Goal: Task Accomplishment & Management: Manage account settings

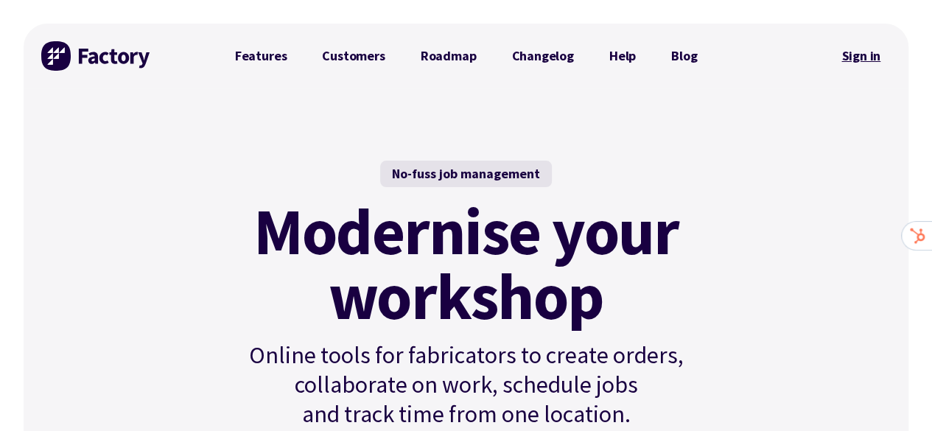
click at [853, 54] on link "Sign in" at bounding box center [861, 56] width 60 height 34
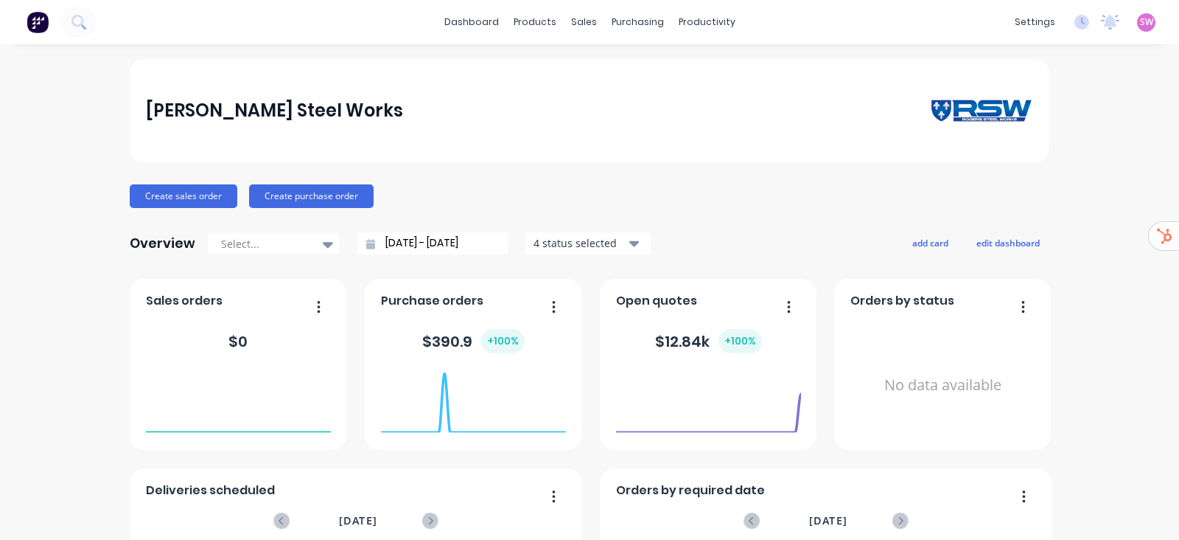
click at [1140, 28] on span "SW" at bounding box center [1146, 21] width 13 height 13
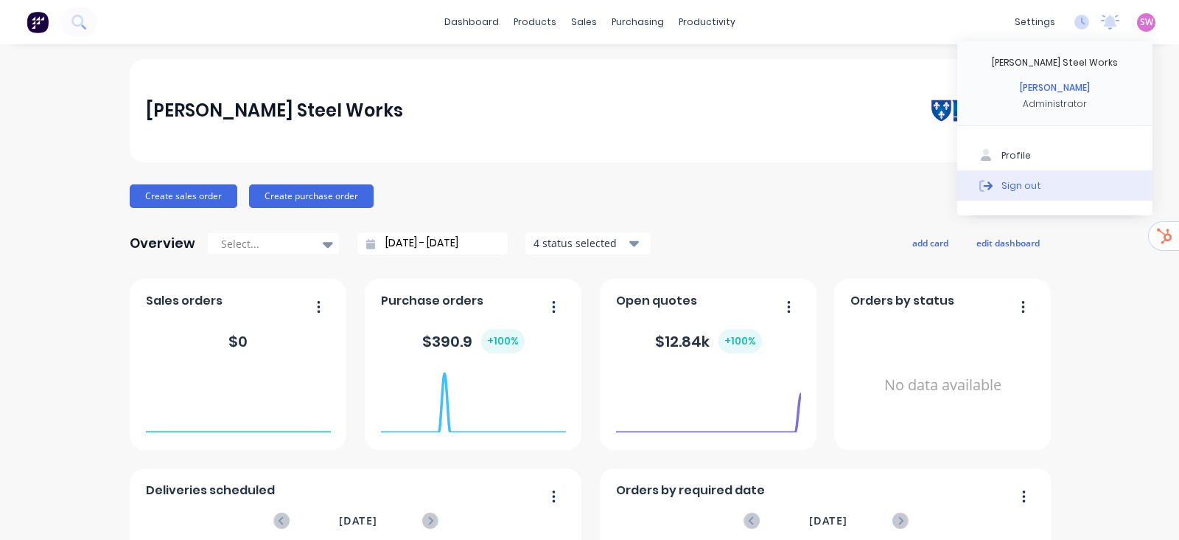
click at [1038, 181] on button "Sign out" at bounding box center [1055, 184] width 195 height 29
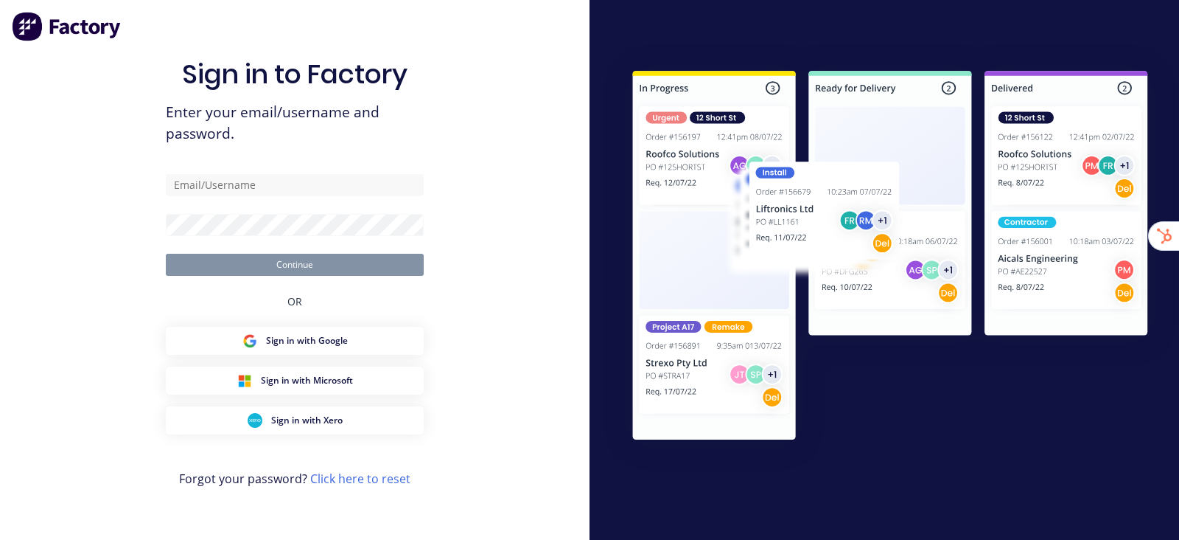
type input "[EMAIL_ADDRESS][DOMAIN_NAME]"
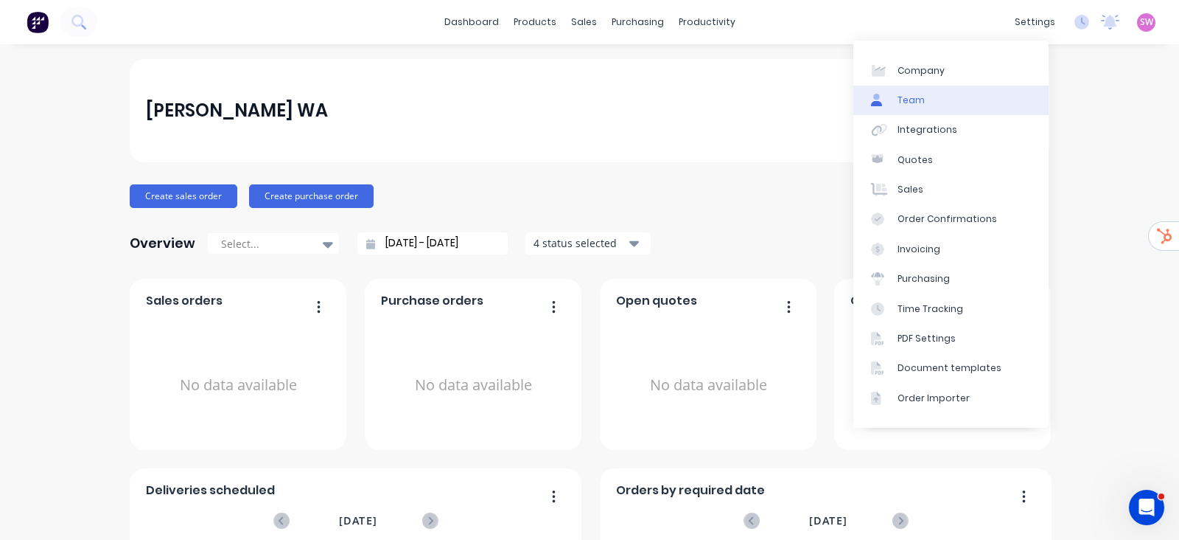
click at [957, 101] on link "Team" at bounding box center [951, 100] width 195 height 29
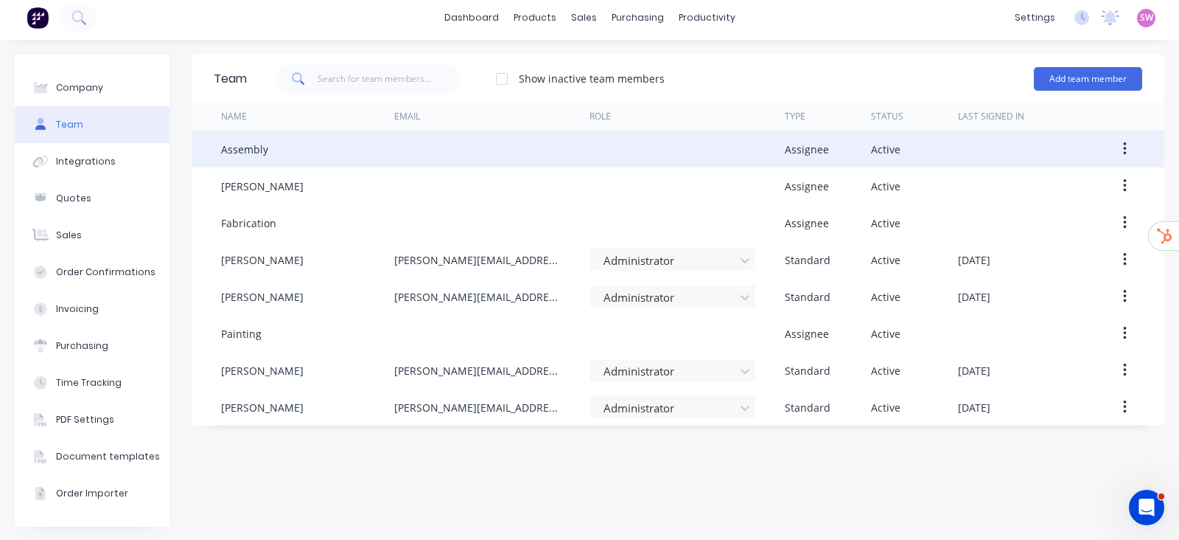
scroll to position [6, 0]
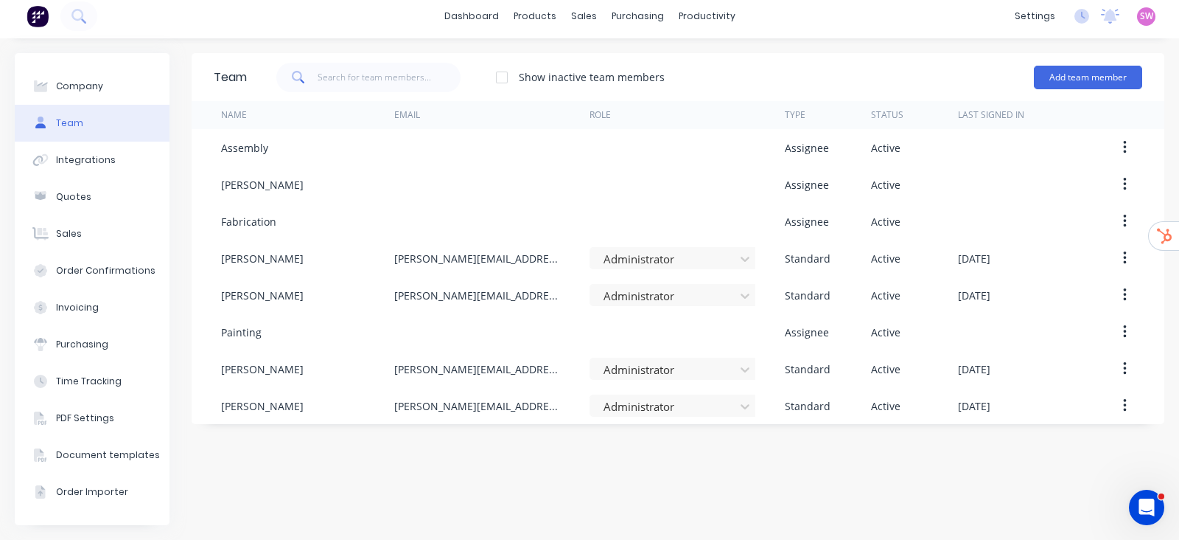
click at [1140, 10] on span "SW" at bounding box center [1146, 16] width 13 height 13
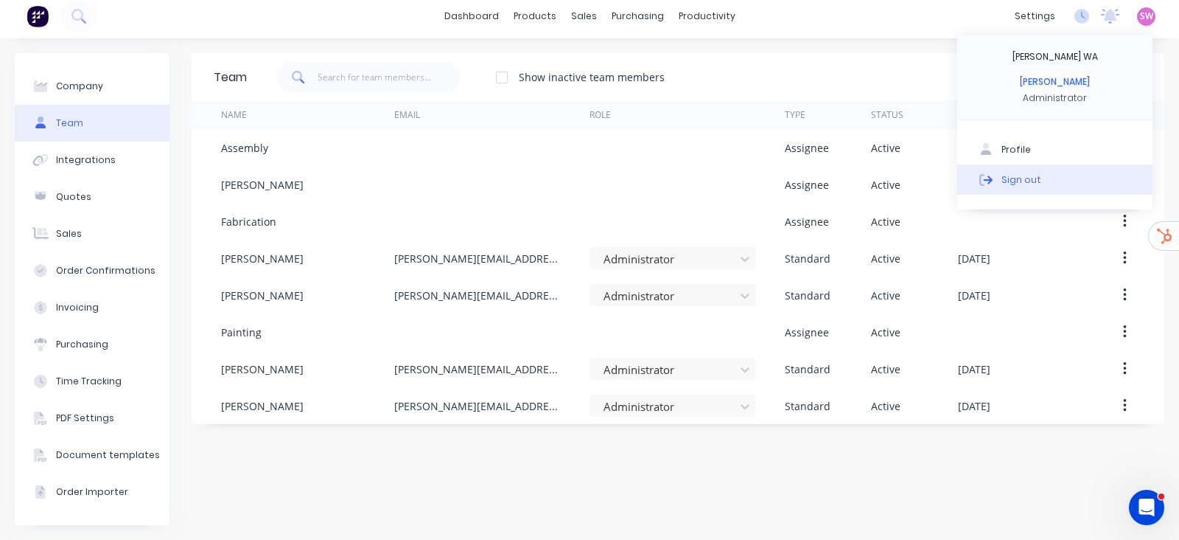
click at [995, 191] on button "Sign out" at bounding box center [1055, 178] width 195 height 29
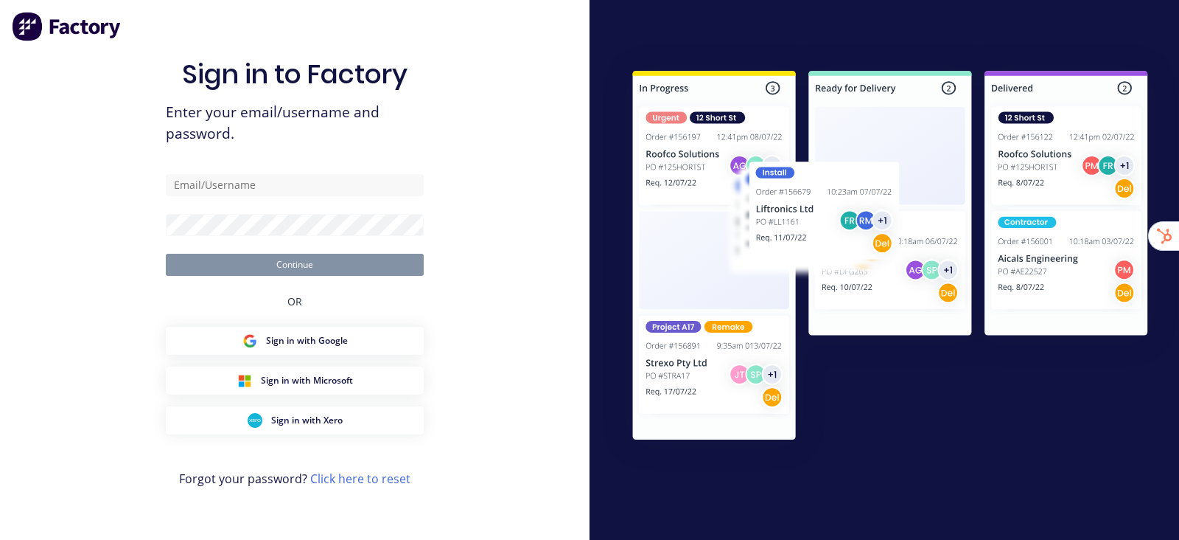
type input "[EMAIL_ADDRESS][DOMAIN_NAME]"
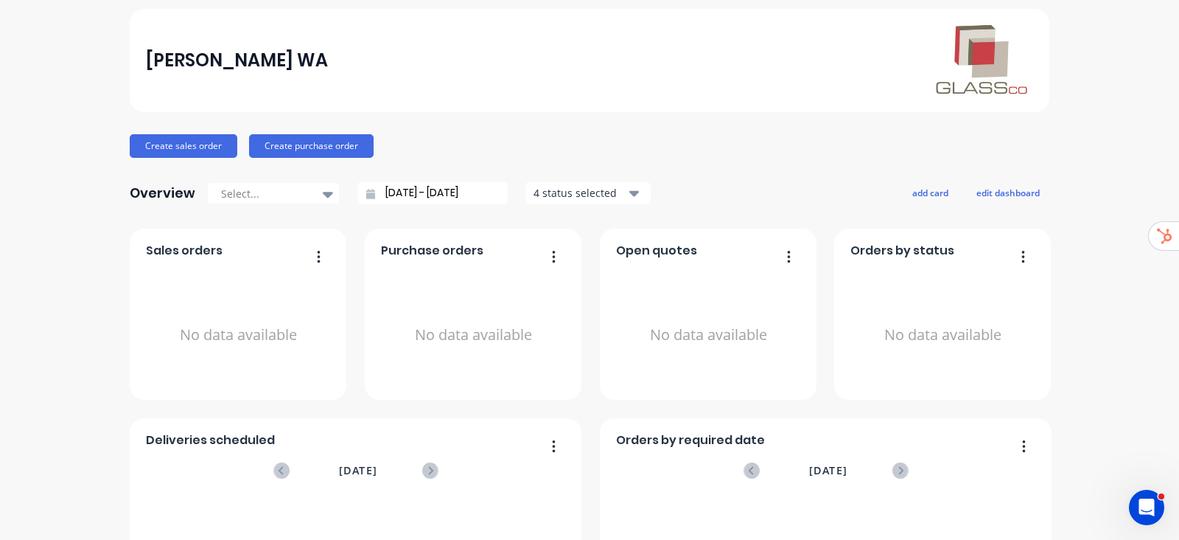
scroll to position [91, 0]
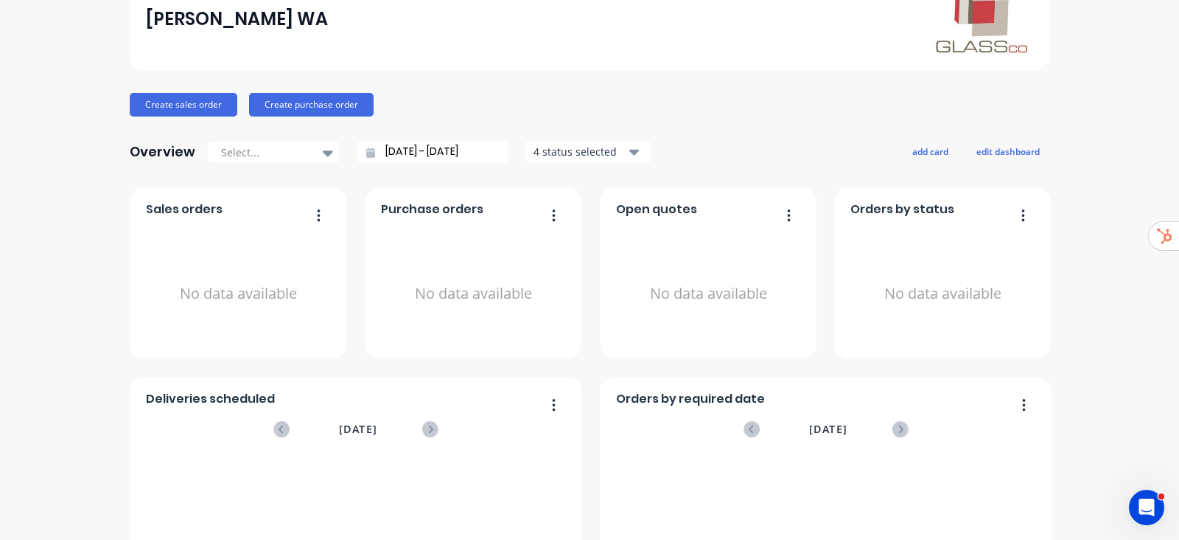
click at [407, 137] on div "Overview Select... 31/08/25 - 01/10/25 4 status selected" at bounding box center [390, 151] width 521 height 29
click at [295, 156] on div at bounding box center [266, 152] width 93 height 18
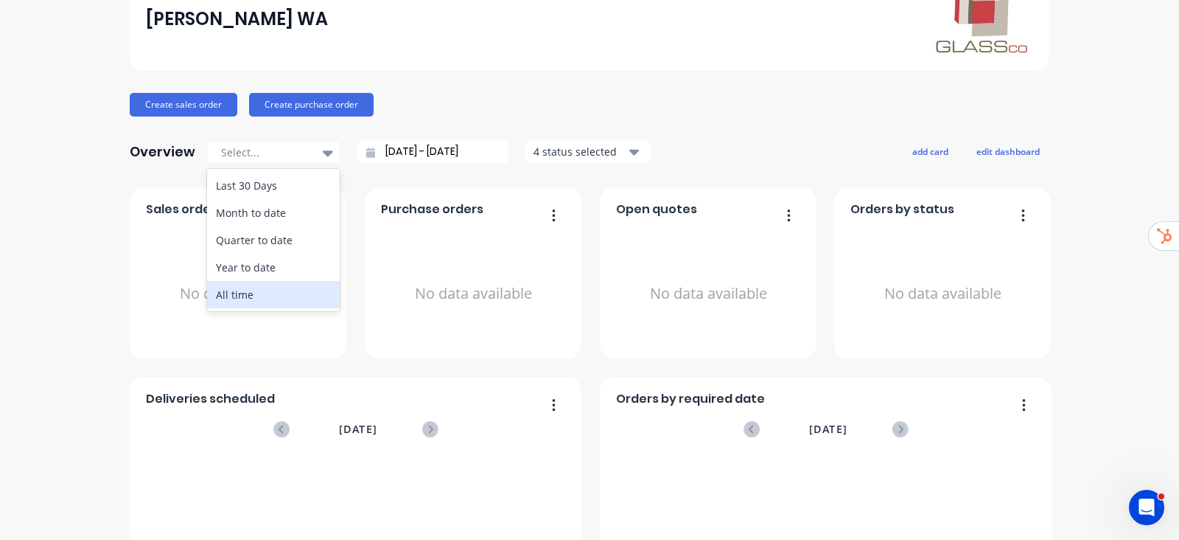
click at [223, 291] on div "All time" at bounding box center [273, 294] width 133 height 27
type input "01/05/25 - 01/10/25"
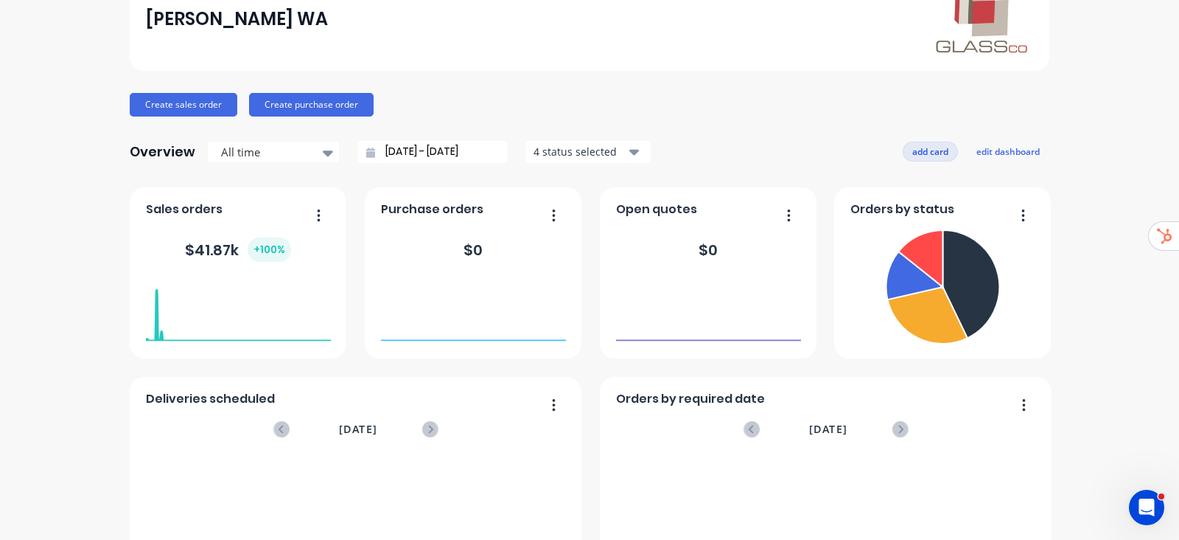
click at [927, 151] on button "add card" at bounding box center [930, 151] width 55 height 19
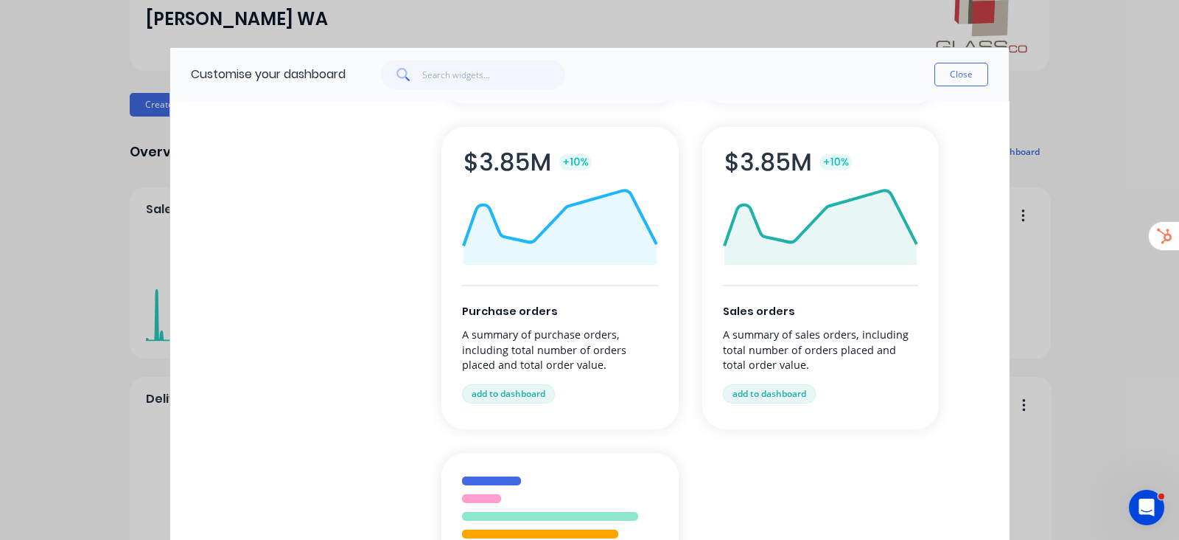
scroll to position [461, 0]
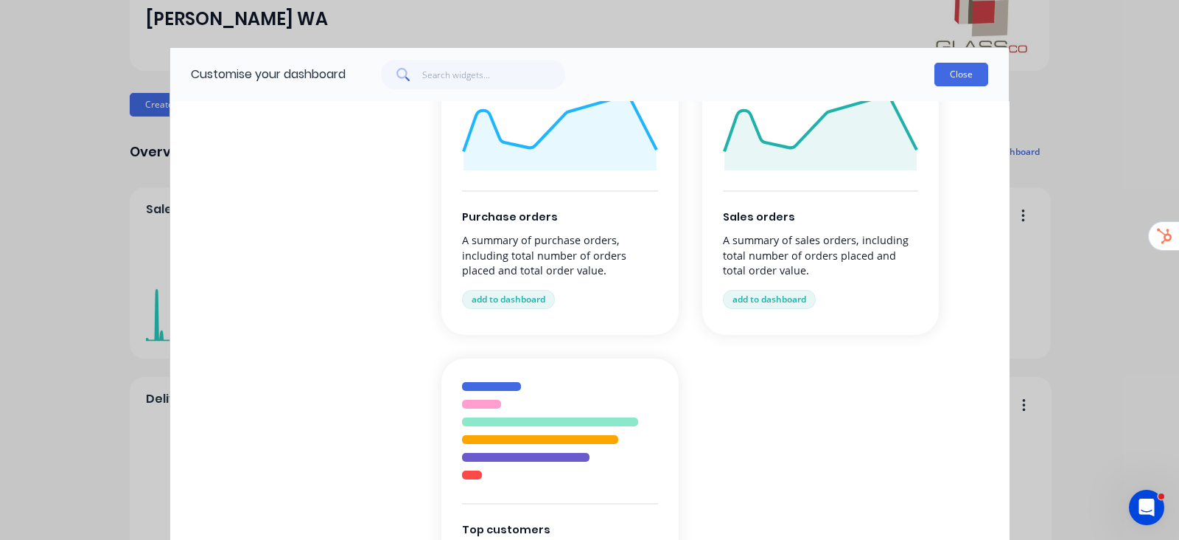
click at [971, 76] on button "Close" at bounding box center [962, 75] width 54 height 24
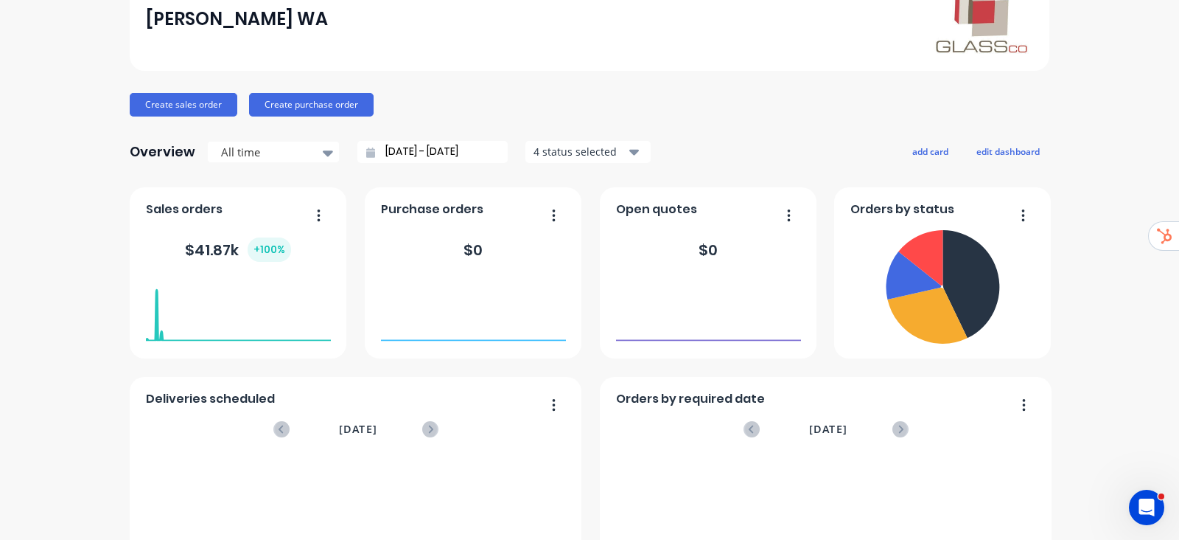
click at [178, 103] on button "Create sales order" at bounding box center [184, 105] width 108 height 24
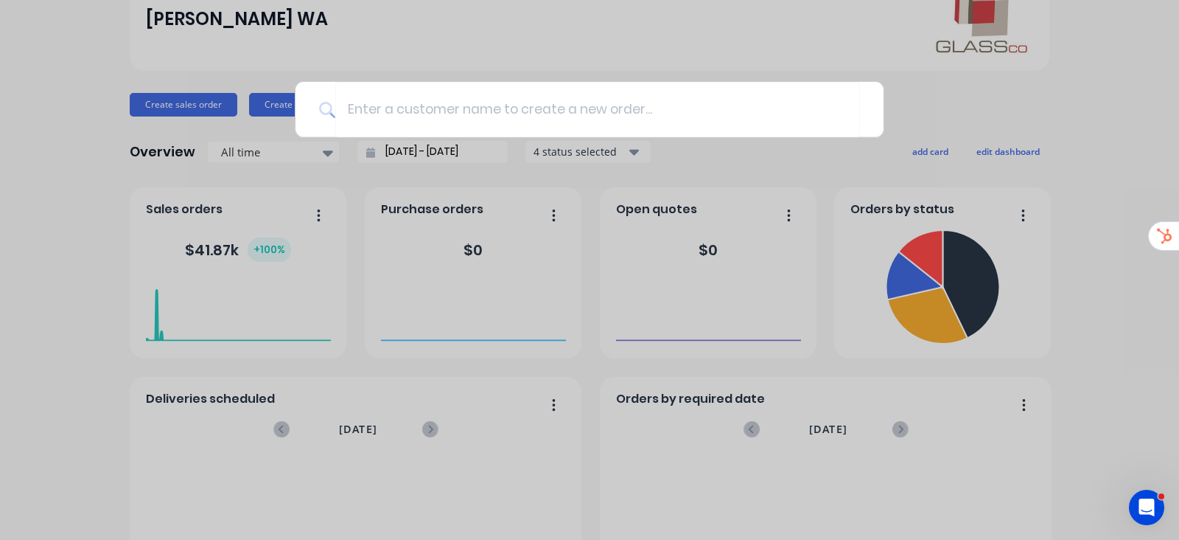
click at [1100, 101] on div at bounding box center [589, 270] width 1179 height 540
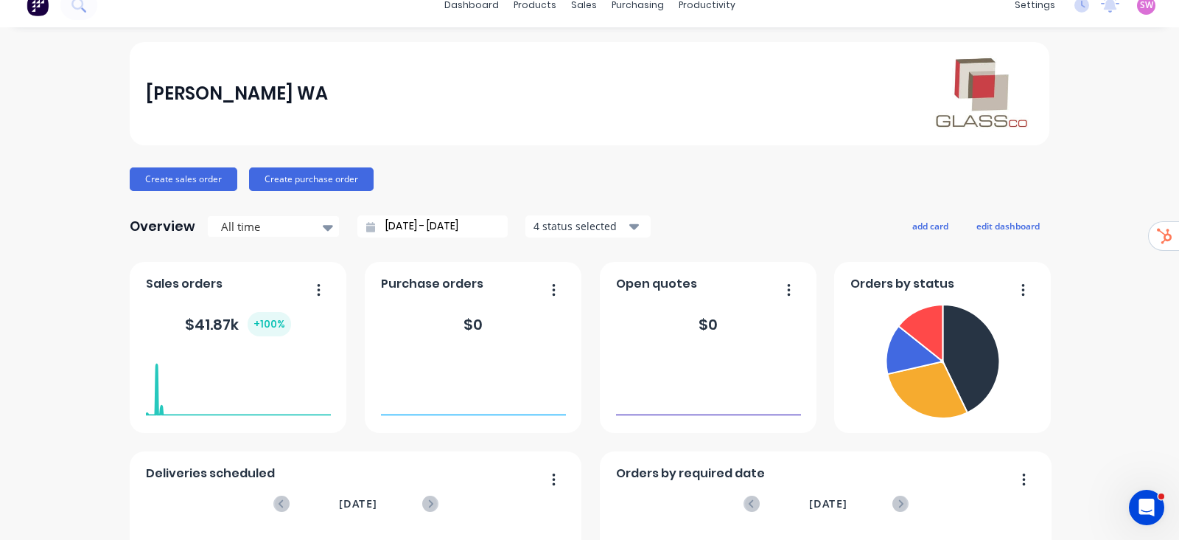
scroll to position [0, 0]
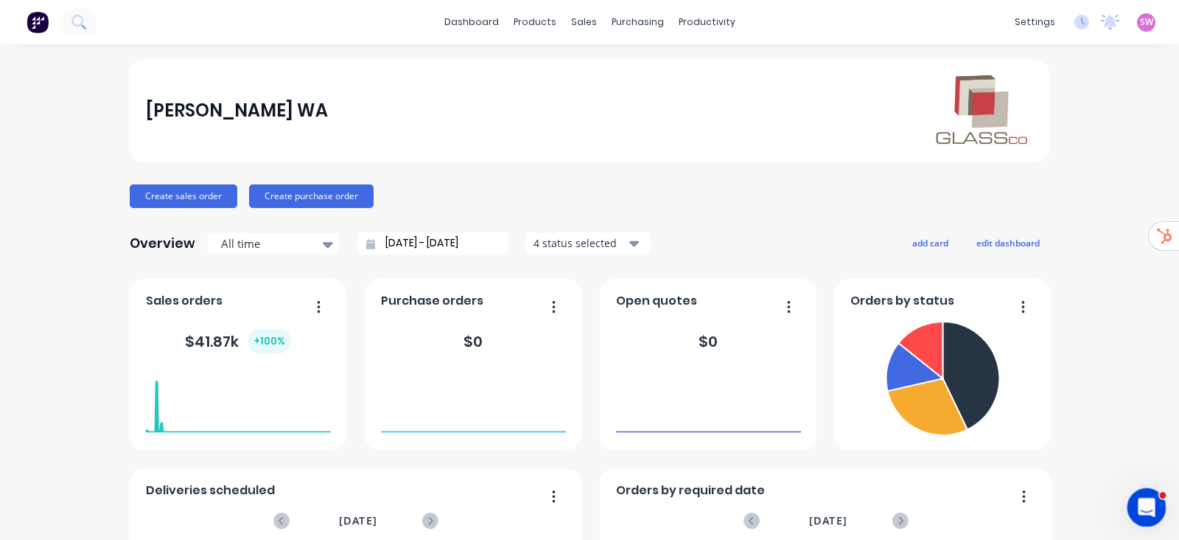
click at [1143, 519] on div "Open Intercom Messenger" at bounding box center [1144, 505] width 49 height 49
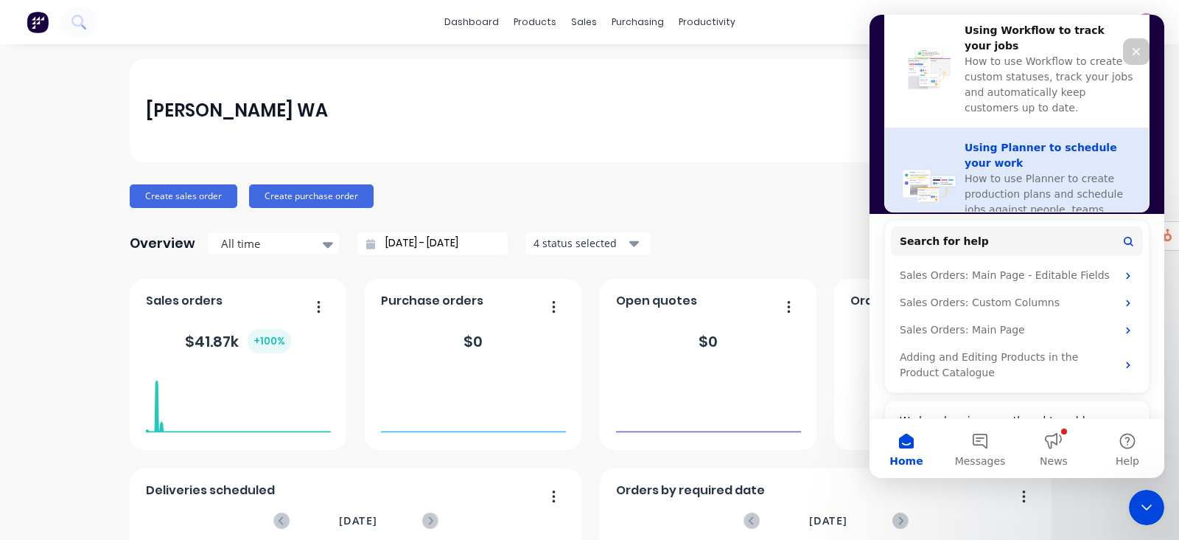
scroll to position [619, 0]
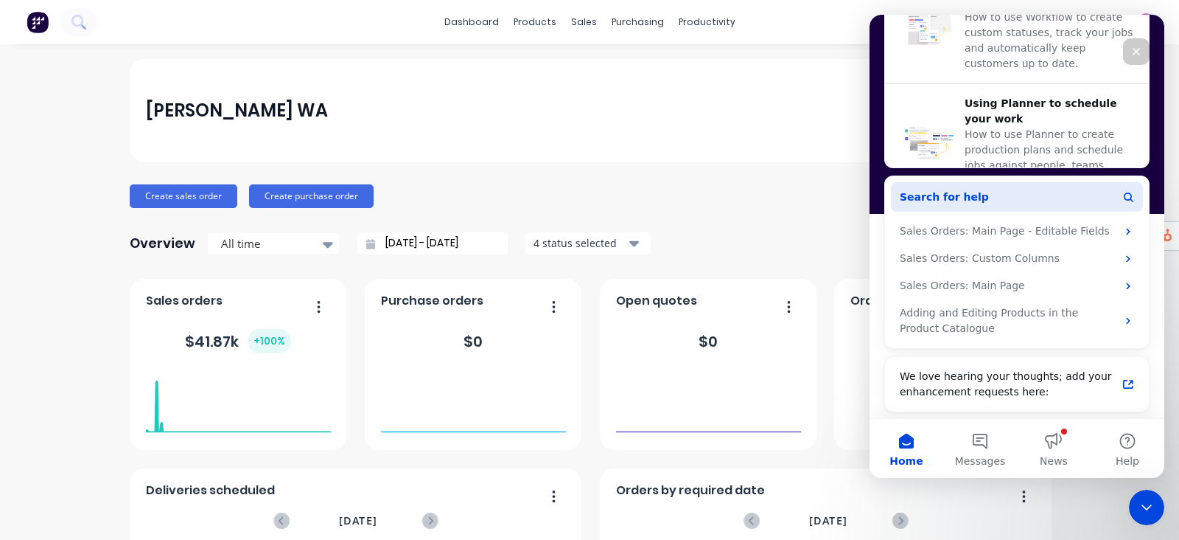
click at [1000, 198] on button "Search for help" at bounding box center [1017, 196] width 252 height 29
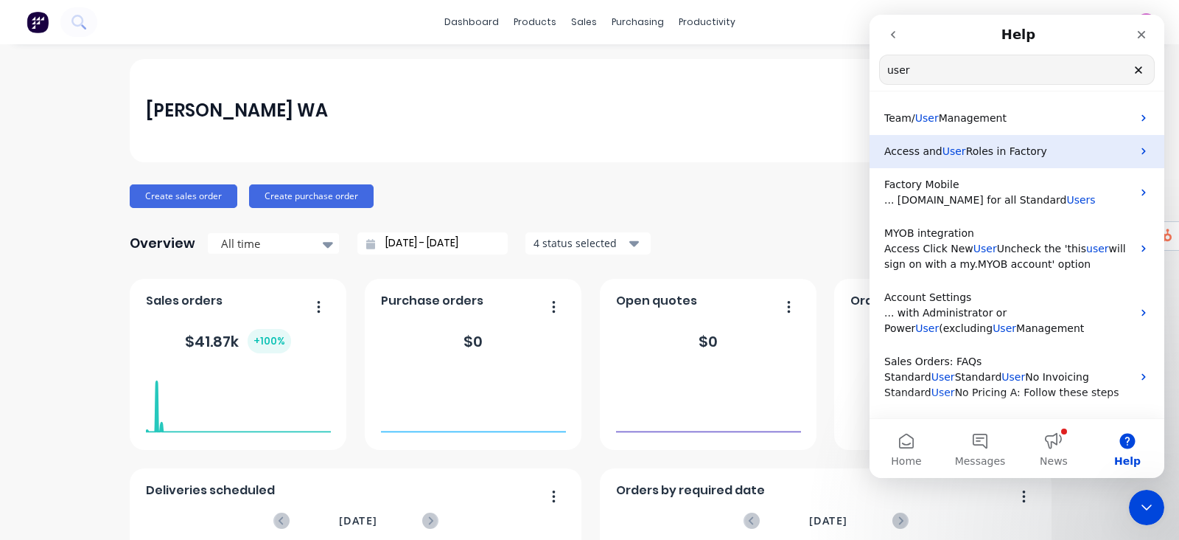
type input "user"
click at [989, 158] on p "Access and User Roles in Factory" at bounding box center [1009, 151] width 248 height 15
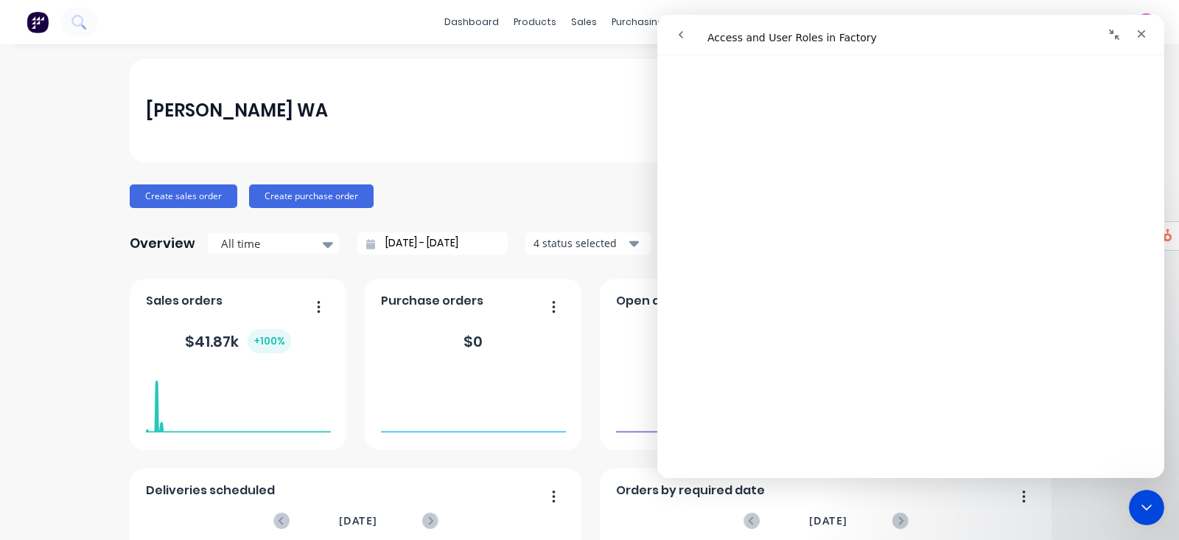
scroll to position [1197, 0]
click at [681, 24] on button "go back" at bounding box center [681, 35] width 28 height 28
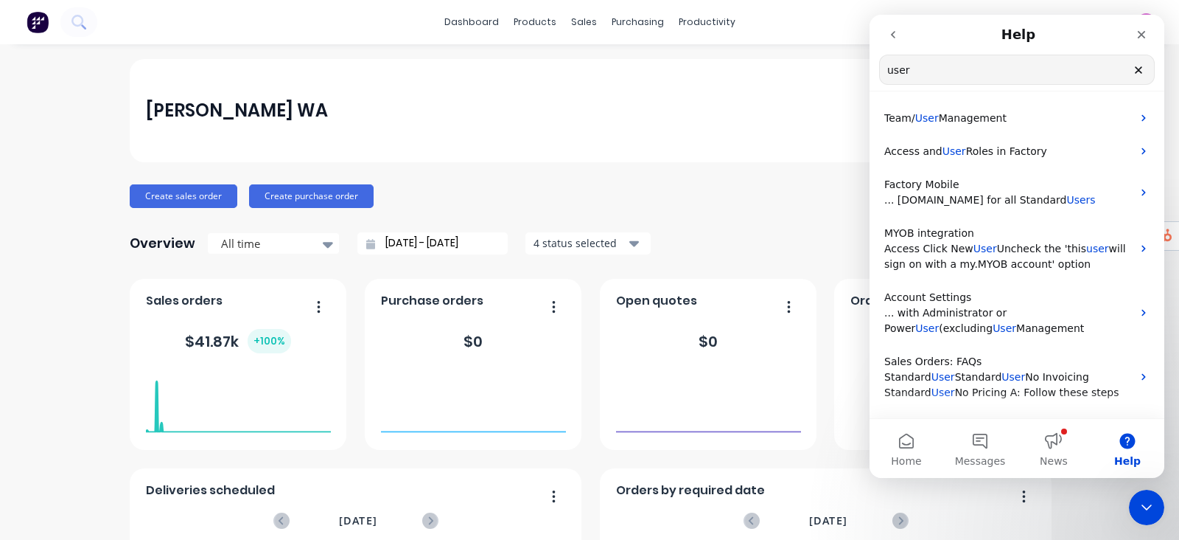
click at [891, 35] on icon "go back" at bounding box center [893, 34] width 4 height 7
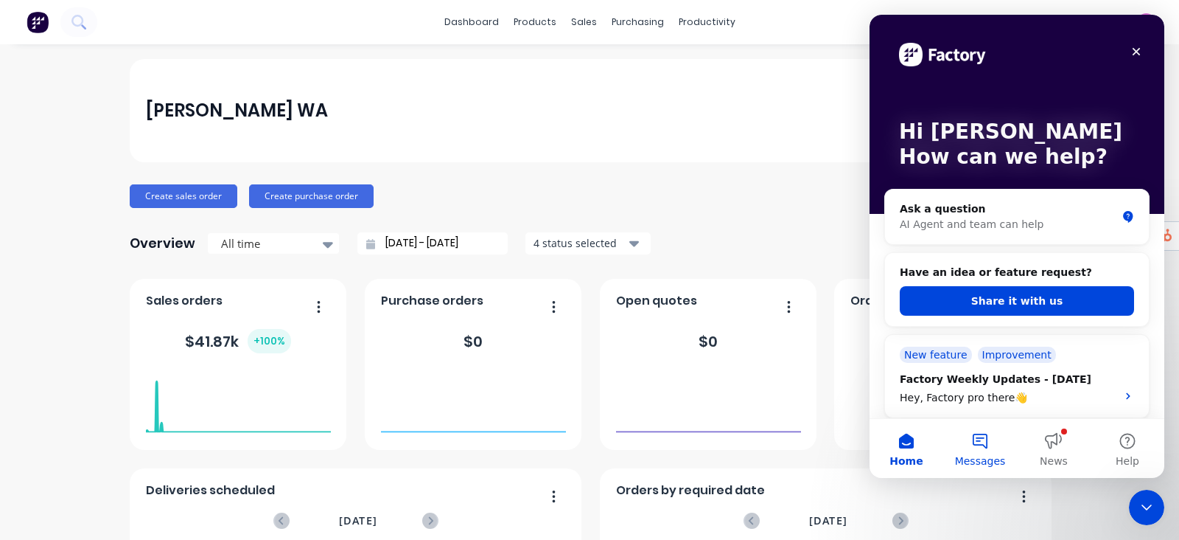
click at [986, 434] on button "Messages" at bounding box center [980, 448] width 74 height 59
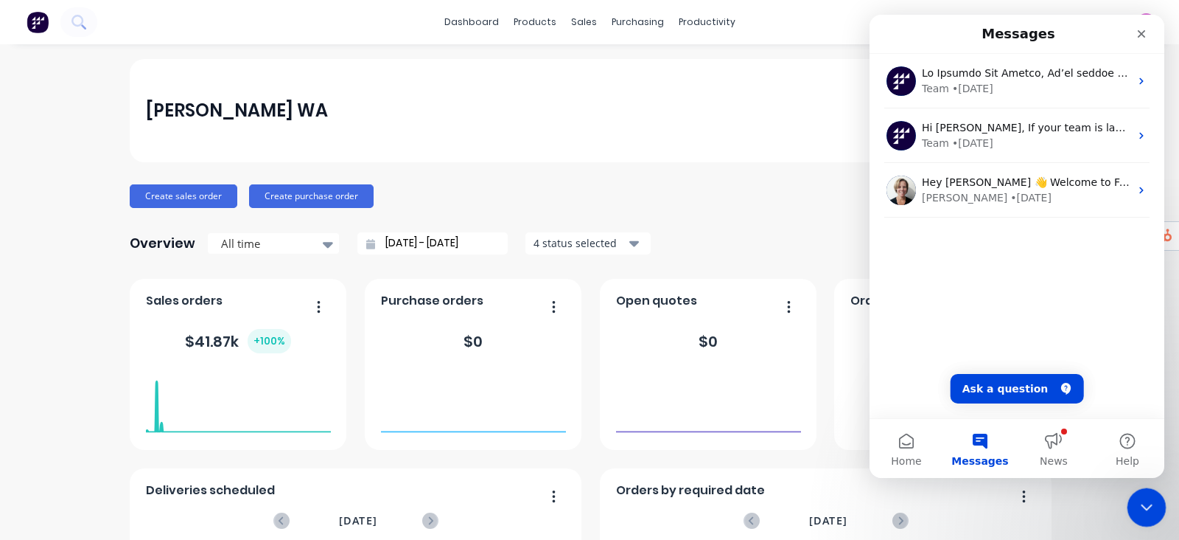
click at [1152, 487] on div "Close Intercom Messenger" at bounding box center [1144, 504] width 35 height 35
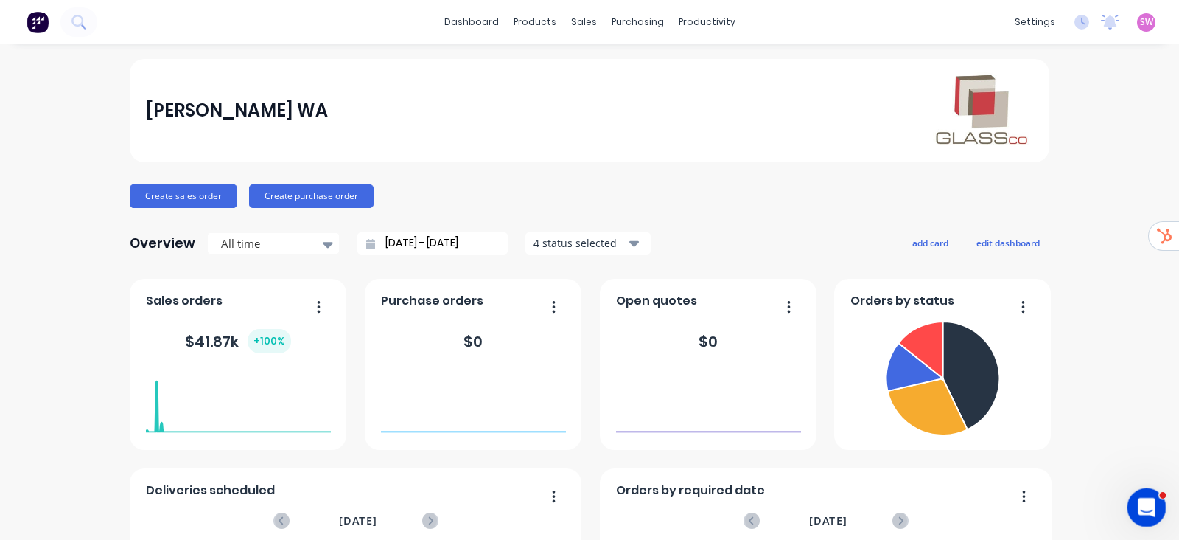
scroll to position [0, 0]
click at [81, 16] on icon at bounding box center [78, 22] width 14 height 14
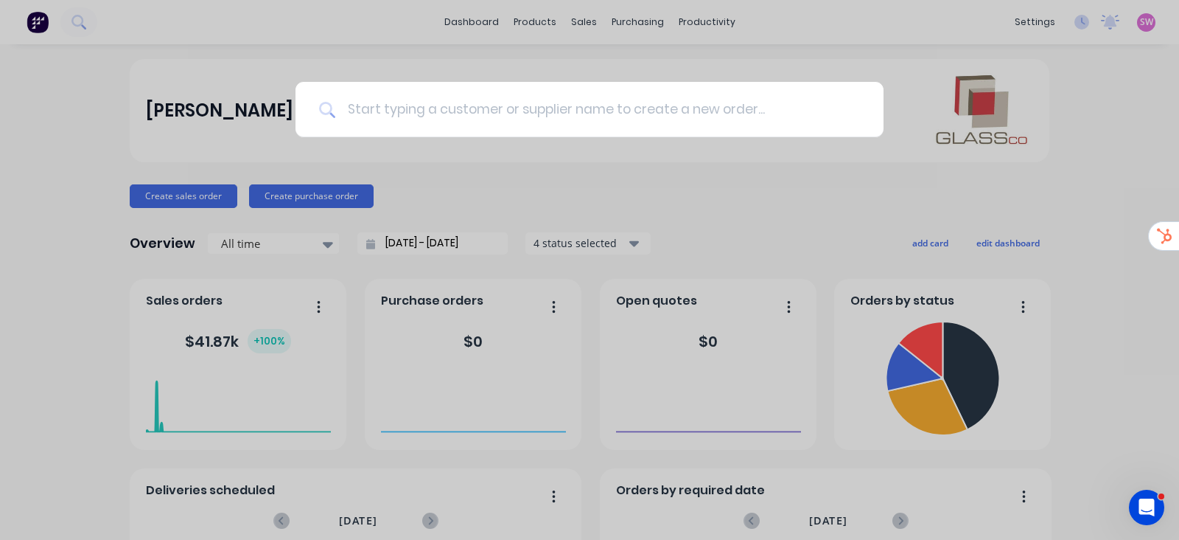
click at [564, 112] on input at bounding box center [597, 109] width 525 height 55
click at [571, 100] on input "apex" at bounding box center [591, 109] width 513 height 55
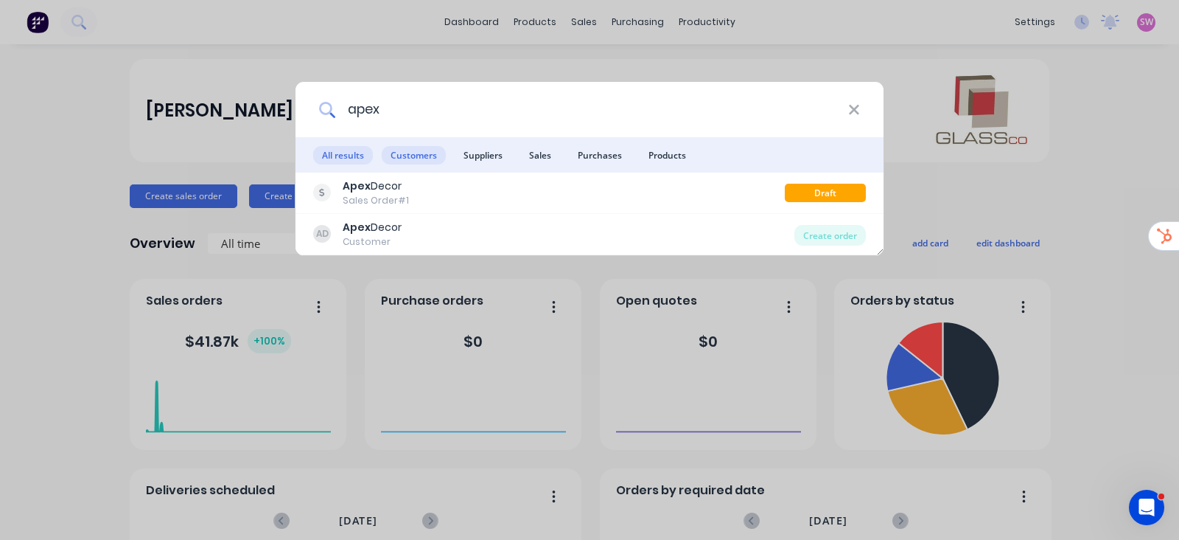
type input "apex"
click at [422, 150] on span "Customers" at bounding box center [414, 155] width 64 height 18
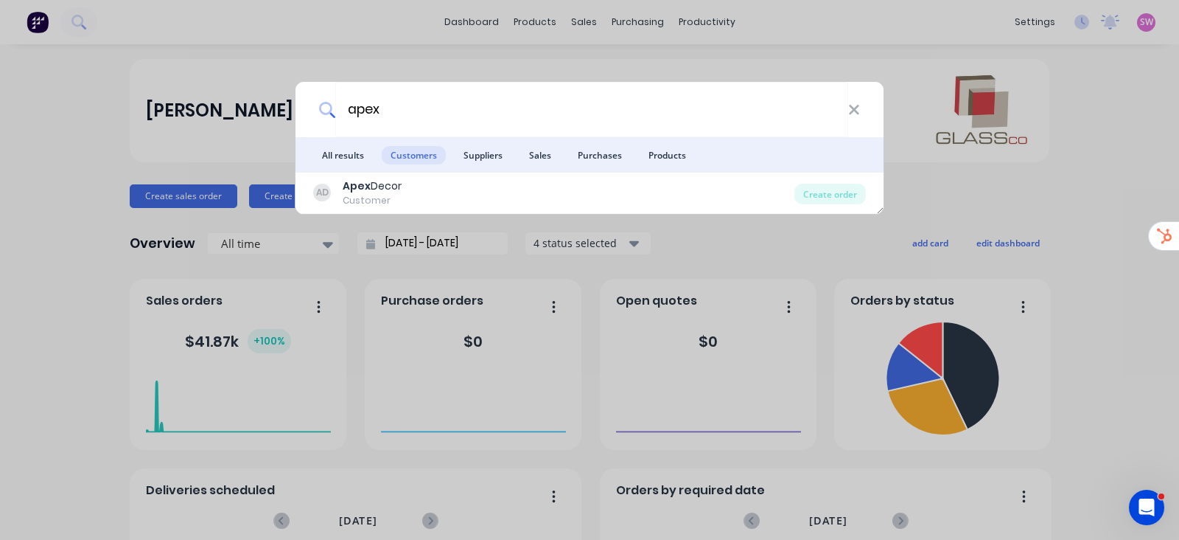
click at [1087, 131] on div "apex All results Customers Suppliers Sales Purchases Products AD Apex Decor Cus…" at bounding box center [589, 270] width 1179 height 540
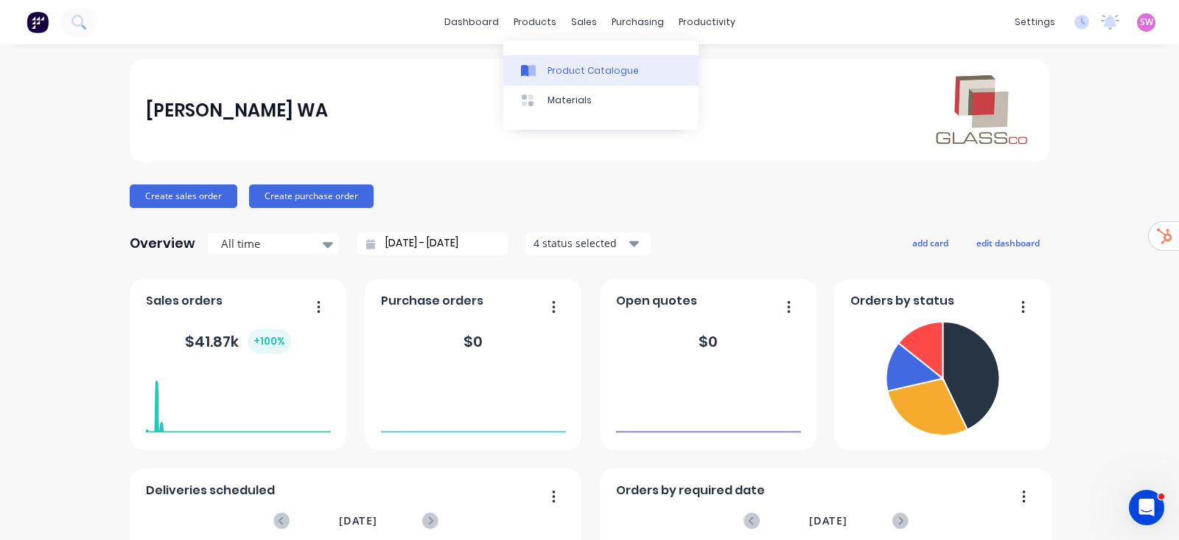
click at [545, 68] on link "Product Catalogue" at bounding box center [600, 69] width 195 height 29
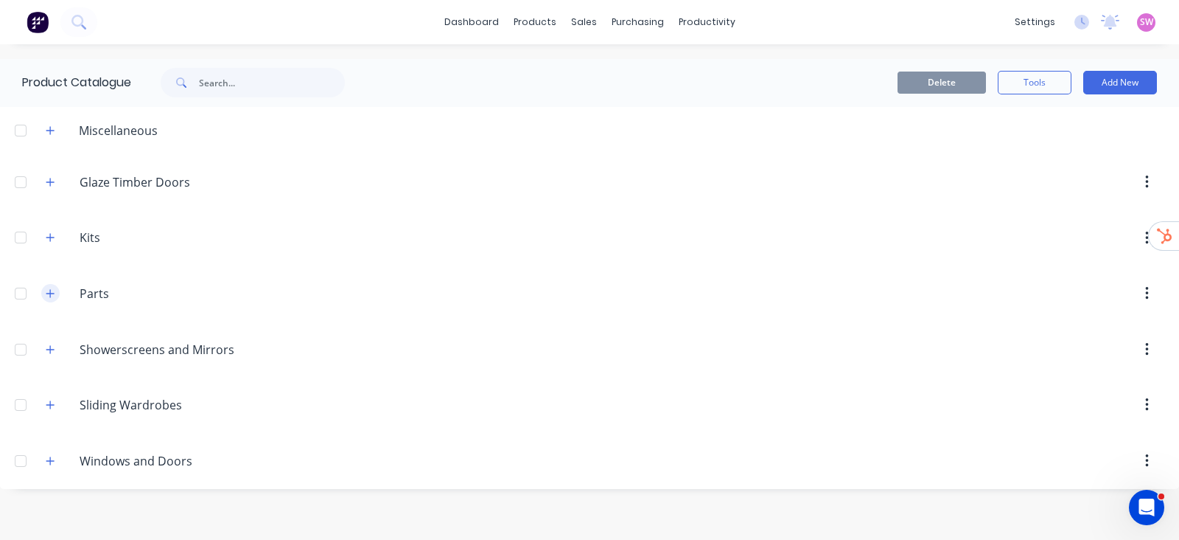
click at [46, 294] on icon "button" at bounding box center [50, 293] width 9 height 10
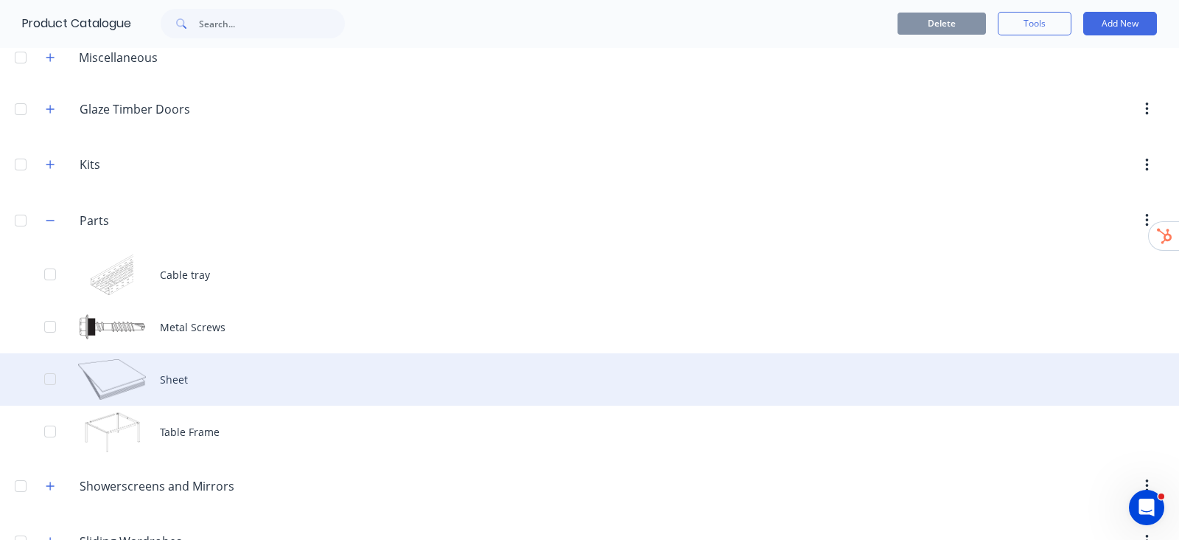
scroll to position [171, 0]
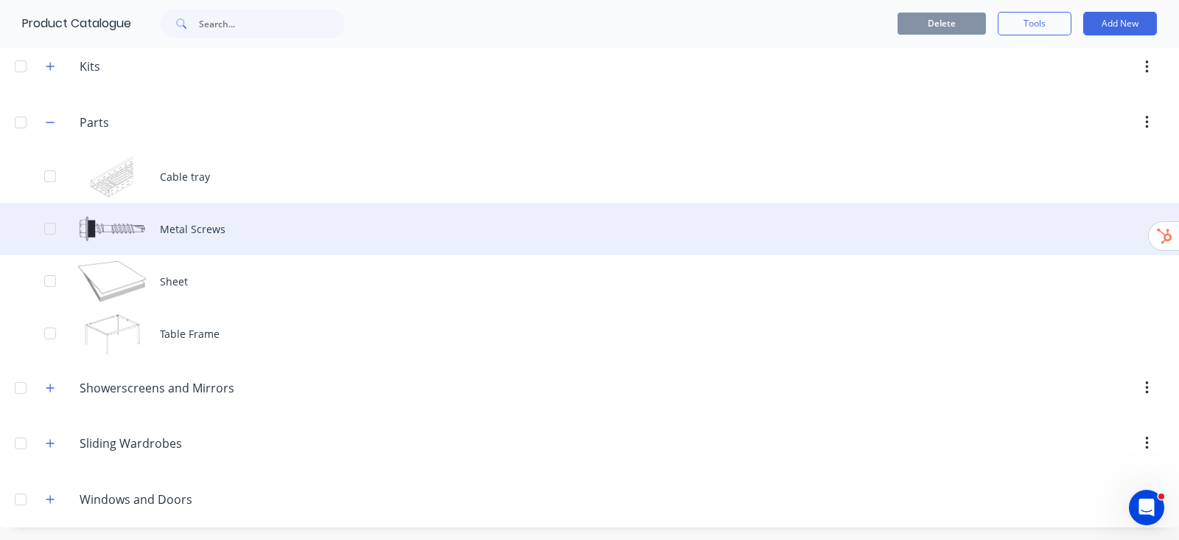
click at [214, 240] on div "Metal Screws" at bounding box center [589, 229] width 1179 height 52
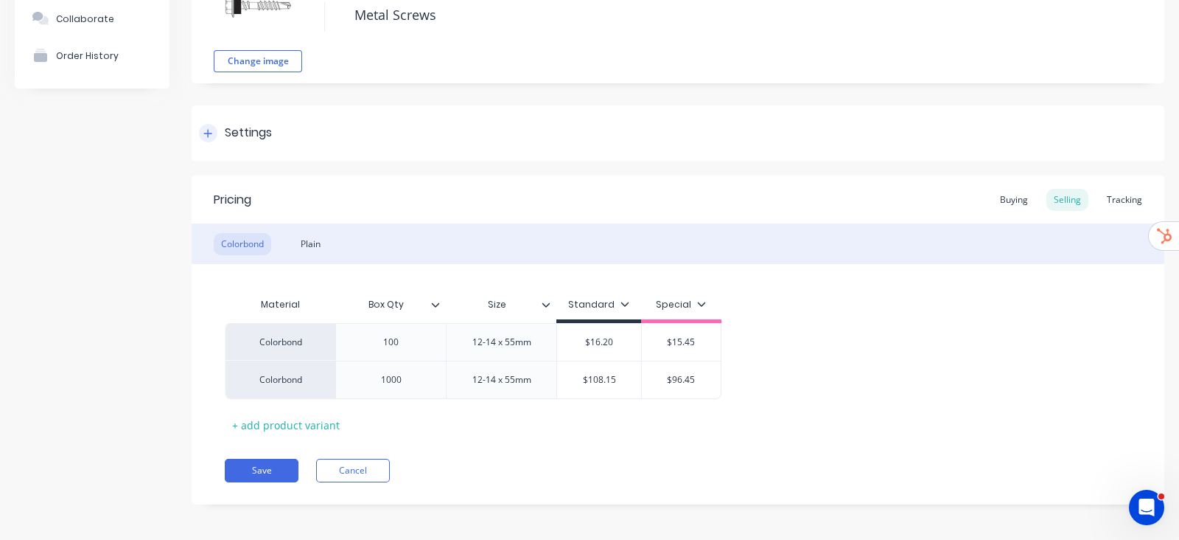
scroll to position [116, 0]
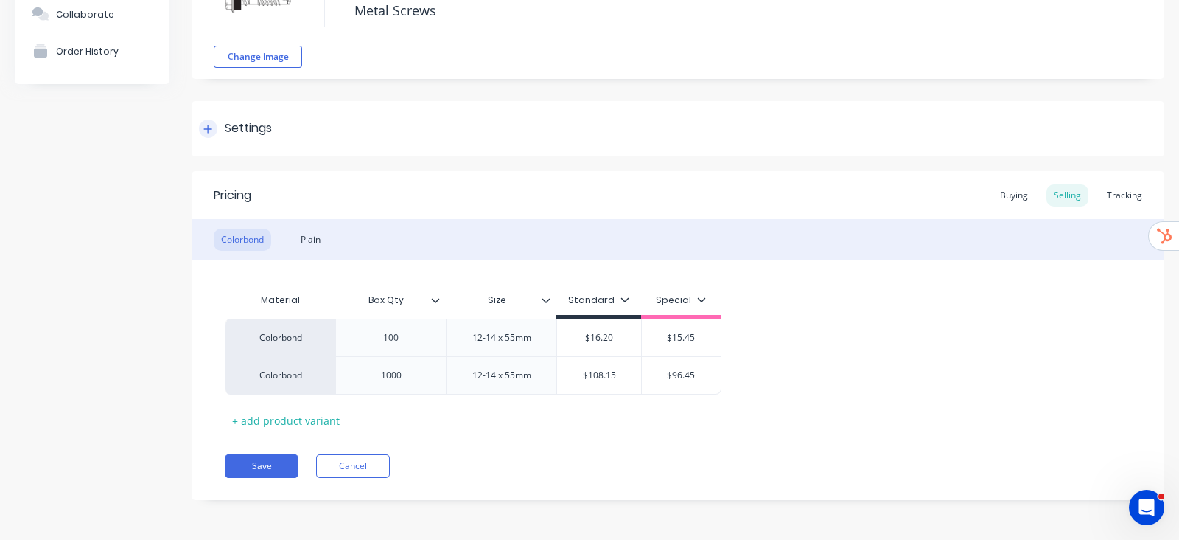
click at [207, 140] on div "Settings" at bounding box center [678, 128] width 973 height 55
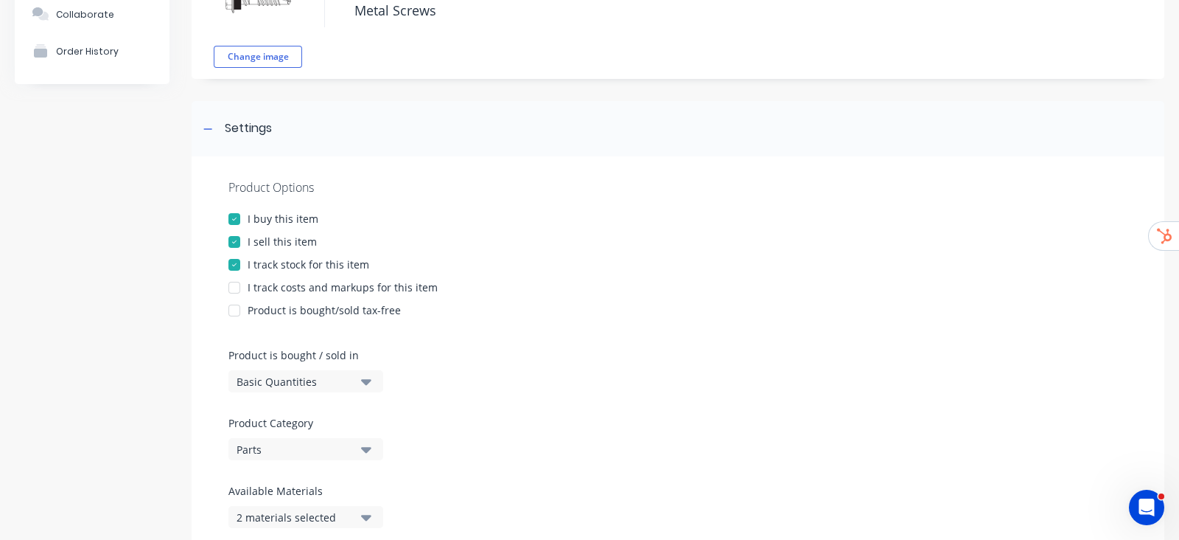
click at [238, 296] on div at bounding box center [234, 310] width 29 height 29
click at [234, 302] on div at bounding box center [234, 310] width 29 height 29
click at [234, 285] on div at bounding box center [234, 287] width 29 height 29
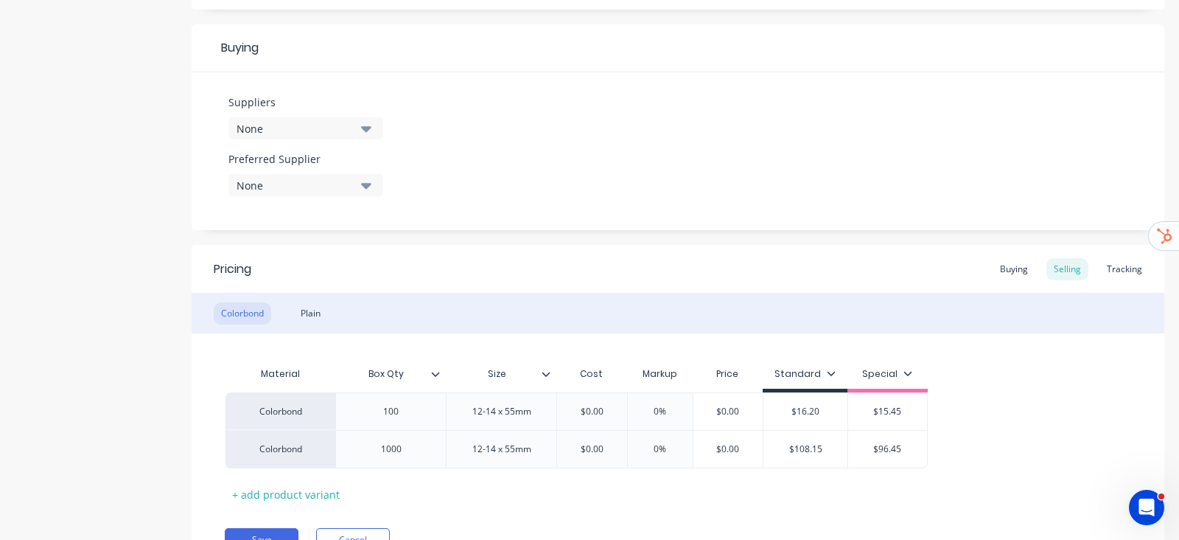
scroll to position [669, 0]
click at [308, 123] on div "None" at bounding box center [296, 127] width 118 height 15
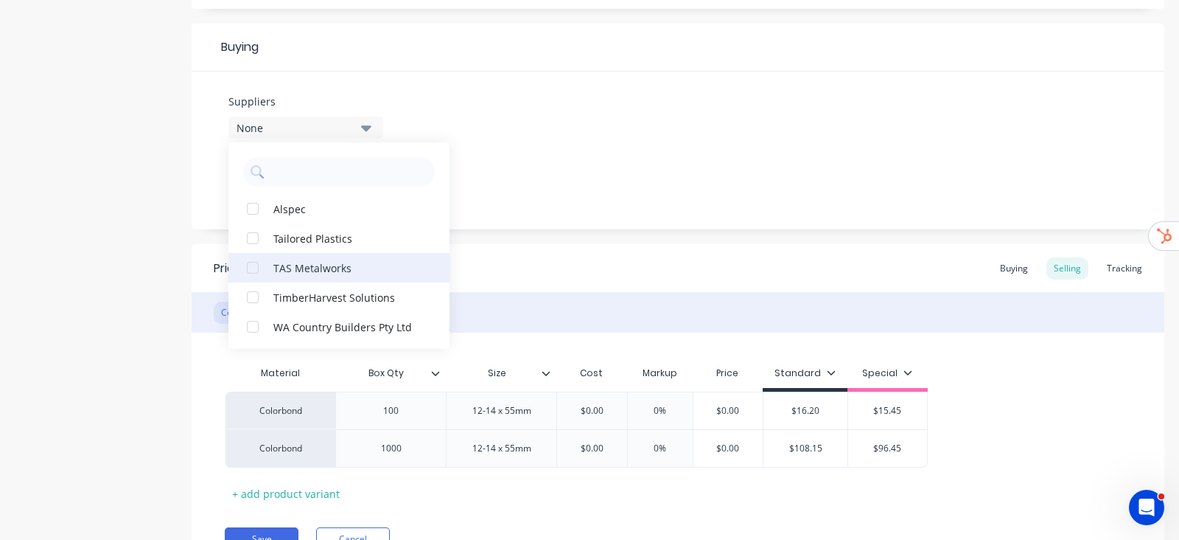
click at [306, 259] on div "TAS Metalworks" at bounding box center [346, 266] width 147 height 15
drag, startPoint x: 553, startPoint y: 143, endPoint x: 374, endPoint y: 167, distance: 180.8
click at [550, 150] on div "Suppliers 1 suppliers selected TAS Metalworks Alspec Tailored Plastics TimberHa…" at bounding box center [678, 150] width 973 height 158
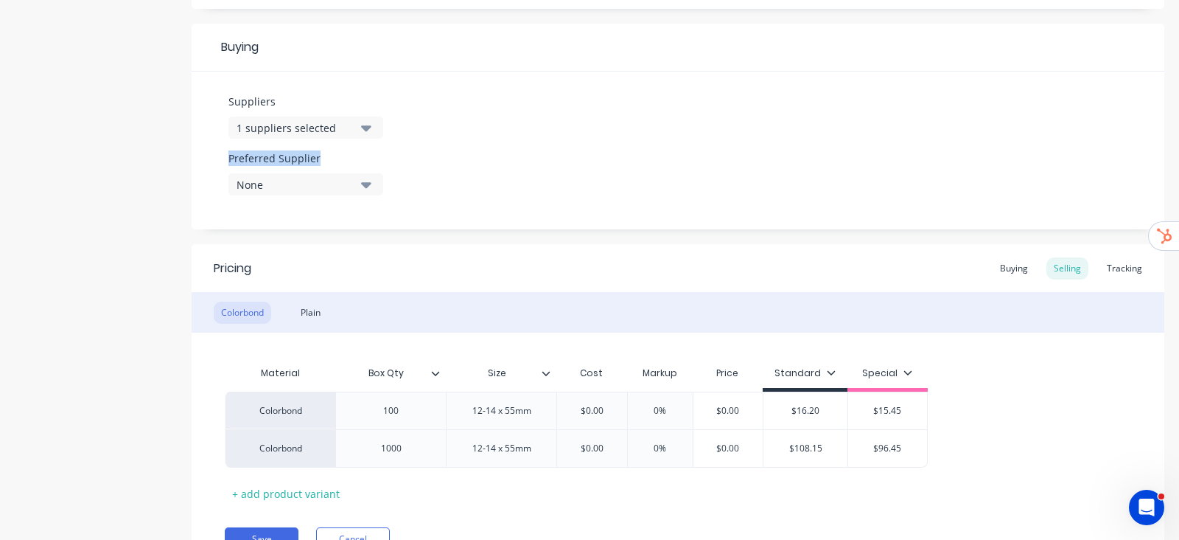
click at [364, 128] on icon "button" at bounding box center [366, 128] width 10 height 6
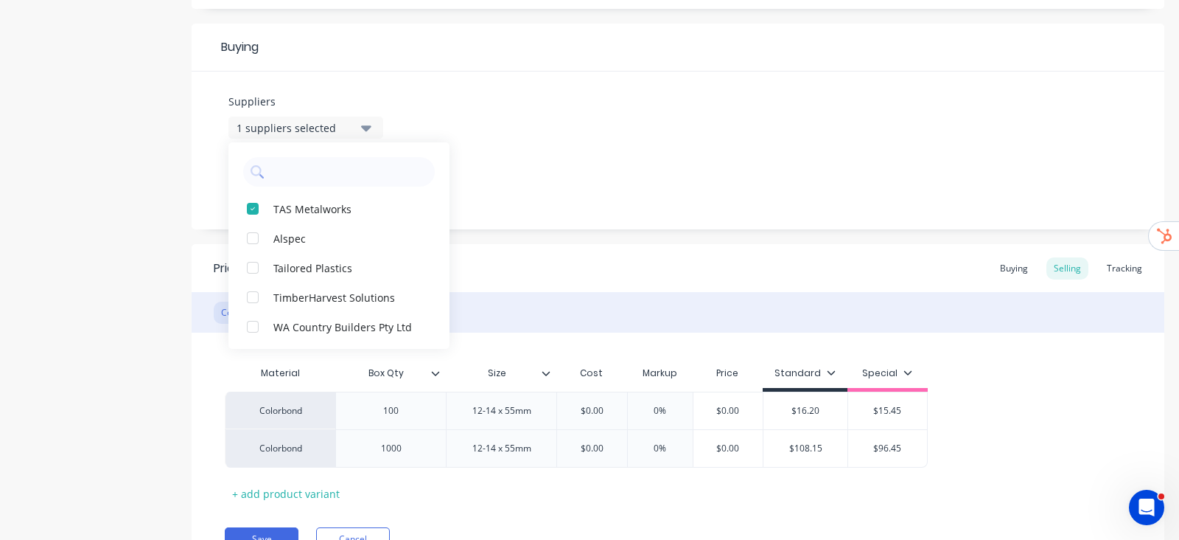
click at [505, 126] on div "Suppliers 1 suppliers selected TAS Metalworks Alspec Tailored Plastics TimberHa…" at bounding box center [678, 150] width 973 height 158
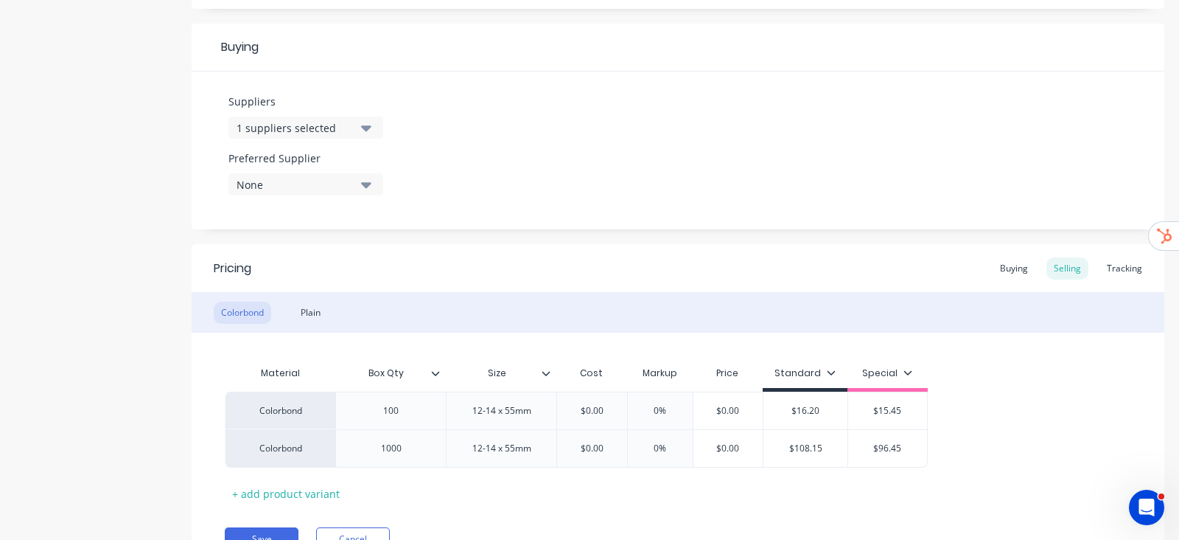
click at [317, 186] on div "None" at bounding box center [296, 184] width 118 height 15
click at [286, 262] on div "TAS Metalworks" at bounding box center [346, 264] width 147 height 15
click at [596, 156] on div "Suppliers 1 suppliers selected Preferred Supplier TAS Metalworks TAS Metalworks" at bounding box center [678, 150] width 973 height 158
click at [1006, 264] on div "Buying" at bounding box center [1014, 268] width 43 height 22
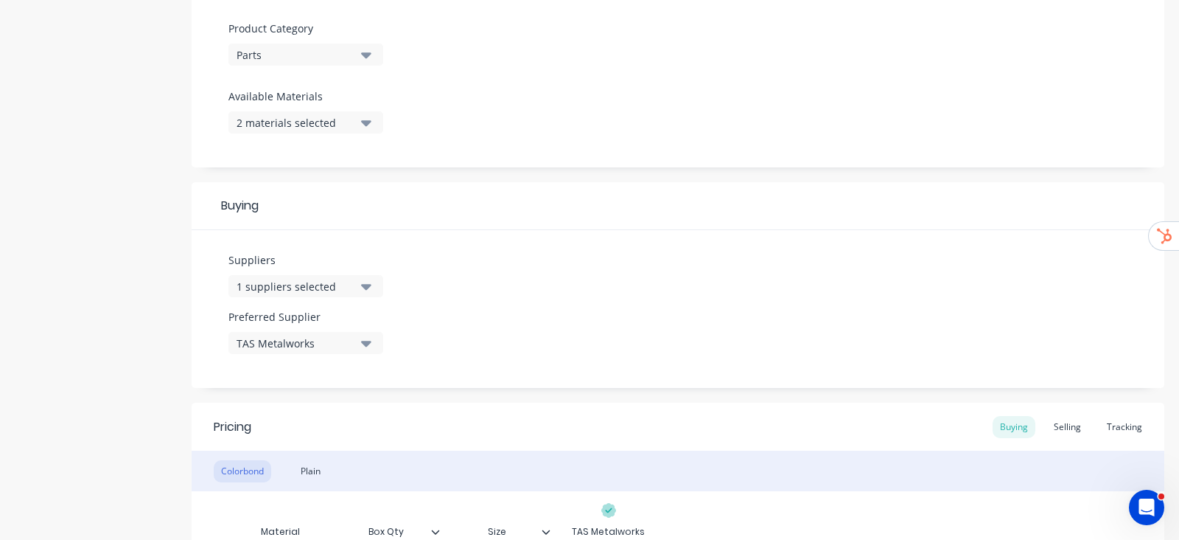
scroll to position [739, 0]
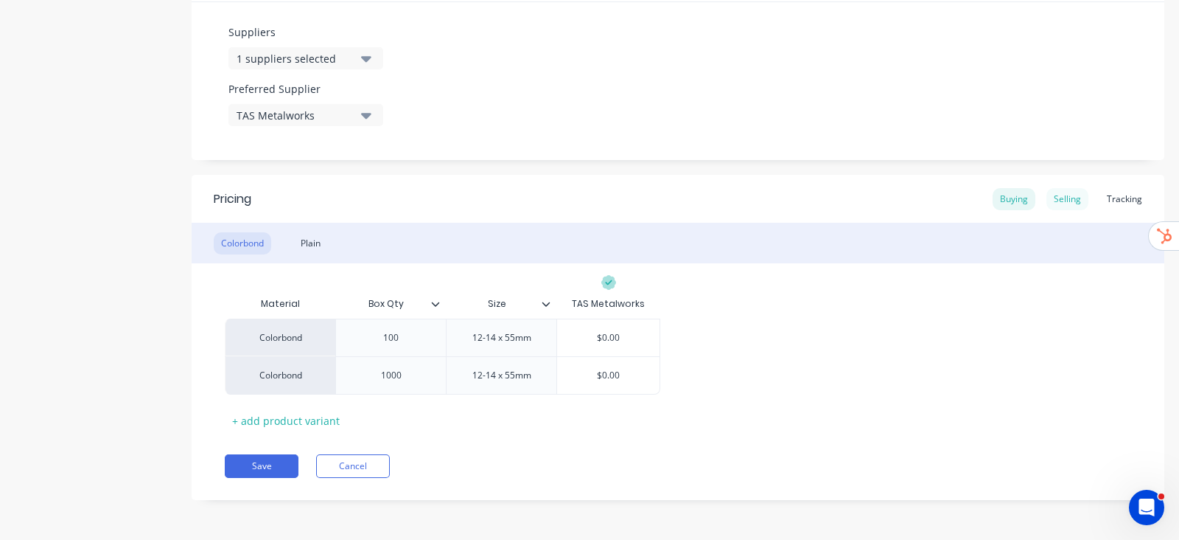
click at [1047, 200] on div "Selling" at bounding box center [1068, 199] width 42 height 22
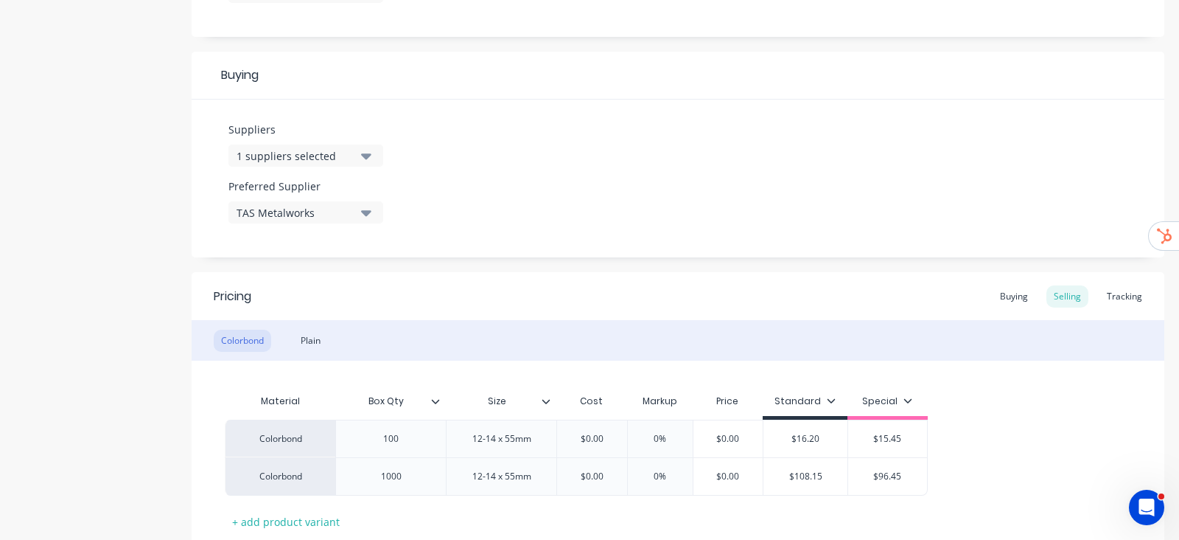
scroll to position [742, 0]
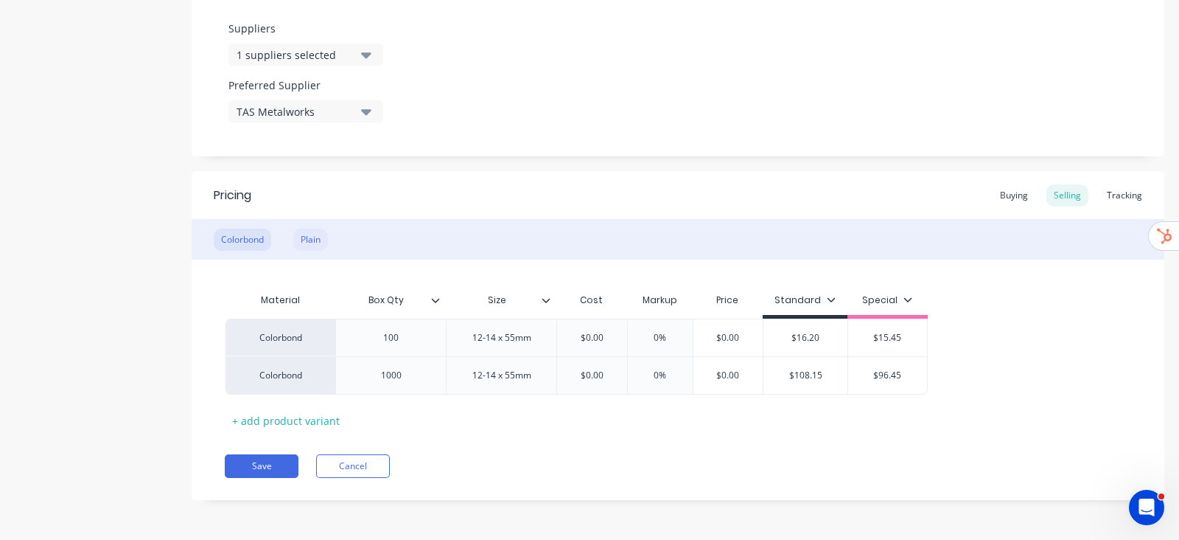
click at [310, 236] on div "Plain" at bounding box center [310, 240] width 35 height 22
click at [243, 241] on div "Colorbond" at bounding box center [242, 240] width 57 height 22
click at [328, 243] on div "Plain" at bounding box center [310, 240] width 35 height 22
click at [248, 240] on div "Colorbond" at bounding box center [242, 240] width 57 height 22
click at [311, 237] on div "Plain" at bounding box center [310, 240] width 35 height 22
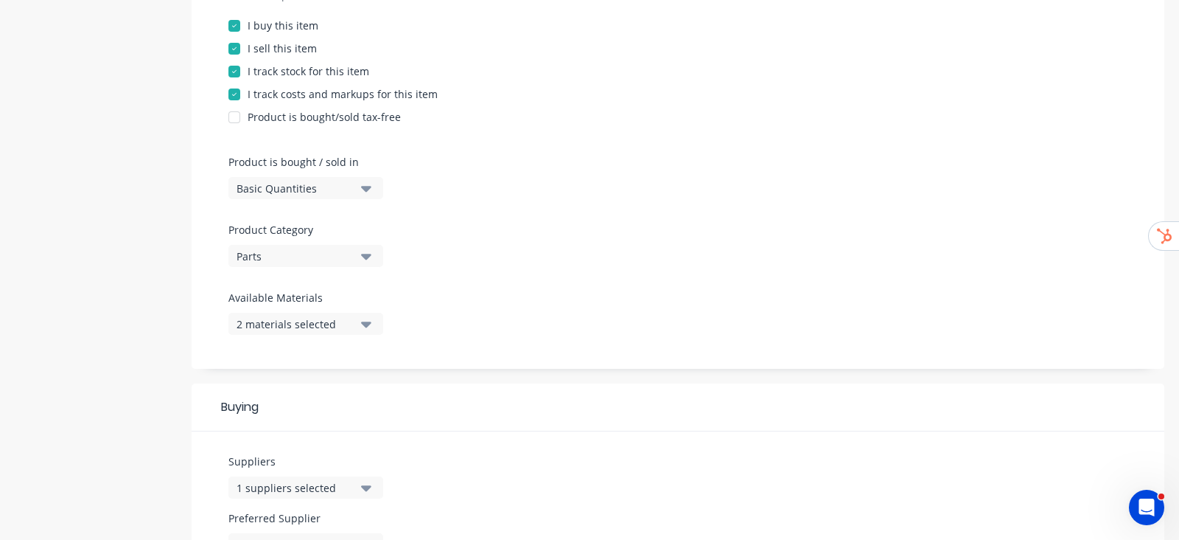
scroll to position [282, 0]
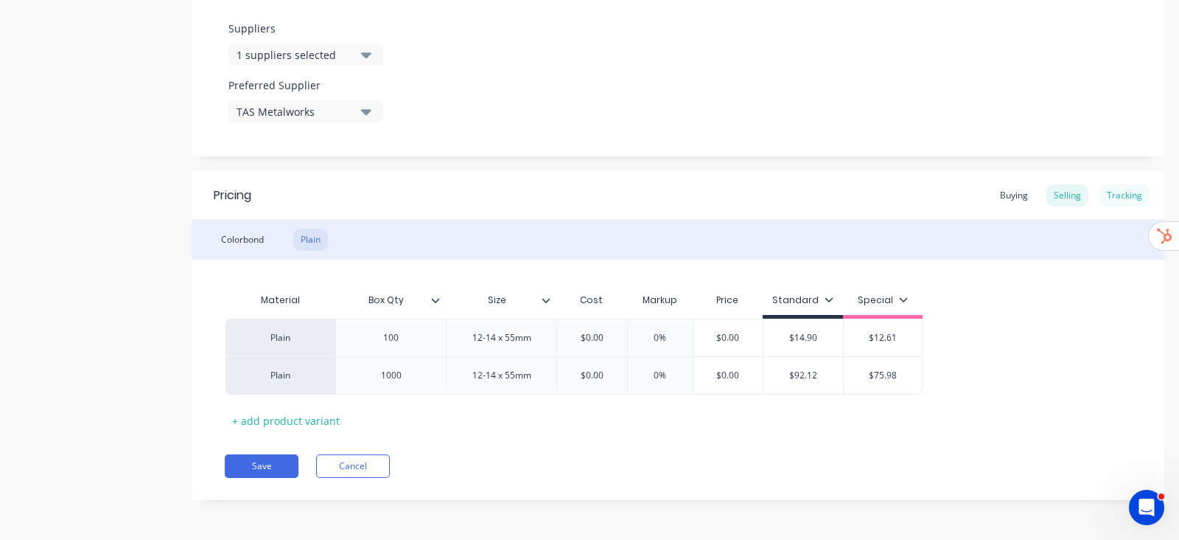
click at [1113, 203] on div "Tracking" at bounding box center [1125, 195] width 50 height 22
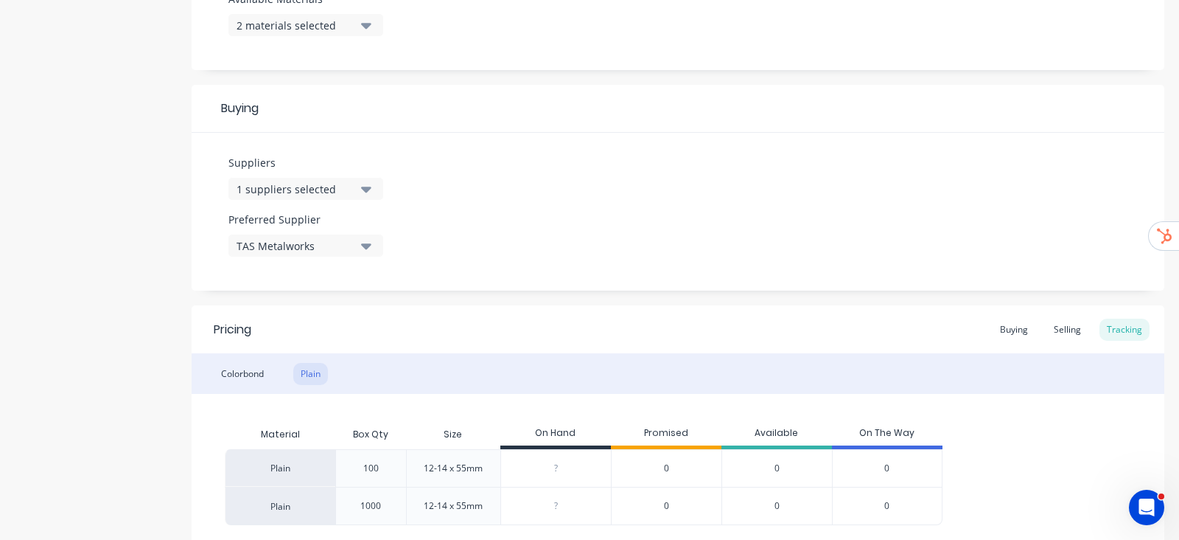
scroll to position [700, 0]
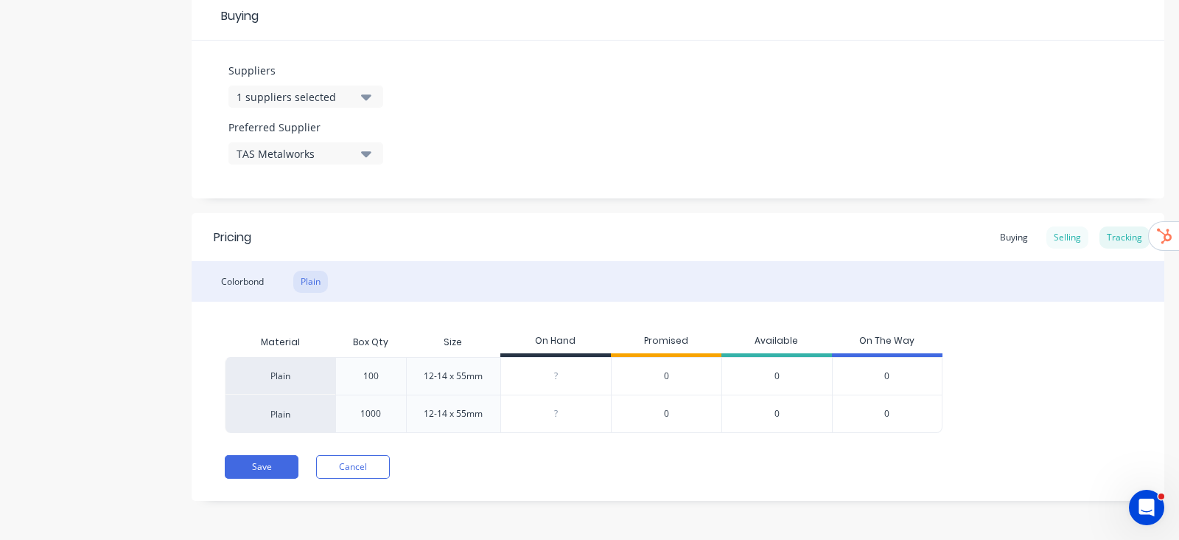
click at [1065, 238] on div "Selling" at bounding box center [1068, 237] width 42 height 22
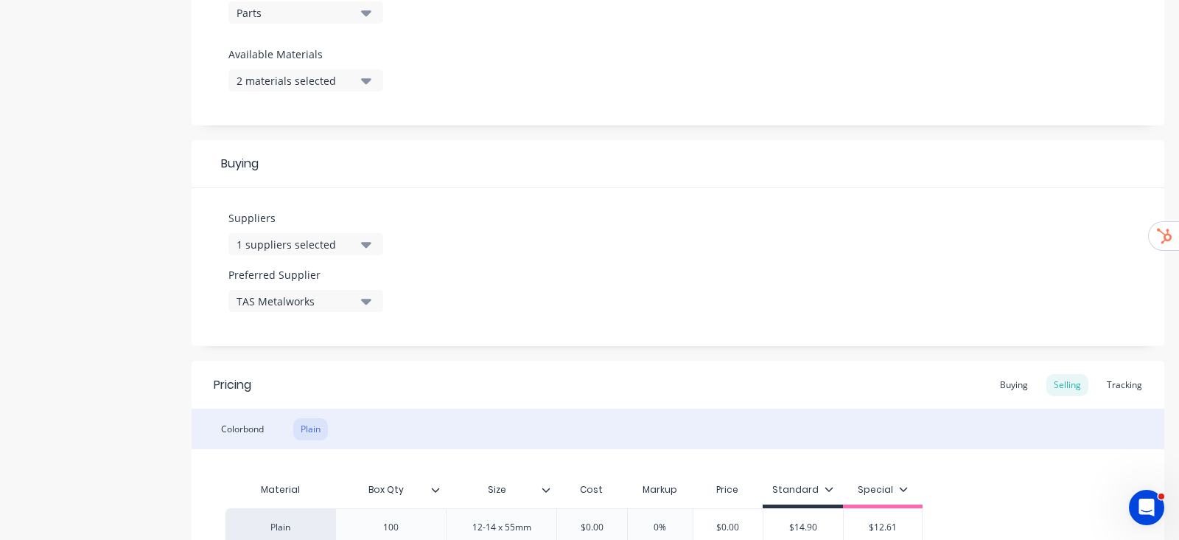
scroll to position [742, 0]
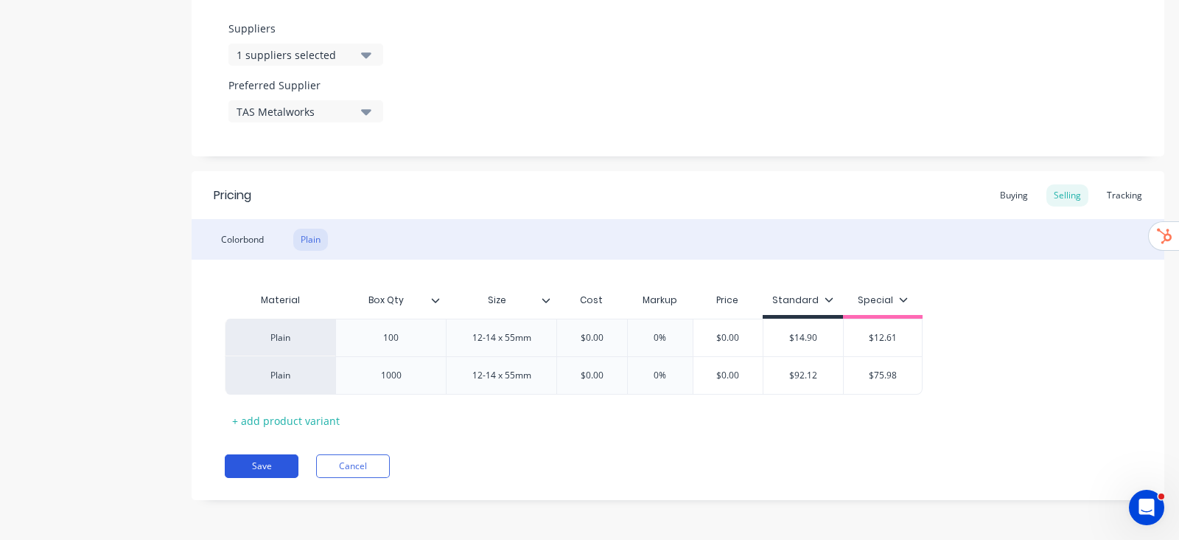
click at [283, 458] on button "Save" at bounding box center [262, 466] width 74 height 24
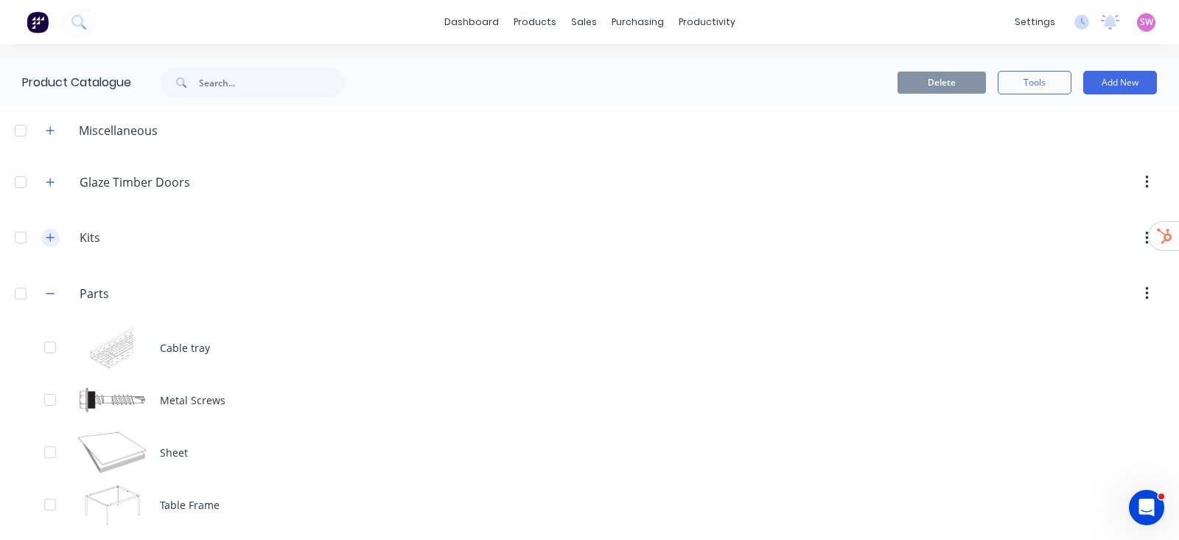
click at [51, 241] on icon "button" at bounding box center [50, 237] width 9 height 10
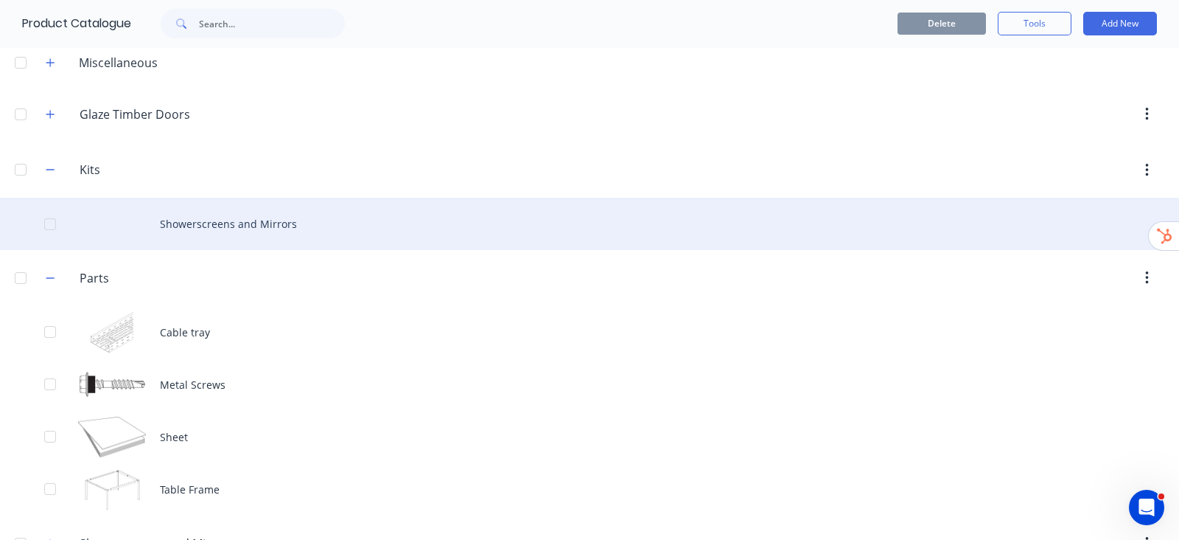
scroll to position [39, 0]
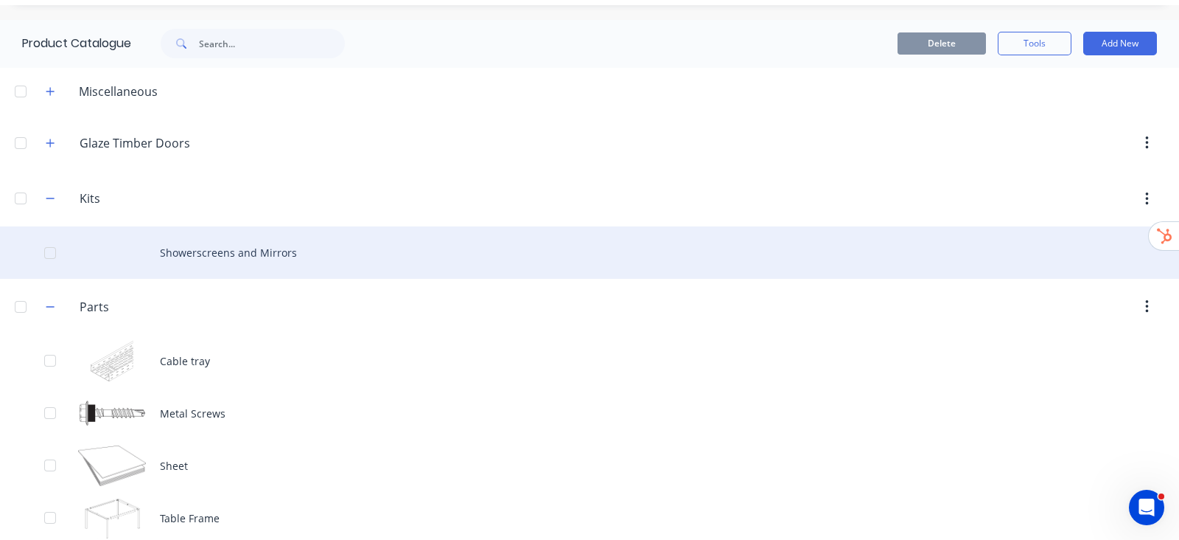
click at [243, 236] on div "Showerscreens and Mirrors" at bounding box center [589, 252] width 1179 height 52
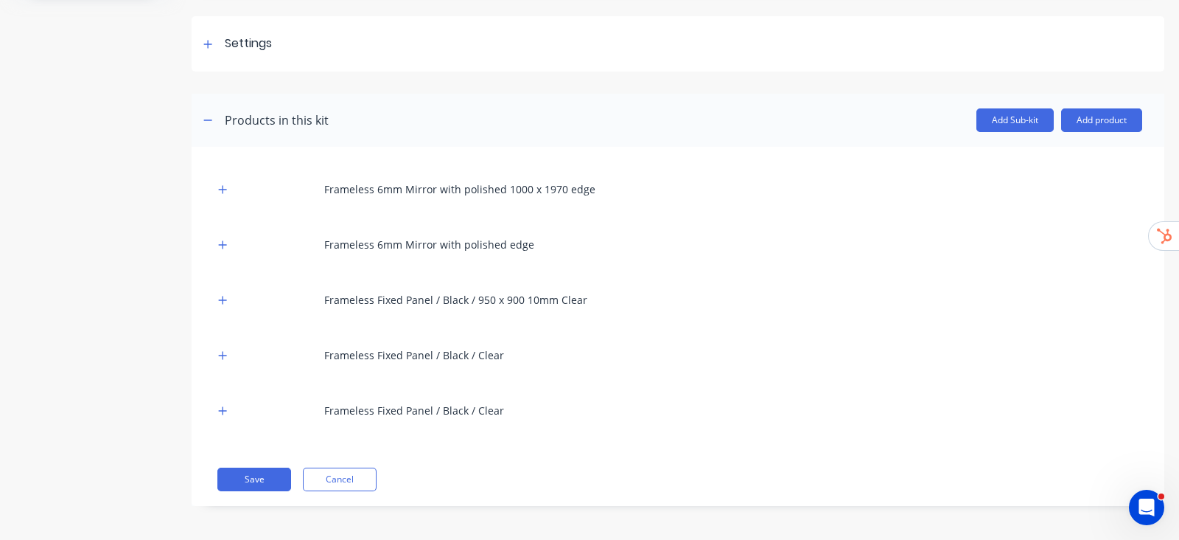
scroll to position [200, 0]
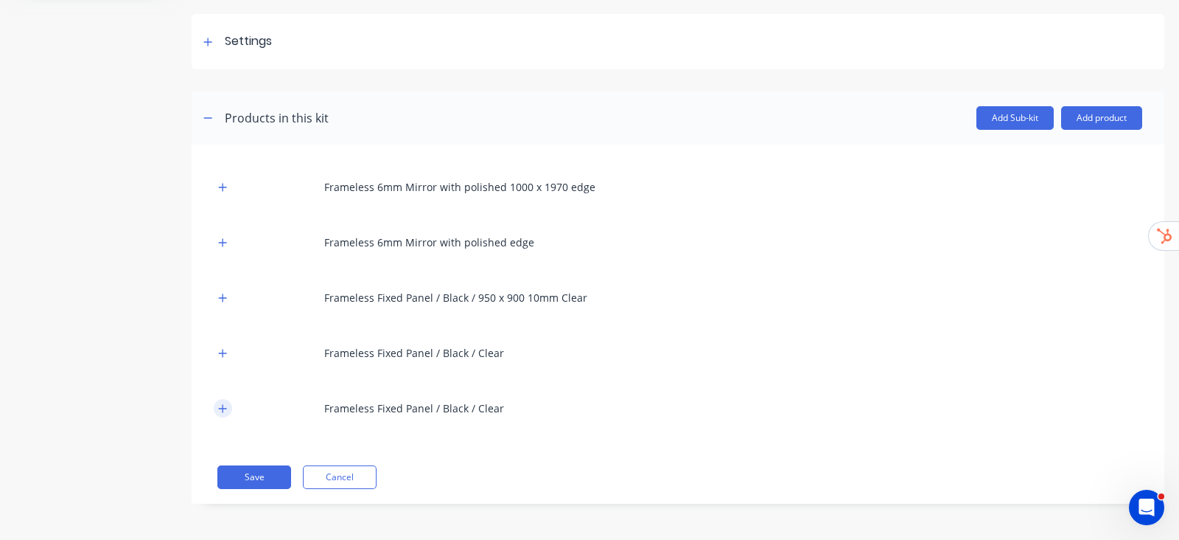
click at [225, 410] on icon "button" at bounding box center [222, 408] width 9 height 10
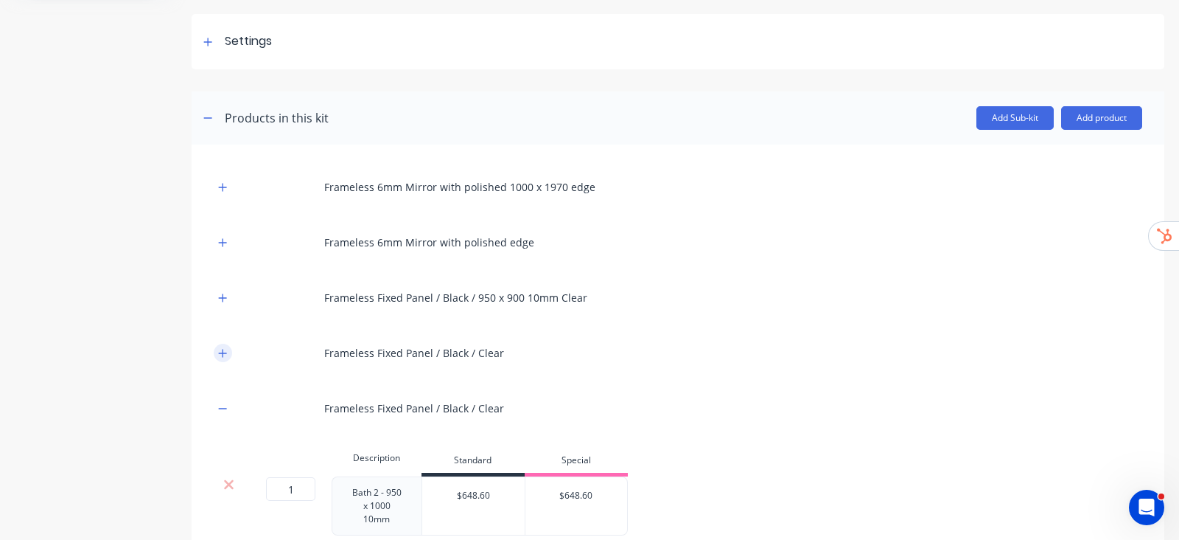
click at [220, 348] on icon "button" at bounding box center [222, 353] width 9 height 10
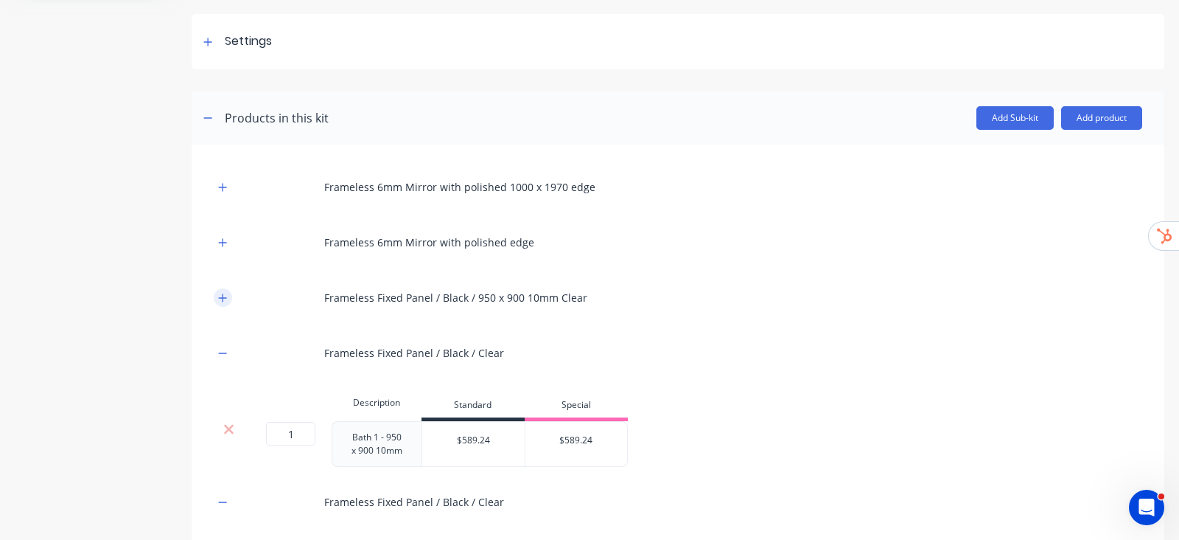
click at [230, 296] on button "button" at bounding box center [223, 297] width 18 height 18
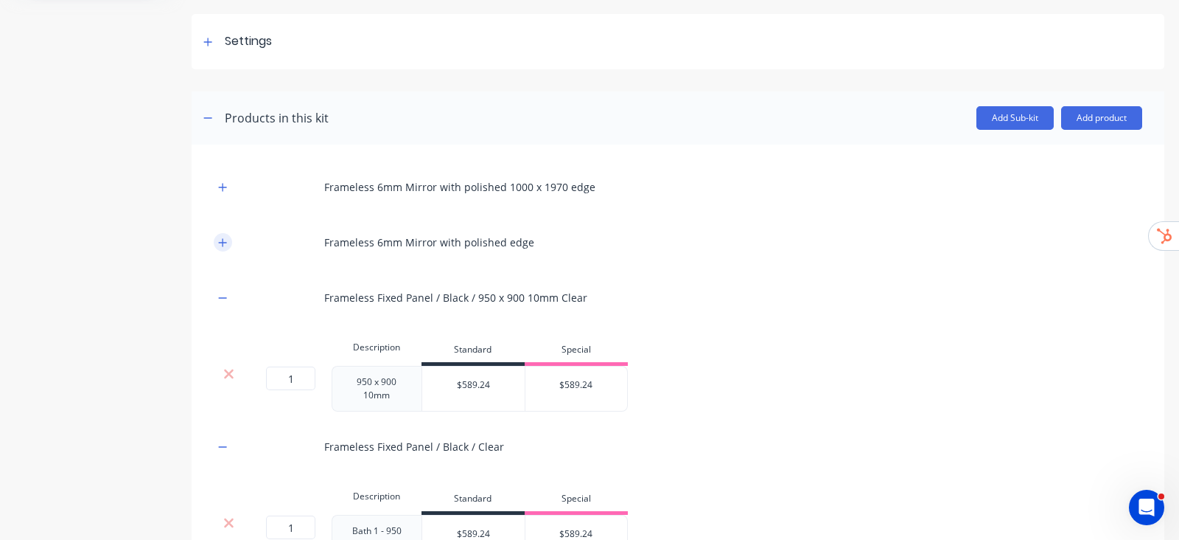
click at [225, 241] on icon "button" at bounding box center [223, 242] width 8 height 8
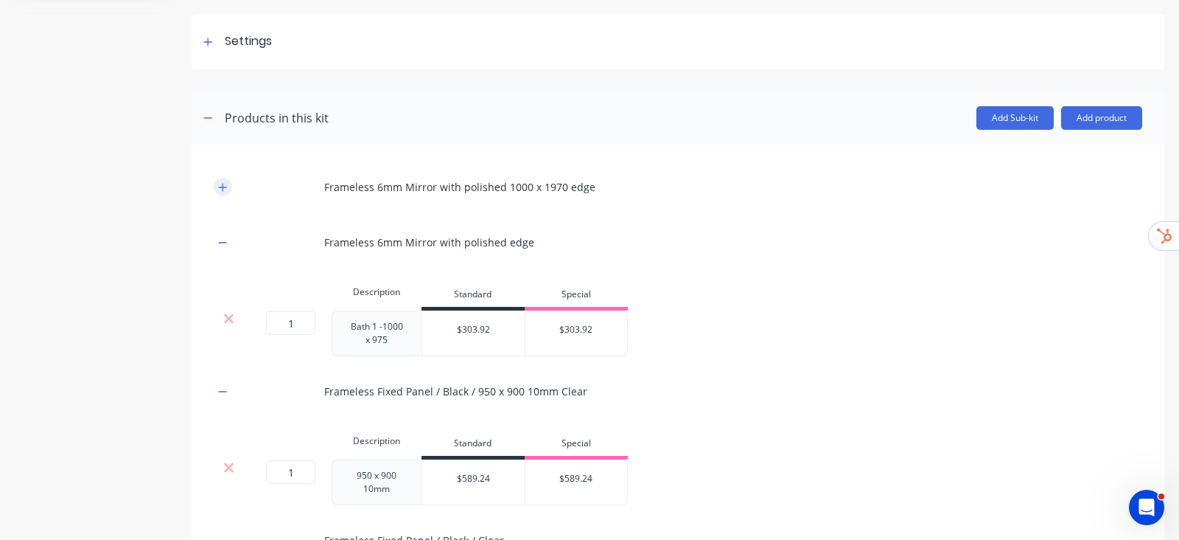
click at [218, 178] on button "button" at bounding box center [223, 187] width 18 height 18
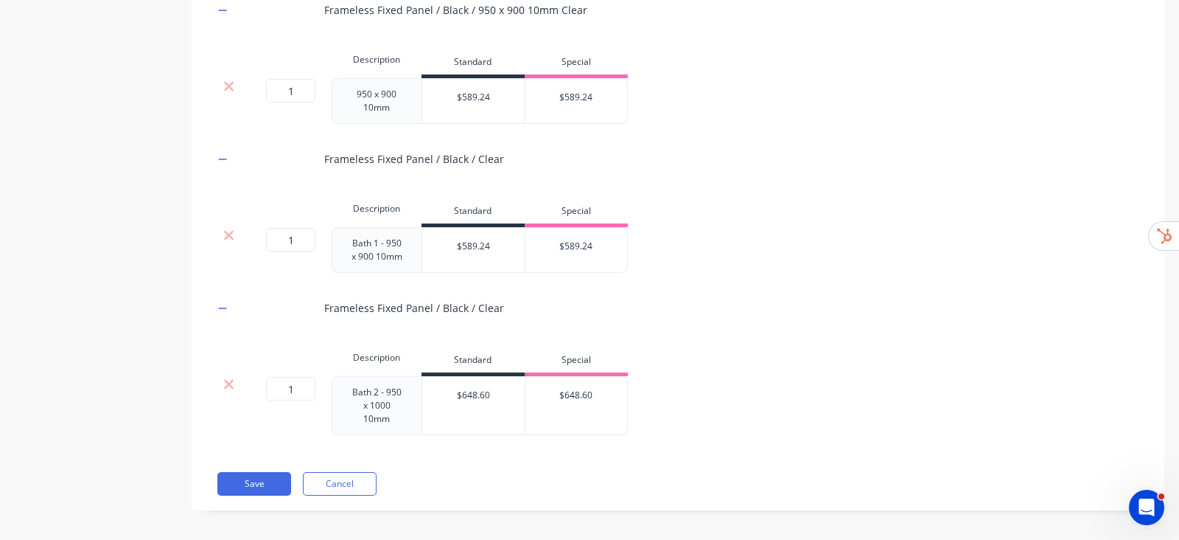
scroll to position [680, 0]
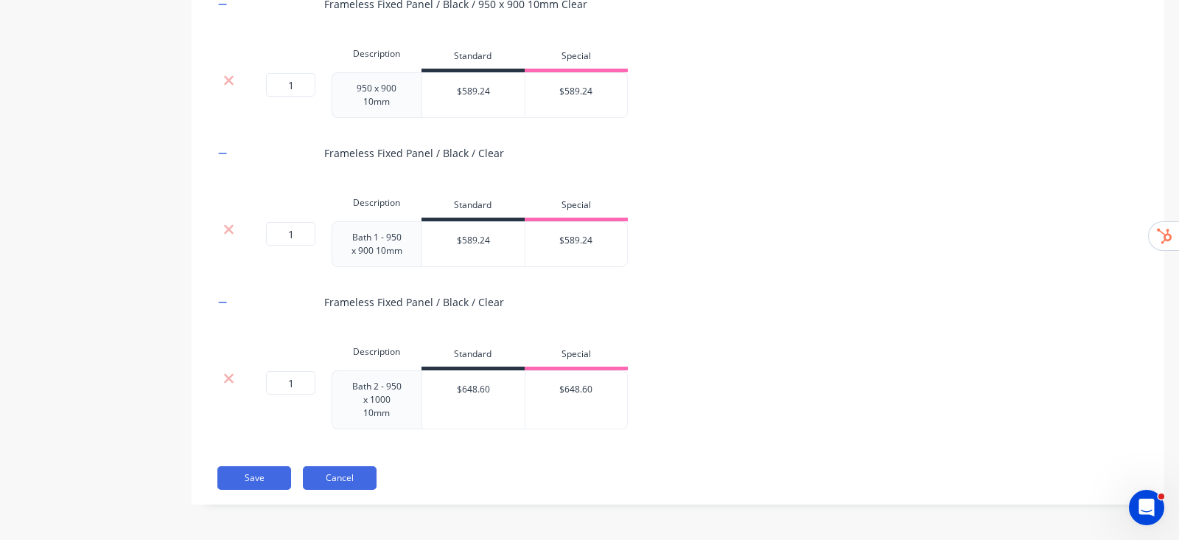
click at [327, 473] on button "Cancel" at bounding box center [340, 478] width 74 height 24
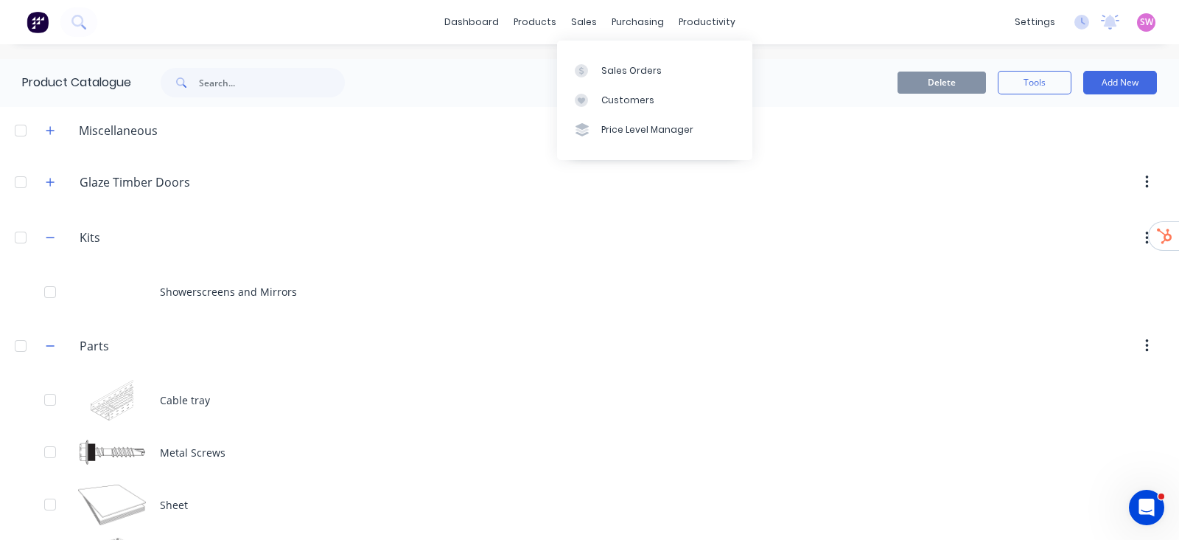
click at [599, 54] on div "Sales Orders Customers Price Level Manager" at bounding box center [654, 100] width 195 height 119
click at [602, 63] on link "Sales Orders" at bounding box center [654, 69] width 195 height 29
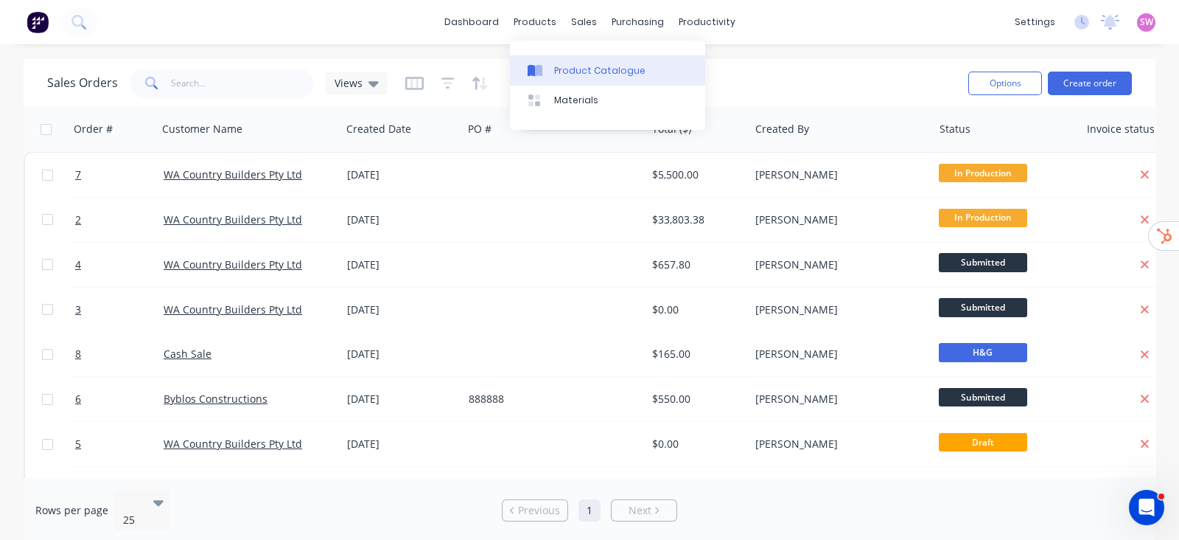
click at [582, 69] on div "Product Catalogue" at bounding box center [599, 70] width 91 height 13
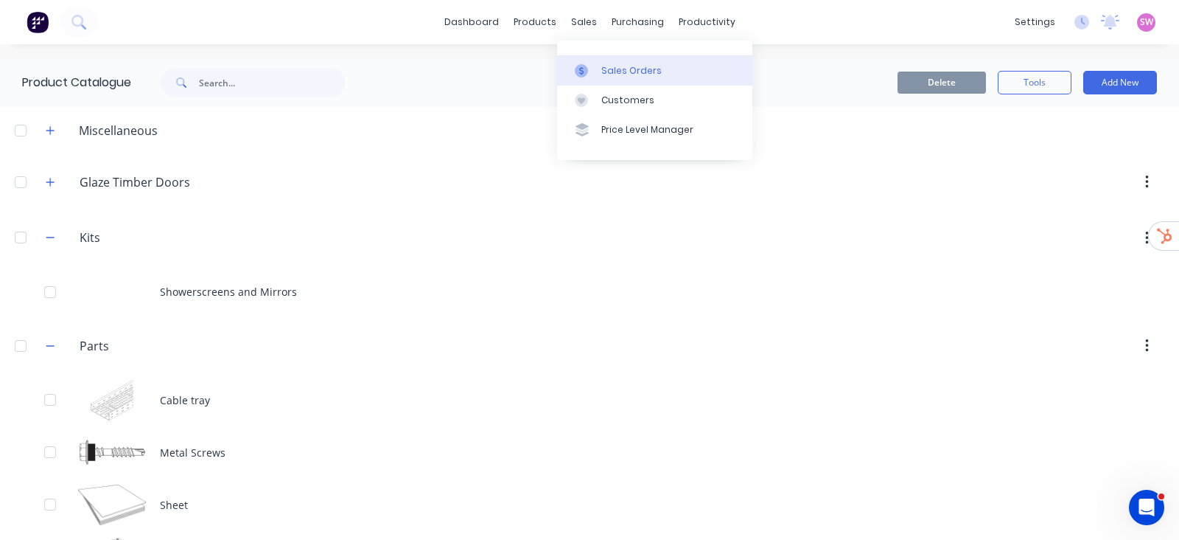
click at [657, 63] on link "Sales Orders" at bounding box center [654, 69] width 195 height 29
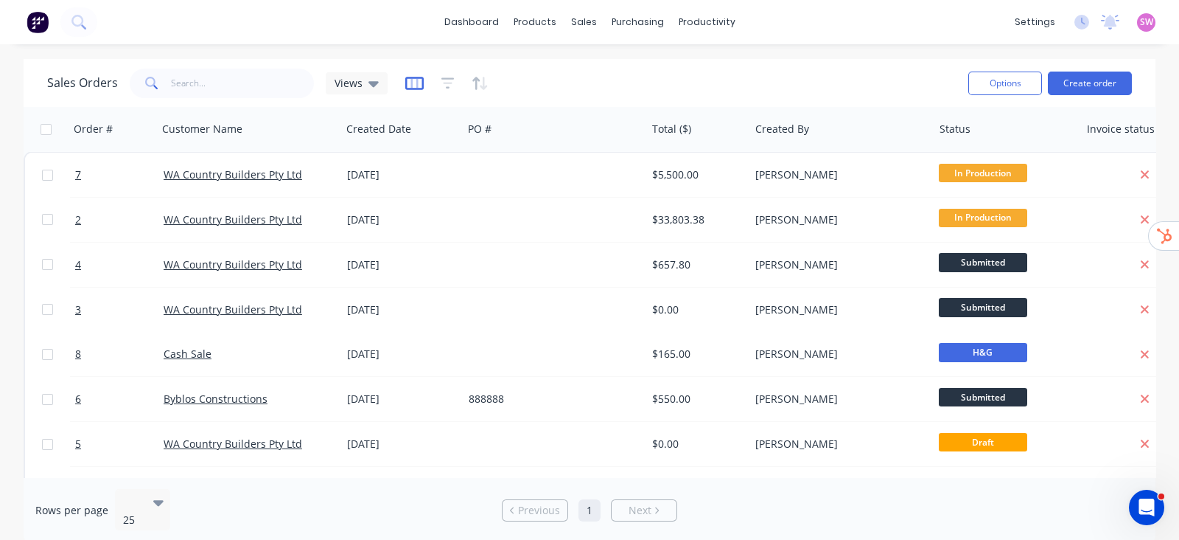
click at [413, 83] on icon "button" at bounding box center [414, 83] width 18 height 15
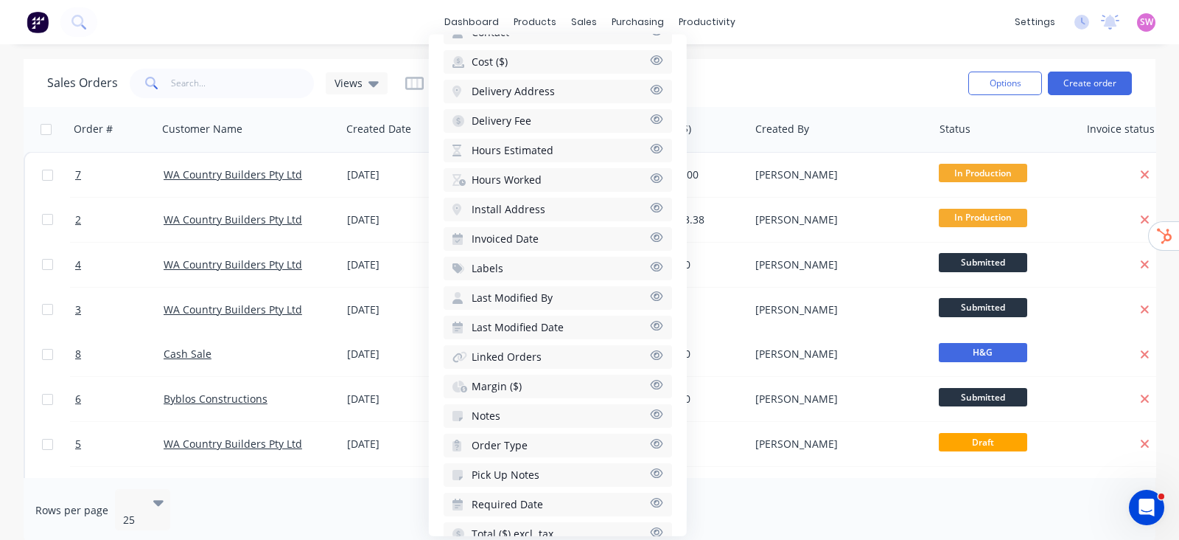
scroll to position [477, 0]
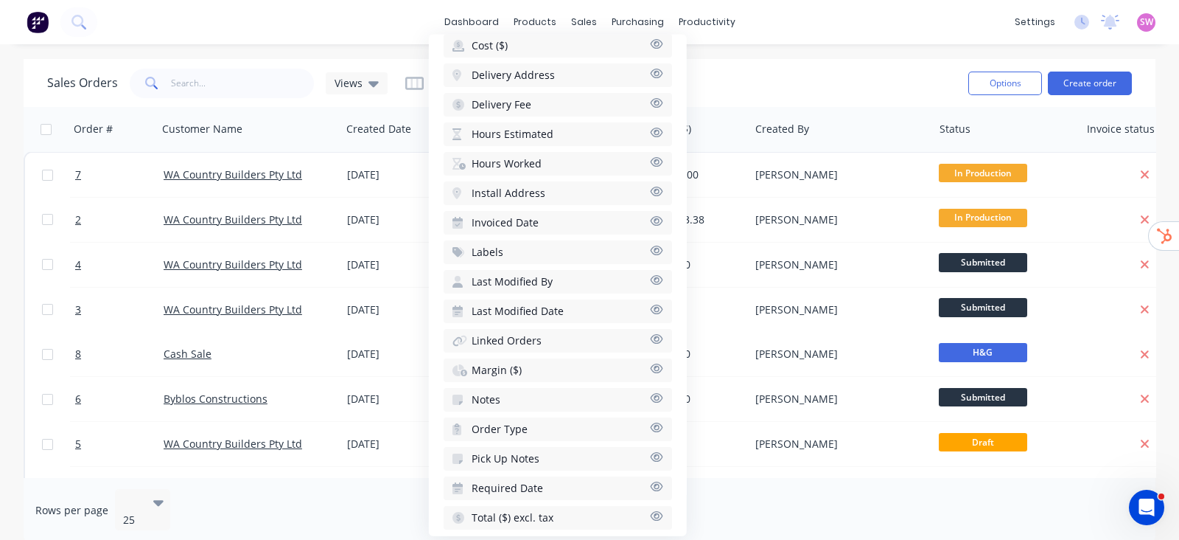
click at [496, 363] on span "Margin ($)" at bounding box center [497, 370] width 50 height 15
click at [534, 156] on span "Hours Estimated" at bounding box center [513, 163] width 82 height 15
click at [534, 186] on span "Hours Worked" at bounding box center [507, 193] width 70 height 15
click at [767, 505] on div "Rows per page 25 Previous 1 Next" at bounding box center [590, 510] width 1132 height 66
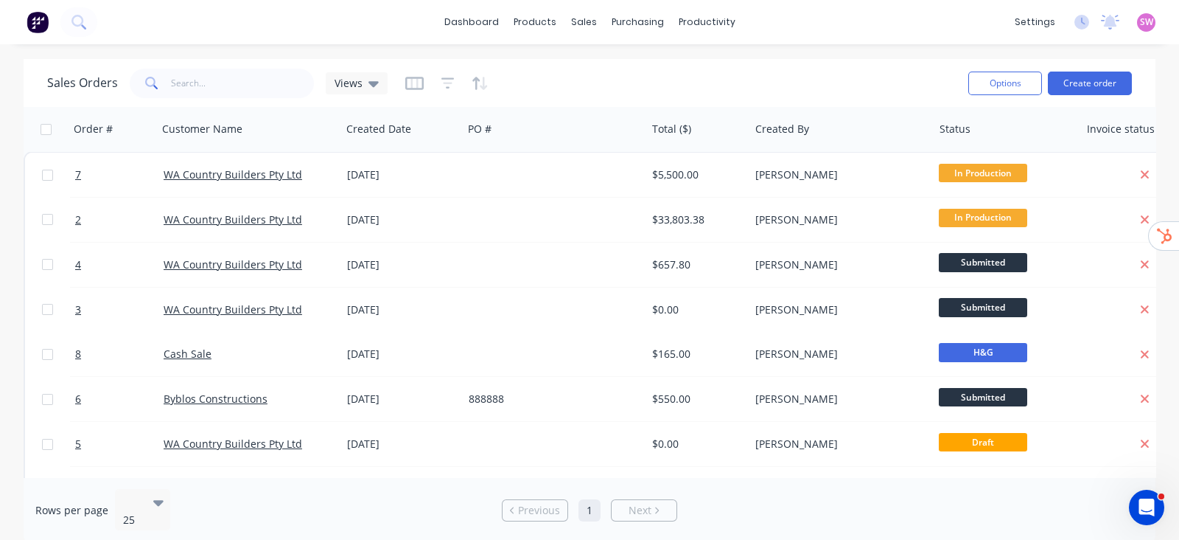
scroll to position [0, 447]
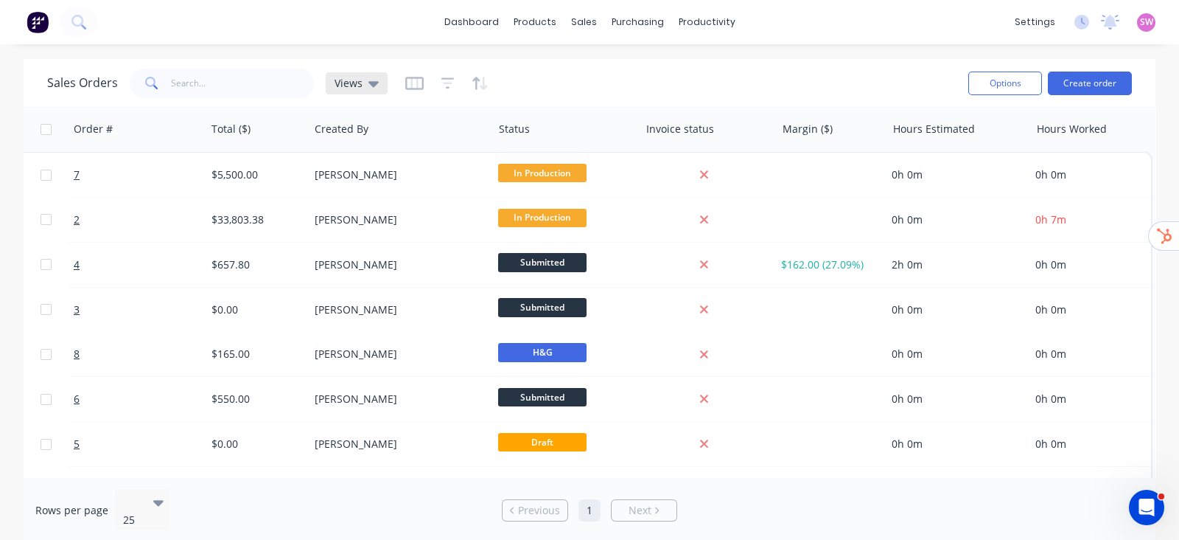
click at [354, 83] on span "Views" at bounding box center [349, 82] width 28 height 15
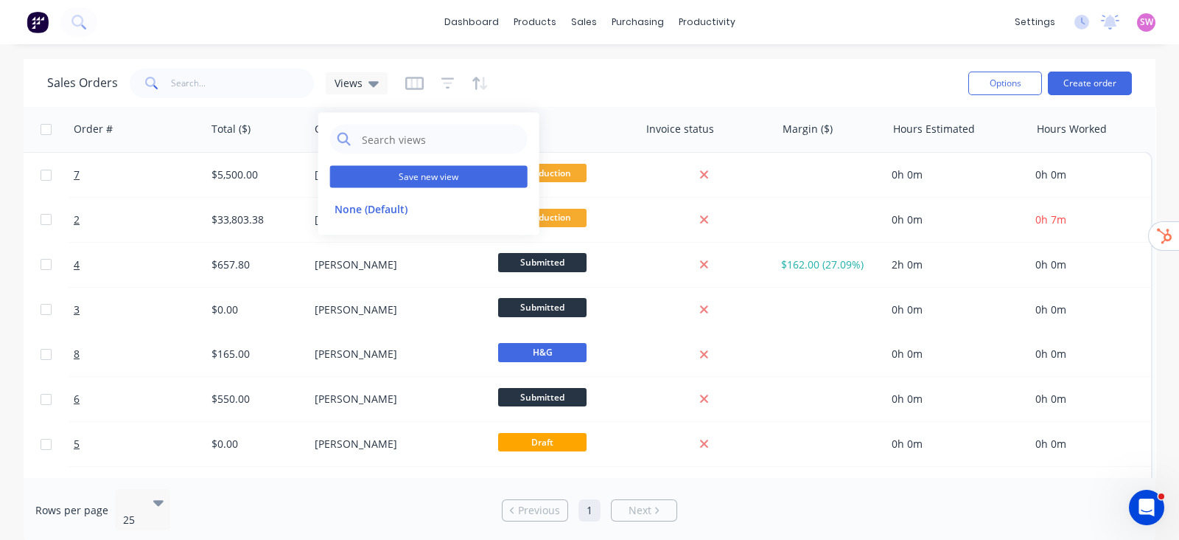
click at [419, 182] on button "Save new view" at bounding box center [429, 177] width 198 height 22
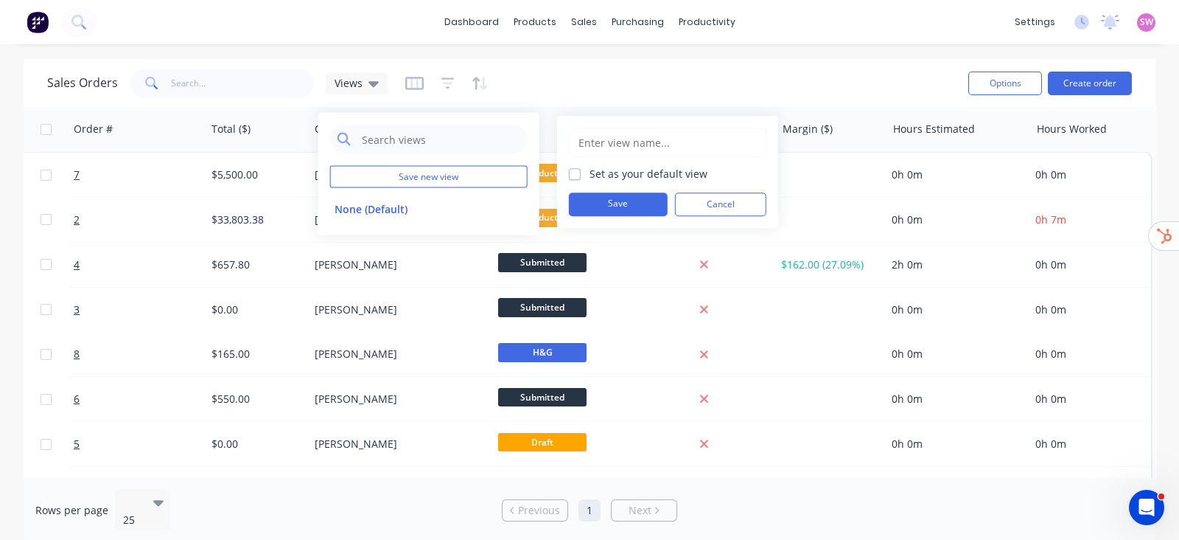
click at [643, 135] on input "text" at bounding box center [667, 142] width 181 height 28
type input "H"
type input "Hours Estimated vs Actual"
click at [629, 215] on button "Save" at bounding box center [618, 204] width 99 height 24
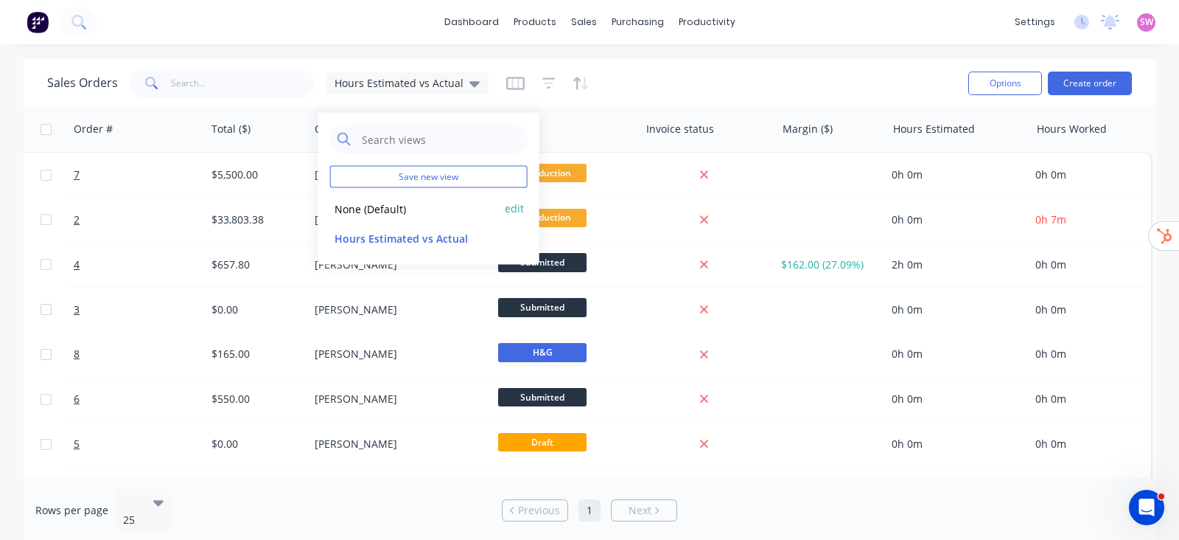
click at [404, 201] on button "None (Default)" at bounding box center [414, 208] width 168 height 17
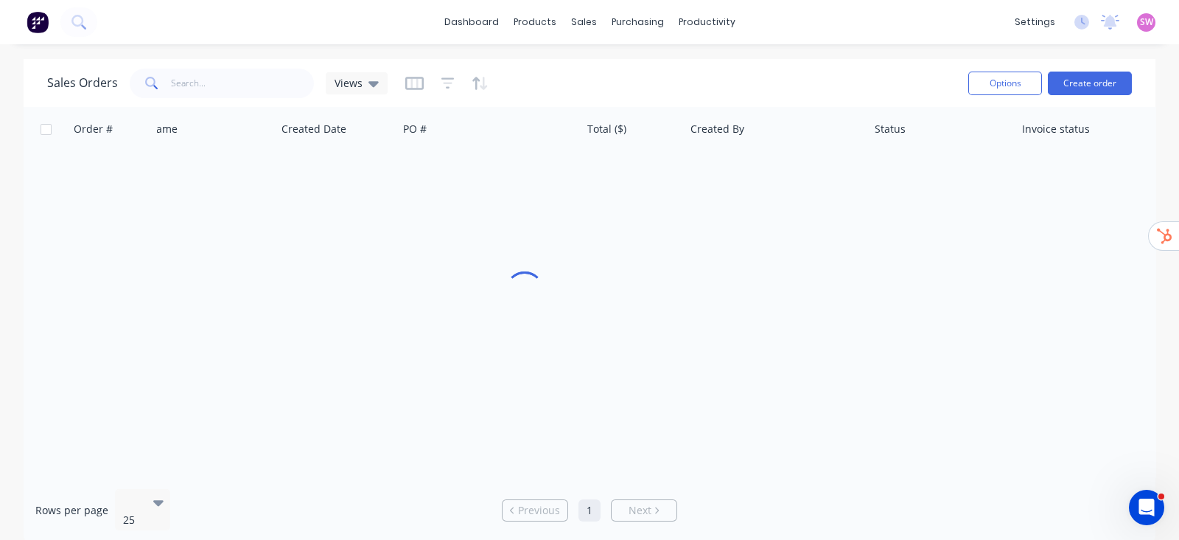
scroll to position [0, 65]
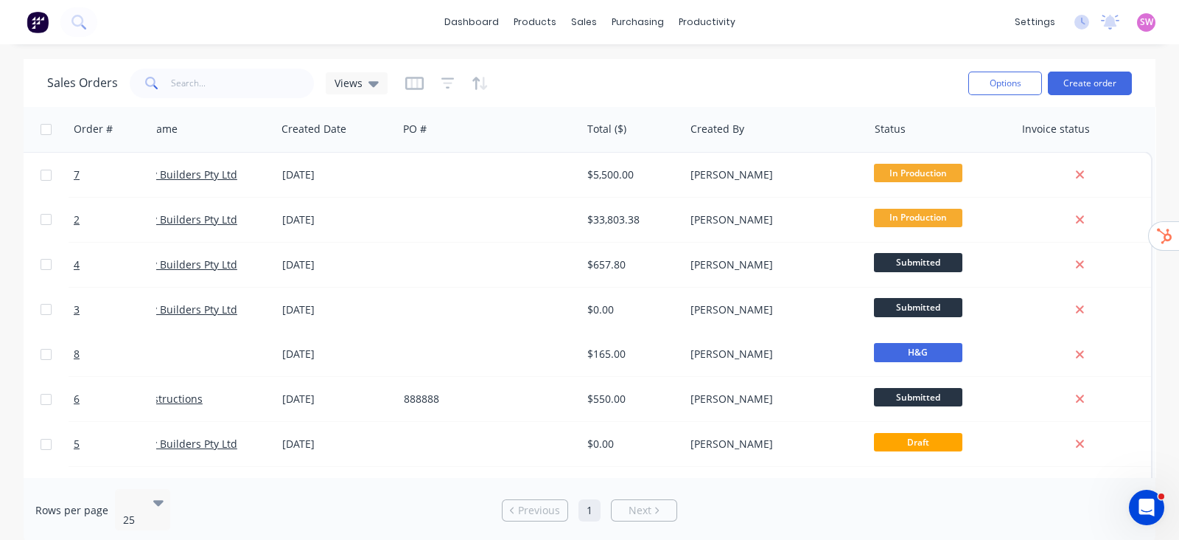
click at [314, 83] on div "Sales Orders Views" at bounding box center [217, 83] width 341 height 29
click at [365, 86] on div "Views" at bounding box center [357, 83] width 44 height 13
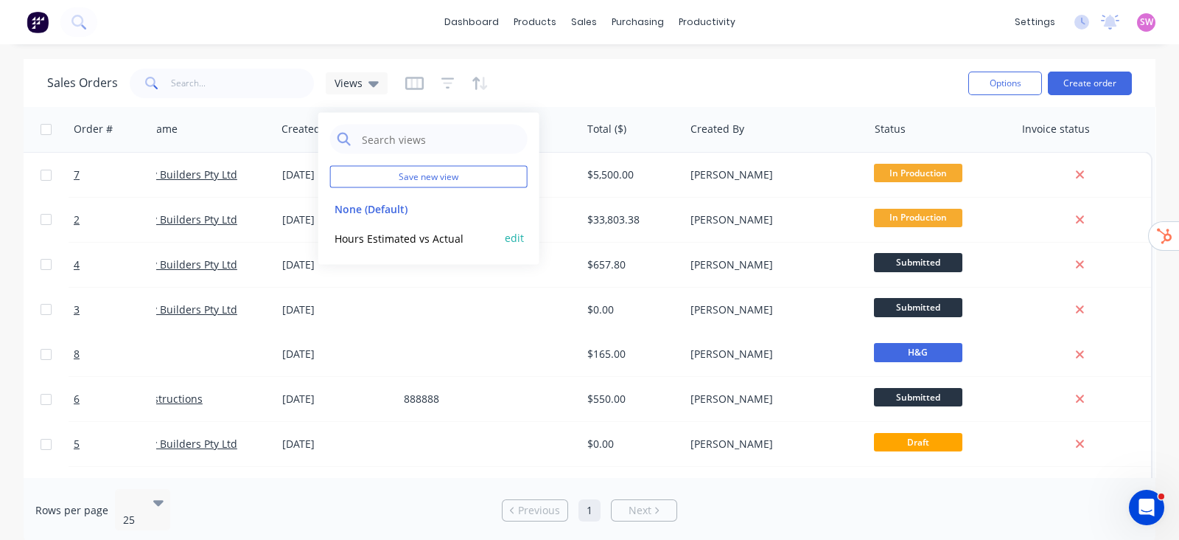
click at [387, 233] on button "Hours Estimated vs Actual" at bounding box center [414, 237] width 168 height 17
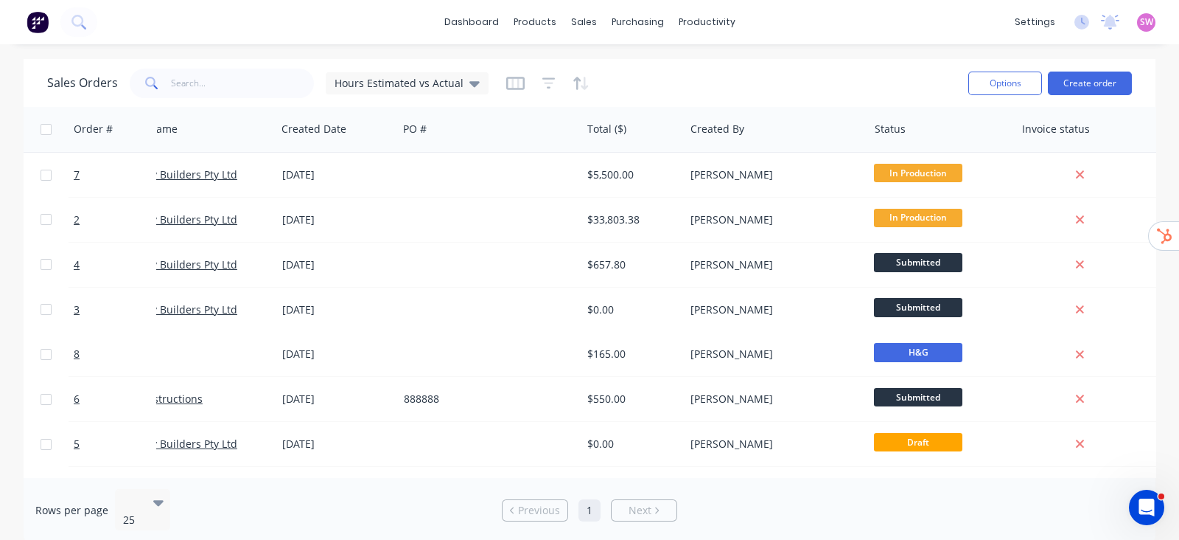
scroll to position [0, 447]
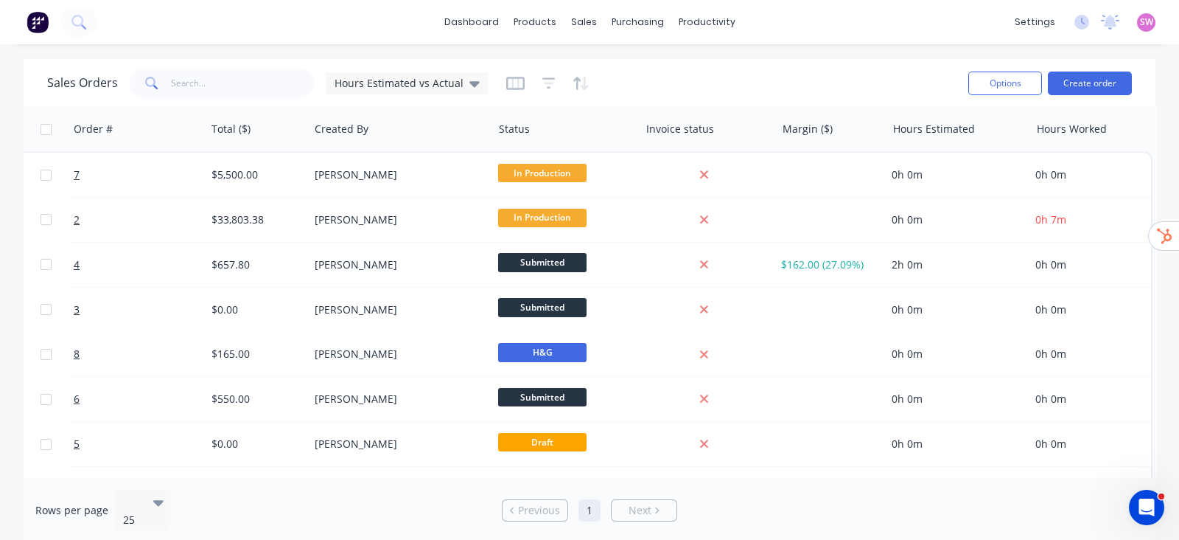
click at [715, 70] on div "Sales Orders Hours Estimated vs Actual" at bounding box center [502, 83] width 910 height 36
click at [543, 79] on icon "button" at bounding box center [549, 83] width 13 height 15
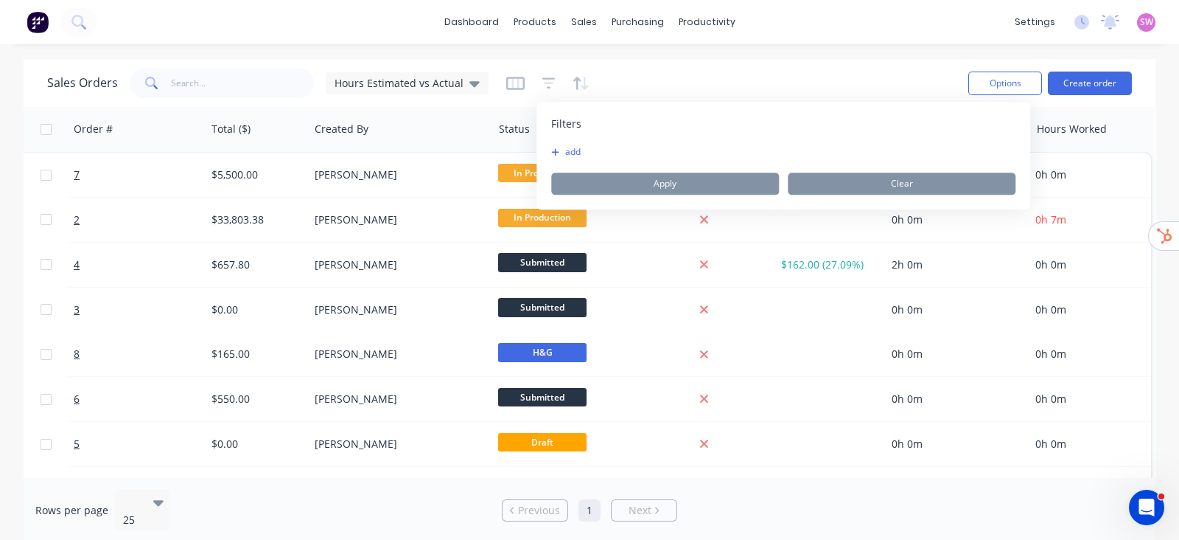
click at [572, 153] on button "add" at bounding box center [569, 152] width 37 height 12
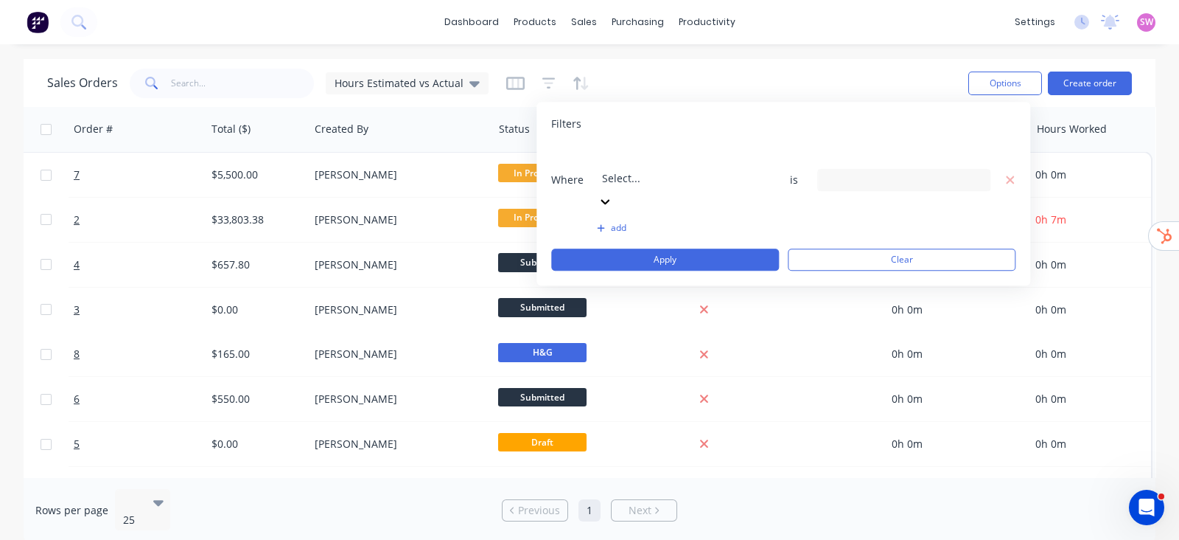
click at [696, 161] on div at bounding box center [708, 158] width 212 height 18
click at [870, 112] on div "Filters Where 20 results available. Use Up and Down to choose options, press En…" at bounding box center [784, 194] width 494 height 184
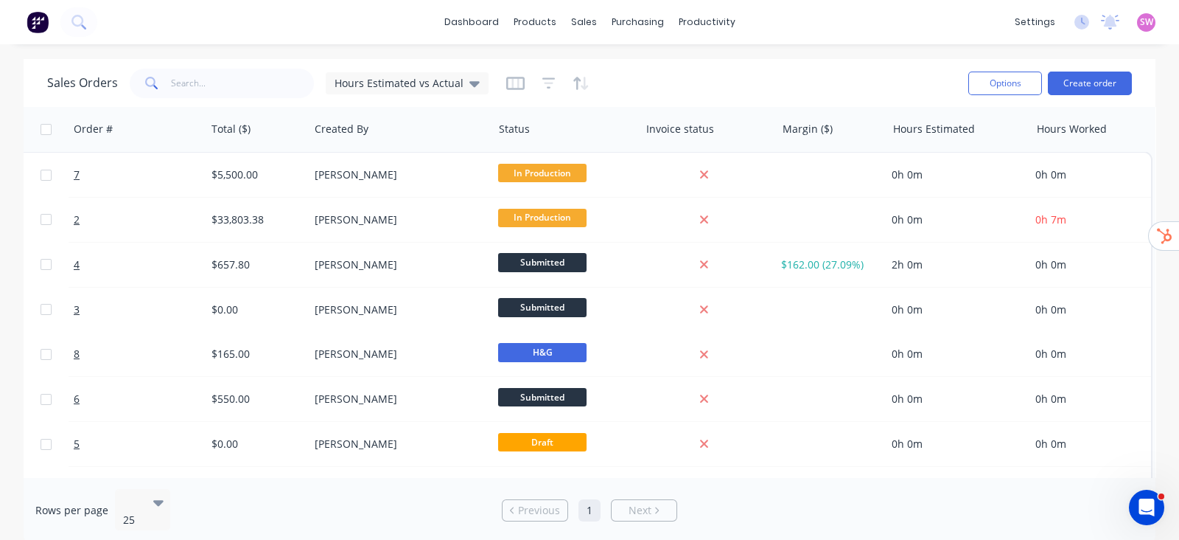
click at [859, 73] on div "Sales Orders Hours Estimated vs Actual" at bounding box center [502, 83] width 910 height 36
click at [1109, 77] on button "Create order" at bounding box center [1090, 83] width 84 height 24
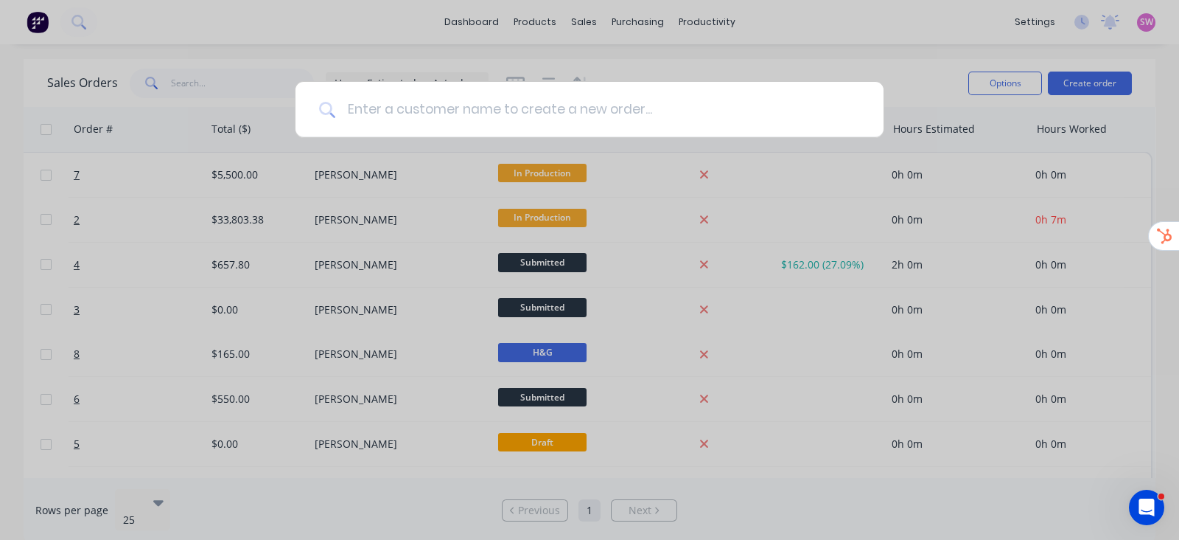
click at [684, 109] on input at bounding box center [597, 109] width 525 height 55
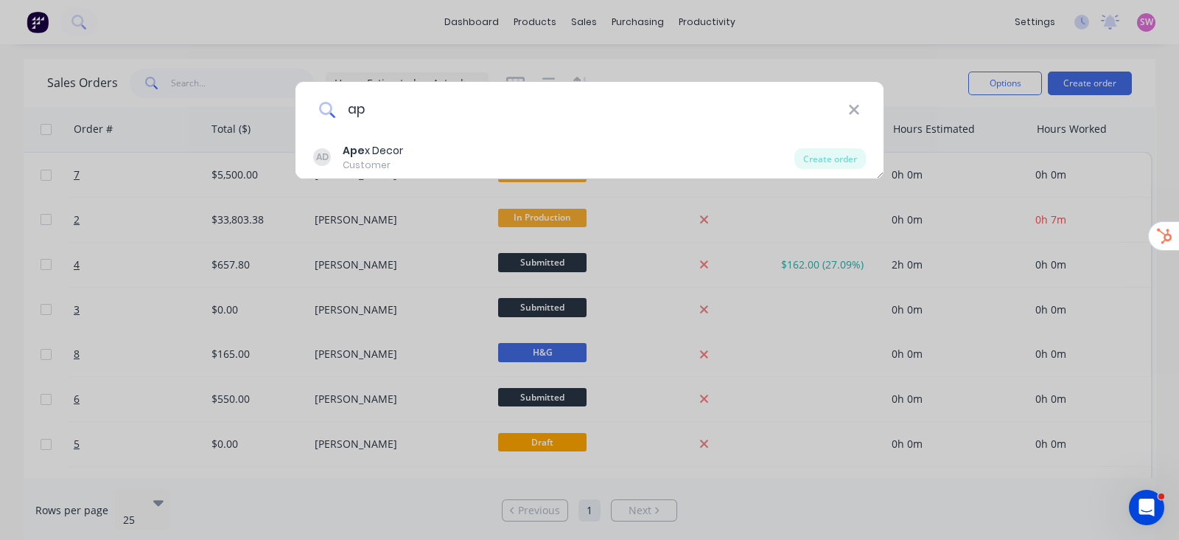
type input "a"
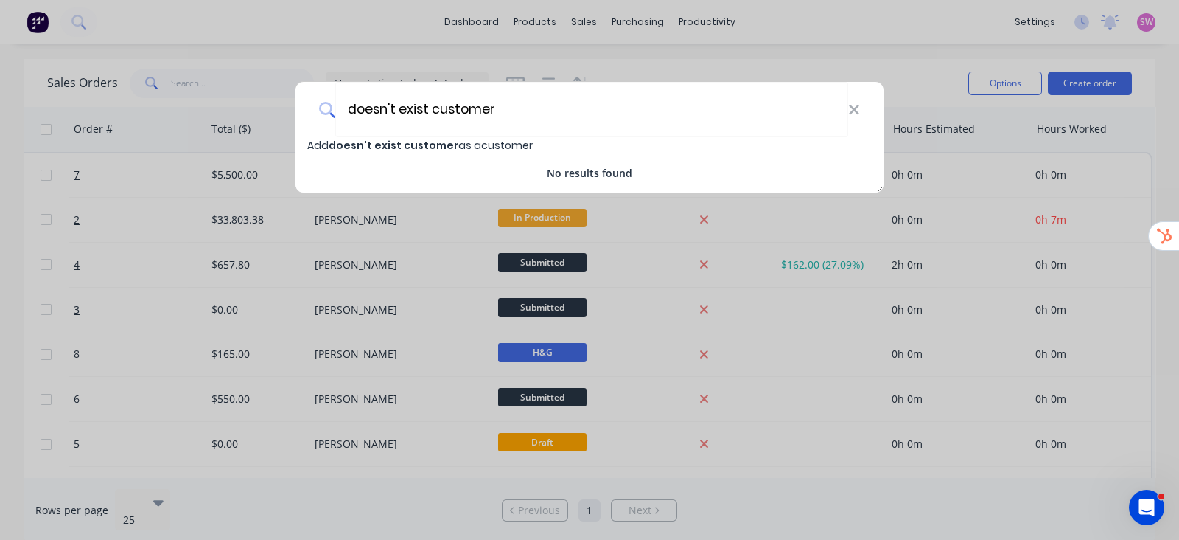
type input "doesn't exist customer"
click at [423, 144] on span "doesn't exist customer" at bounding box center [394, 145] width 130 height 15
select select "AU"
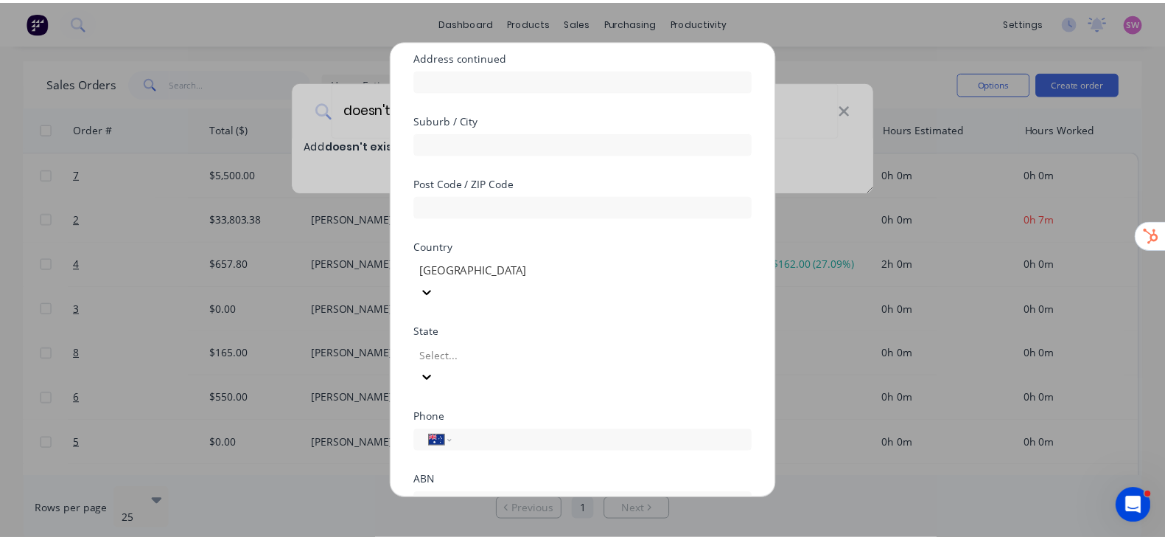
scroll to position [241, 0]
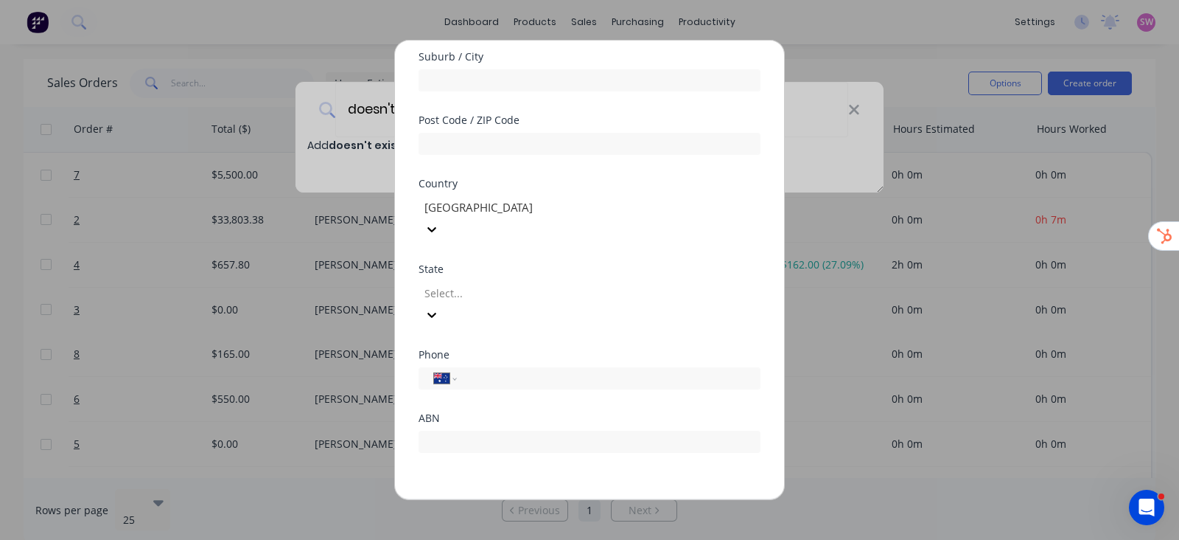
click at [652, 500] on button "Cancel" at bounding box center [636, 512] width 81 height 24
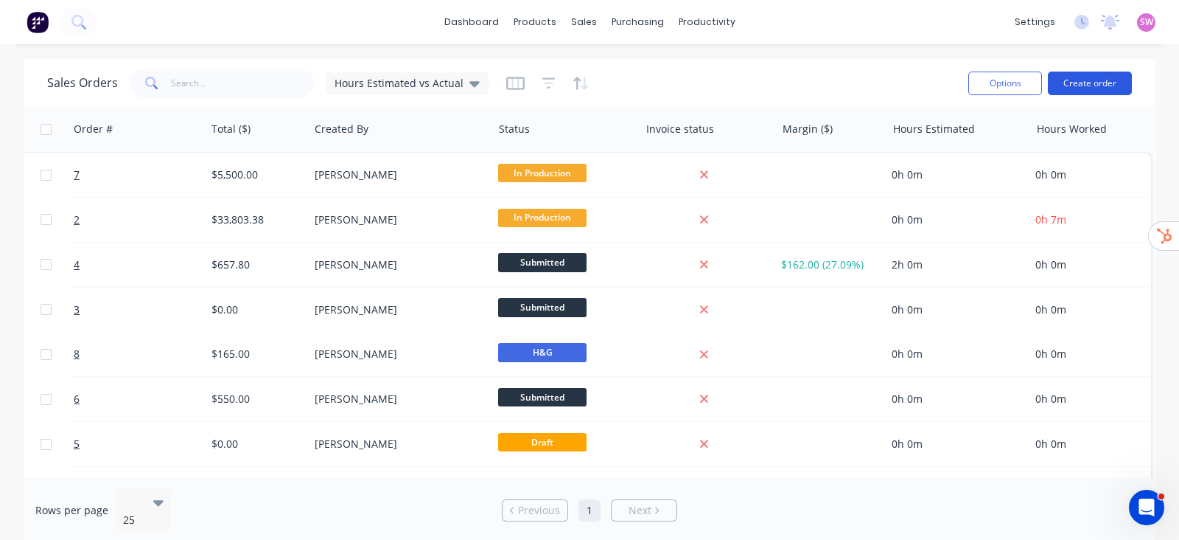
click at [1120, 87] on button "Create order" at bounding box center [1090, 83] width 84 height 24
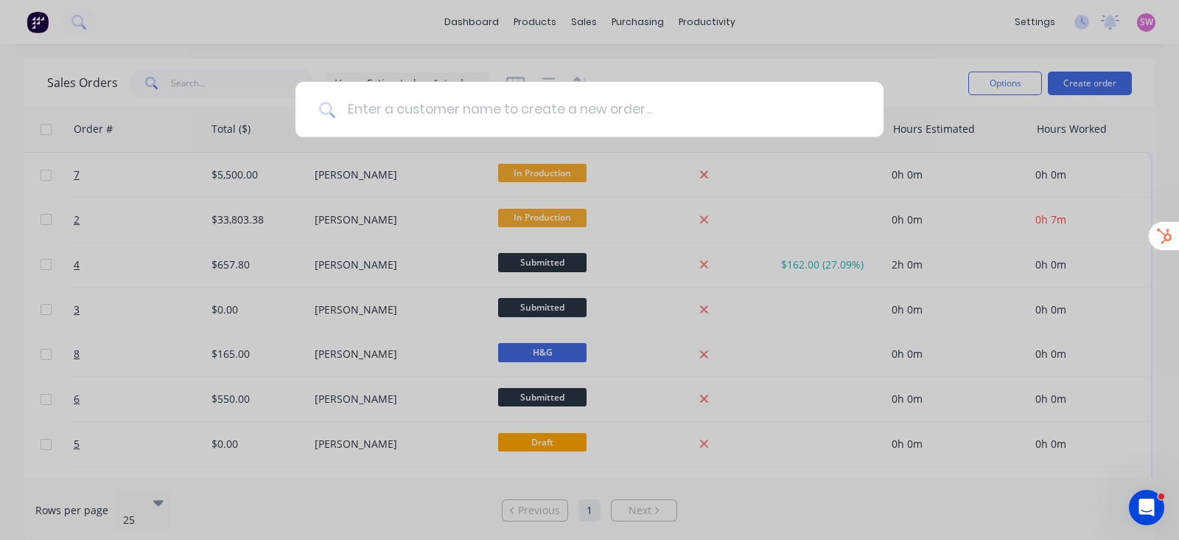
click at [593, 103] on input at bounding box center [597, 109] width 525 height 55
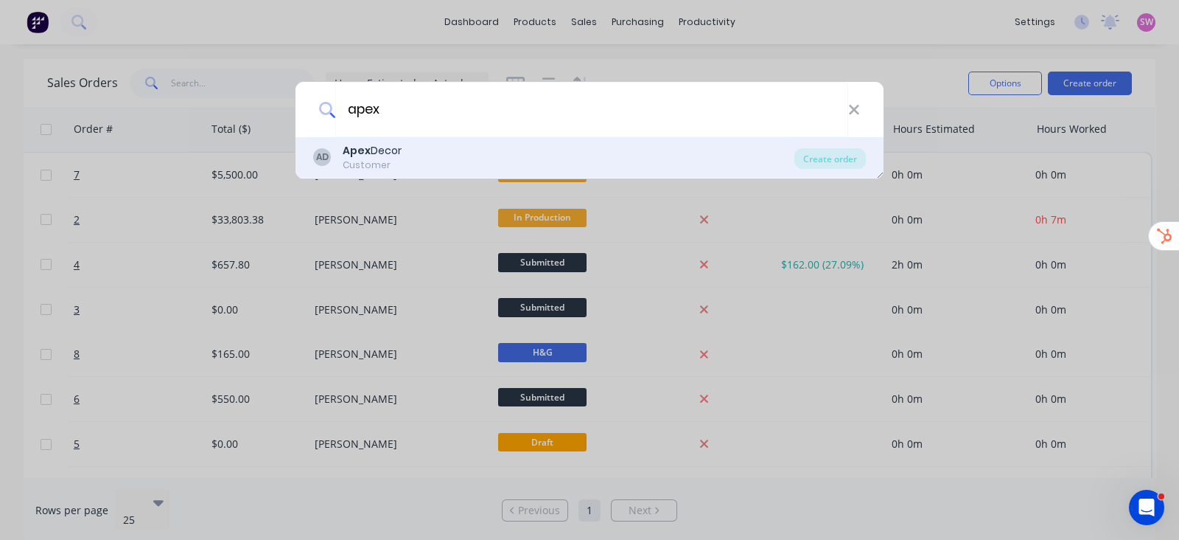
type input "apex"
click at [630, 144] on div "AD Apex Decor Customer" at bounding box center [553, 157] width 481 height 29
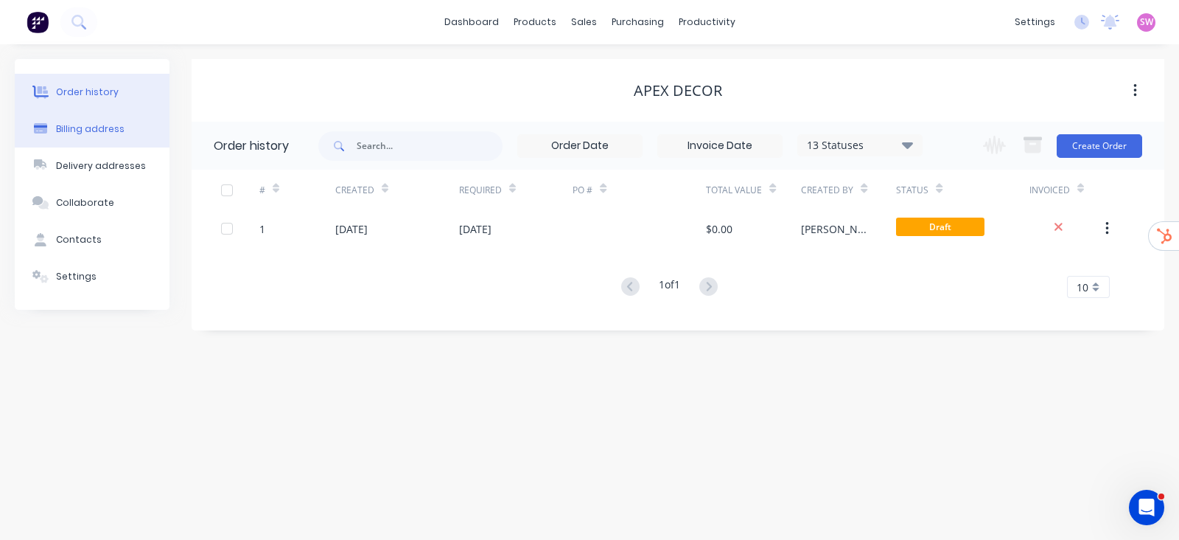
click at [105, 125] on div "Billing address" at bounding box center [90, 128] width 69 height 13
select select "AU"
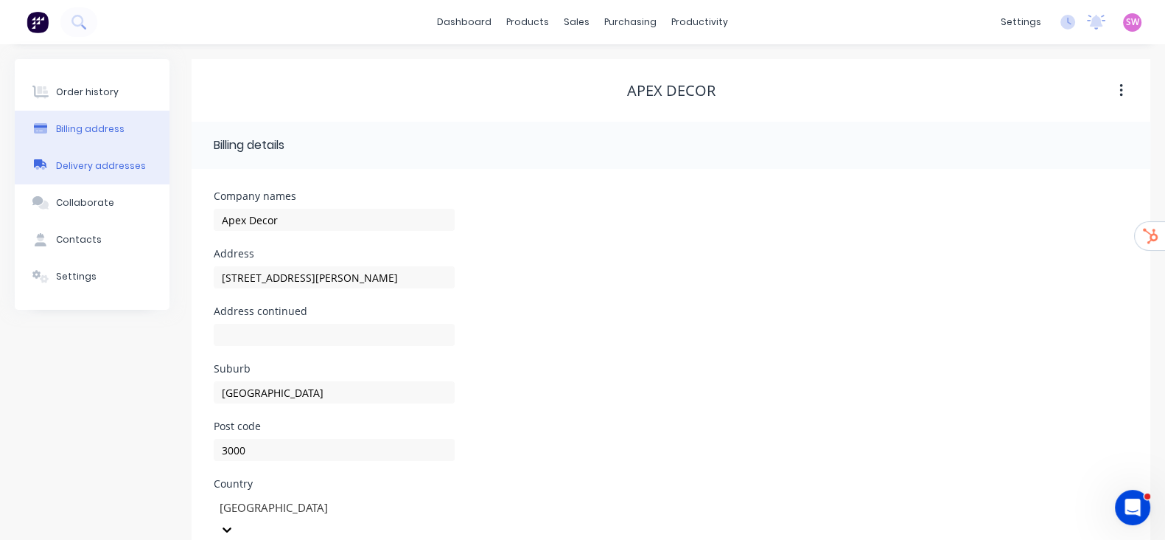
click at [108, 174] on button "Delivery addresses" at bounding box center [92, 165] width 155 height 37
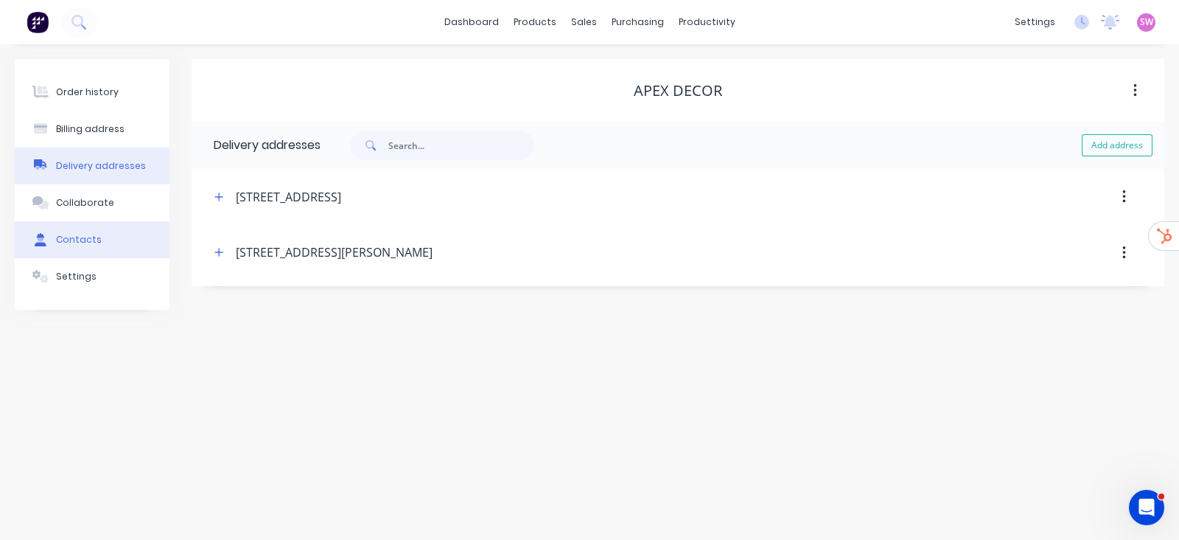
click at [83, 239] on div "Contacts" at bounding box center [79, 239] width 46 height 13
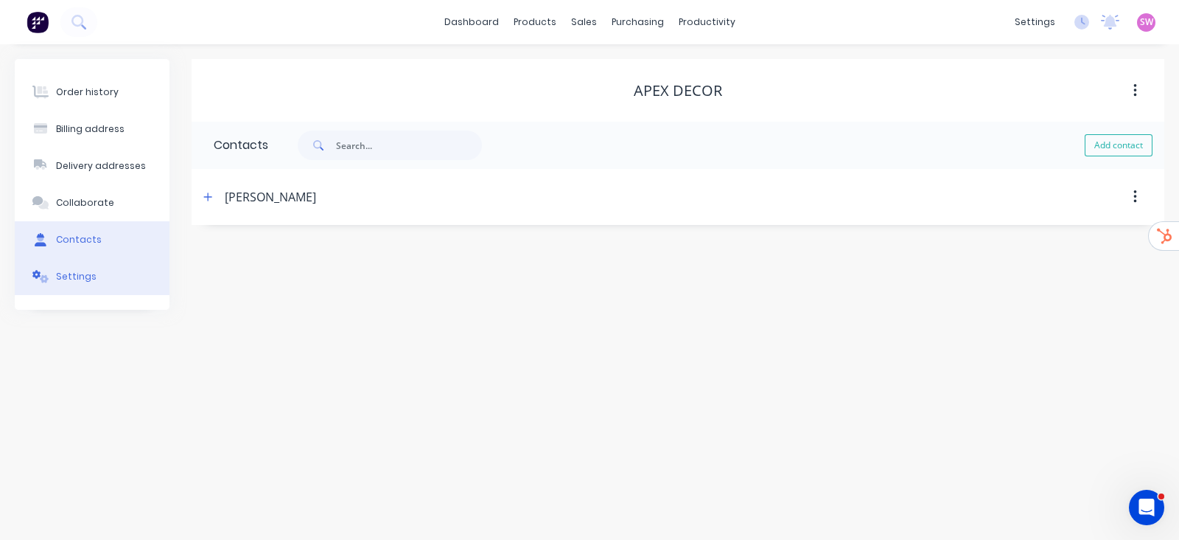
click at [100, 292] on button "Settings" at bounding box center [92, 276] width 155 height 37
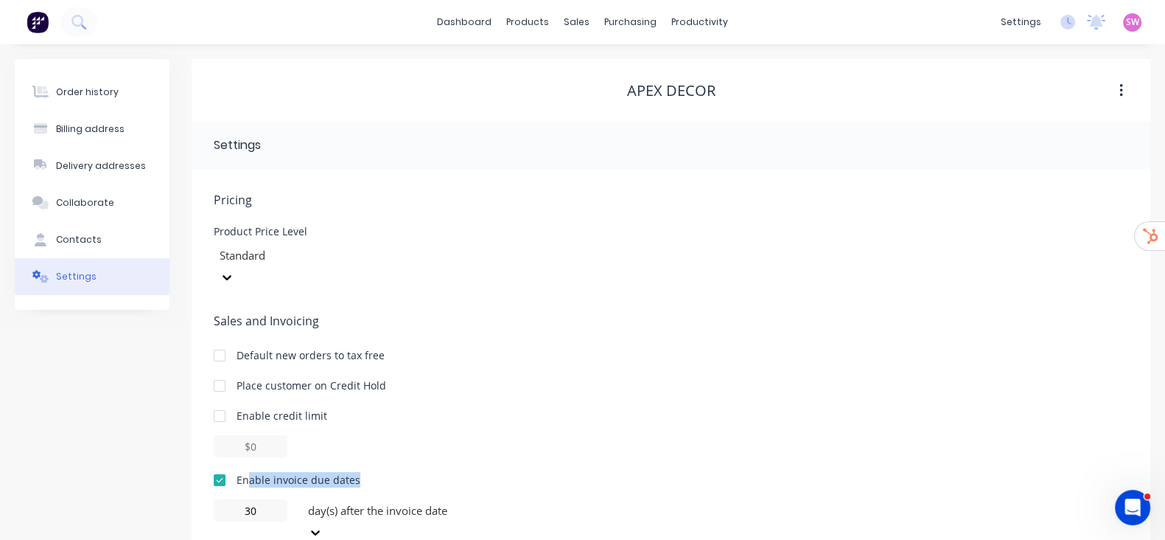
drag, startPoint x: 246, startPoint y: 459, endPoint x: 424, endPoint y: 462, distance: 177.7
click at [424, 472] on div "Enable invoice due dates" at bounding box center [671, 479] width 915 height 15
click at [122, 377] on div "Order history Billing address Delivery addresses Collaborate Contacts Settings" at bounding box center [92, 316] width 155 height 514
click at [133, 95] on button "Order history" at bounding box center [92, 92] width 155 height 37
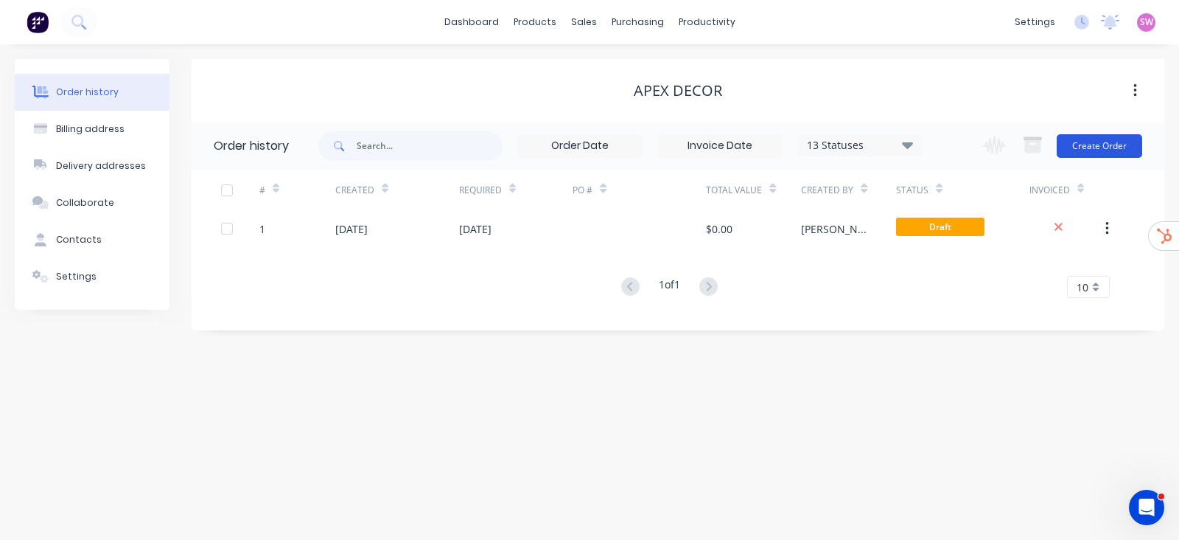
click at [1094, 147] on button "Create Order" at bounding box center [1100, 146] width 86 height 24
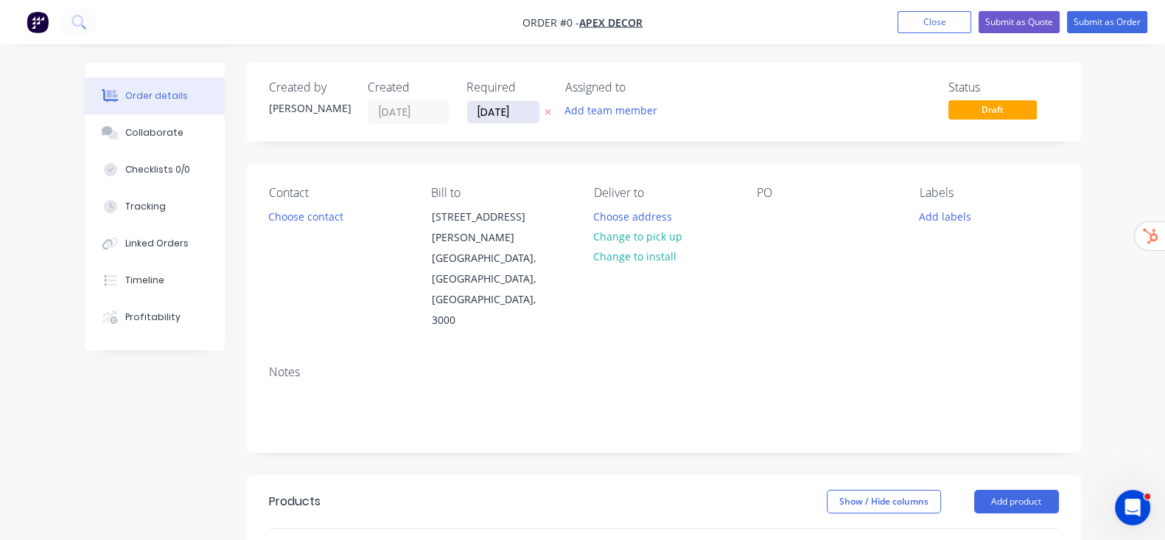
click at [467, 108] on input "[DATE]" at bounding box center [503, 112] width 72 height 22
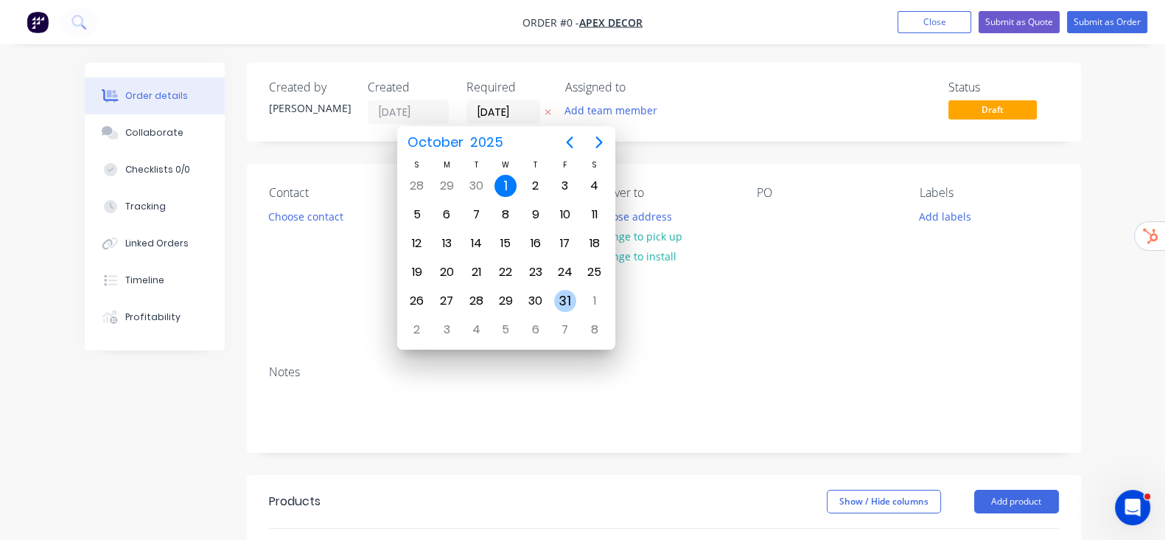
click at [567, 290] on div "31" at bounding box center [565, 301] width 22 height 22
type input "[DATE]"
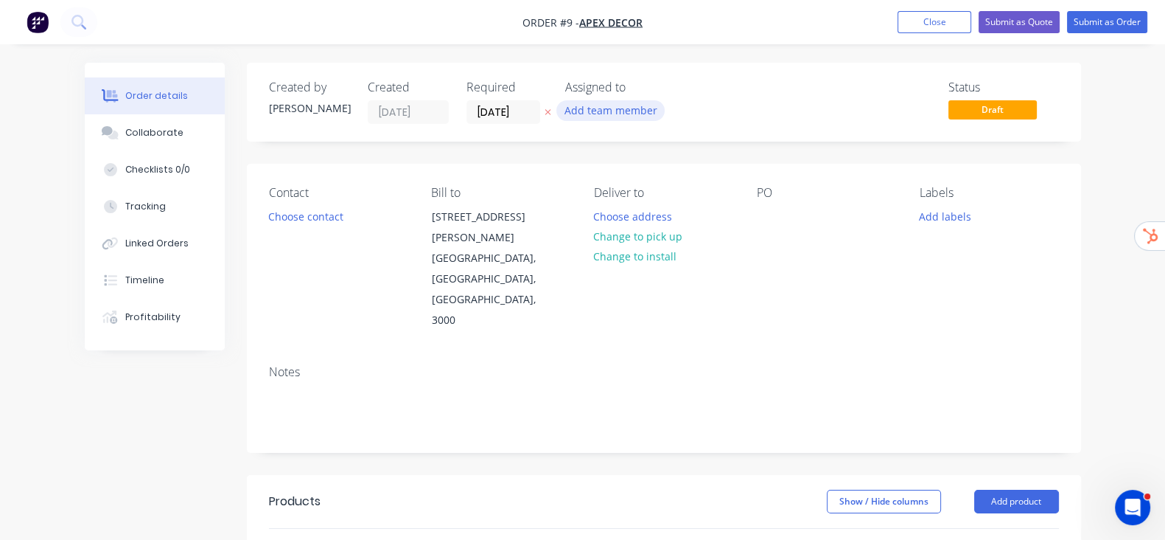
click at [561, 111] on button "Add team member" at bounding box center [611, 110] width 108 height 20
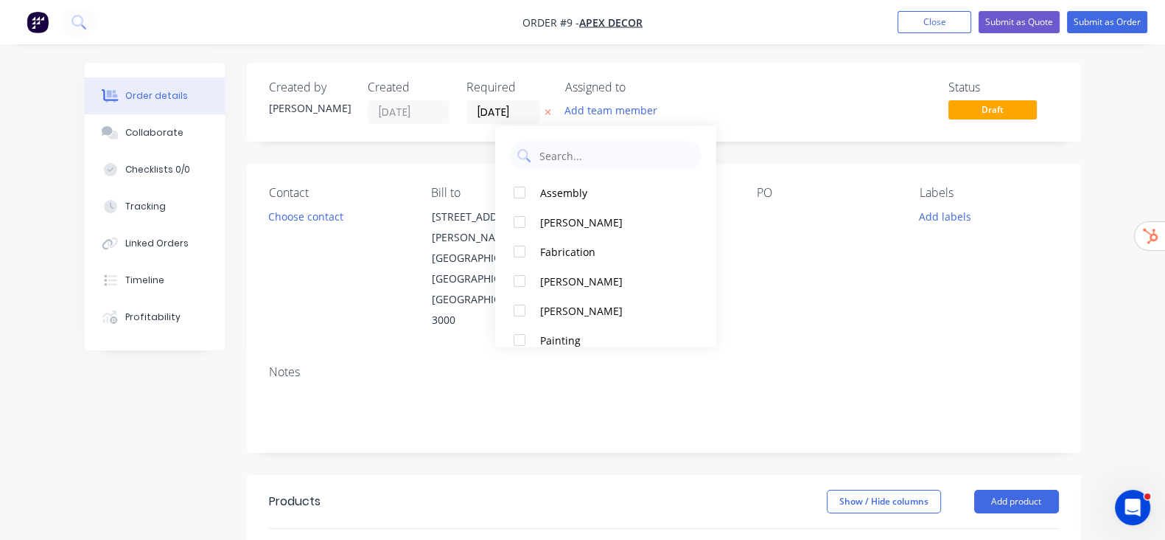
click at [781, 97] on div "Status Draft" at bounding box center [886, 101] width 346 height 43
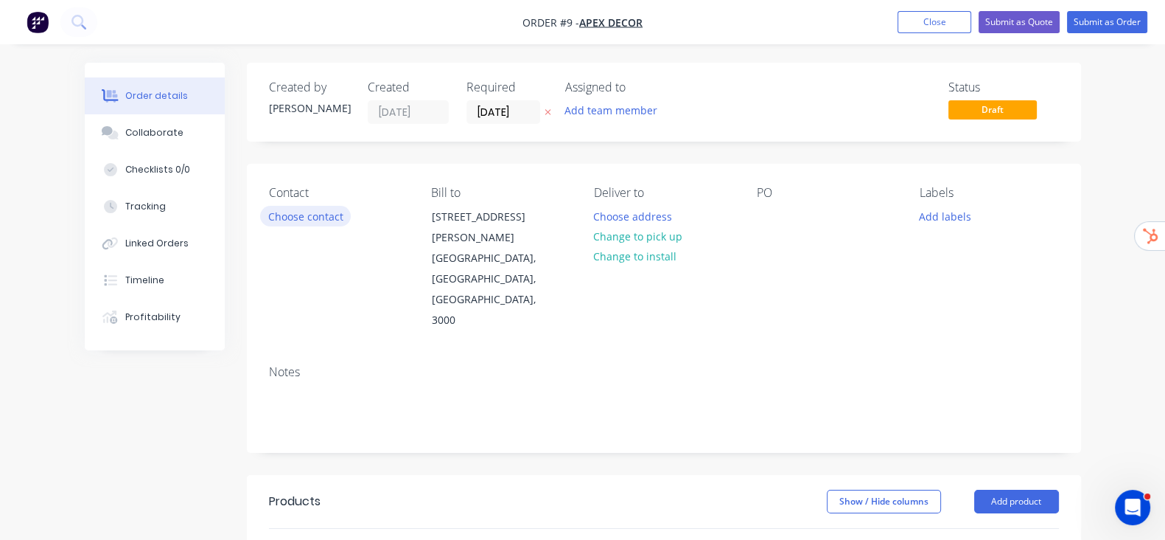
click at [260, 214] on button "Choose contact" at bounding box center [305, 216] width 91 height 20
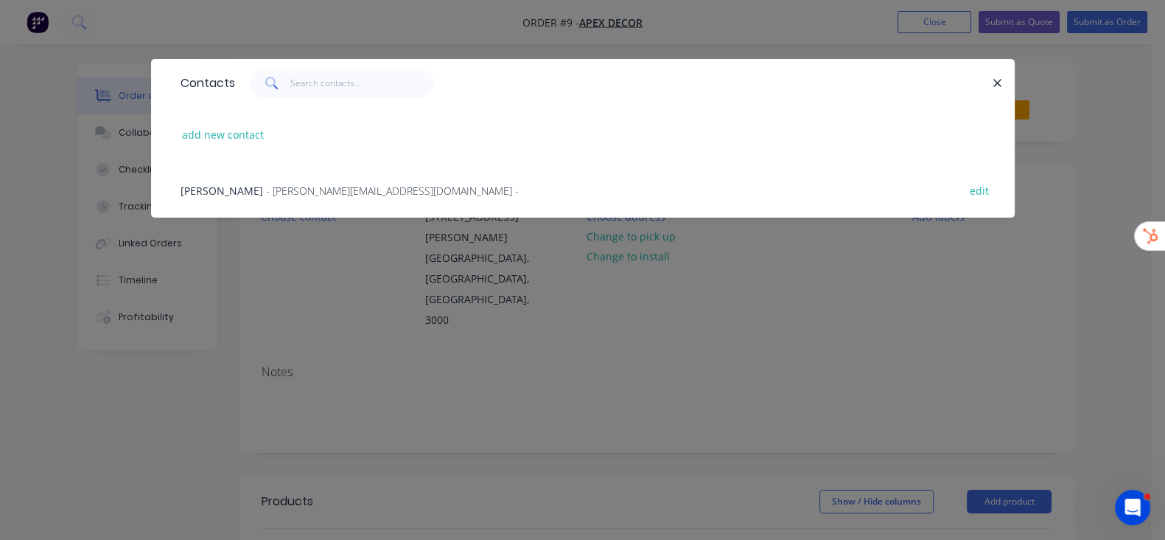
click at [266, 191] on span "- david@prestigedecor.com.au -" at bounding box center [392, 191] width 253 height 14
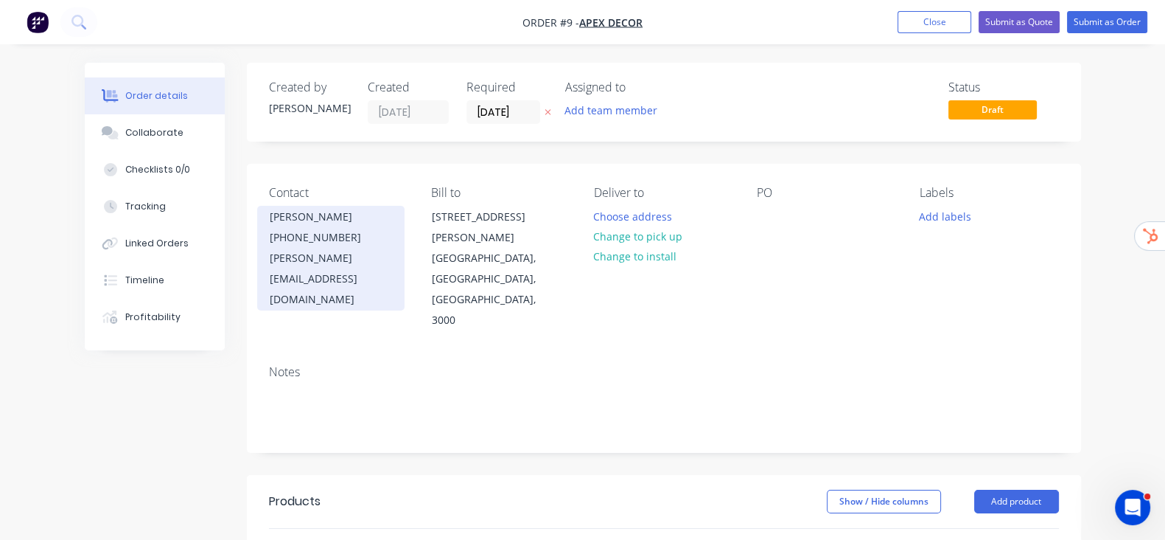
click at [302, 260] on div "[PERSON_NAME][EMAIL_ADDRESS][DOMAIN_NAME]" at bounding box center [331, 279] width 122 height 62
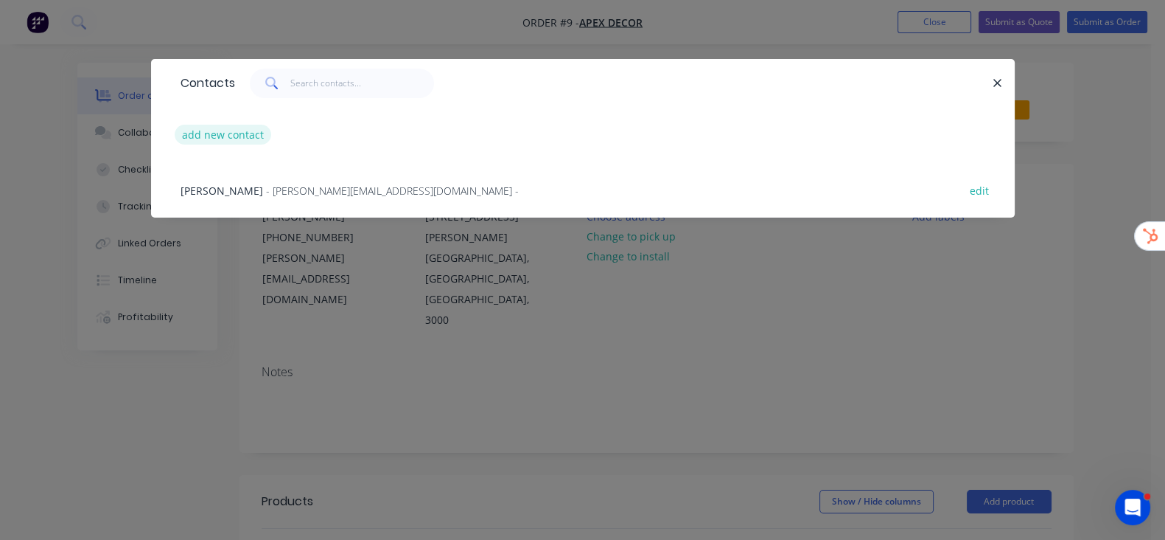
click at [175, 138] on button "add new contact" at bounding box center [223, 135] width 97 height 20
select select "AU"
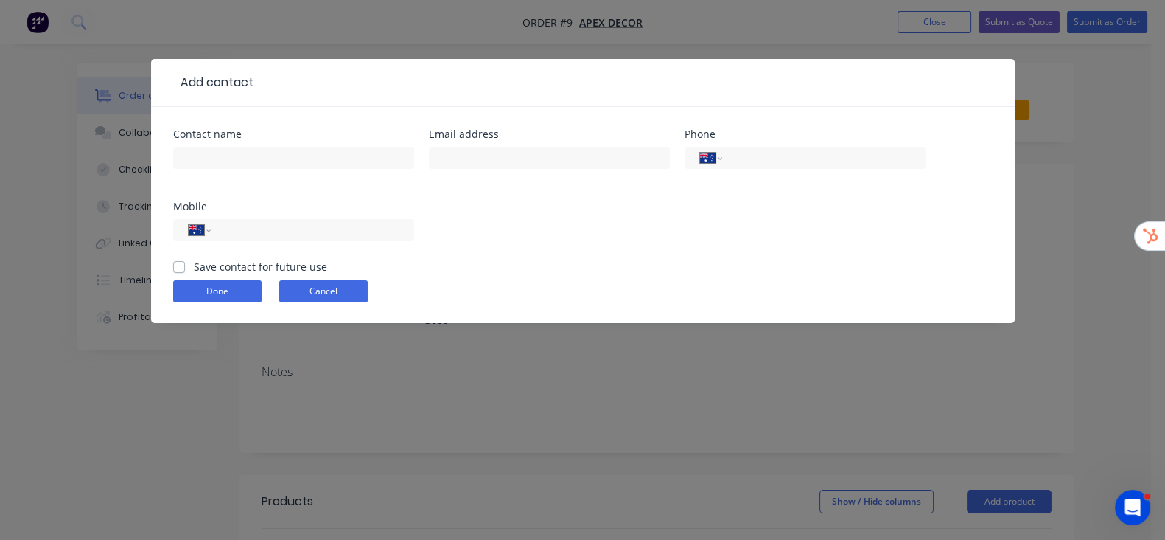
click at [279, 280] on button "Cancel" at bounding box center [323, 291] width 88 height 22
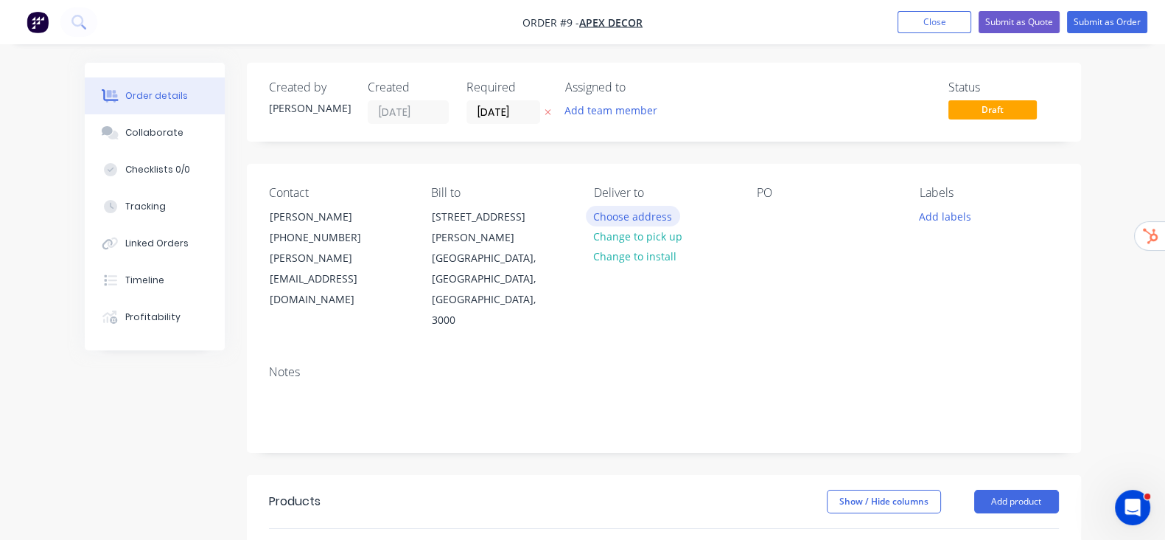
click at [612, 207] on button "Choose address" at bounding box center [633, 216] width 94 height 20
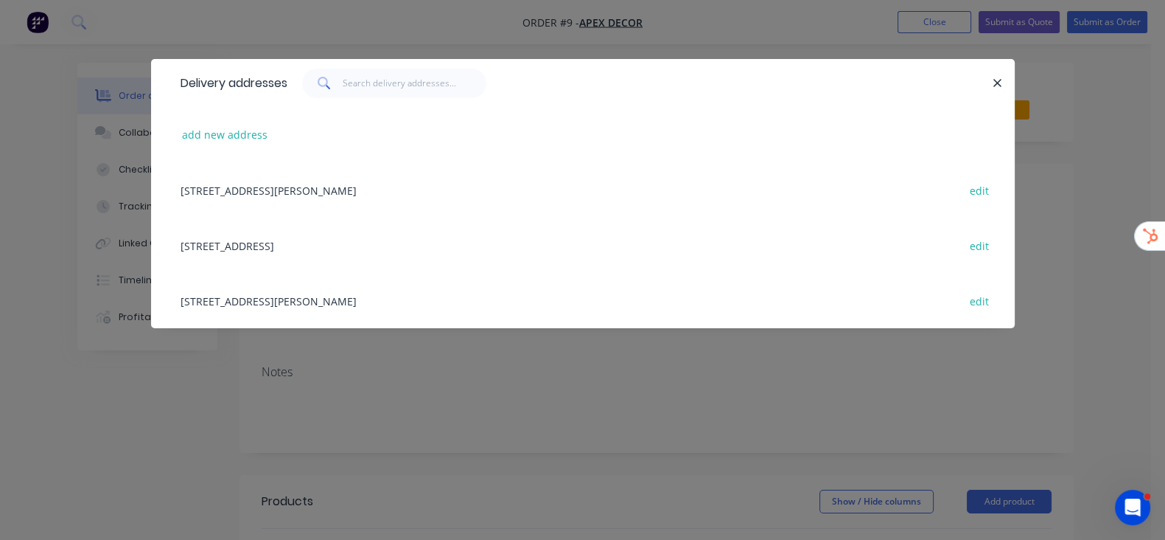
click at [993, 77] on div at bounding box center [639, 83] width 705 height 29
click at [1008, 77] on button "button" at bounding box center [998, 83] width 18 height 18
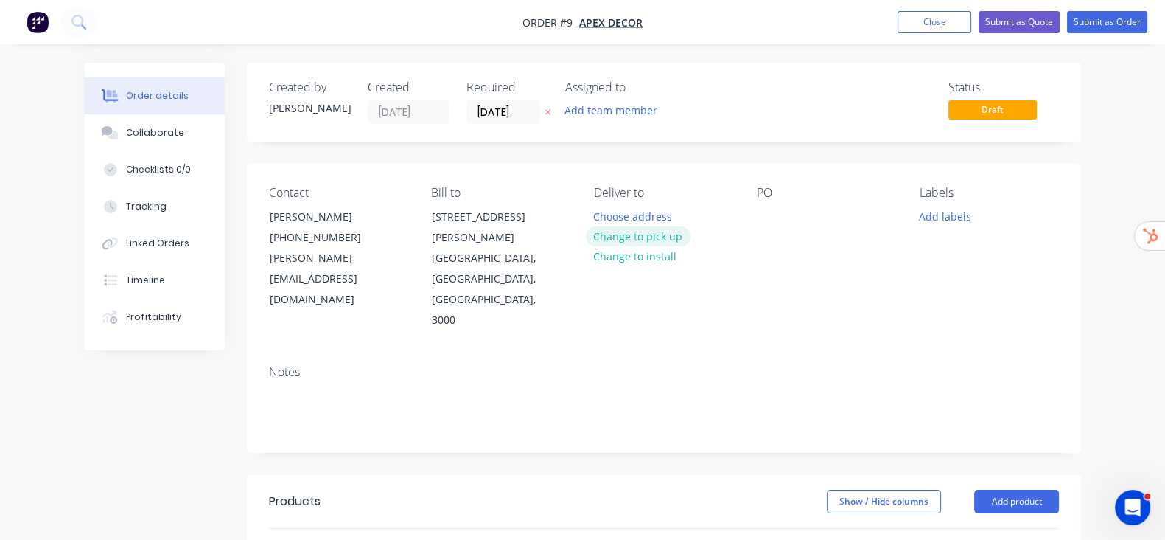
click at [666, 236] on button "Change to pick up" at bounding box center [638, 236] width 105 height 20
click at [616, 209] on div "Pick up Change to delivery Change to install" at bounding box center [663, 258] width 139 height 145
click at [594, 211] on div at bounding box center [606, 216] width 24 height 21
click at [604, 256] on button "Change to install" at bounding box center [635, 258] width 99 height 20
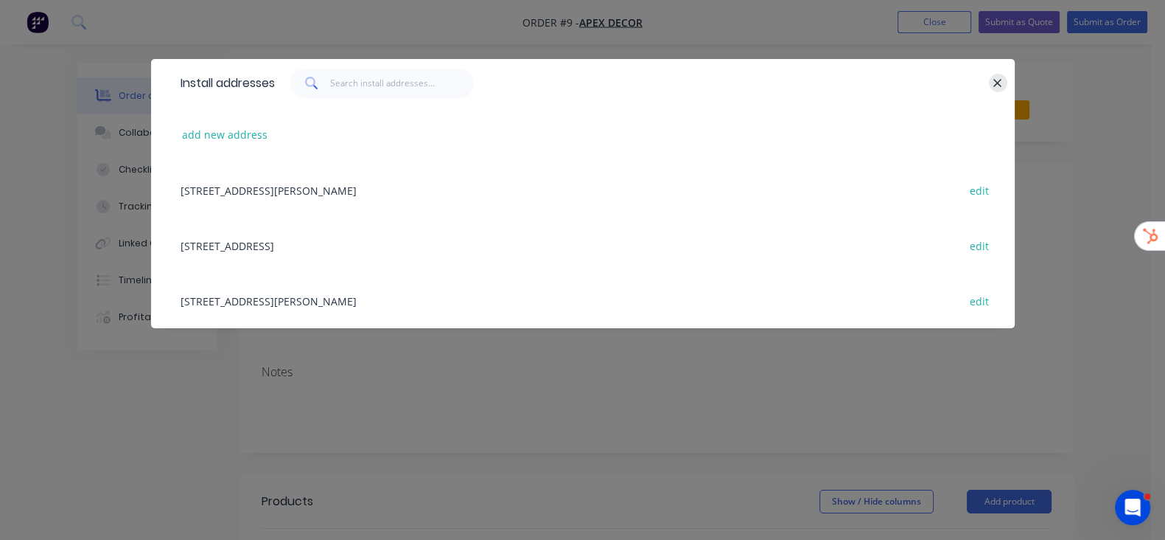
click at [1008, 80] on button "button" at bounding box center [998, 83] width 18 height 18
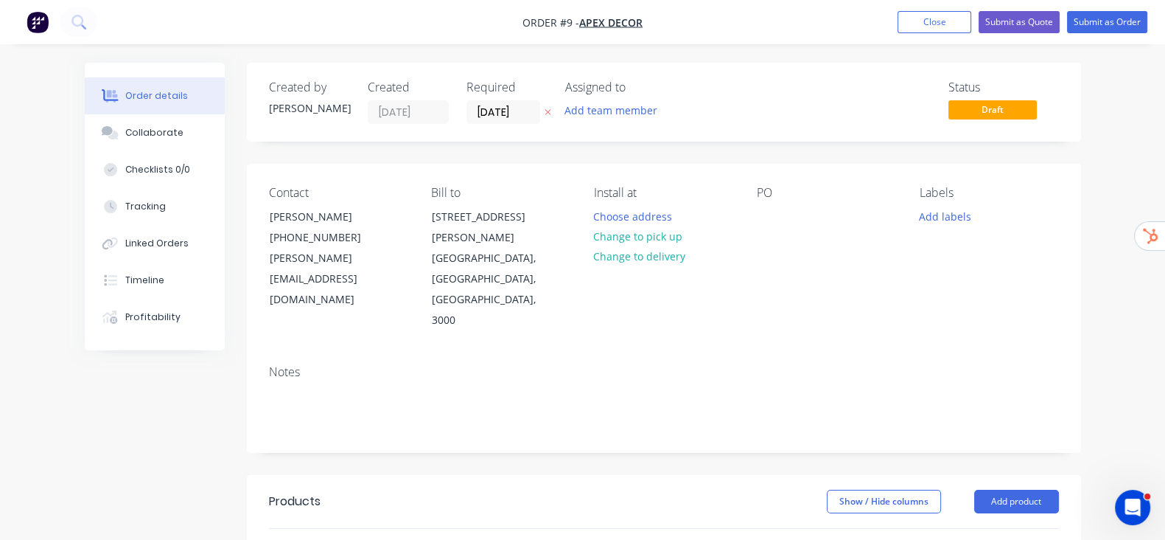
click at [808, 213] on div "PO" at bounding box center [826, 258] width 139 height 145
click at [781, 224] on div at bounding box center [769, 216] width 24 height 21
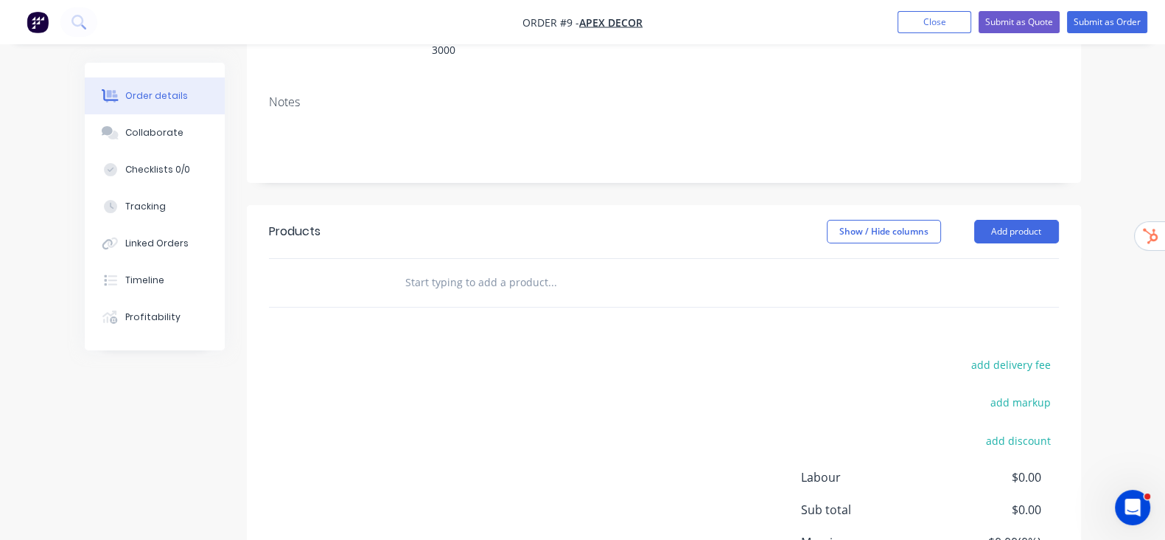
scroll to position [276, 0]
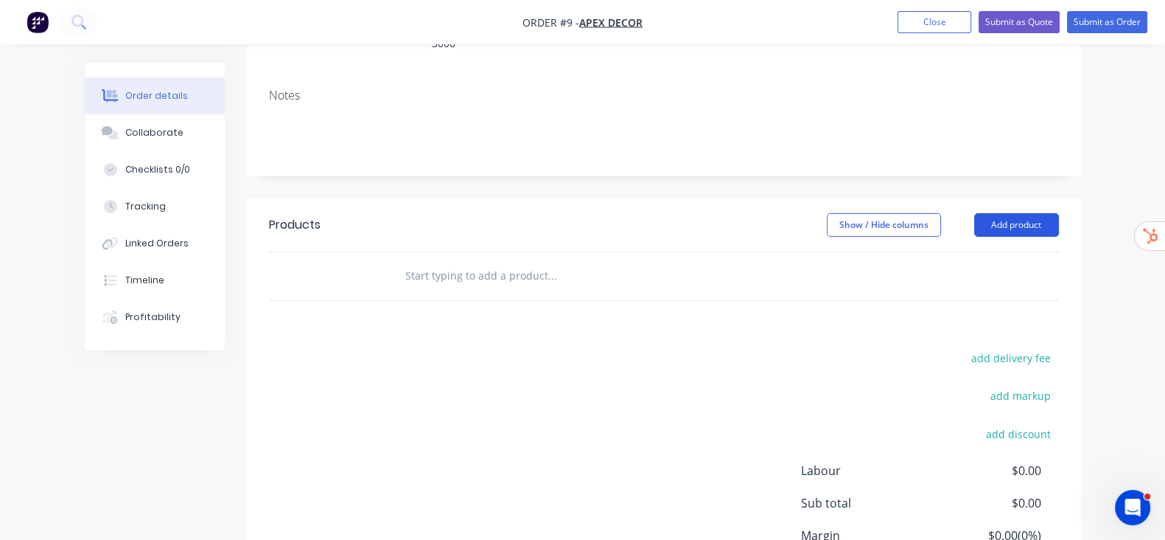
click at [1059, 213] on button "Add product" at bounding box center [1016, 225] width 85 height 24
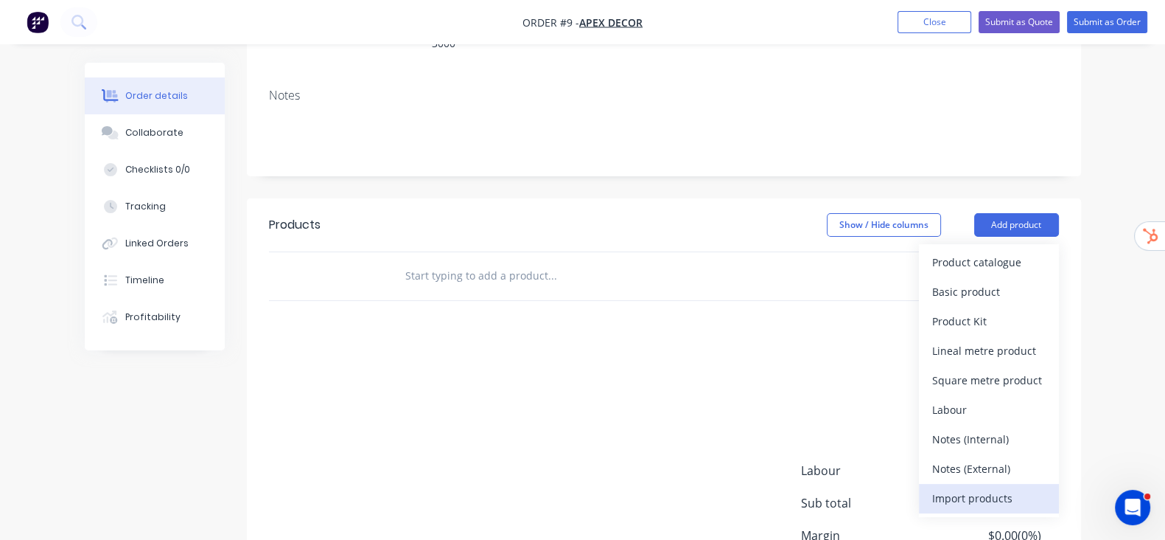
click at [1046, 487] on div "Import products" at bounding box center [989, 497] width 114 height 21
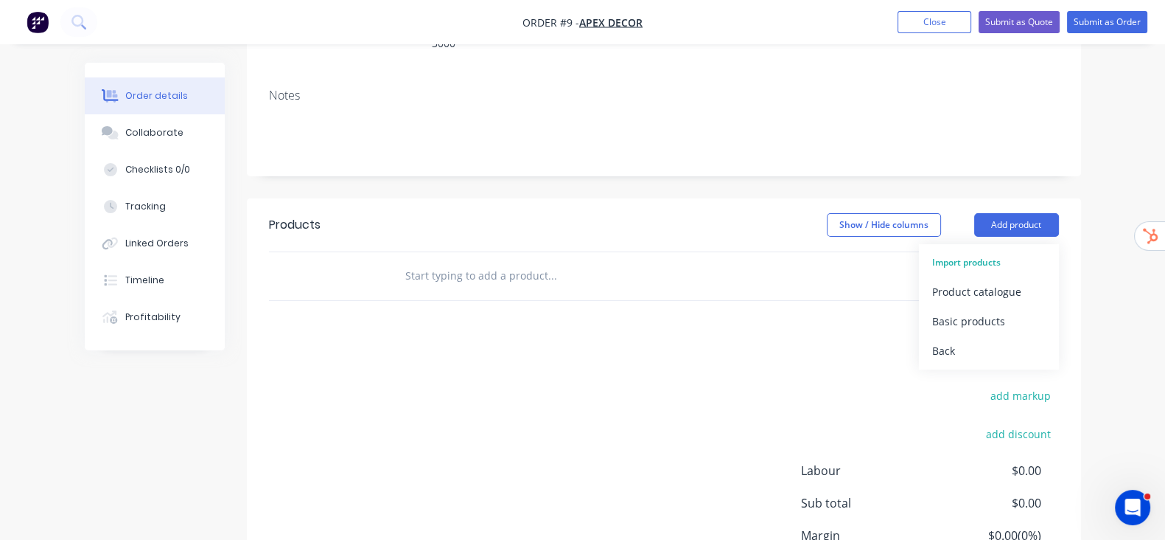
click at [784, 122] on div "Created by Stuart Created 01/10/25 Required 31/10/25 Assigned to Add team membe…" at bounding box center [664, 220] width 834 height 868
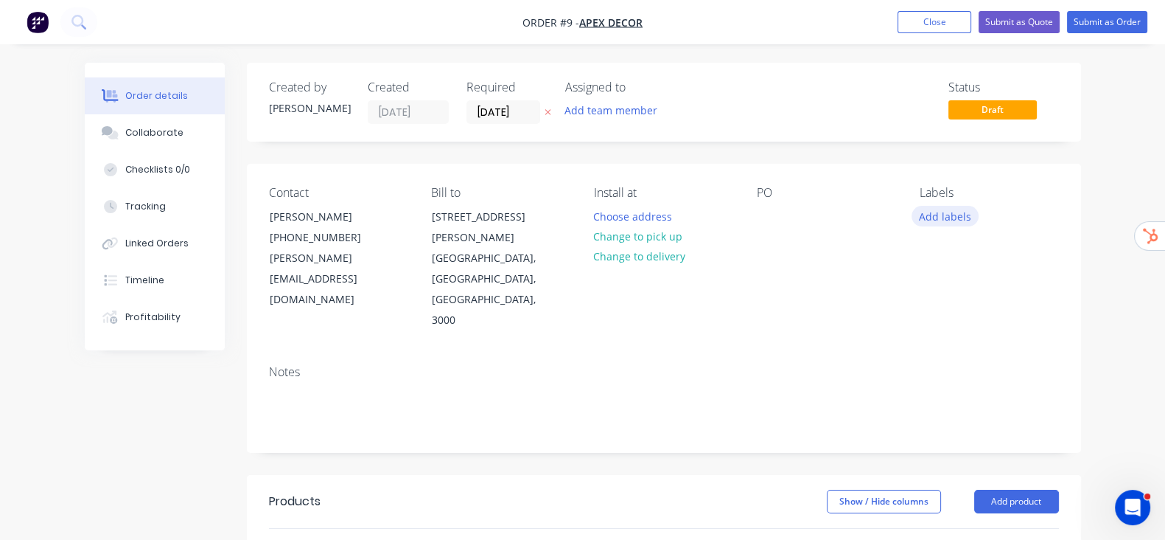
click at [980, 209] on button "Add labels" at bounding box center [946, 216] width 68 height 20
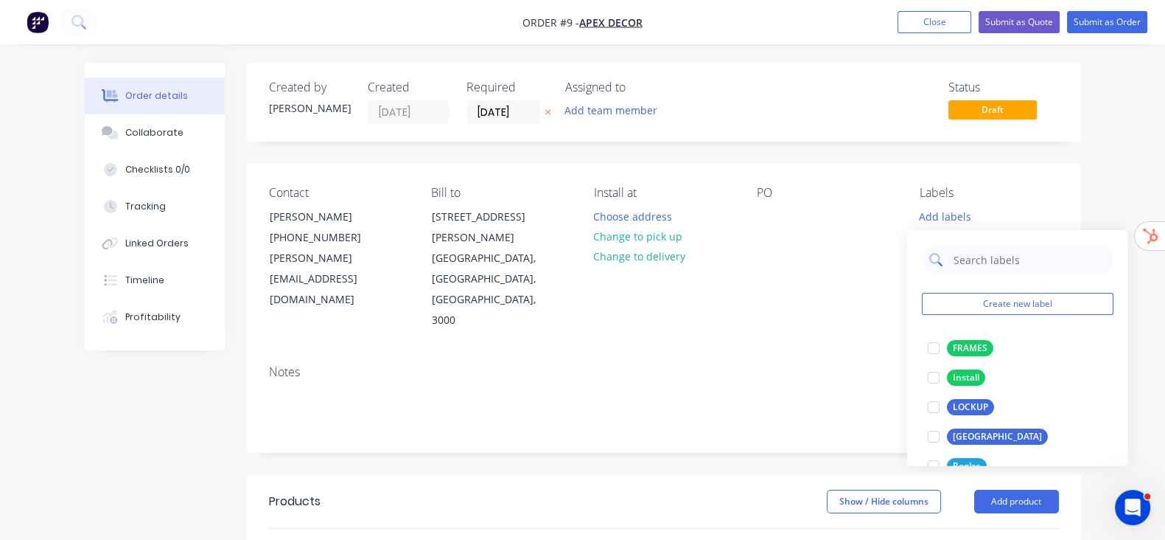
click at [1003, 265] on input "text" at bounding box center [1029, 259] width 154 height 29
click at [1024, 156] on div "Created by Stuart Created 01/10/25 Required 31/10/25 Assigned to Add team membe…" at bounding box center [664, 497] width 834 height 868
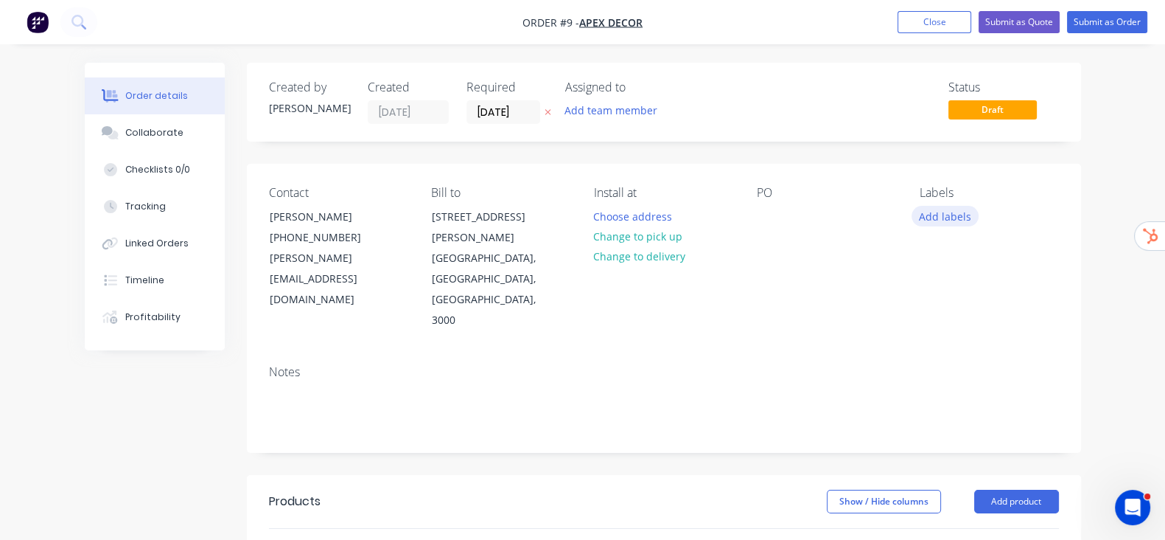
click at [980, 220] on button "Add labels" at bounding box center [946, 216] width 68 height 20
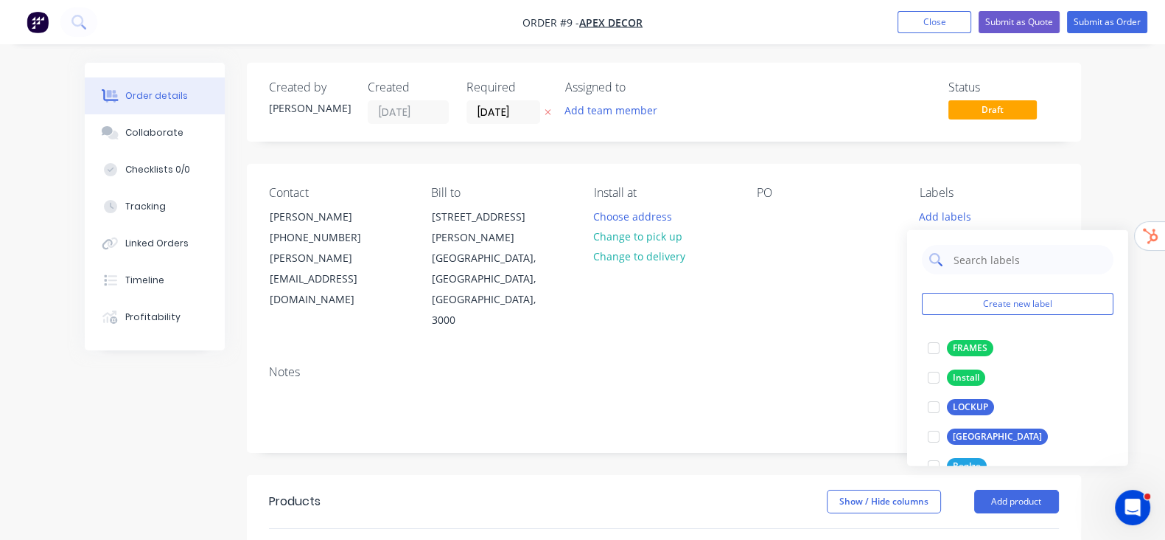
click at [1004, 253] on input "text" at bounding box center [1029, 259] width 154 height 29
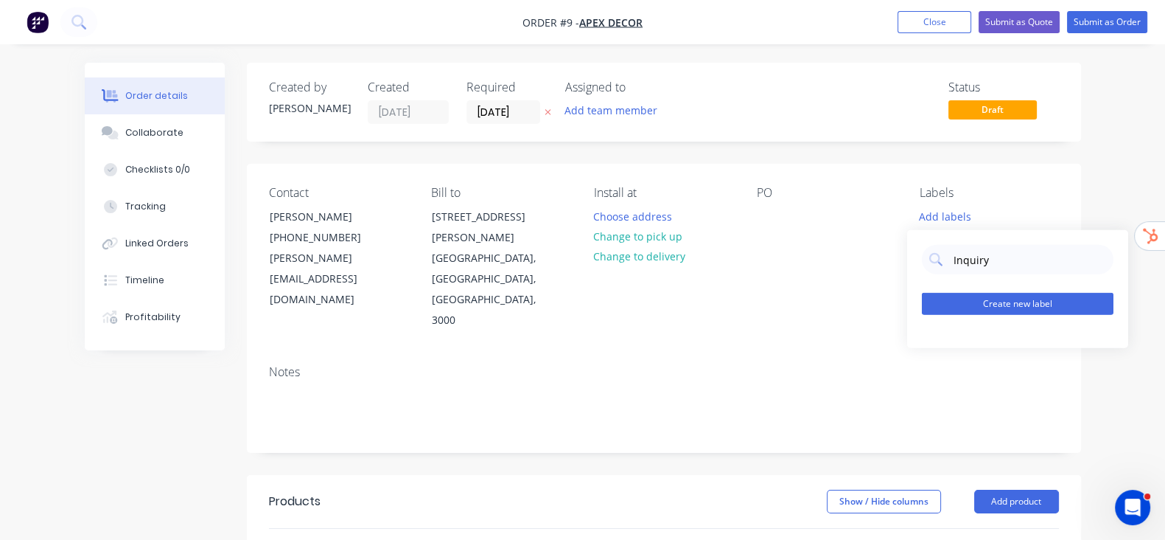
type input "Inquiry"
click at [1000, 307] on button "Create new label" at bounding box center [1018, 304] width 192 height 22
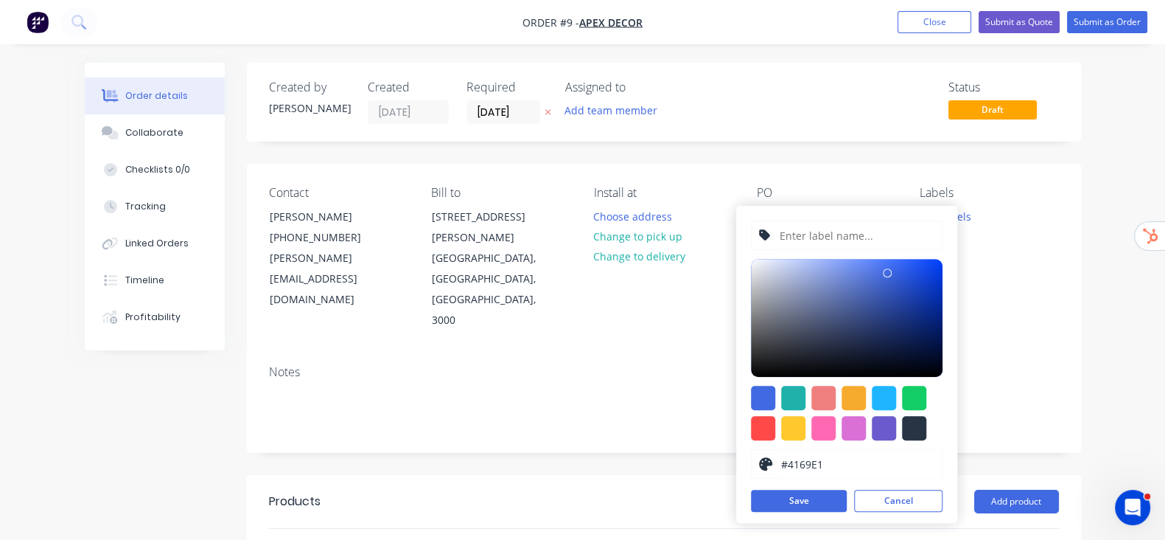
click at [855, 236] on input "text" at bounding box center [856, 235] width 157 height 28
type input "Enquiry"
click at [832, 506] on button "Save" at bounding box center [799, 500] width 96 height 22
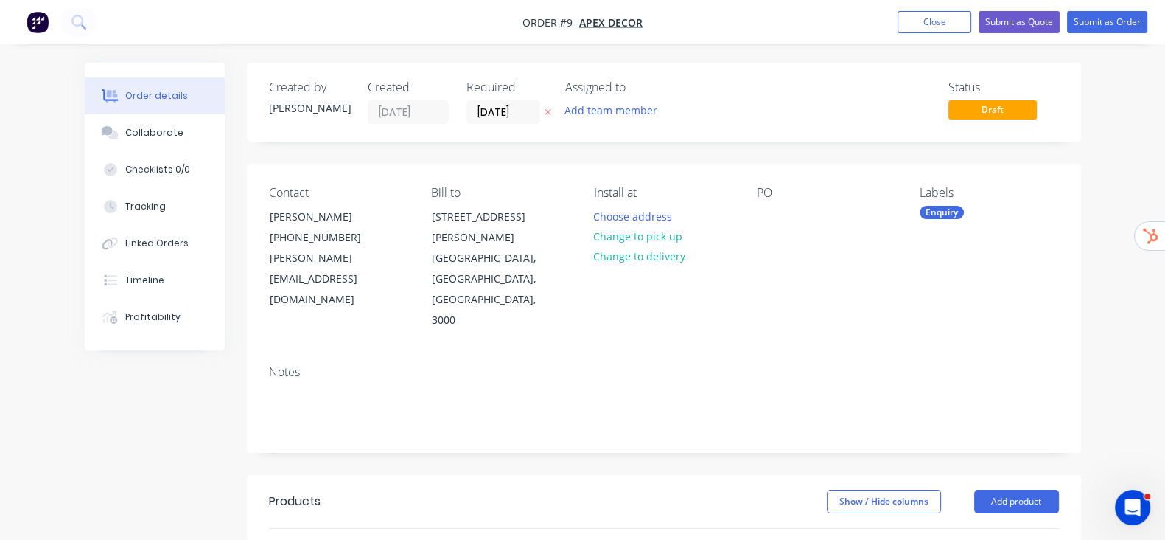
click at [1081, 162] on div "Created by Stuart Created 01/10/25 Required 31/10/25 Assigned to Add team membe…" at bounding box center [664, 497] width 834 height 868
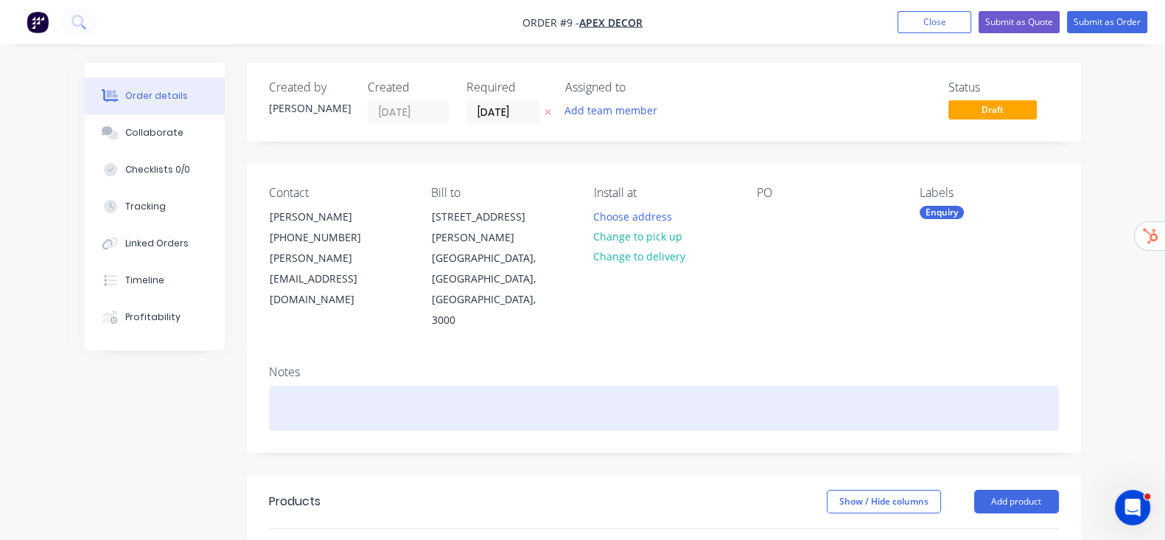
click at [1059, 386] on div at bounding box center [664, 408] width 790 height 45
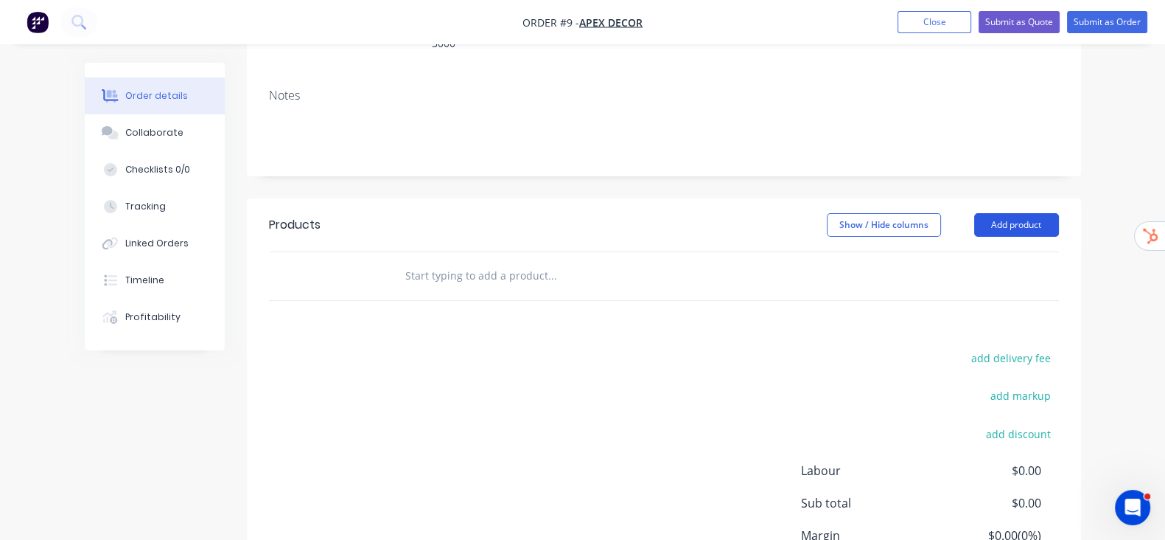
click at [1059, 213] on button "Add product" at bounding box center [1016, 225] width 85 height 24
click at [829, 283] on div "Products Show / Hide columns Add product add delivery fee add markup add discou…" at bounding box center [664, 426] width 834 height 456
click at [1059, 213] on button "Add product" at bounding box center [1016, 225] width 85 height 24
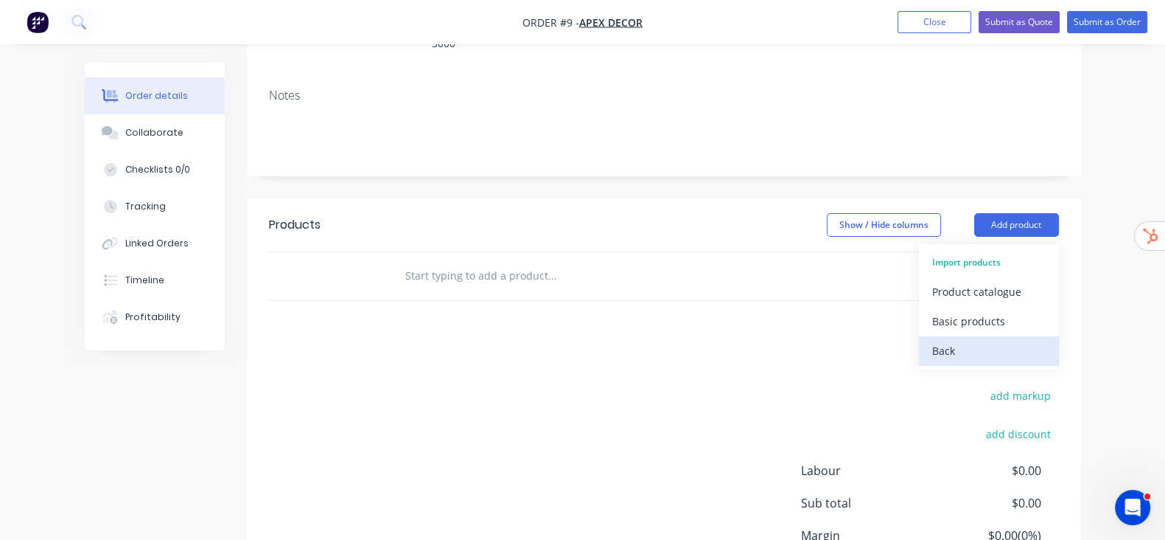
click at [1012, 340] on div "Back" at bounding box center [989, 350] width 114 height 21
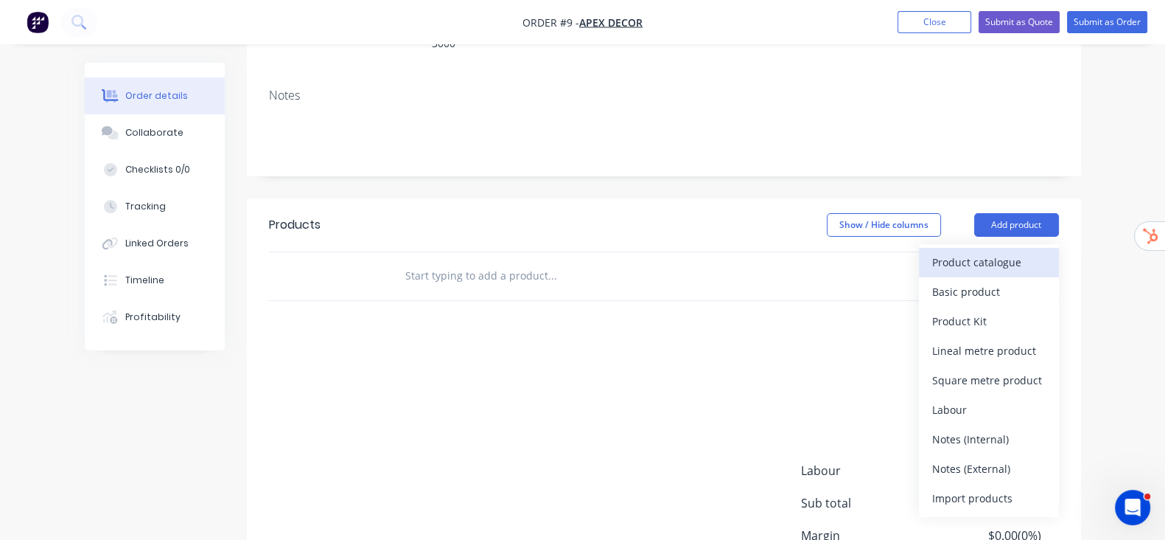
click at [1006, 251] on div "Product catalogue" at bounding box center [989, 261] width 114 height 21
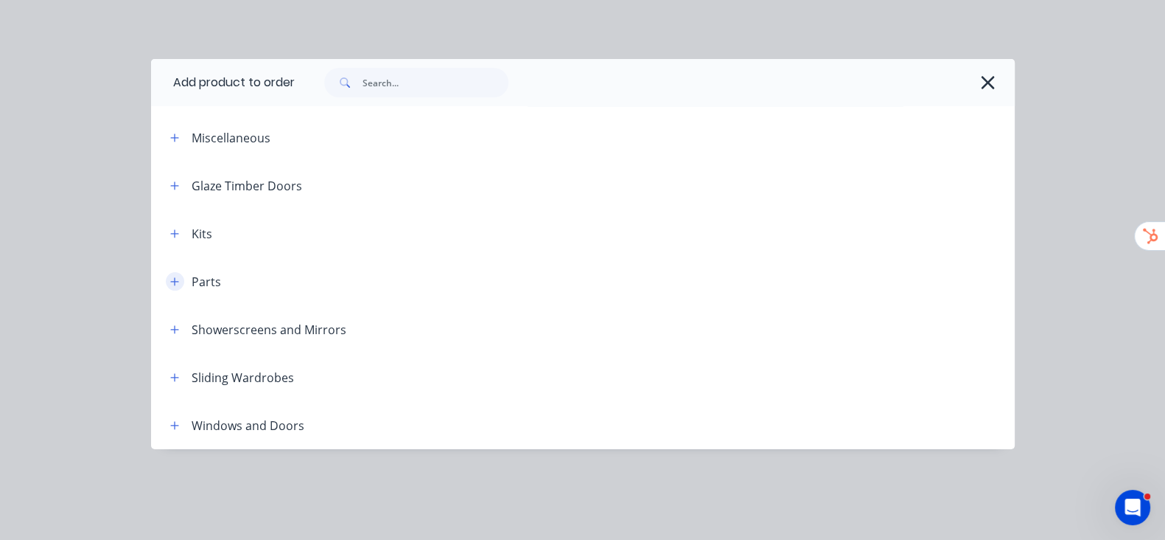
click at [170, 280] on icon "button" at bounding box center [174, 281] width 9 height 10
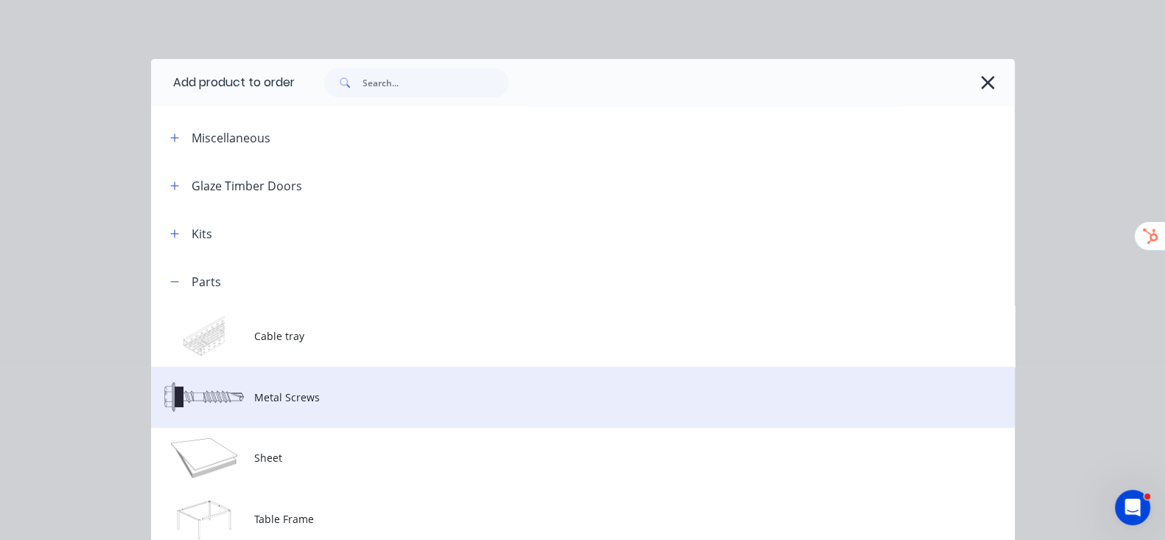
click at [254, 404] on td "Metal Screws" at bounding box center [634, 396] width 760 height 61
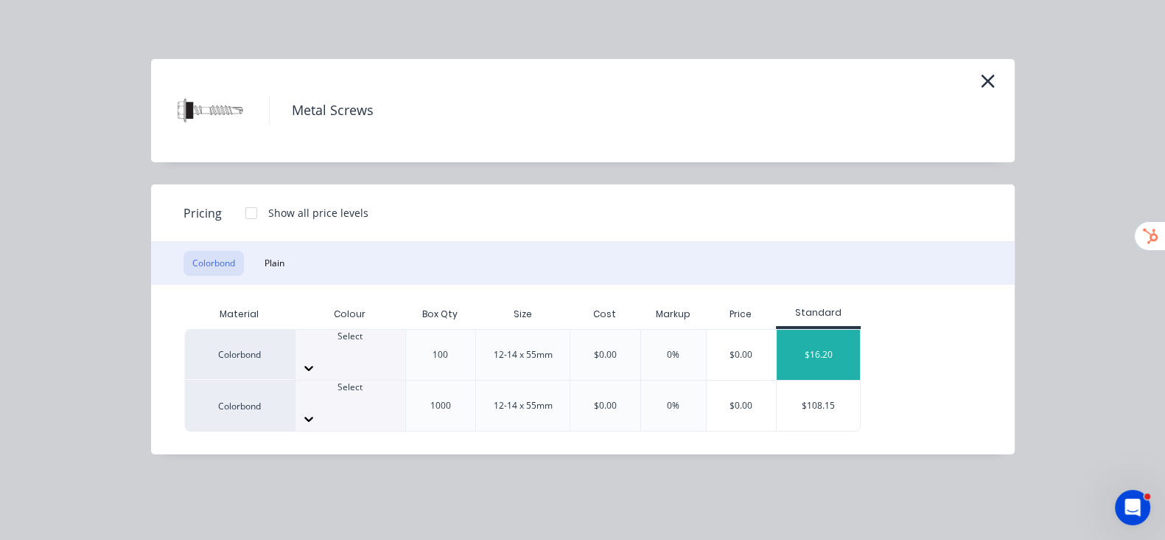
click at [777, 352] on div "$16.20" at bounding box center [818, 354] width 83 height 50
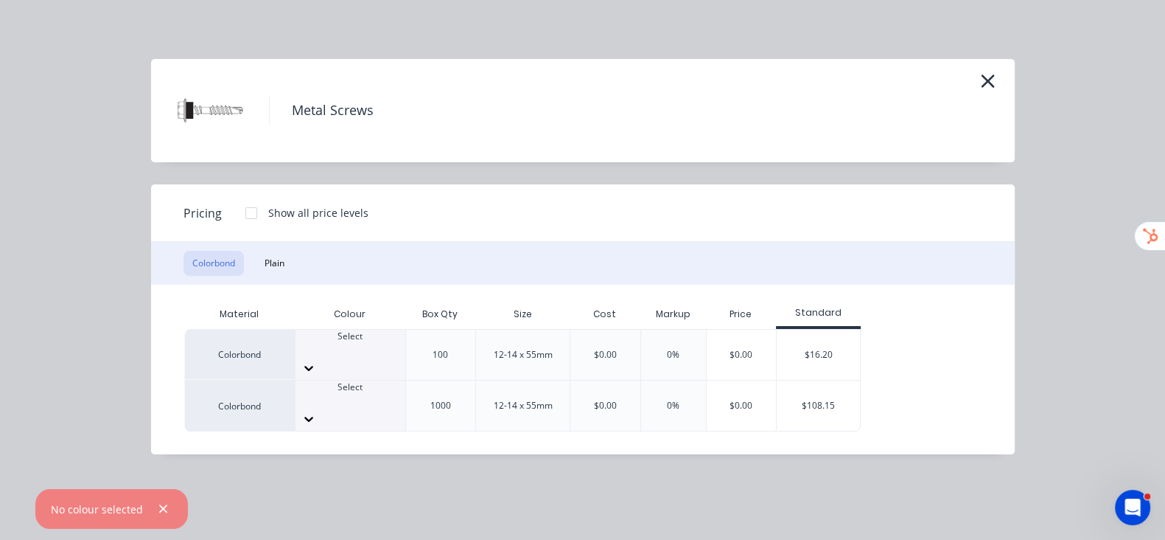
click at [301, 360] on icon at bounding box center [308, 367] width 15 height 15
click at [777, 343] on div "$16.20" at bounding box center [818, 354] width 83 height 50
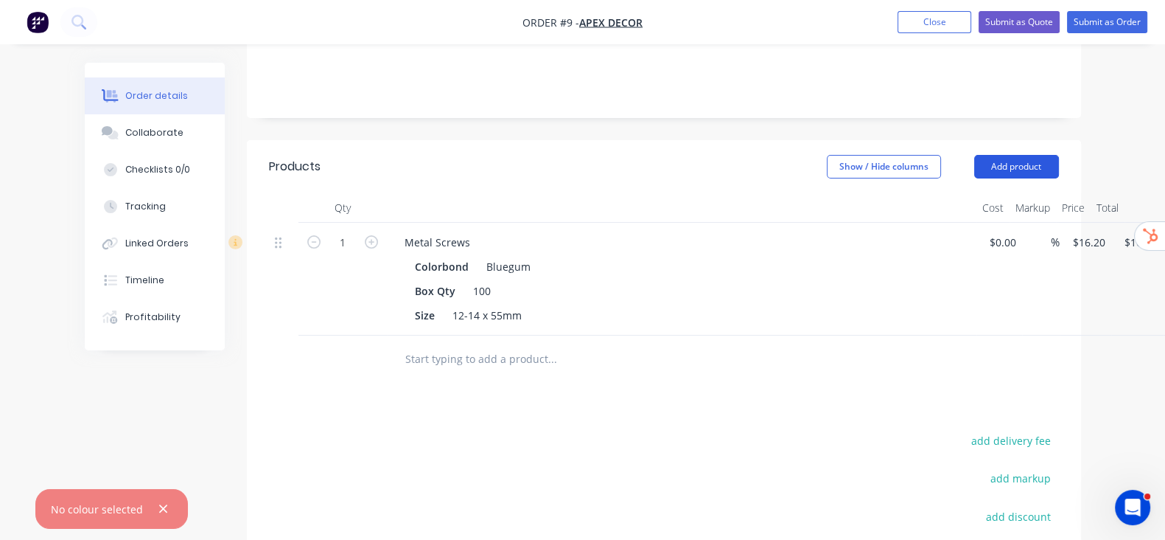
click at [1059, 155] on button "Add product" at bounding box center [1016, 167] width 85 height 24
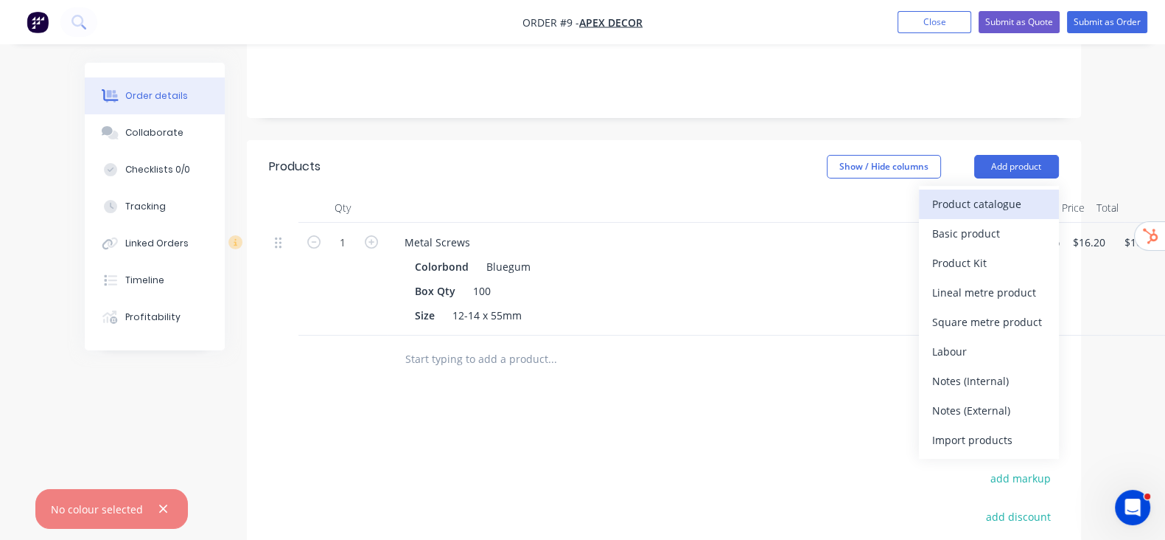
click at [1059, 189] on button "Product catalogue" at bounding box center [989, 203] width 140 height 29
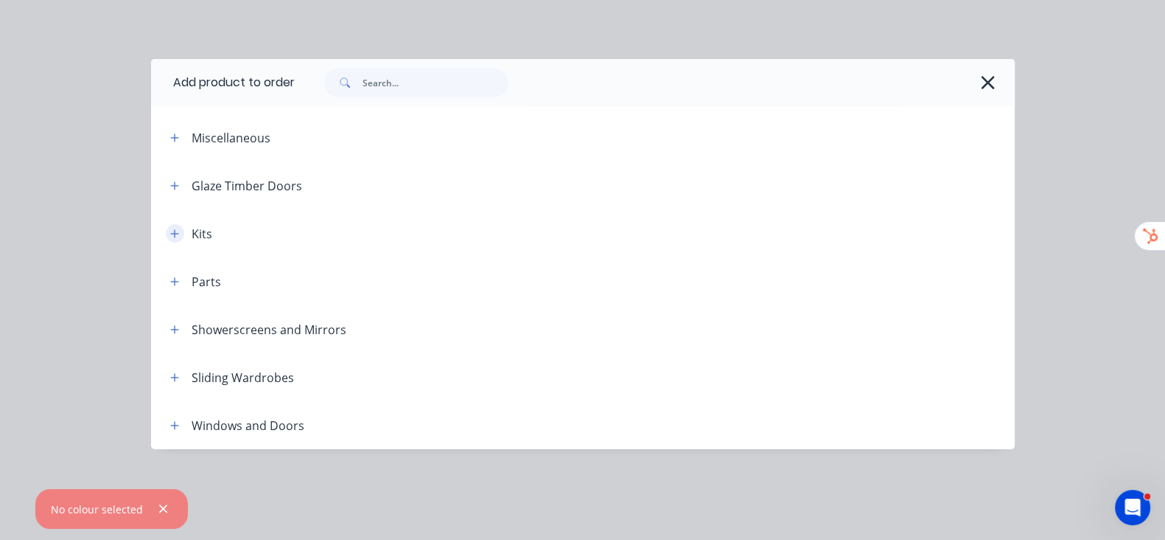
click at [170, 231] on icon "button" at bounding box center [174, 234] width 9 height 10
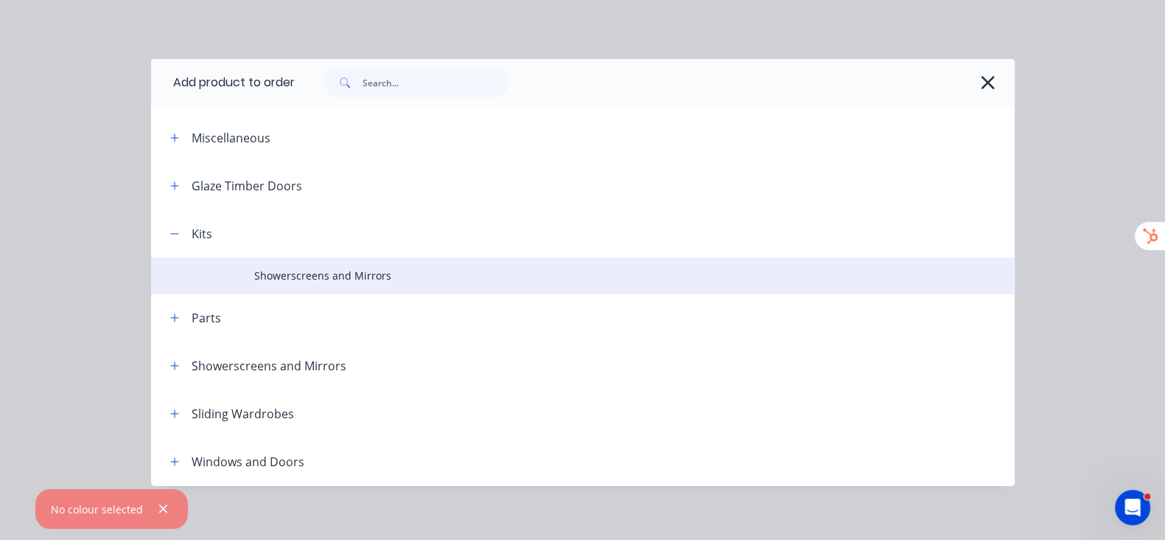
click at [254, 276] on span "Showerscreens and Mirrors" at bounding box center [558, 275] width 608 height 15
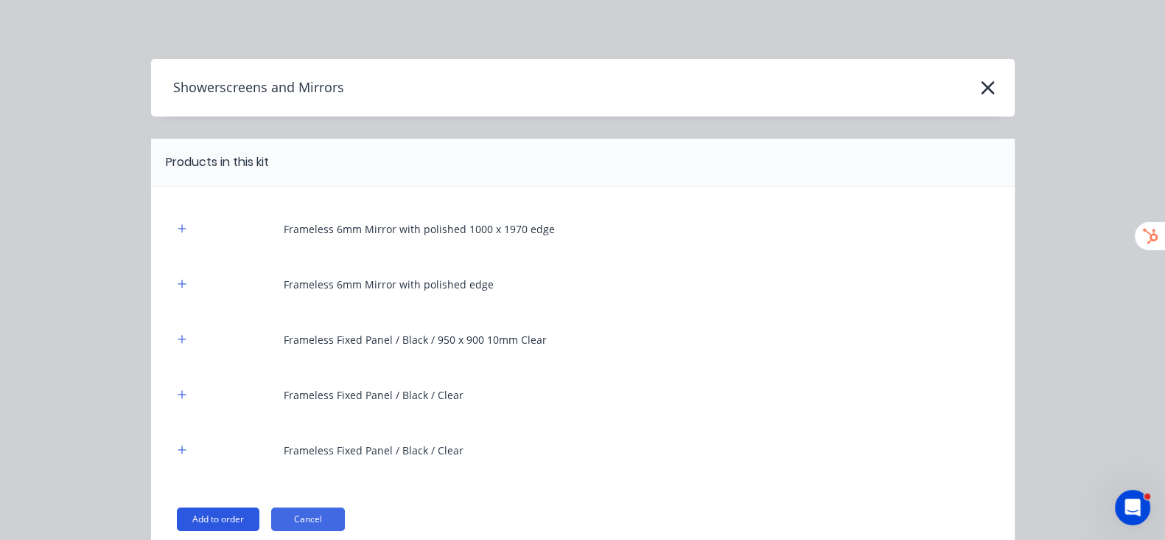
click at [177, 524] on button "Add to order" at bounding box center [218, 519] width 83 height 24
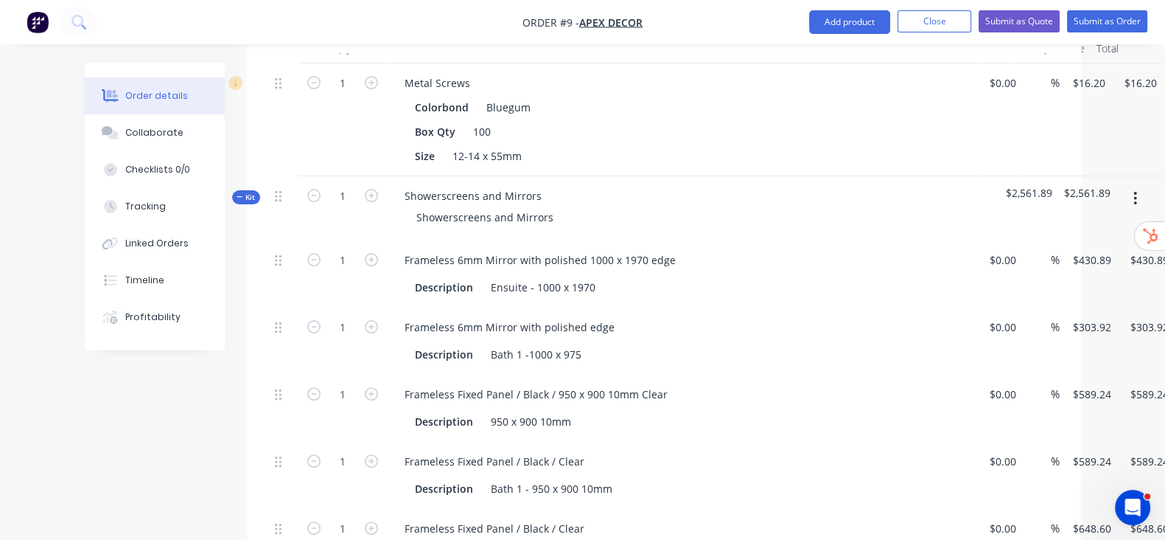
scroll to position [428, 0]
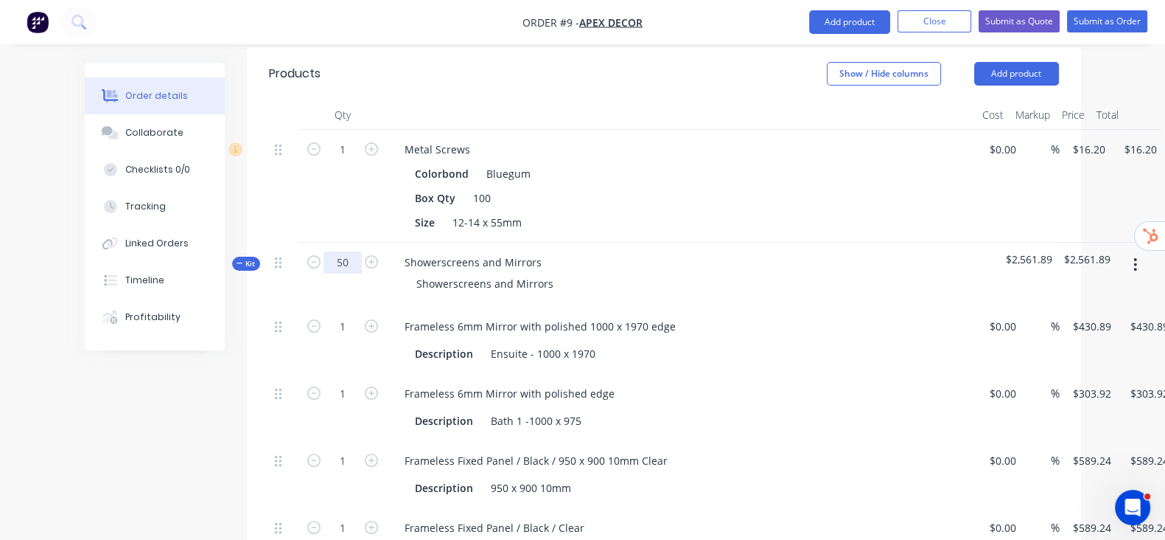
type input "50"
drag, startPoint x: 992, startPoint y: 141, endPoint x: 966, endPoint y: 153, distance: 28.4
click at [1060, 141] on div "$16.20 $16.20" at bounding box center [1086, 186] width 52 height 113
type input "50"
type input "$21,544.50"
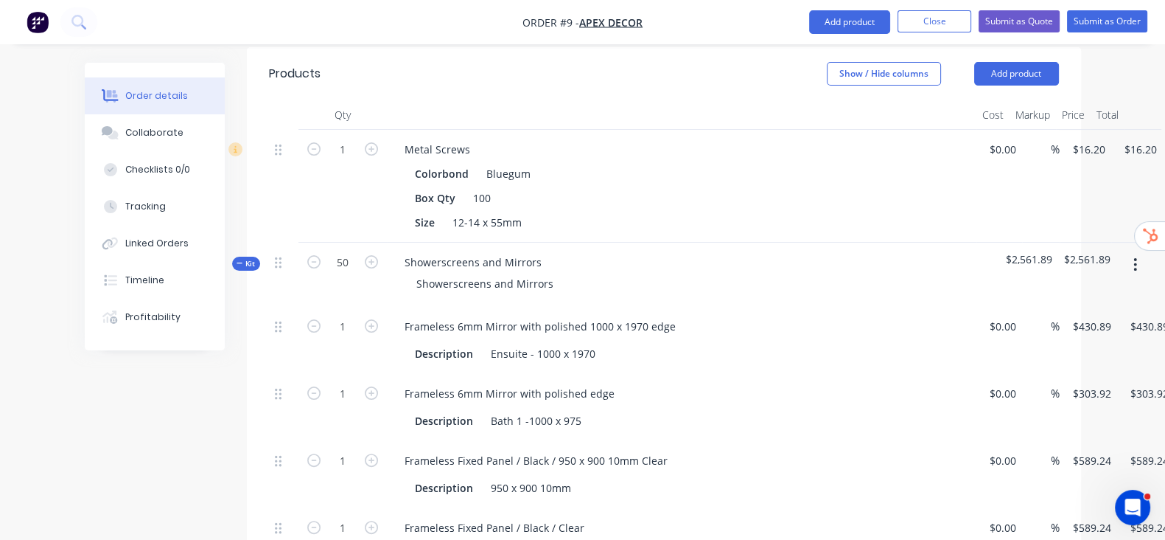
type input "50"
type input "$15,196.00"
type input "50"
type input "$29,462.00"
type input "50"
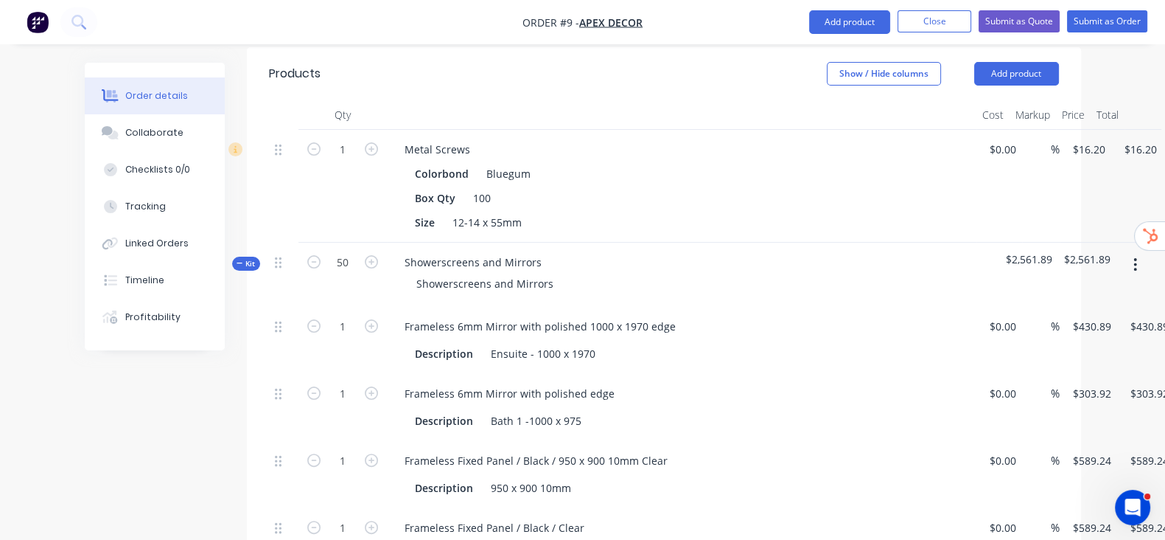
type input "$29,462.00"
type input "50"
type input "$32,430.00"
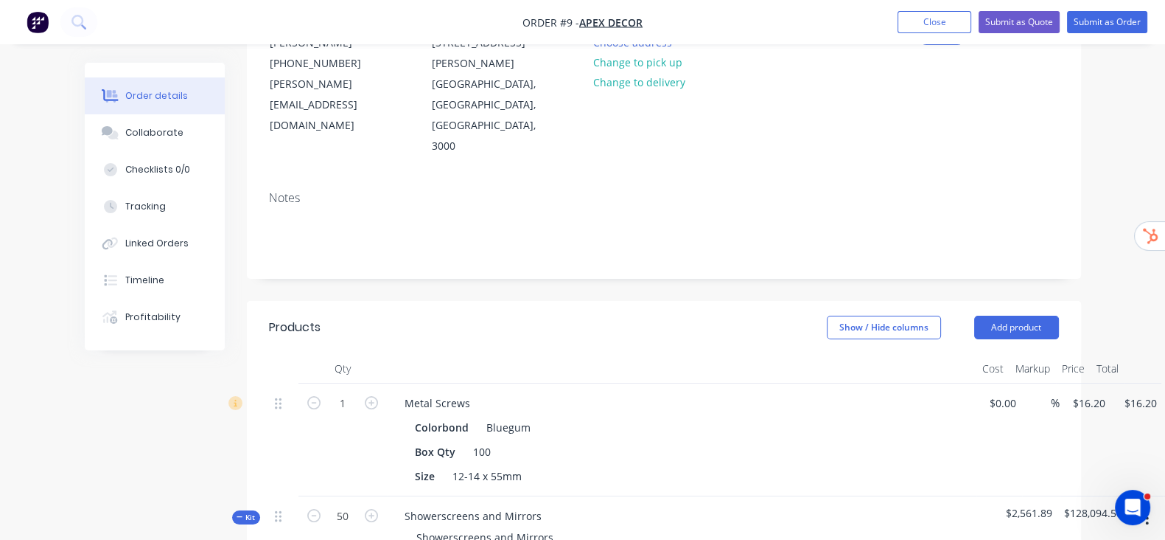
scroll to position [150, 0]
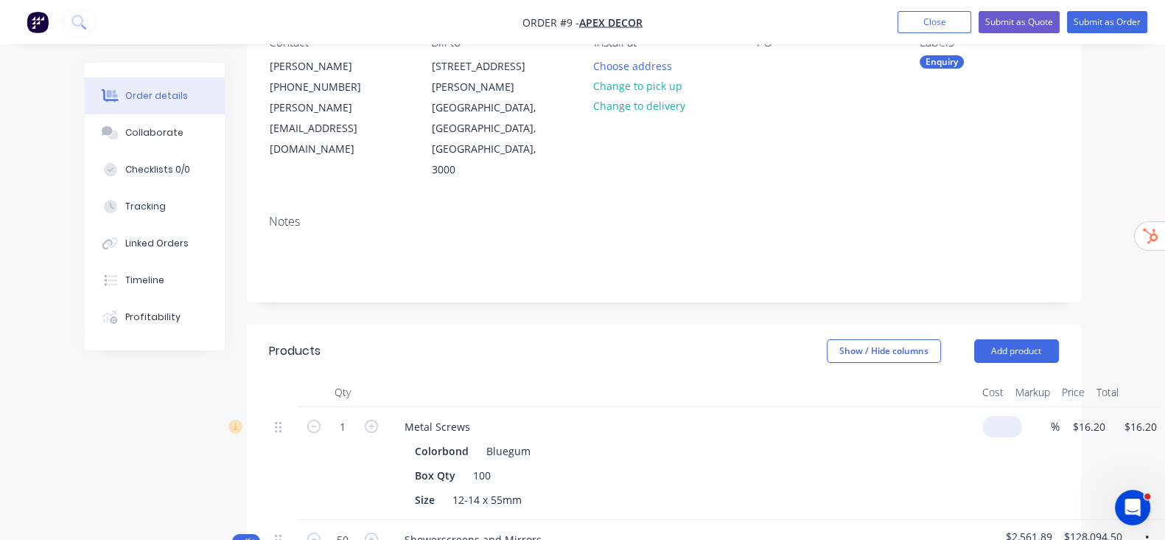
click at [983, 416] on div "$0.00" at bounding box center [1003, 426] width 40 height 21
type input "0"
type input "$0.00"
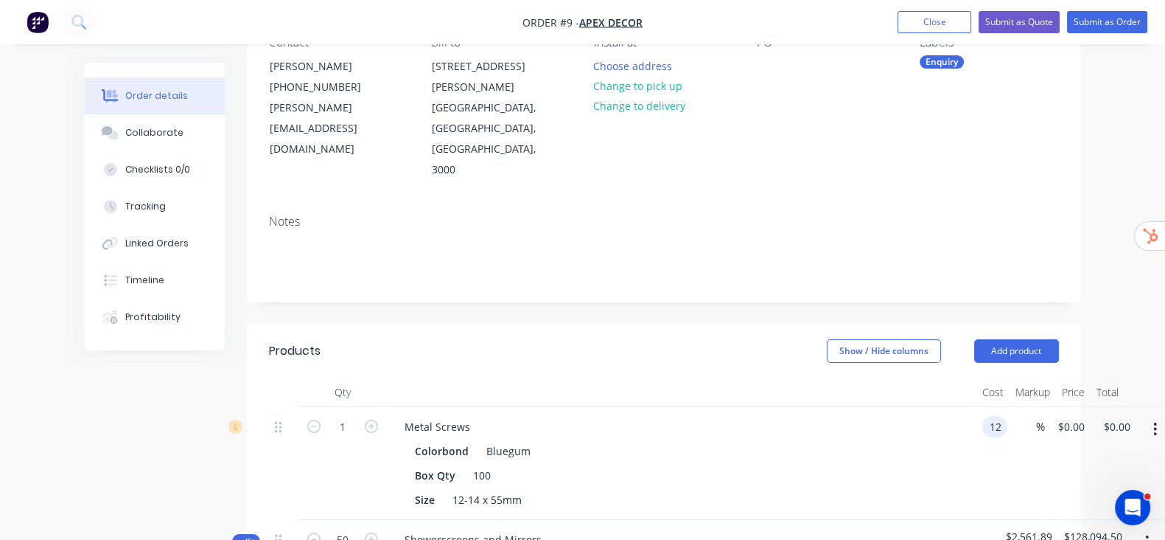
type input "$12.00"
click at [1028, 407] on div "%" at bounding box center [1047, 463] width 38 height 113
click at [1034, 416] on div "%" at bounding box center [1050, 426] width 32 height 21
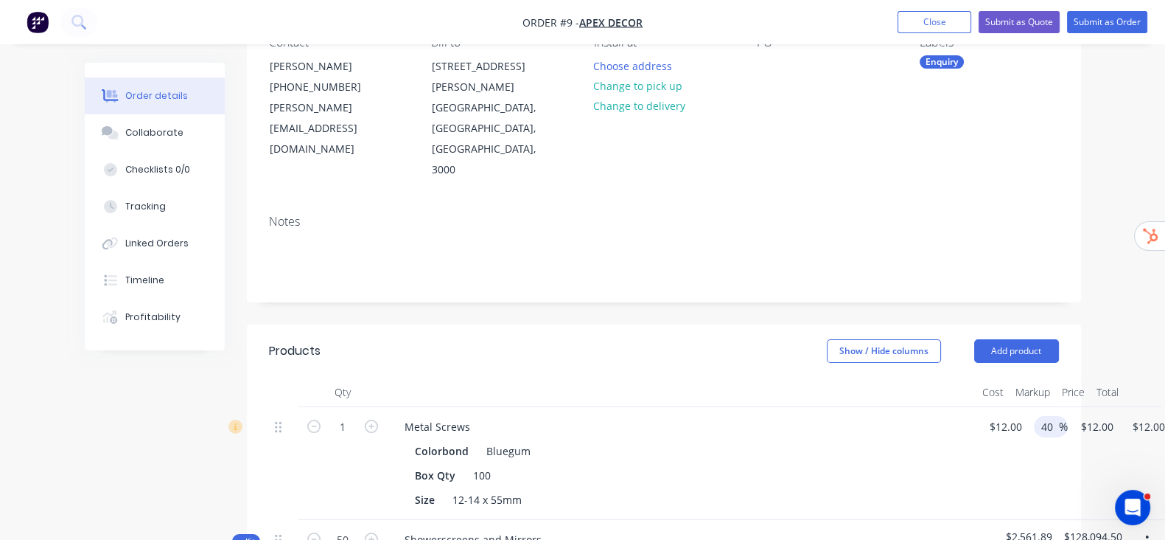
type input "40"
type input "$16.80"
click at [1081, 324] on header "Products Show / Hide columns Add product" at bounding box center [664, 350] width 834 height 53
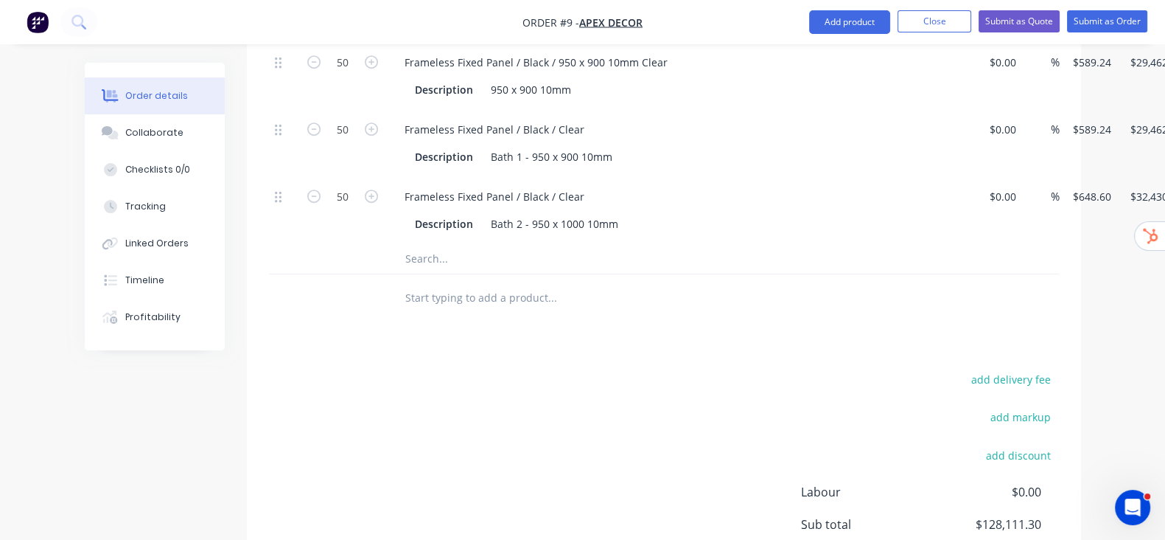
scroll to position [920, 0]
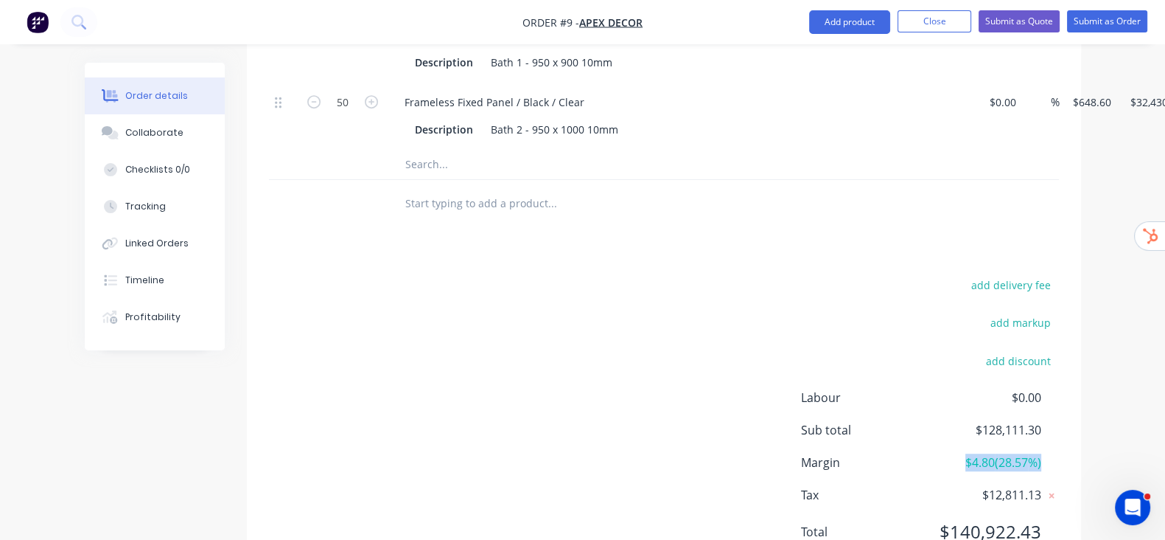
drag, startPoint x: 1027, startPoint y: 398, endPoint x: 1157, endPoint y: 399, distance: 129.7
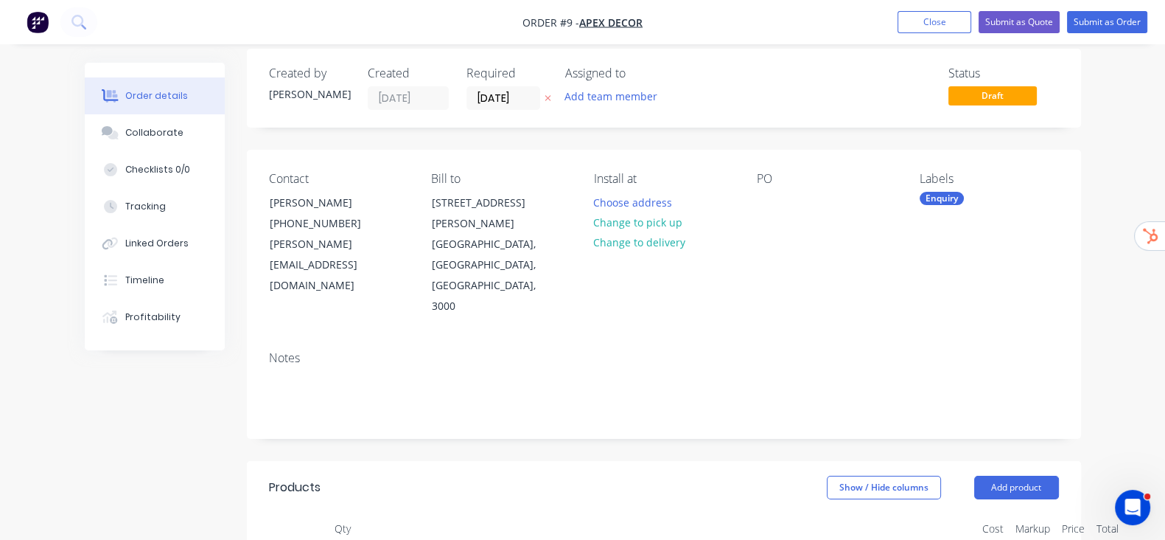
scroll to position [91, 0]
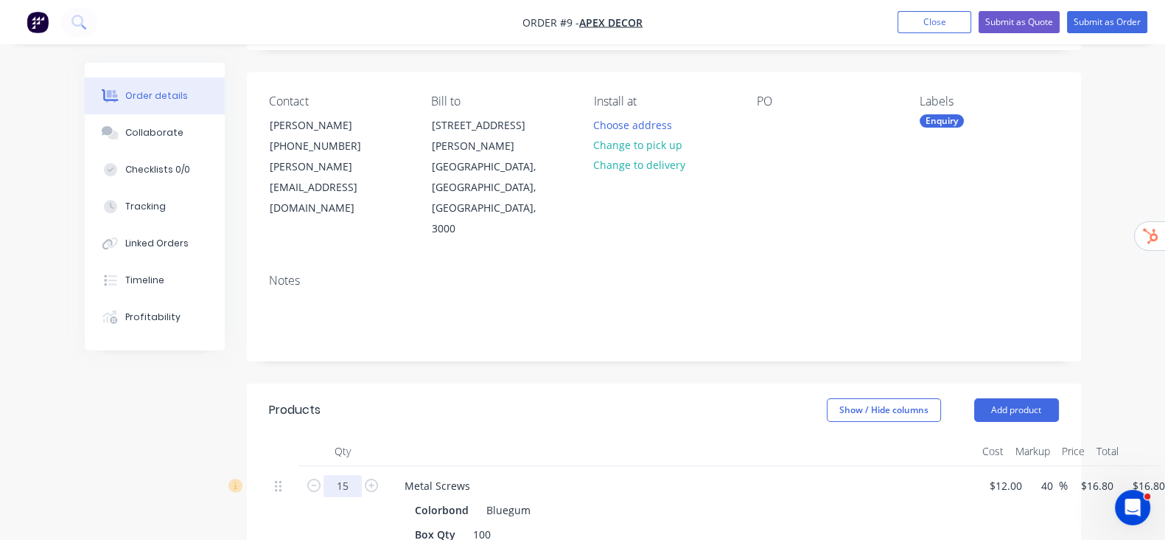
type input "15"
click at [749, 383] on header "Products Show / Hide columns Add product" at bounding box center [664, 409] width 834 height 53
type input "$252.00"
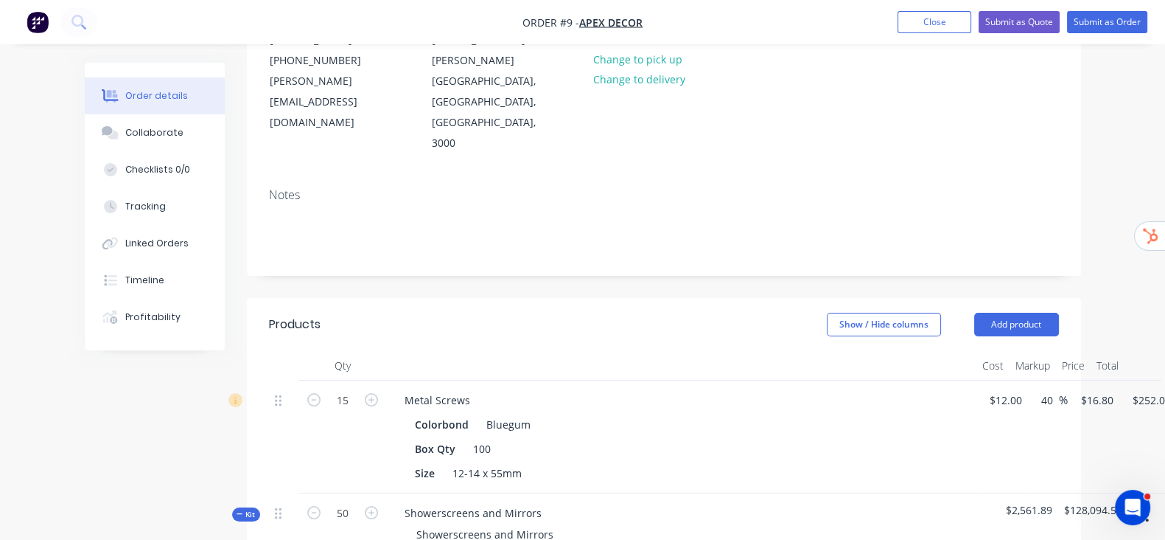
scroll to position [276, 0]
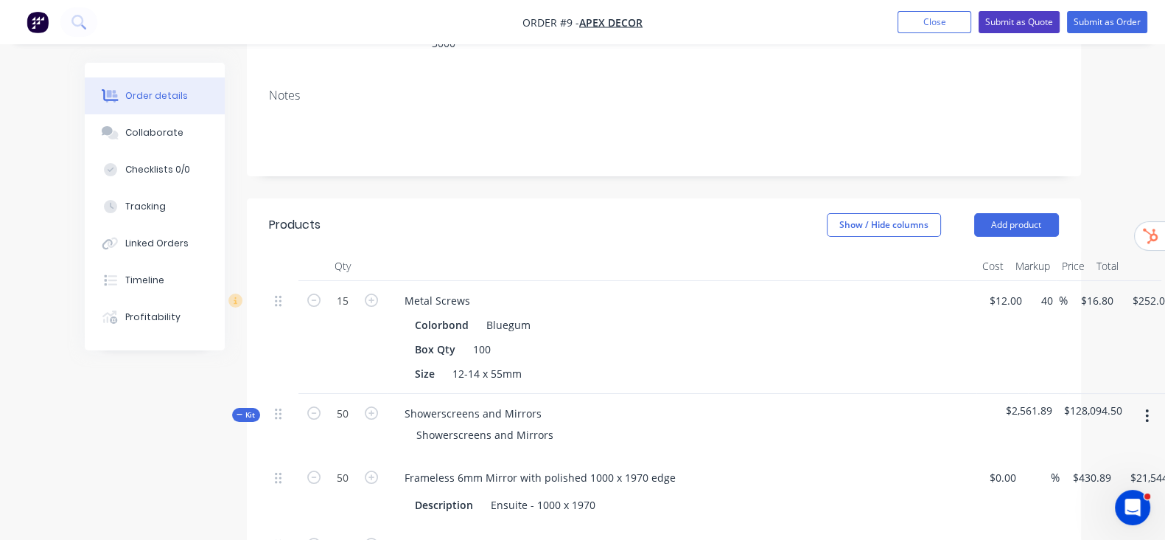
click at [991, 13] on button "Submit as Quote" at bounding box center [1019, 22] width 81 height 22
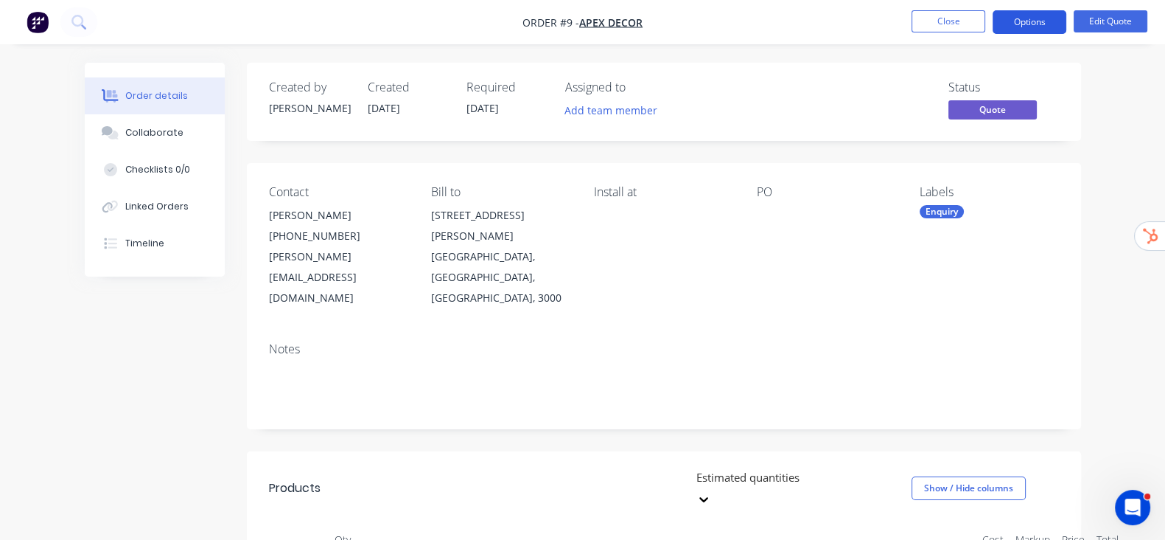
click at [1040, 24] on button "Options" at bounding box center [1030, 22] width 74 height 24
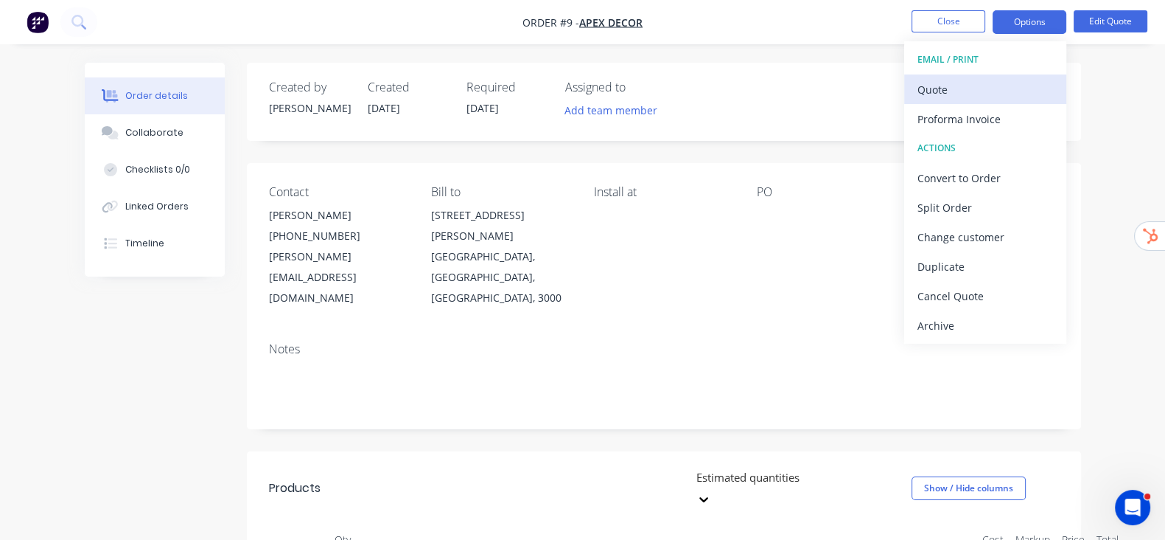
click at [985, 86] on div "Quote" at bounding box center [986, 89] width 136 height 21
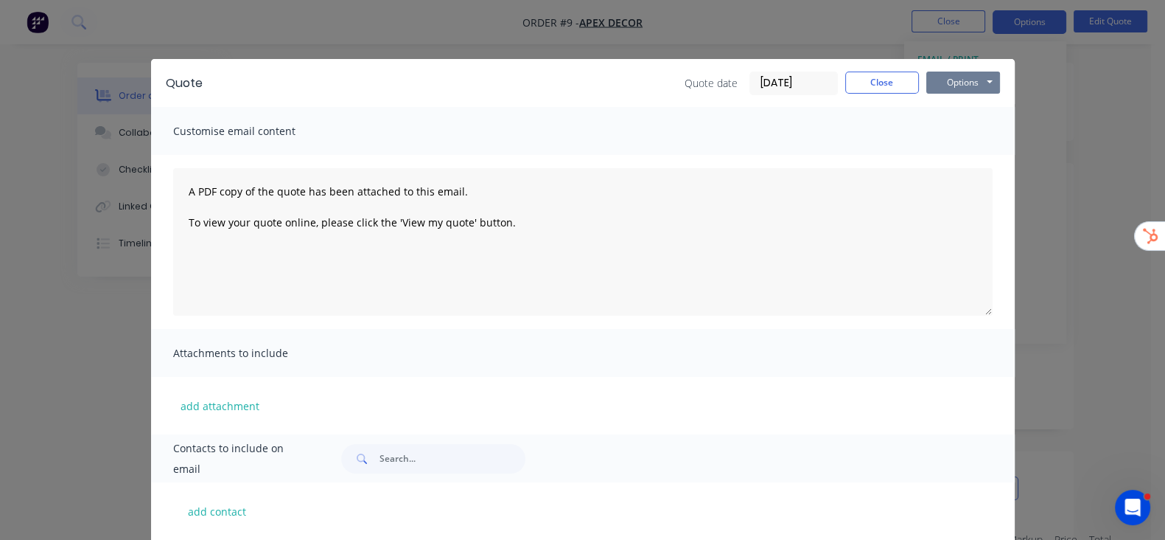
click at [1000, 71] on button "Options" at bounding box center [964, 82] width 74 height 22
click at [1021, 104] on button "Preview" at bounding box center [974, 109] width 94 height 24
click at [919, 92] on button "Close" at bounding box center [882, 82] width 74 height 22
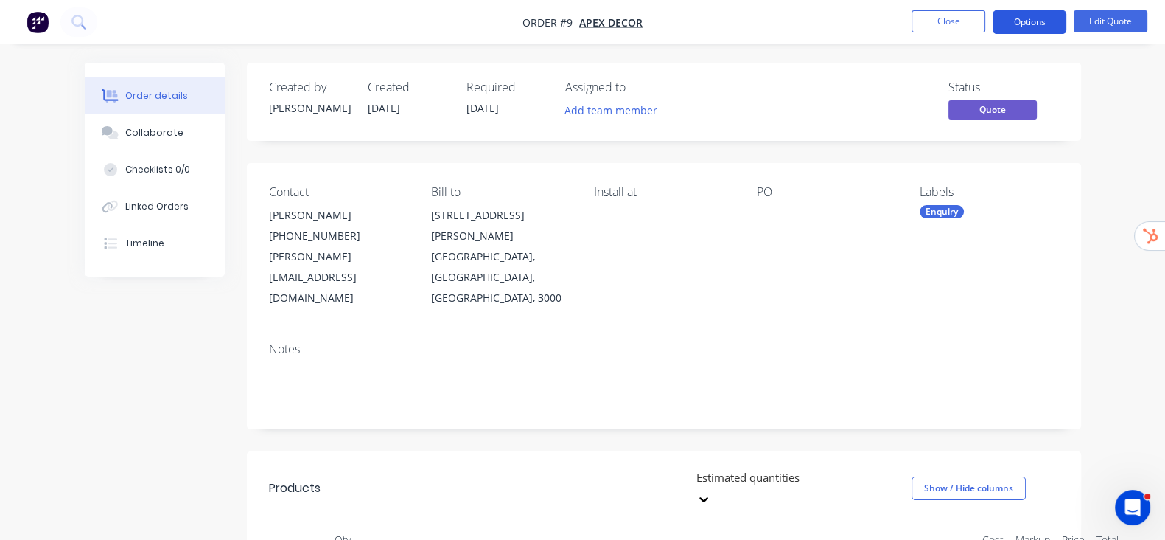
click at [1036, 17] on button "Options" at bounding box center [1030, 22] width 74 height 24
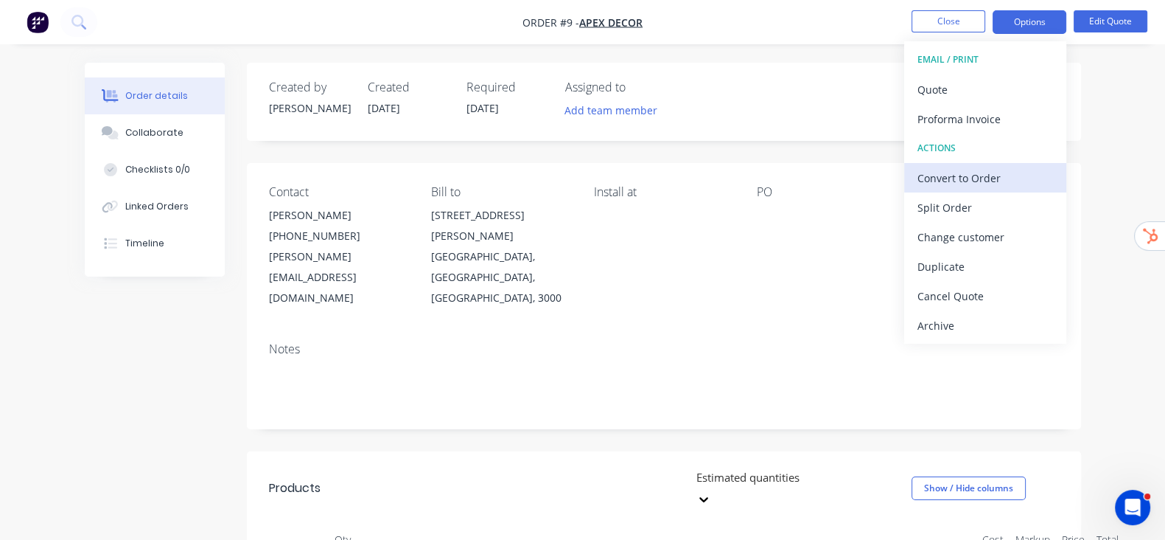
click at [991, 176] on div "Convert to Order" at bounding box center [986, 177] width 136 height 21
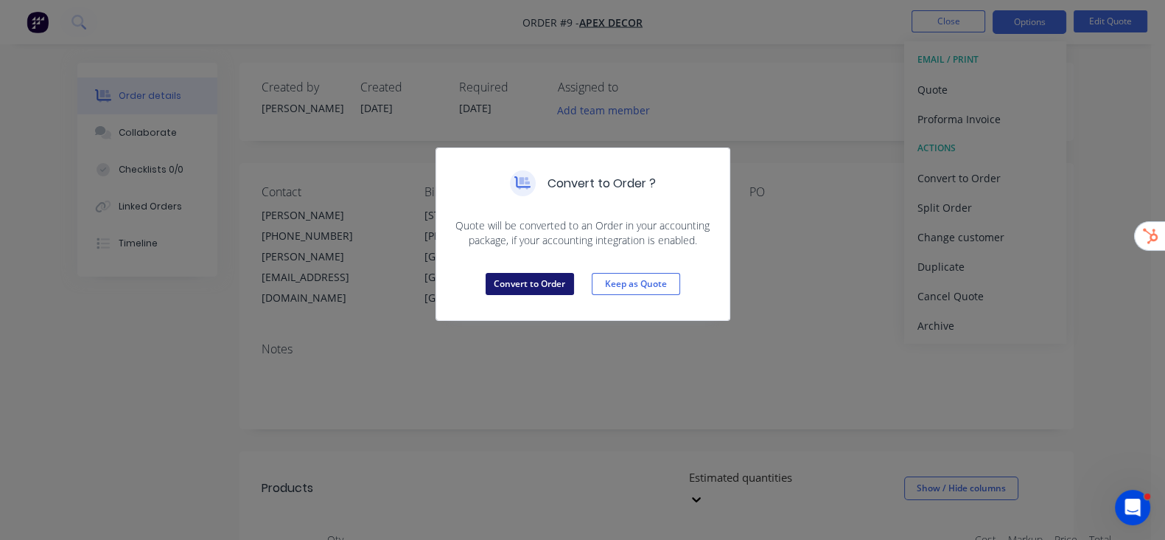
click at [538, 287] on button "Convert to Order" at bounding box center [530, 284] width 88 height 22
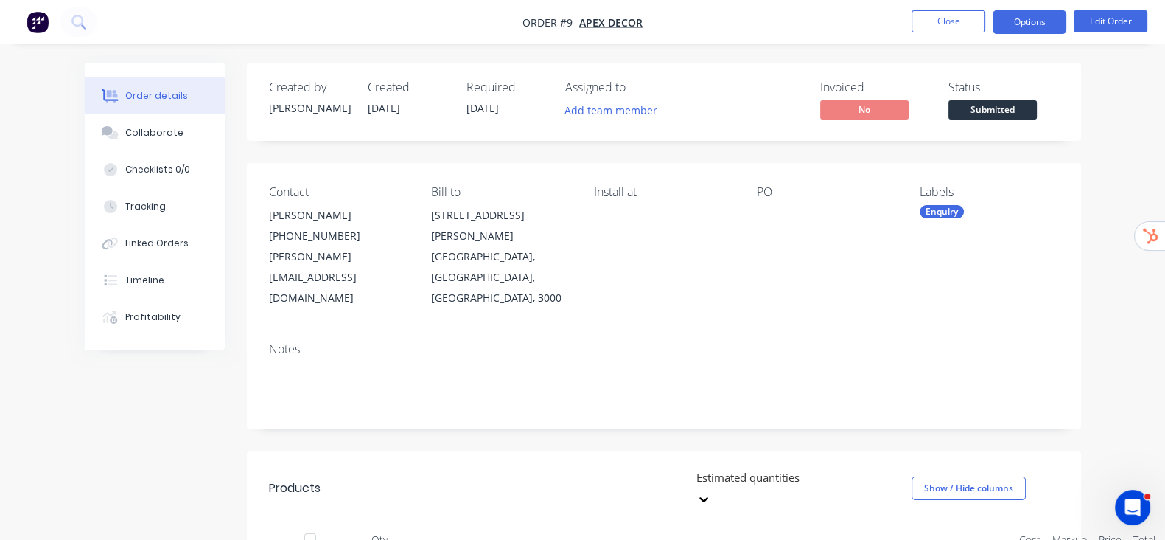
click at [1019, 21] on button "Options" at bounding box center [1030, 22] width 74 height 24
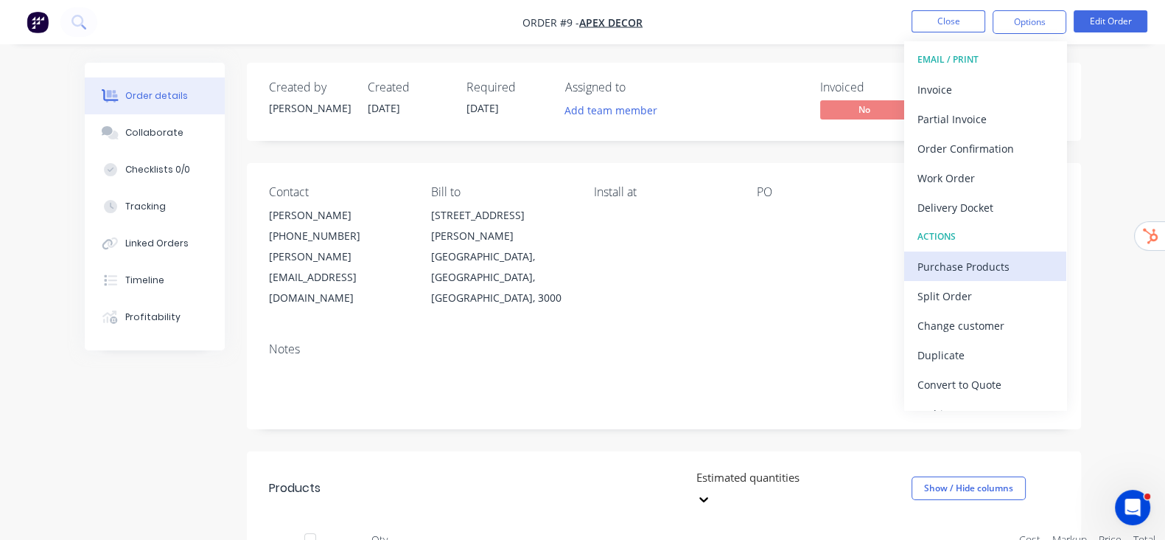
click at [965, 256] on div "Purchase Products" at bounding box center [986, 266] width 136 height 21
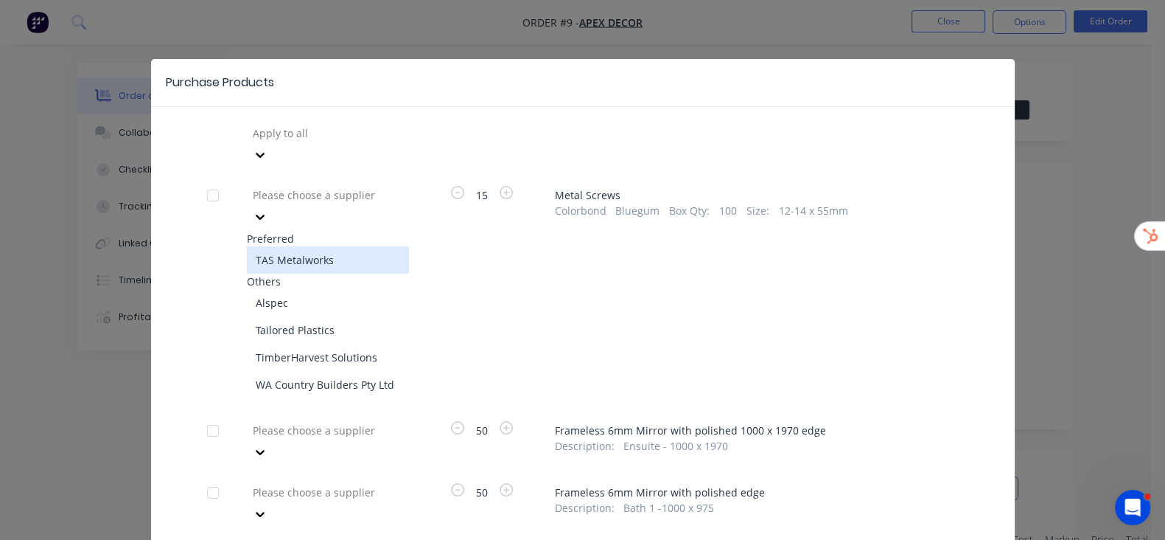
click at [263, 205] on div at bounding box center [260, 217] width 27 height 24
click at [247, 246] on div "TAS Metalworks" at bounding box center [328, 259] width 162 height 27
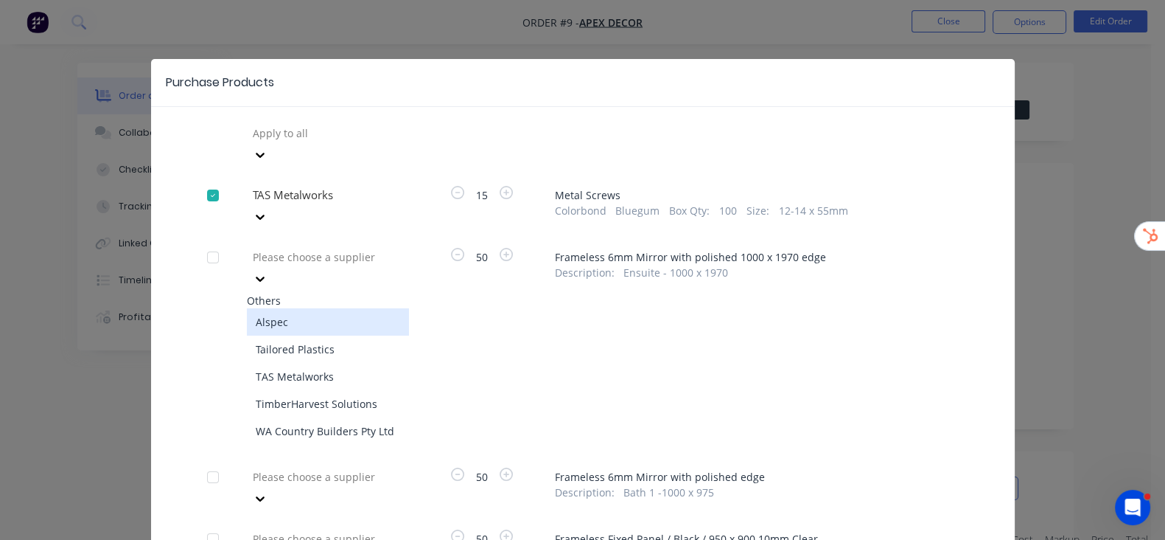
click at [251, 248] on div at bounding box center [357, 257] width 212 height 18
click at [247, 335] on div "Tailored Plastics" at bounding box center [328, 348] width 162 height 27
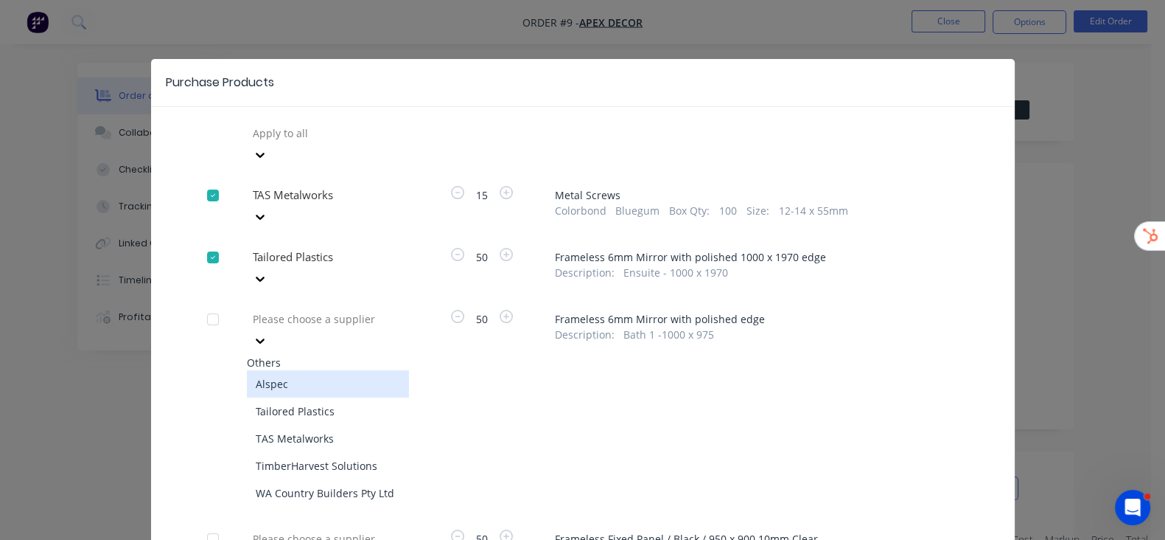
click at [251, 310] on div at bounding box center [357, 319] width 212 height 18
click at [247, 397] on div "Tailored Plastics" at bounding box center [328, 410] width 162 height 27
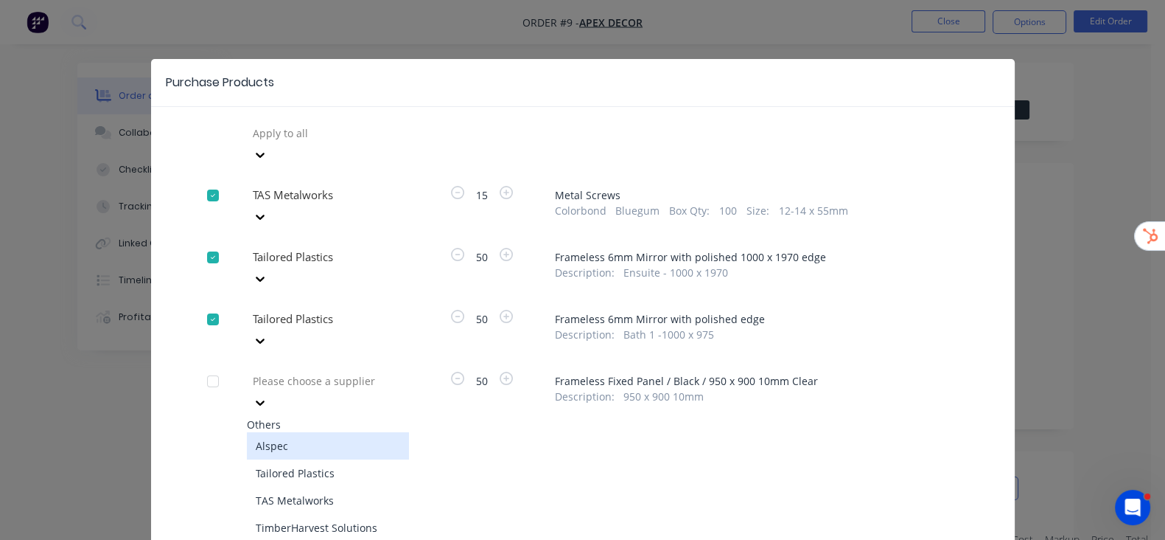
click at [251, 372] on div at bounding box center [357, 381] width 212 height 18
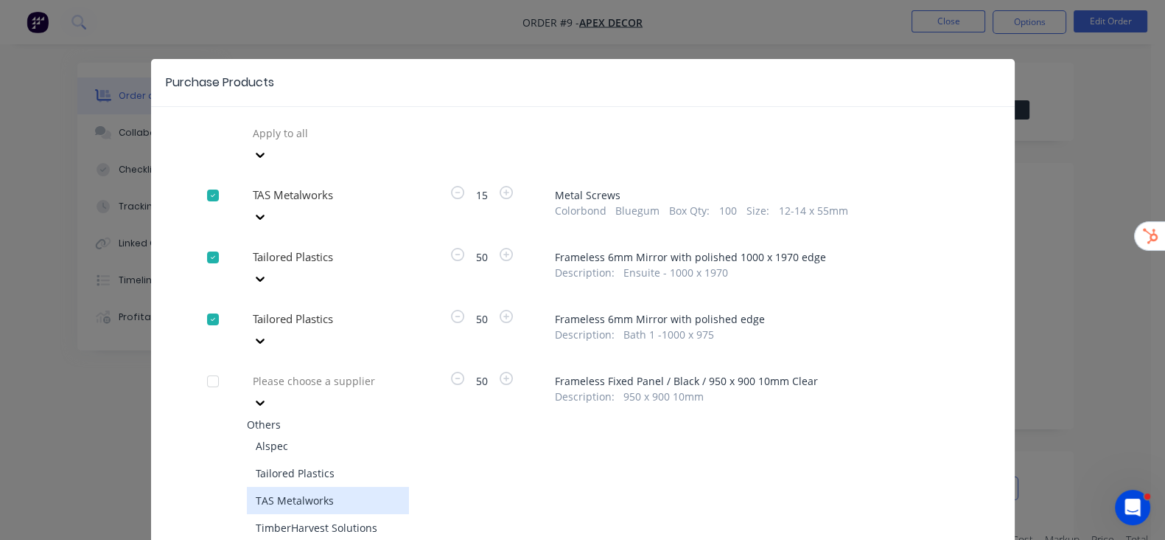
click at [247, 486] on div "TAS Metalworks" at bounding box center [328, 499] width 162 height 27
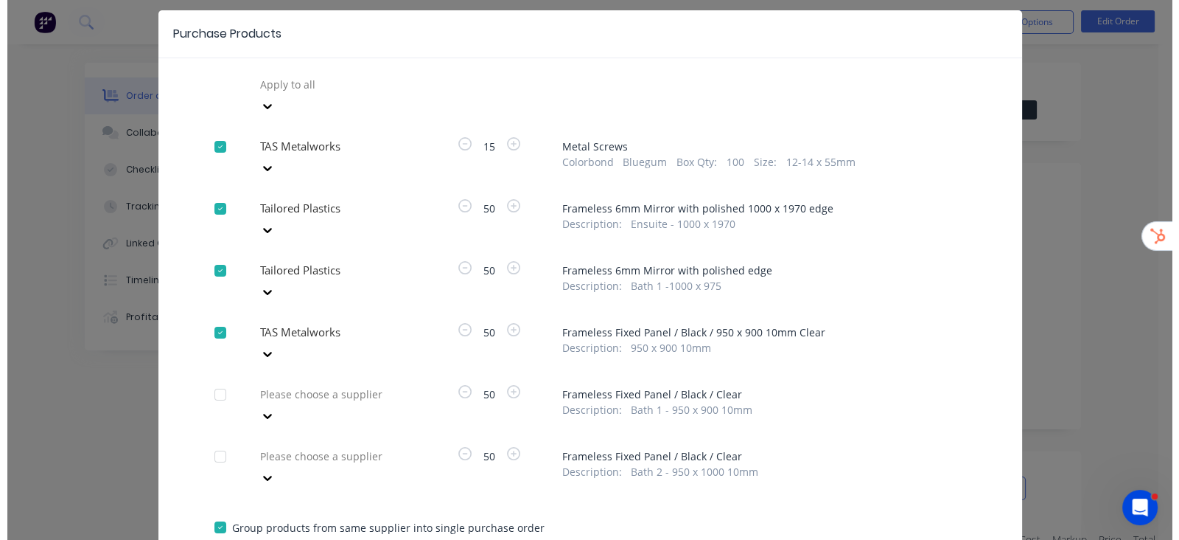
scroll to position [75, 0]
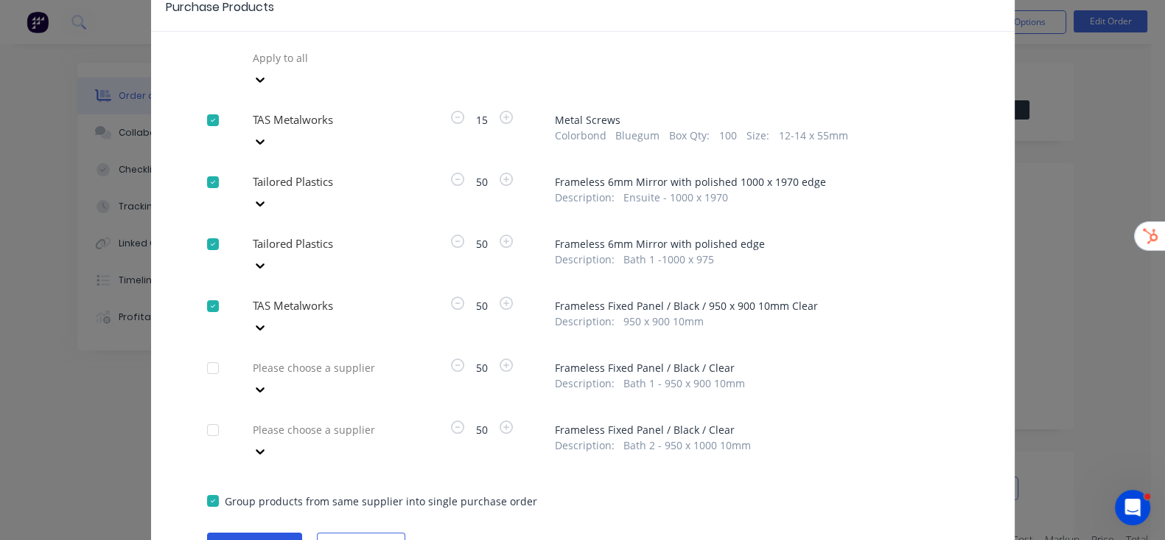
click at [207, 532] on button "Create purchase(s)" at bounding box center [254, 543] width 95 height 22
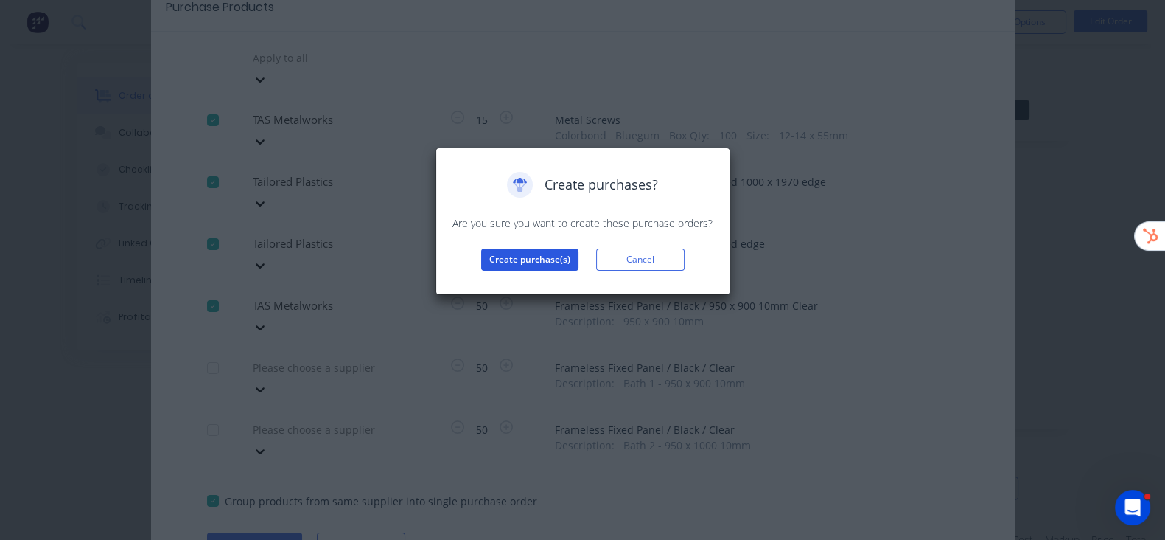
click at [547, 266] on button "Create purchase(s)" at bounding box center [529, 259] width 97 height 22
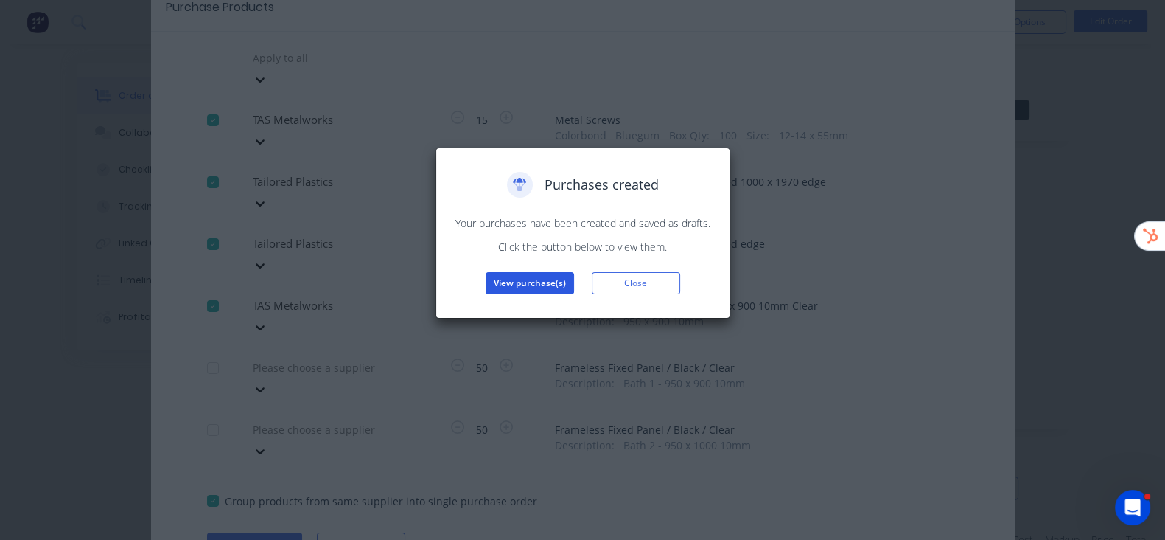
click at [529, 278] on button "View purchase(s)" at bounding box center [530, 283] width 88 height 22
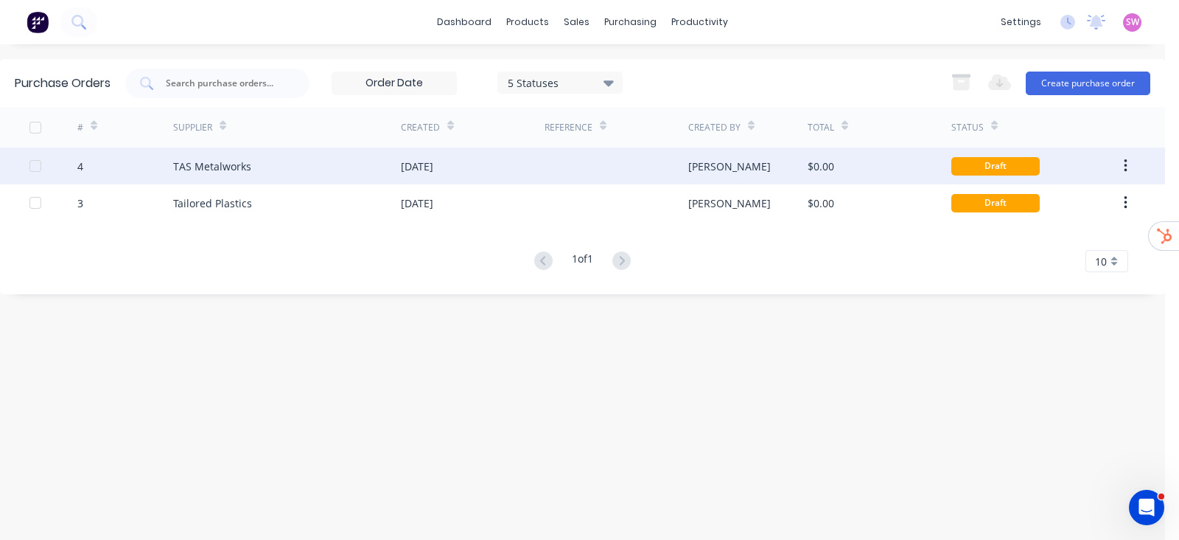
click at [689, 171] on div "[PERSON_NAME]" at bounding box center [729, 165] width 83 height 15
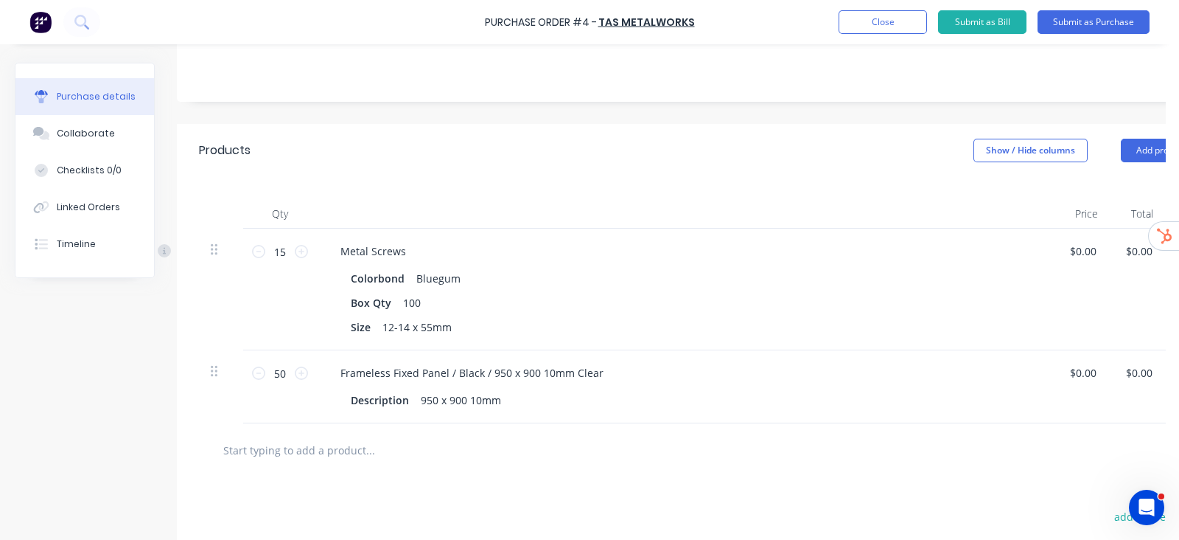
scroll to position [368, 0]
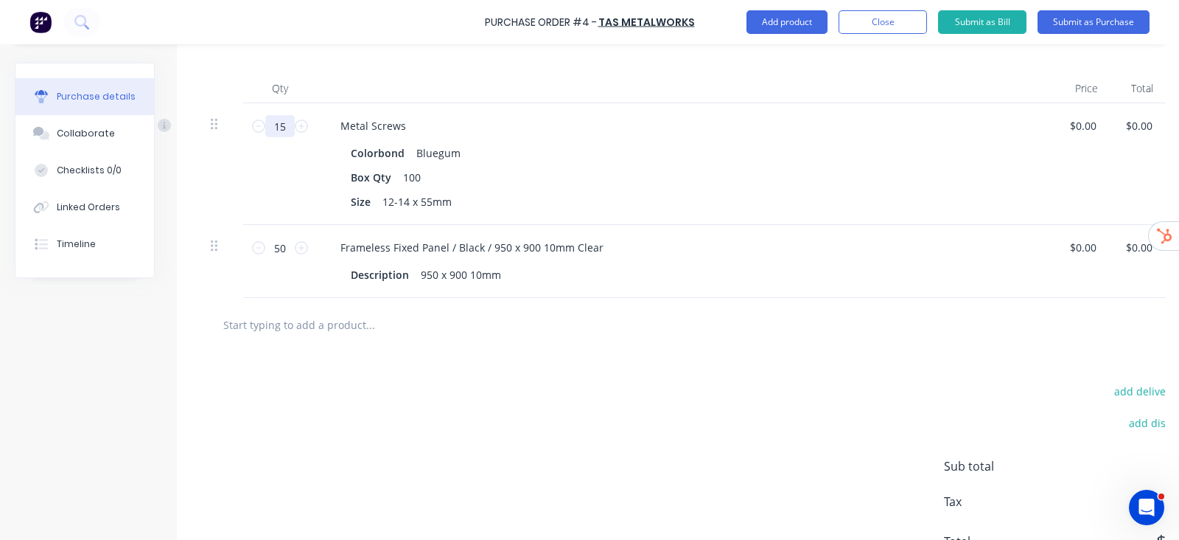
drag, startPoint x: 282, startPoint y: 128, endPoint x: 276, endPoint y: 133, distance: 8.4
click at [276, 133] on input "15" at bounding box center [279, 126] width 29 height 22
type input "40"
click at [578, 92] on div at bounding box center [685, 88] width 737 height 29
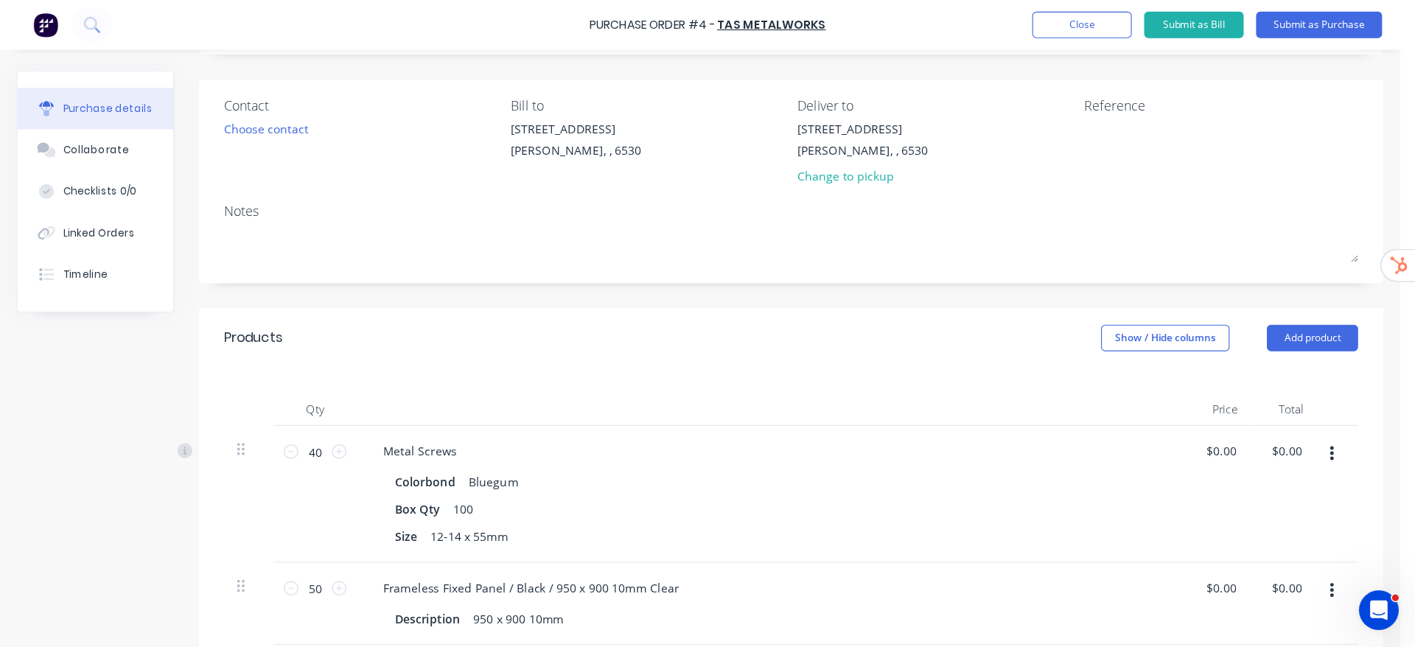
scroll to position [92, 0]
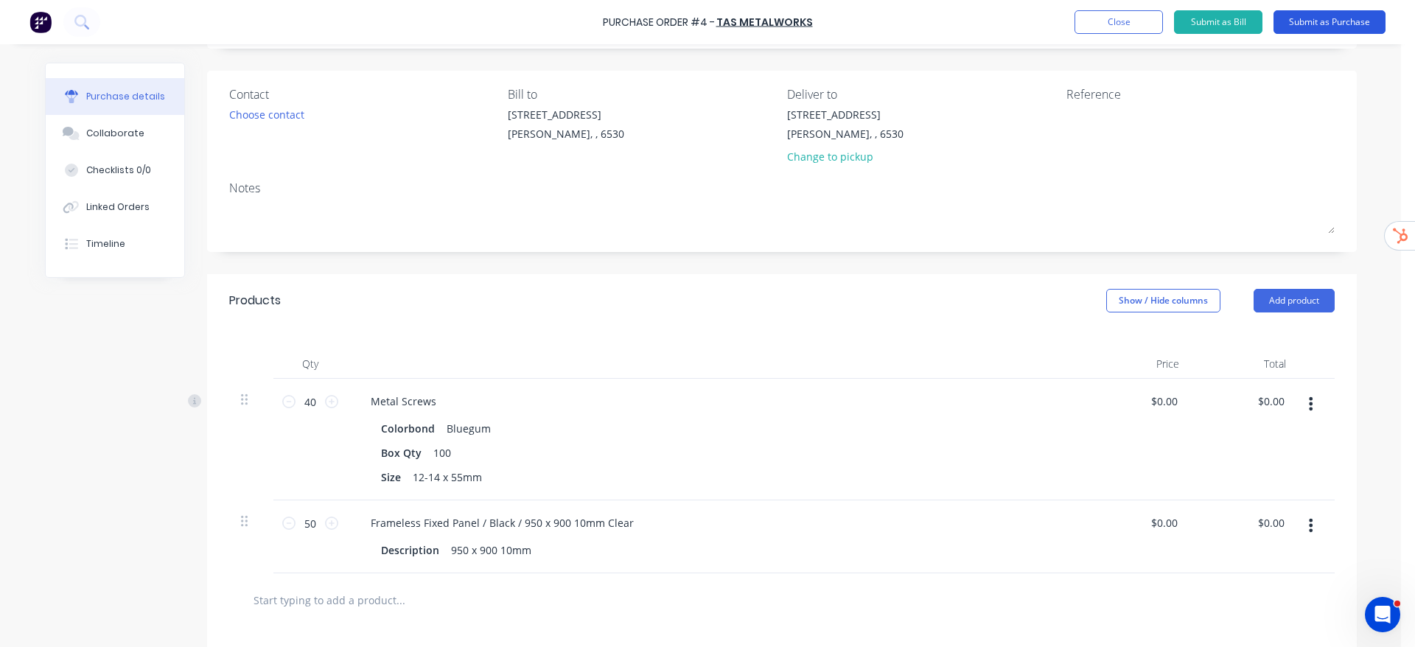
click at [1179, 29] on button "Submit as Purchase" at bounding box center [1330, 22] width 112 height 24
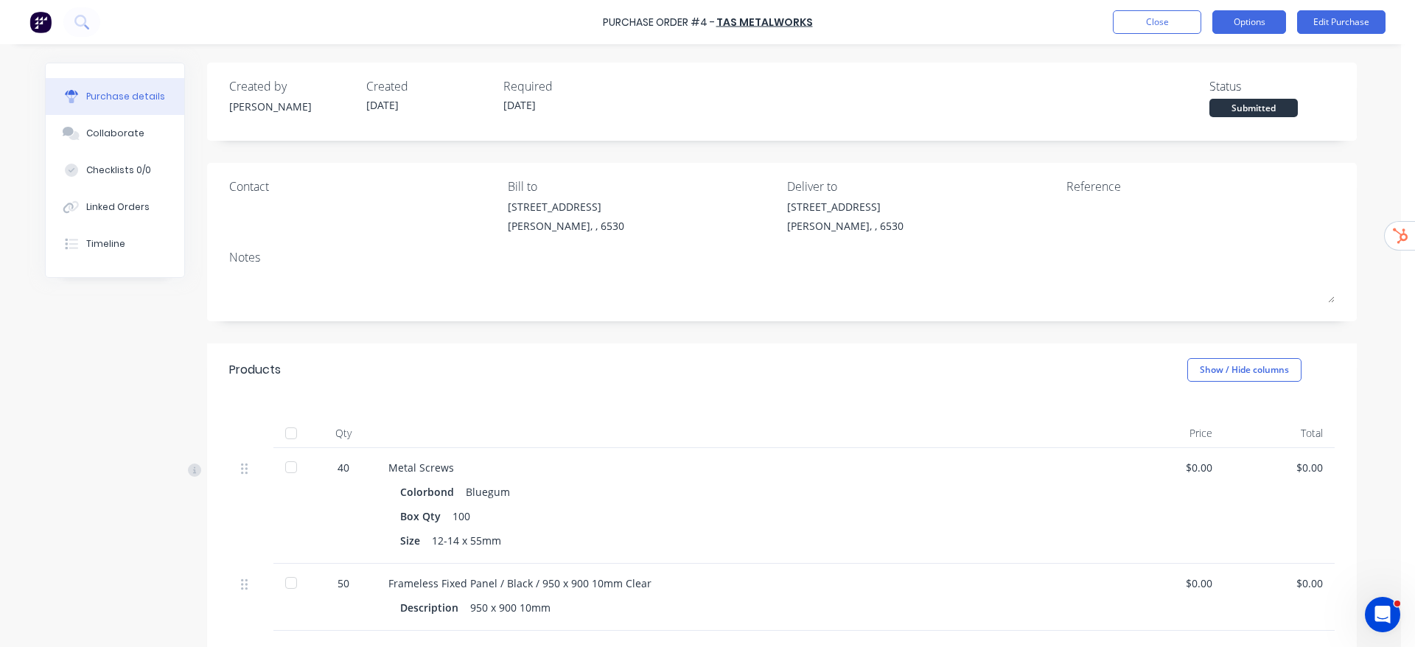
click at [1179, 21] on button "Options" at bounding box center [1250, 22] width 74 height 24
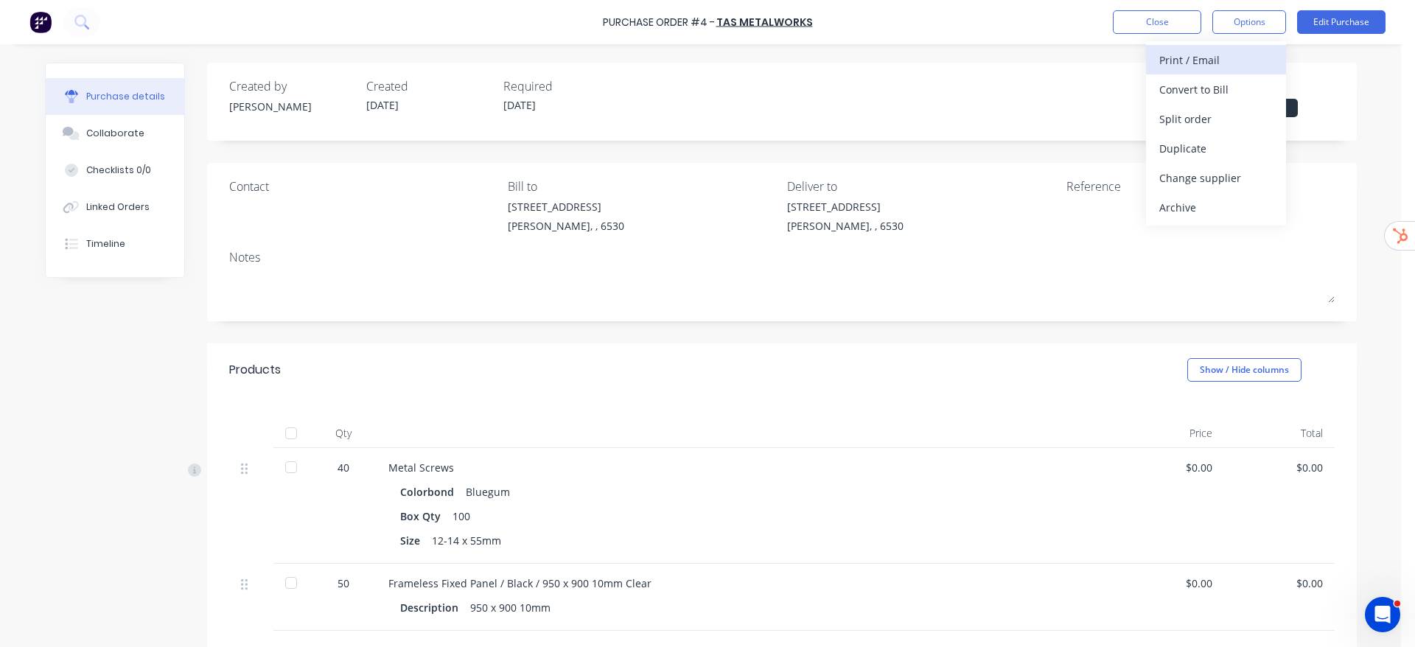
click at [1179, 65] on div "Print / Email" at bounding box center [1216, 59] width 114 height 21
click at [1179, 97] on div "With pricing" at bounding box center [1216, 89] width 114 height 21
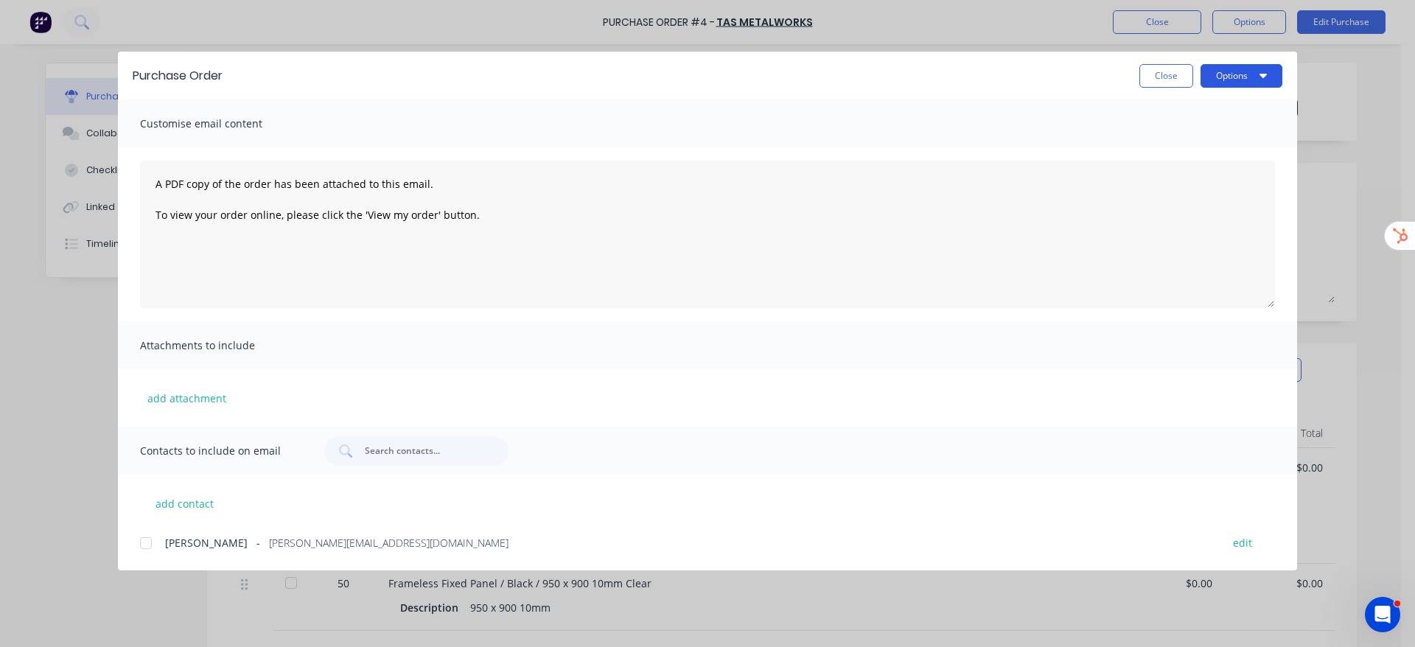
click at [1179, 80] on button "Options" at bounding box center [1242, 76] width 82 height 24
click at [1158, 71] on button "Close" at bounding box center [1167, 76] width 54 height 24
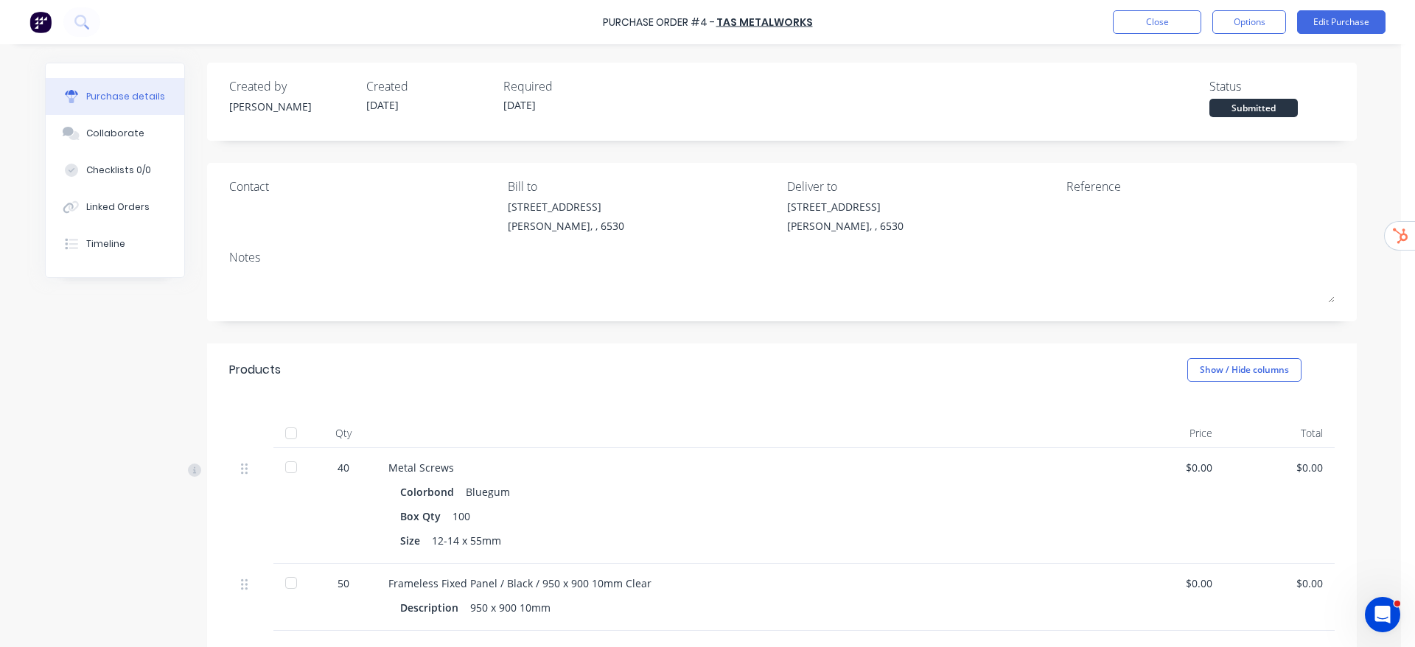
click at [276, 539] on div at bounding box center [290, 582] width 29 height 29
click at [283, 471] on div at bounding box center [290, 467] width 29 height 29
click at [662, 323] on div "Created by [PERSON_NAME] Created [DATE] Required [DATE] Status Received Contact…" at bounding box center [789, 445] width 1150 height 764
click at [287, 464] on div at bounding box center [297, 467] width 29 height 29
click at [1268, 26] on button "Options" at bounding box center [1250, 22] width 74 height 24
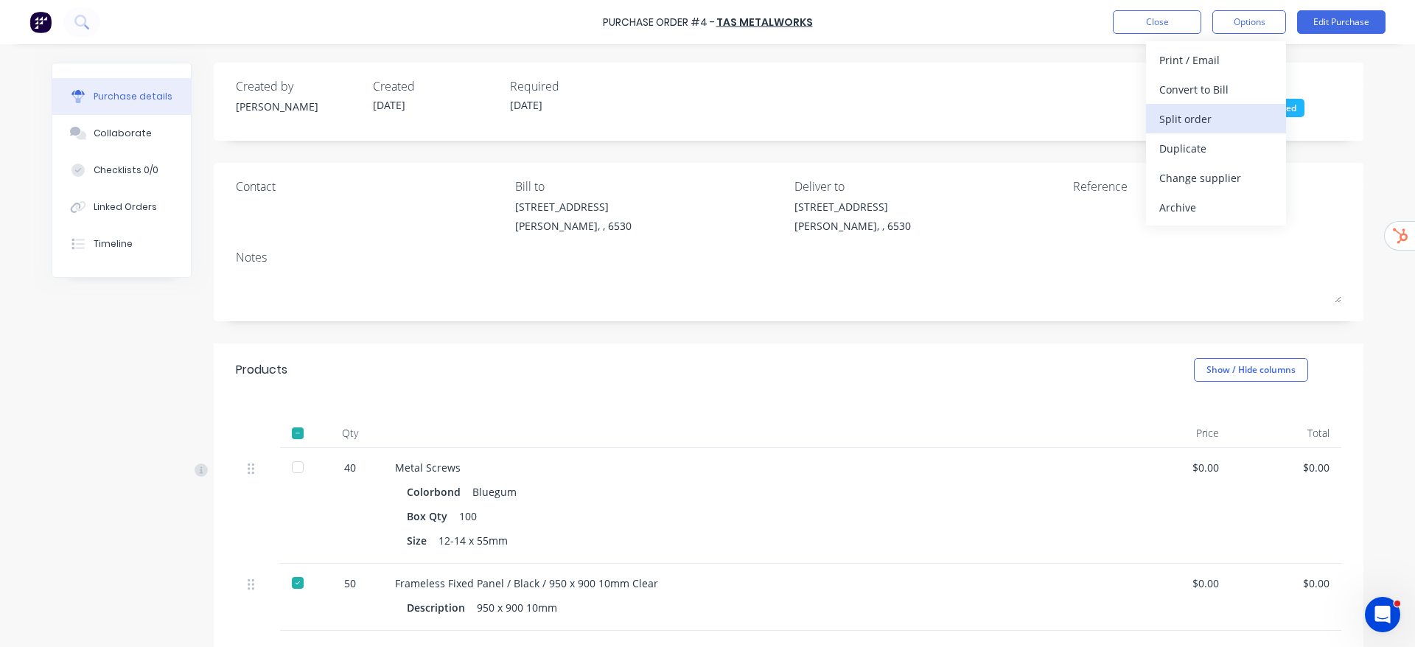
click at [1209, 117] on div "Split order" at bounding box center [1216, 118] width 114 height 21
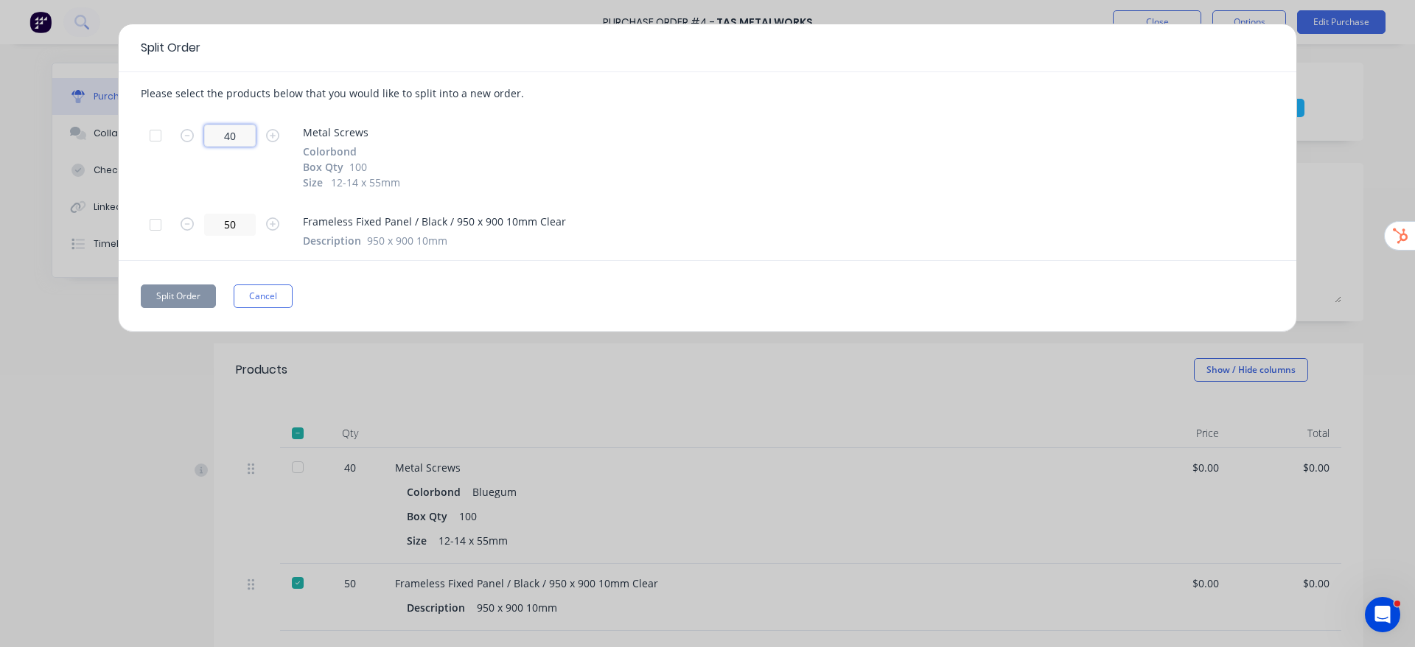
drag, startPoint x: 245, startPoint y: 142, endPoint x: 0, endPoint y: 146, distance: 244.8
click at [0, 146] on div "Split Order Please select the products below that you would like to split into …" at bounding box center [707, 323] width 1415 height 647
type input "20"
click at [180, 299] on button "Split Order" at bounding box center [178, 297] width 75 height 24
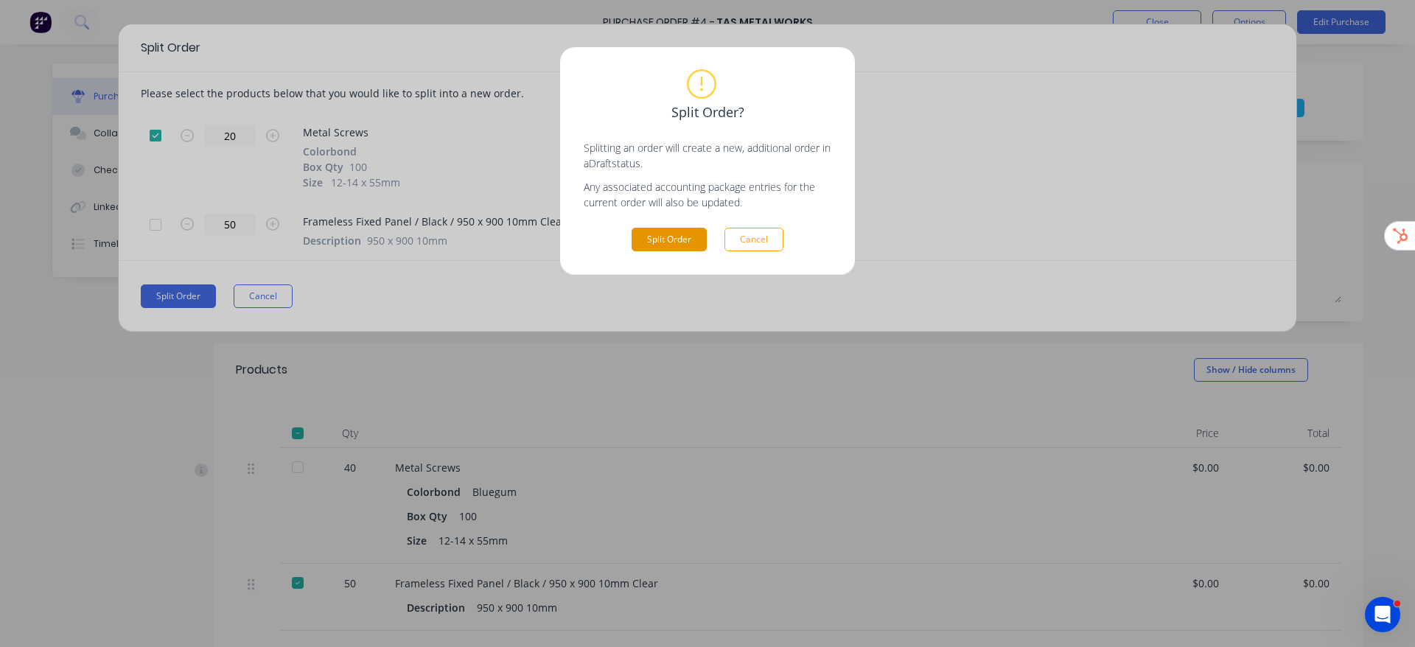
click at [670, 237] on button "Split Order" at bounding box center [669, 240] width 75 height 24
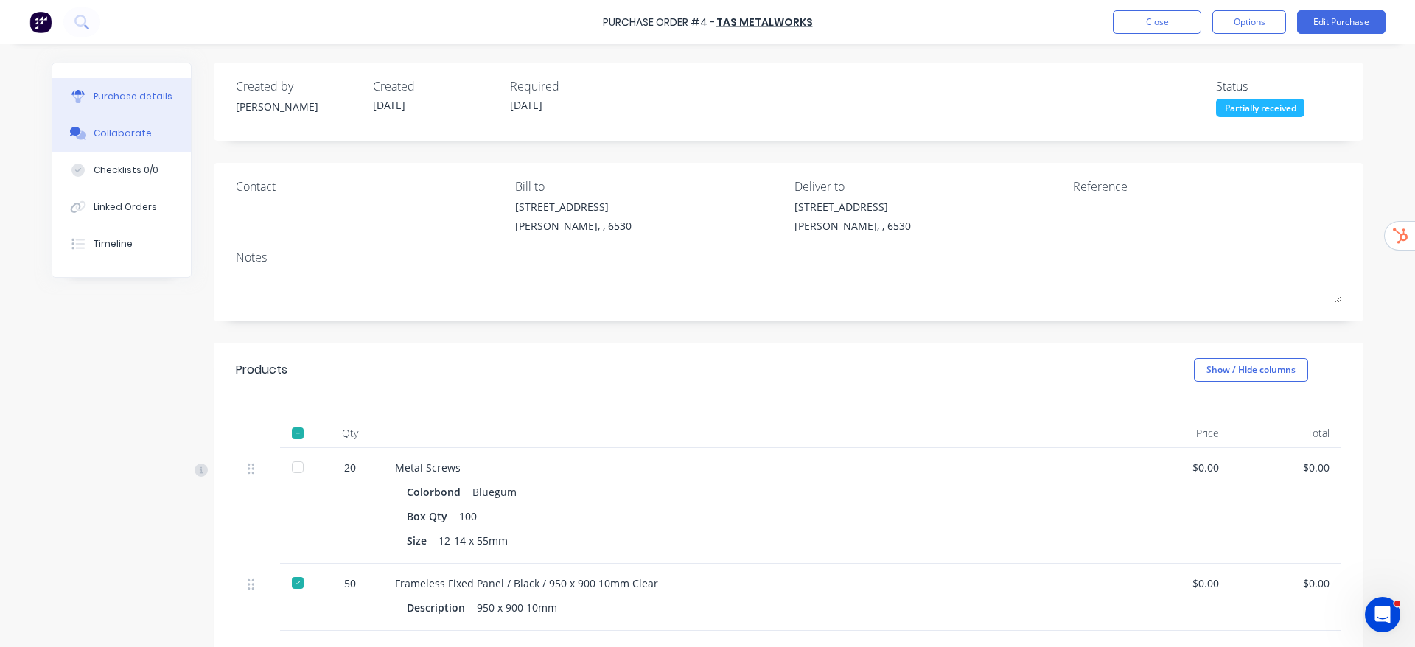
click at [107, 121] on button "Collaborate" at bounding box center [121, 133] width 139 height 37
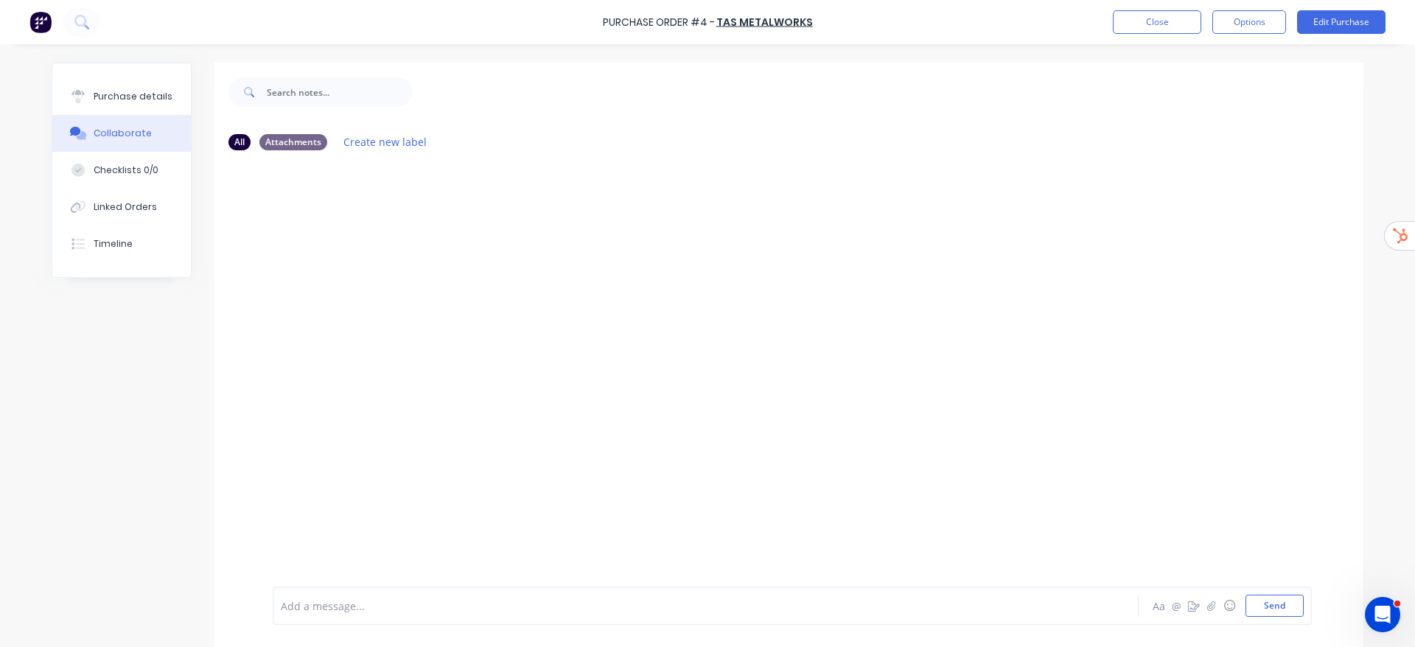
click at [478, 618] on div "Add a message... Aa @ ☺ Send" at bounding box center [792, 606] width 1039 height 38
click at [484, 608] on div at bounding box center [665, 606] width 767 height 15
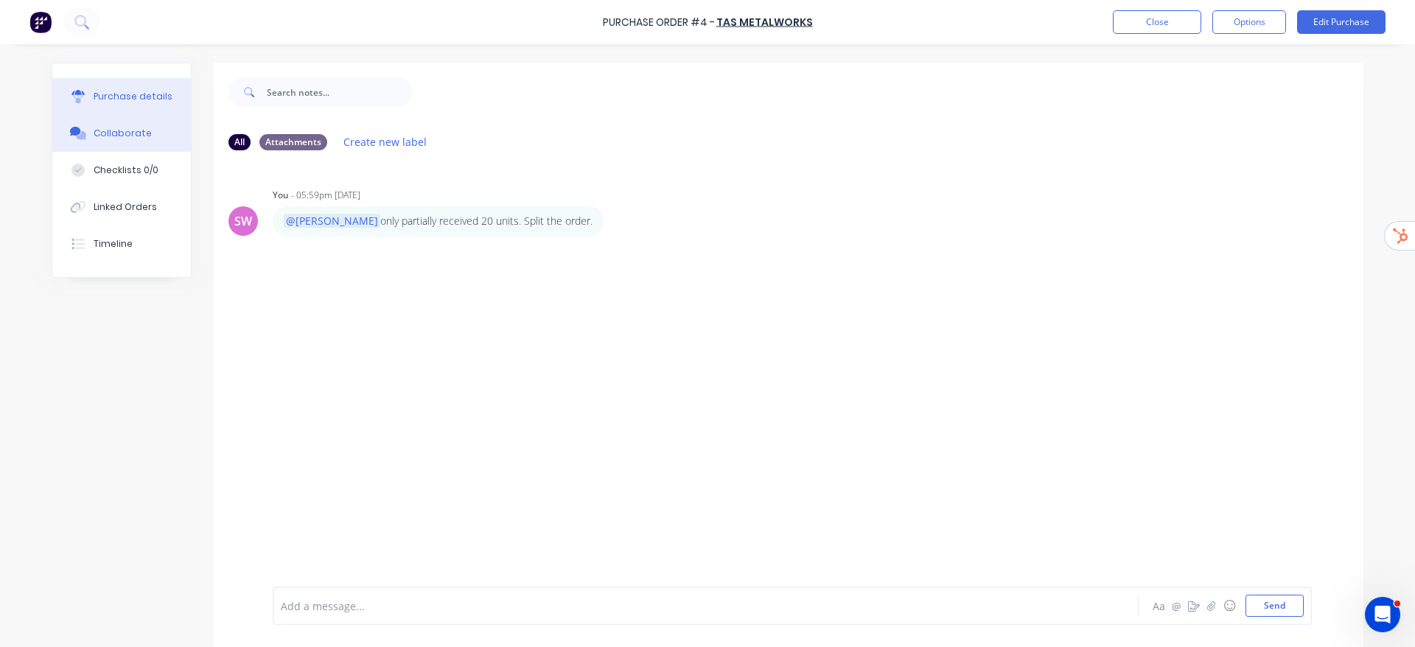
click at [128, 78] on button "Purchase details" at bounding box center [121, 96] width 139 height 37
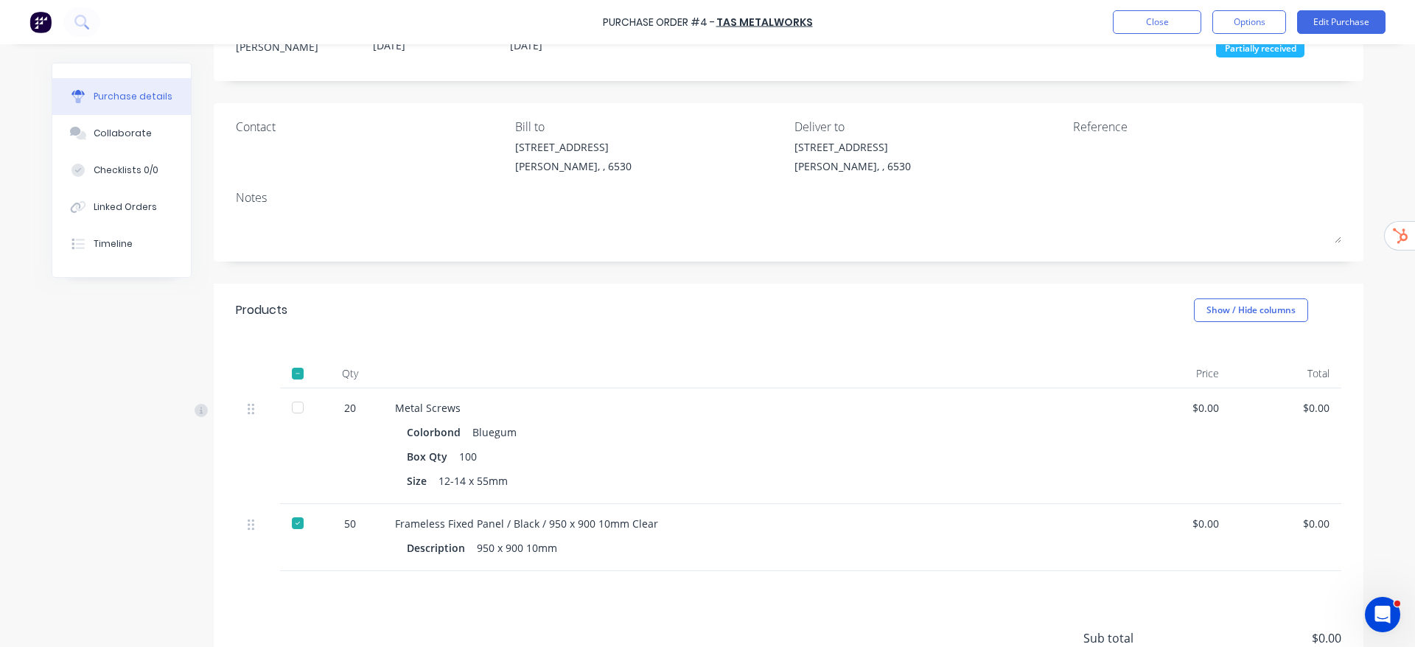
scroll to position [111, 0]
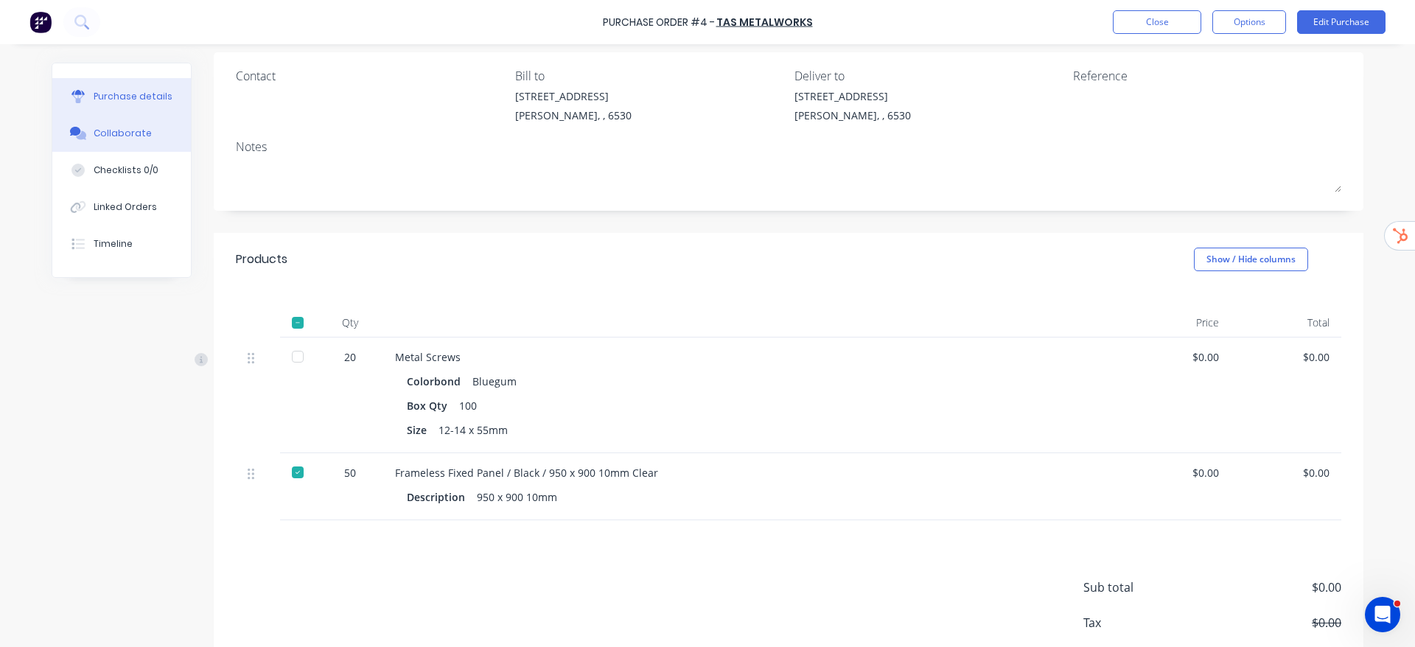
click at [108, 139] on div "Collaborate" at bounding box center [123, 133] width 58 height 13
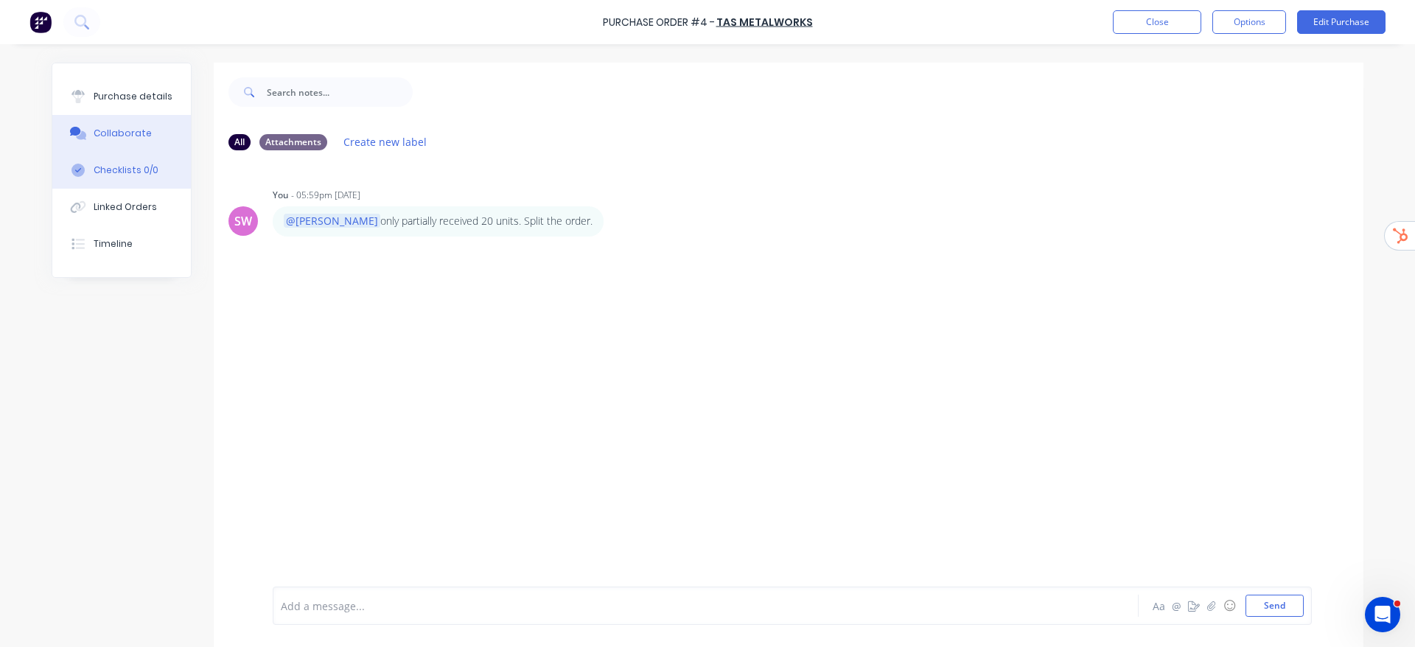
click at [136, 164] on div "Checklists 0/0" at bounding box center [126, 170] width 65 height 13
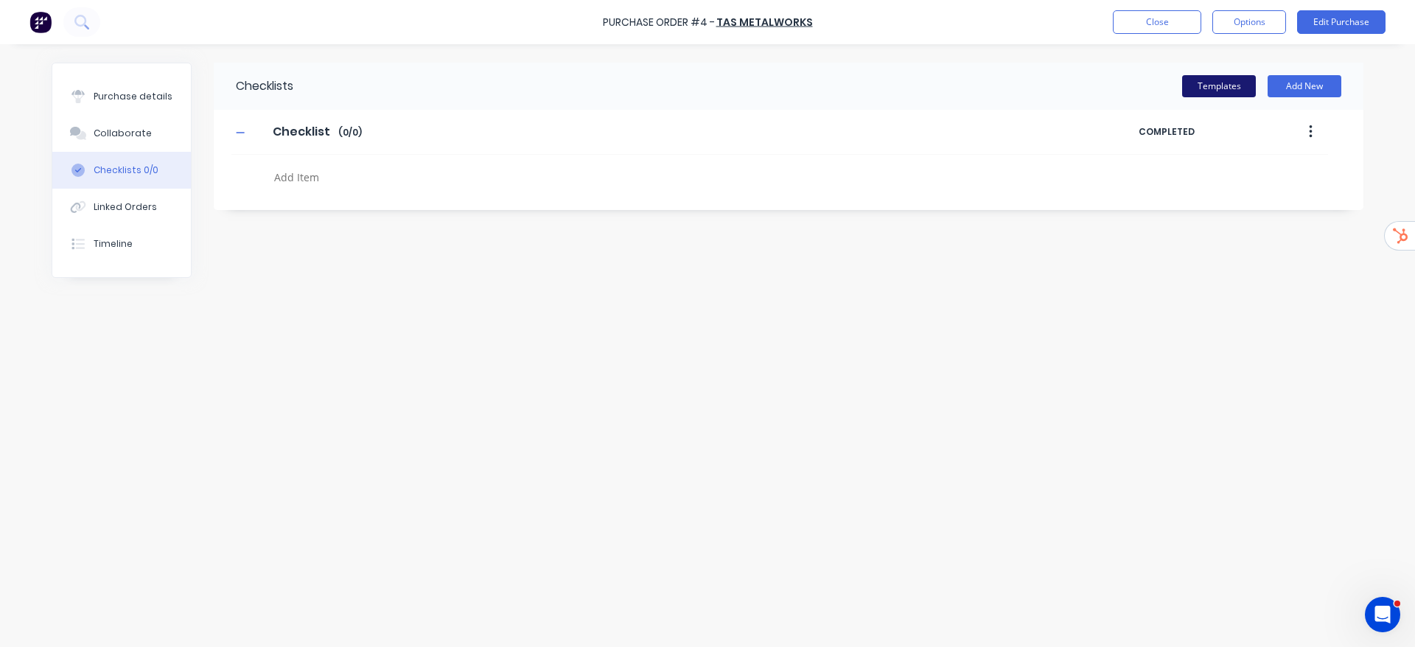
click at [1191, 76] on button "Templates" at bounding box center [1219, 86] width 74 height 22
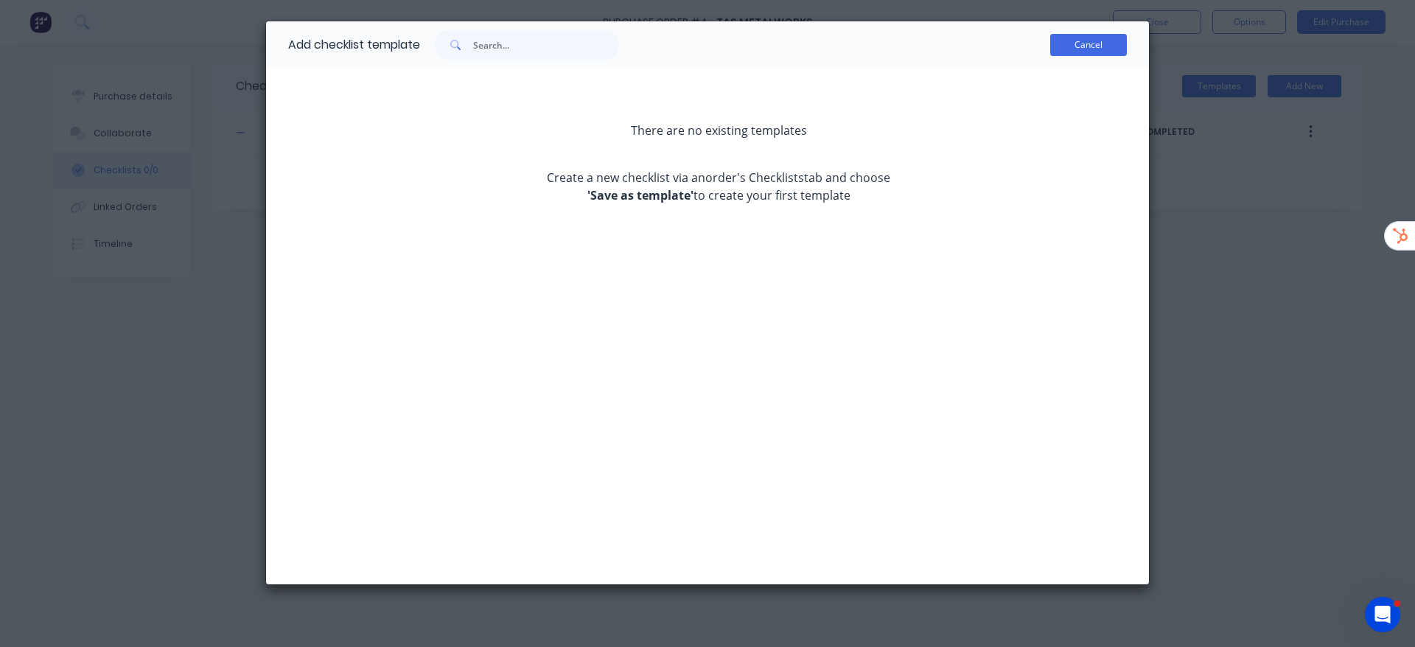
click at [1100, 49] on button "Cancel" at bounding box center [1088, 45] width 77 height 22
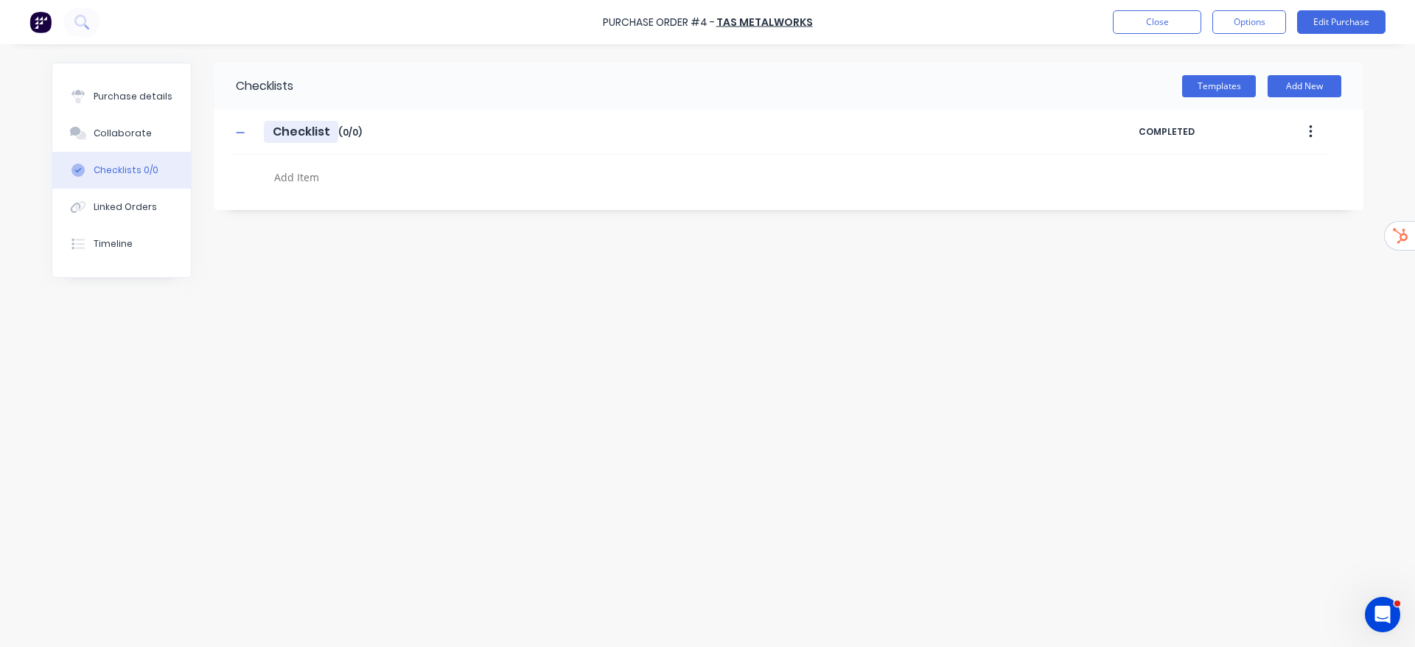
click at [268, 127] on input "Checklist" at bounding box center [301, 132] width 74 height 22
type textarea "x"
type input "EChecklist"
type textarea "x"
type input "ExaChecklist"
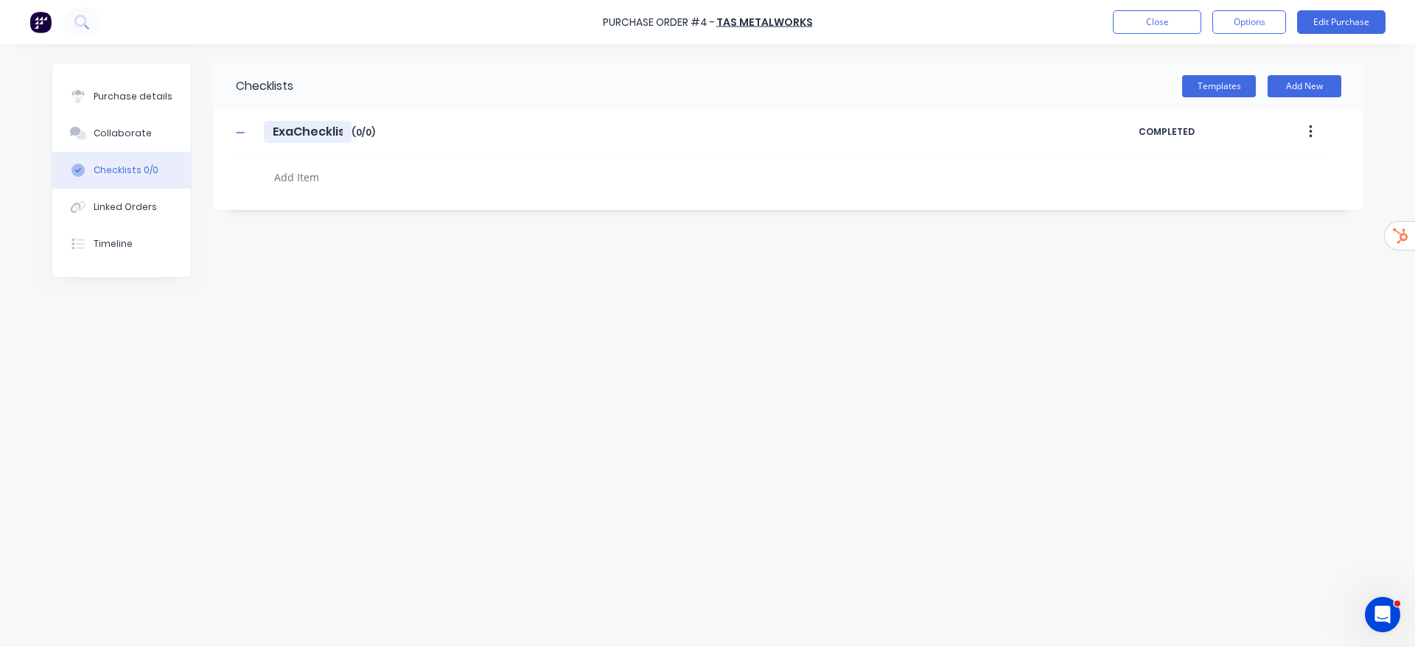
type textarea "x"
type input "ExamChecklist"
type textarea "x"
type input "ExampChecklist"
type textarea "x"
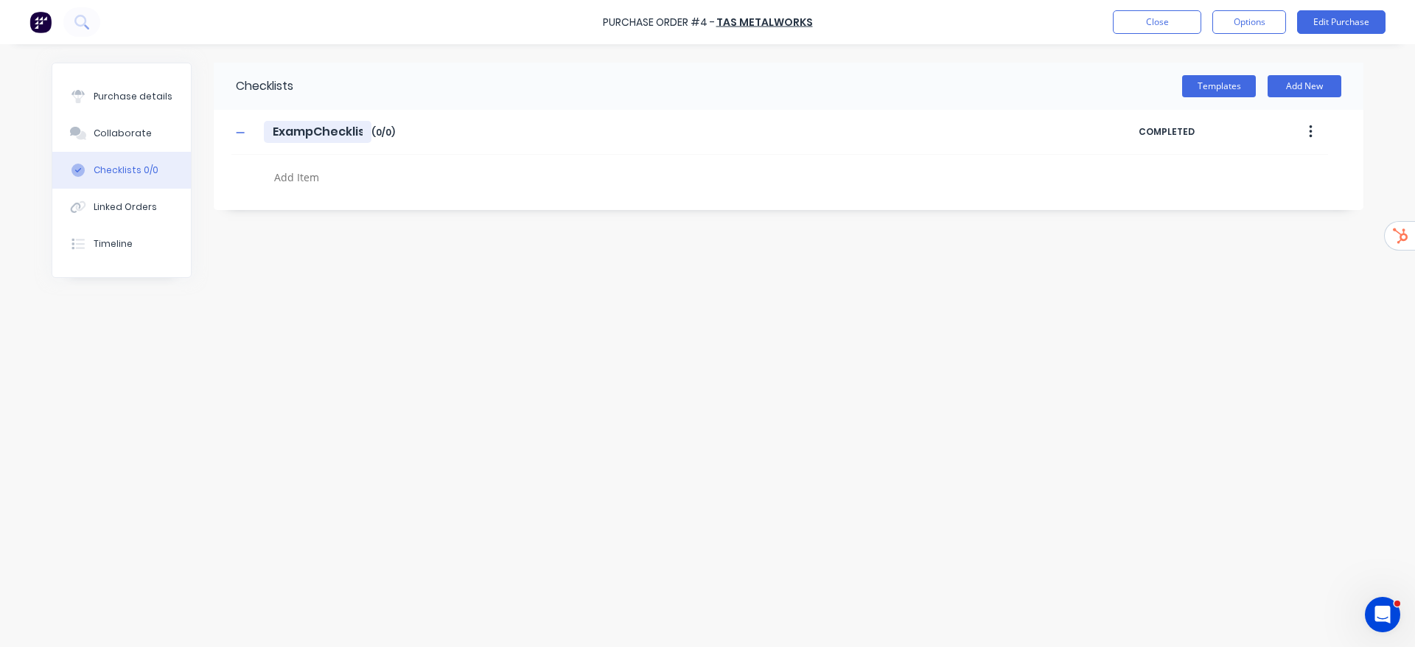
type input "ExamplChecklist"
type textarea "x"
type input "ExampleChecklist"
type textarea "x"
type input "Example Checklist"
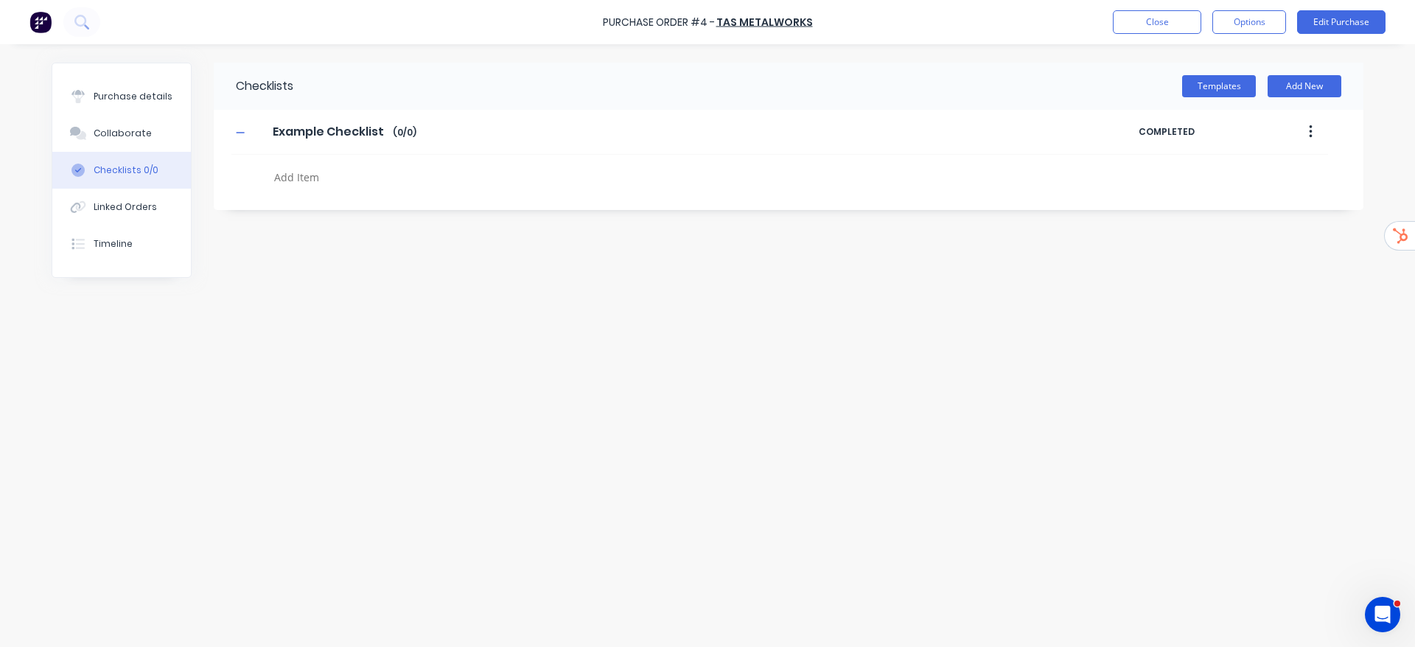
click at [398, 176] on textarea at bounding box center [622, 177] width 709 height 21
type textarea "x"
type textarea "i"
type textarea "x"
type textarea "it"
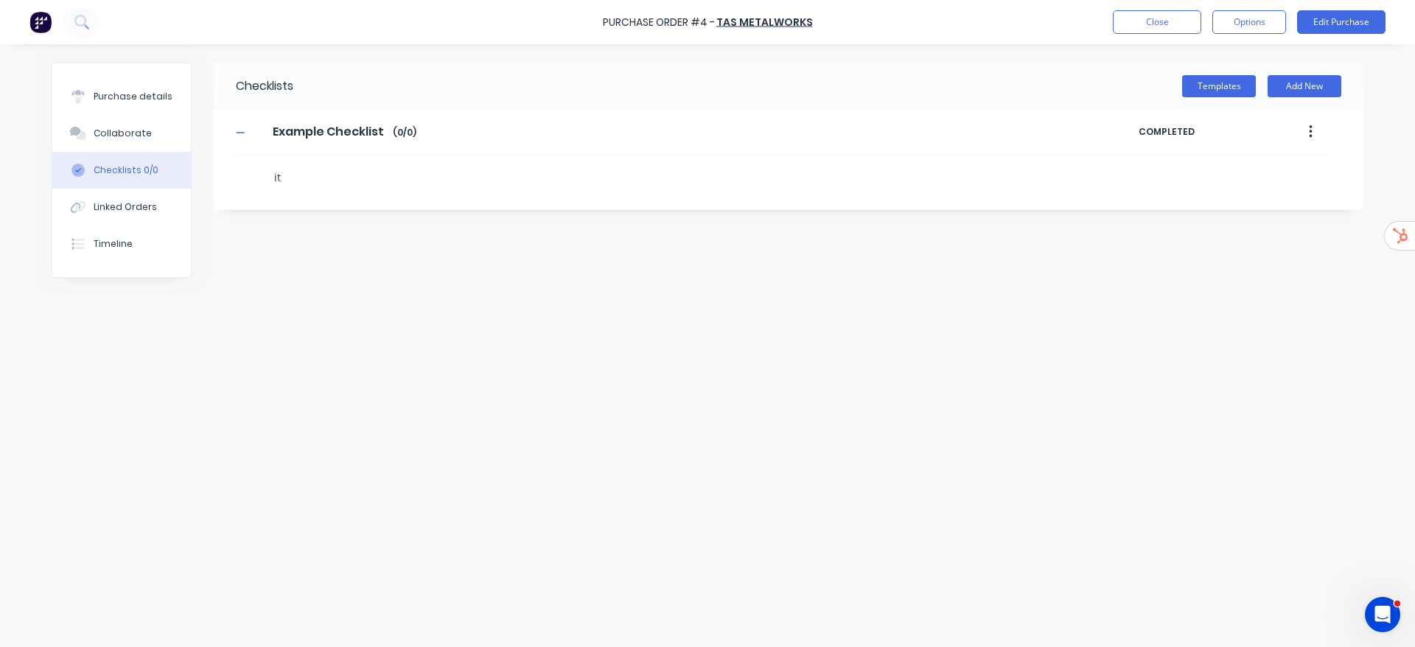
type textarea "x"
type textarea "item"
type textarea "x"
type textarea "item"
type textarea "x"
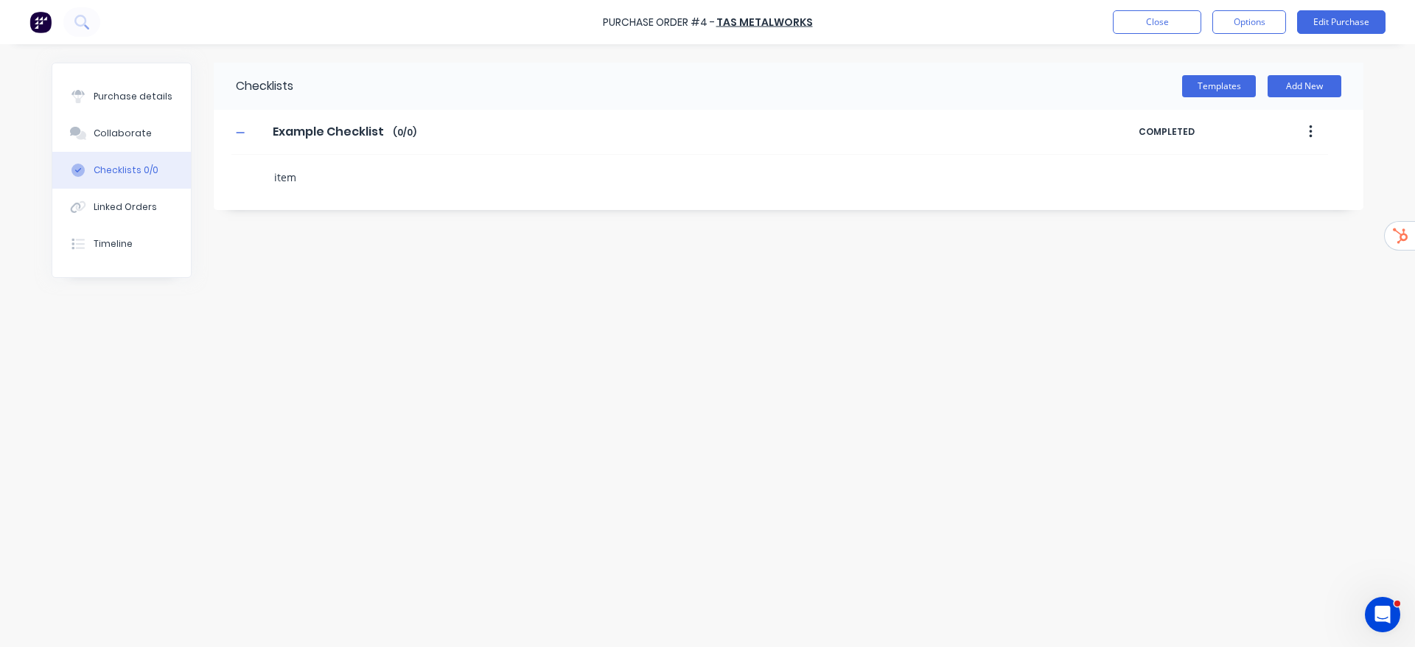
type textarea "item 1"
type textarea "x"
type textarea "i"
type textarea "x"
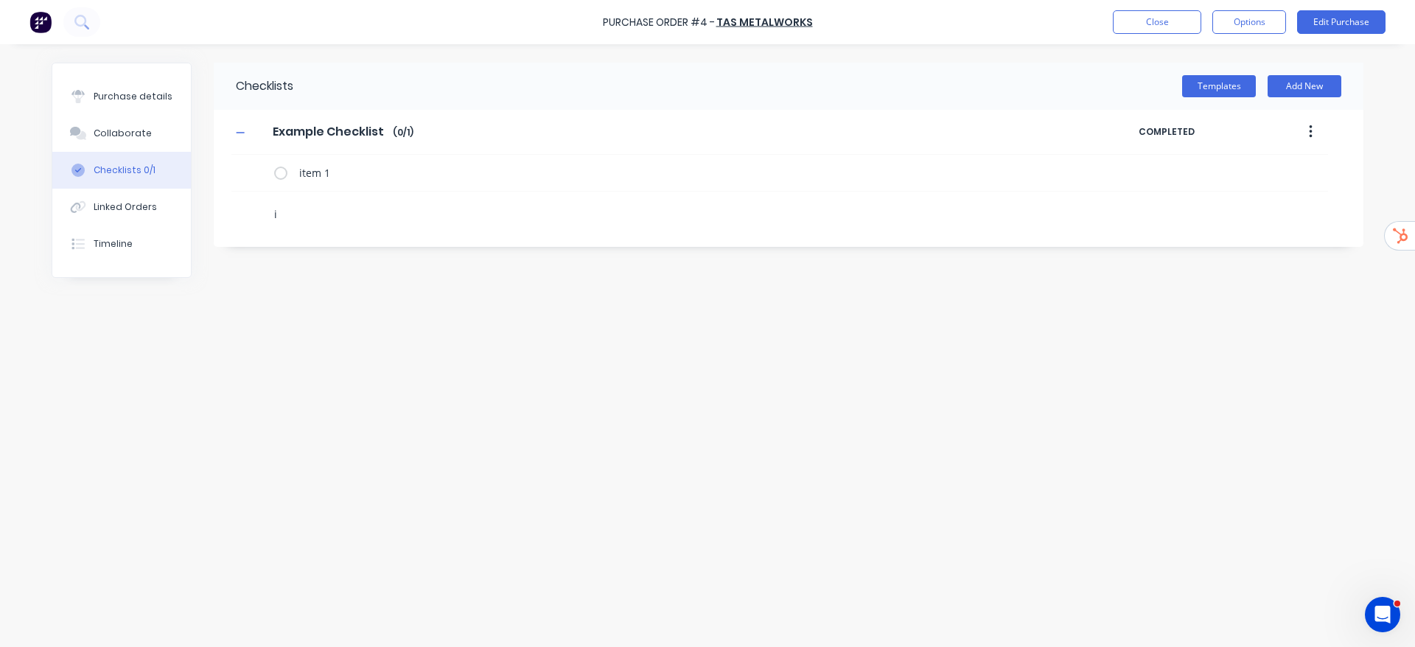
type textarea "it"
type textarea "x"
type textarea "item"
type textarea "x"
type textarea "item"
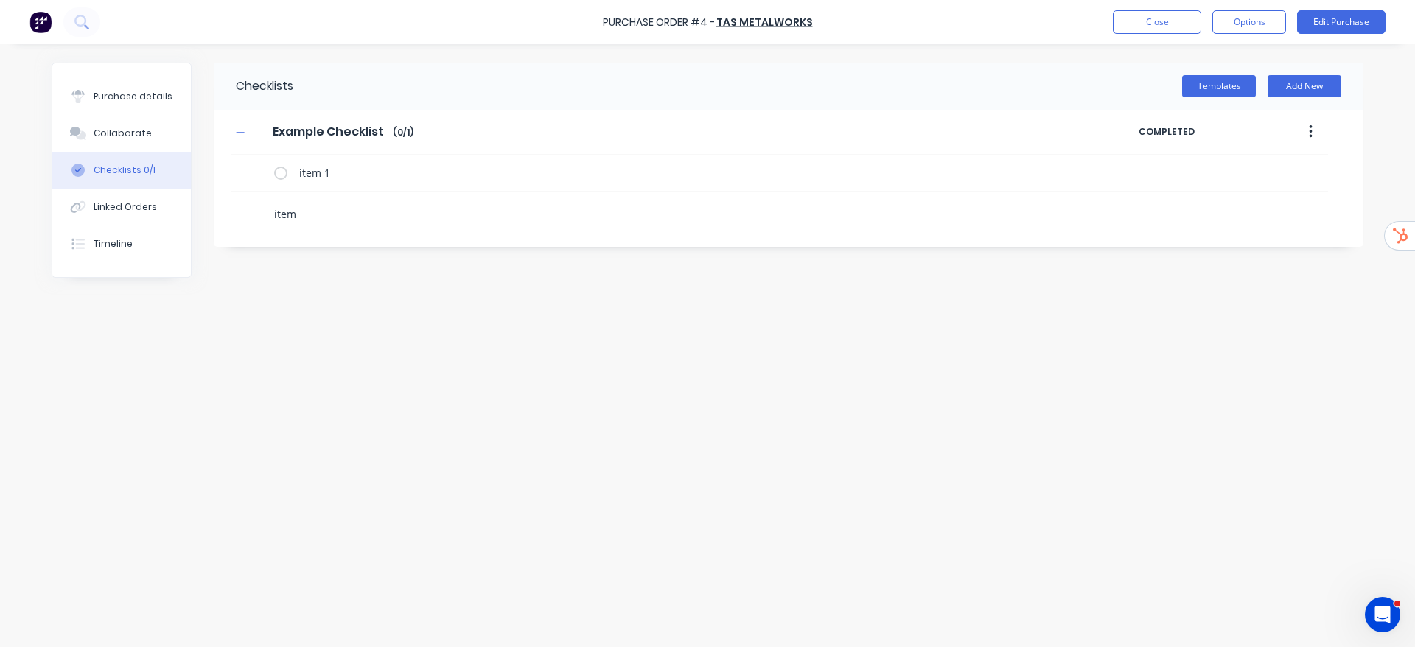
type textarea "x"
type textarea "item 2"
type textarea "x"
type textarea "k"
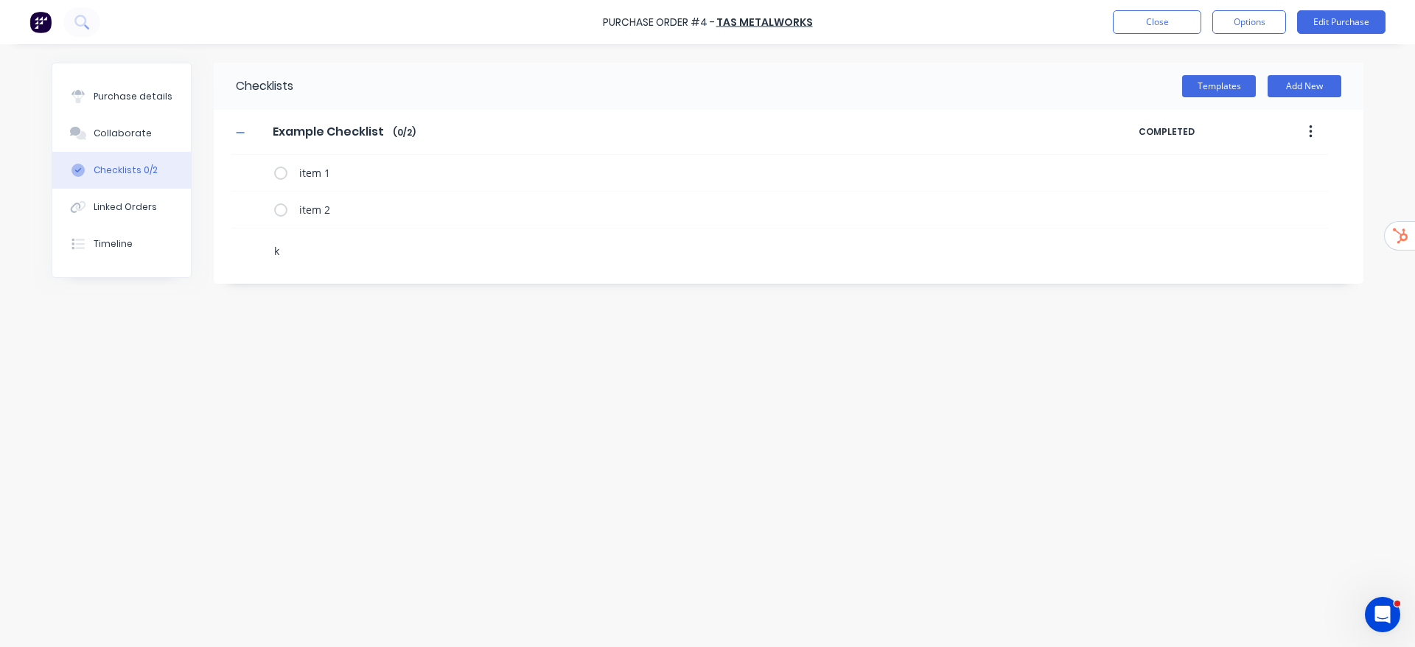
type textarea "x"
type textarea "i"
type textarea "x"
type textarea "it"
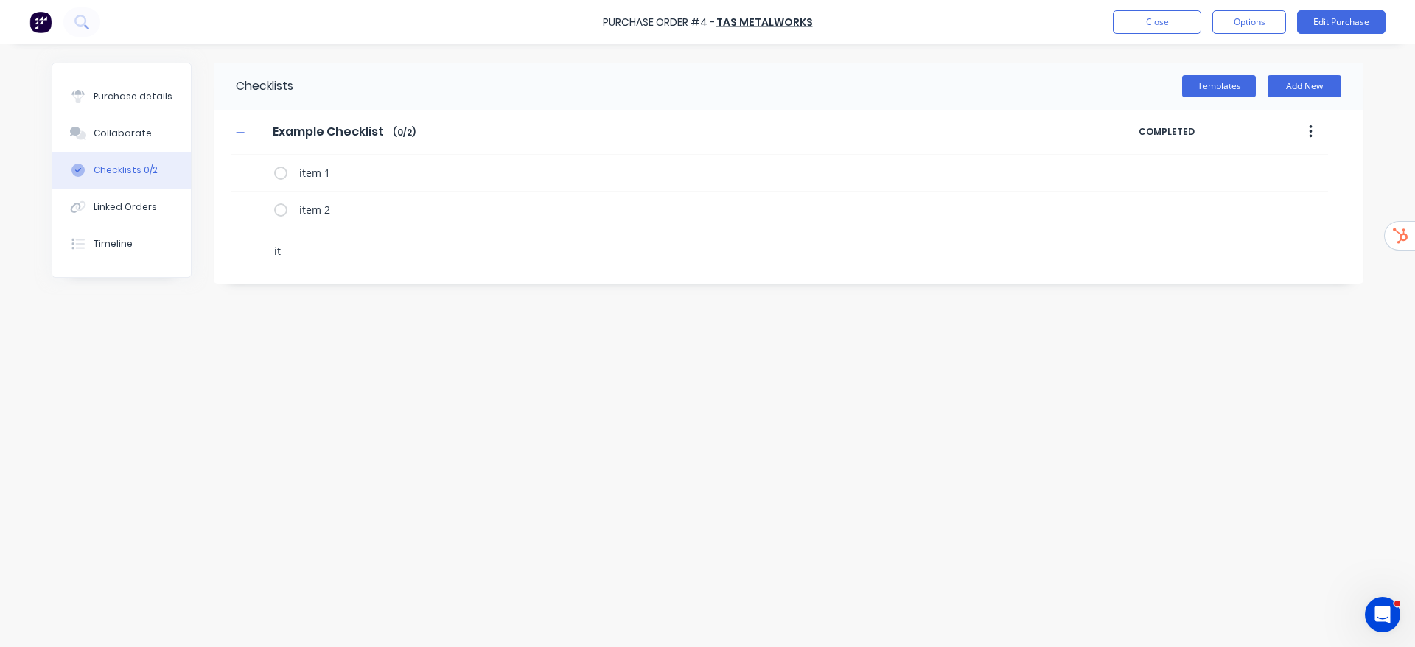
type textarea "x"
type textarea "ite"
type textarea "x"
type textarea "item"
type textarea "x"
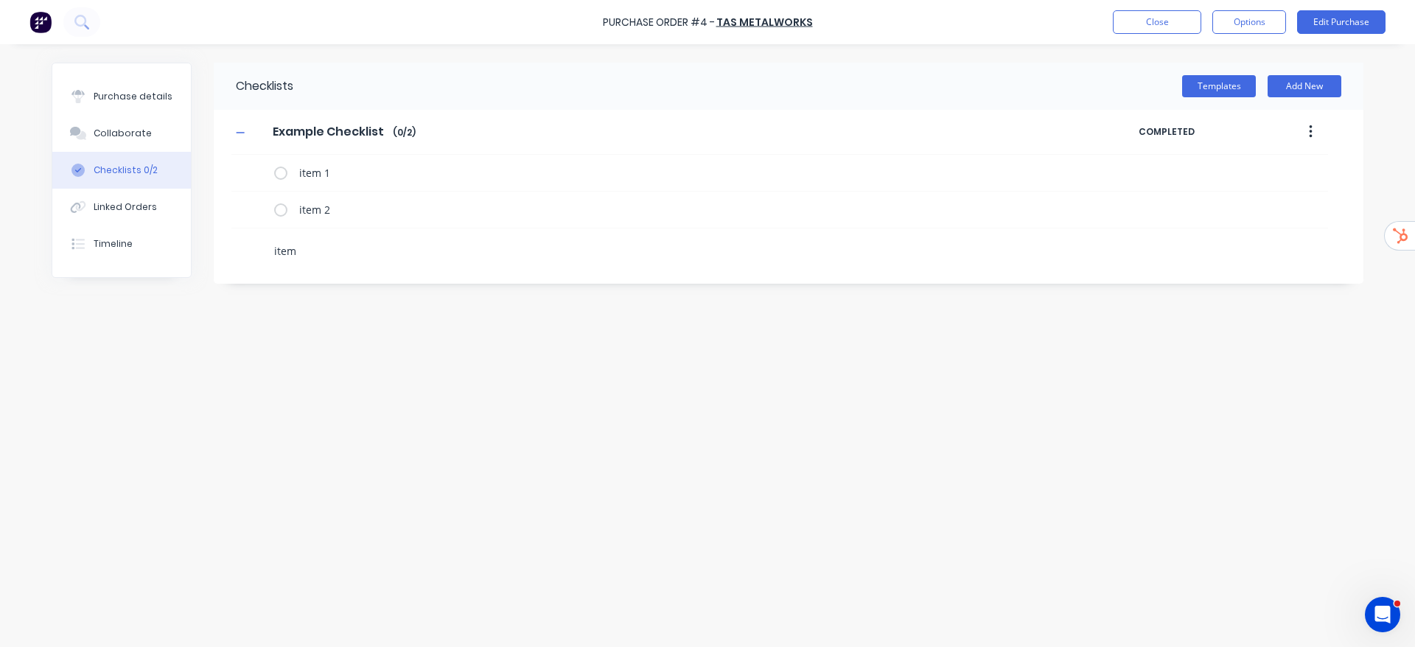
type textarea "item"
type textarea "x"
type textarea "item 2"
type textarea "x"
type textarea "item"
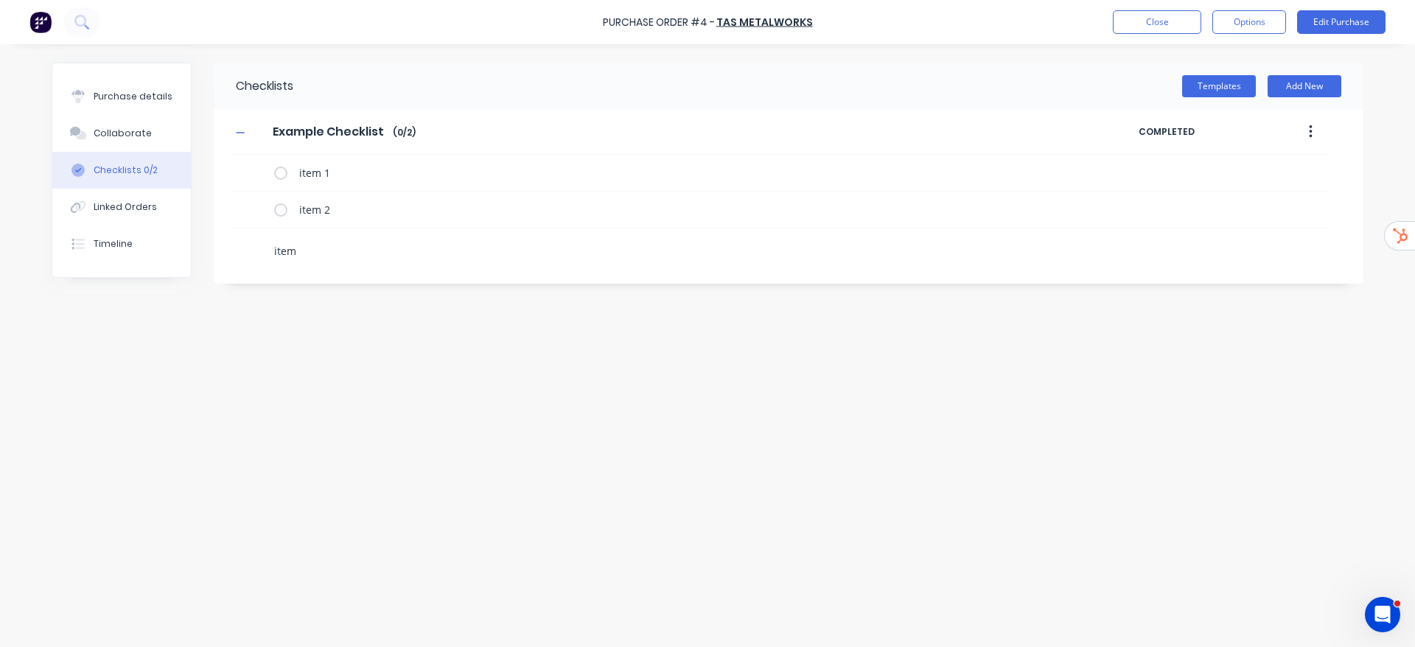
type textarea "x"
type textarea "item 3"
type textarea "x"
click at [1309, 130] on icon "button" at bounding box center [1311, 132] width 4 height 16
click at [1251, 170] on span "Save as Template" at bounding box center [1256, 170] width 111 height 15
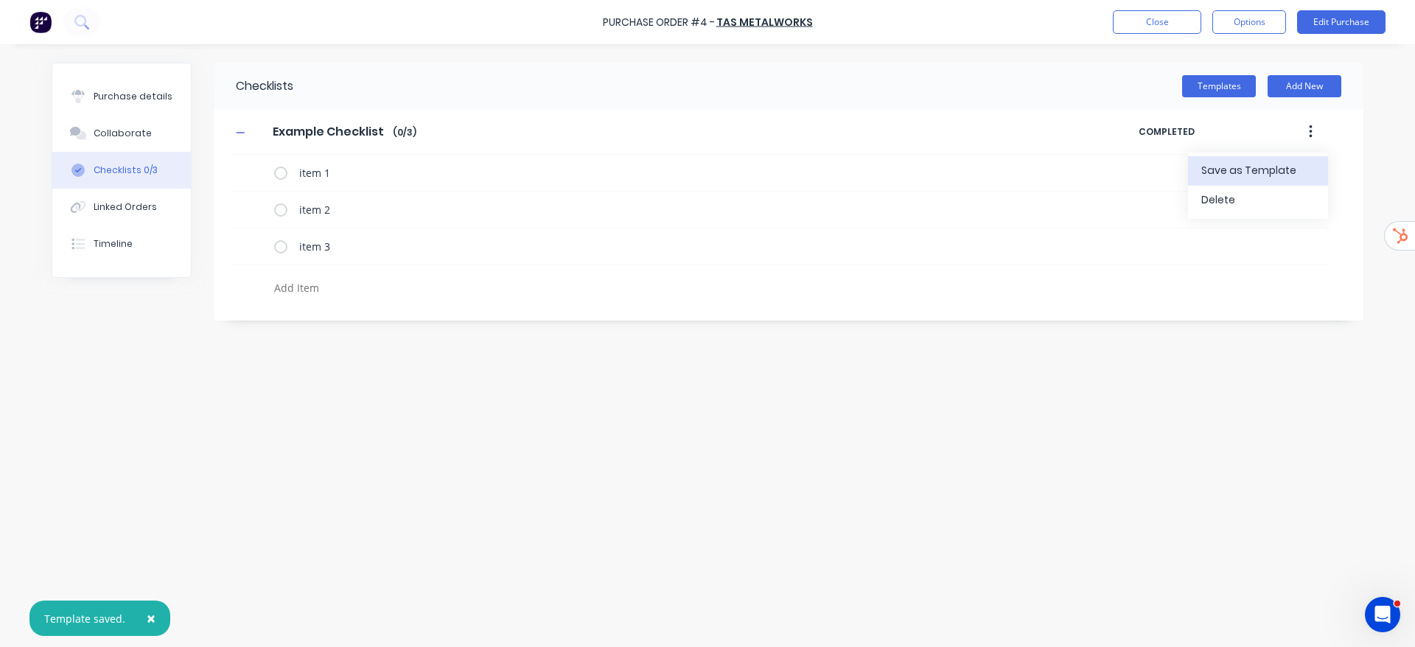
click at [1096, 350] on div "Checklists Templates Add New Example Checklist Example Checklist Enter Checklis…" at bounding box center [708, 342] width 1312 height 559
click at [1243, 91] on button "Templates" at bounding box center [1219, 86] width 74 height 22
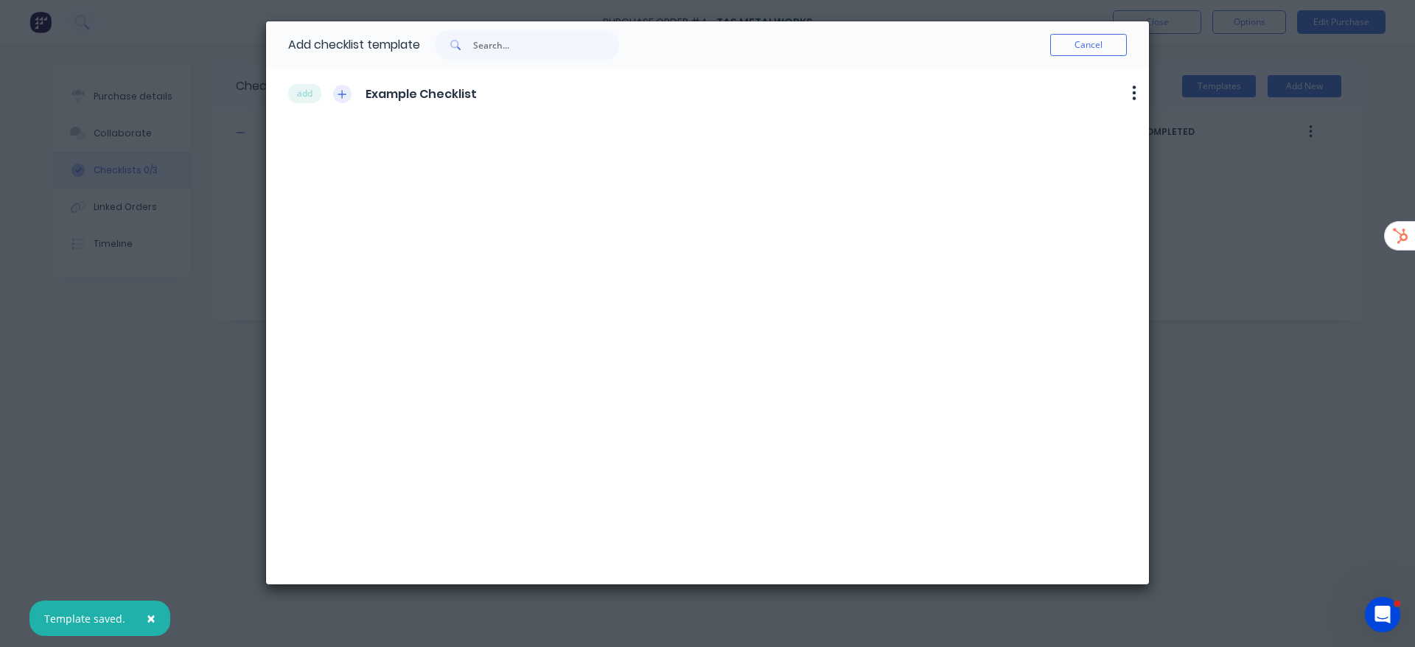
click at [347, 100] on button "button" at bounding box center [342, 94] width 18 height 18
click at [1099, 48] on button "Cancel" at bounding box center [1088, 45] width 77 height 22
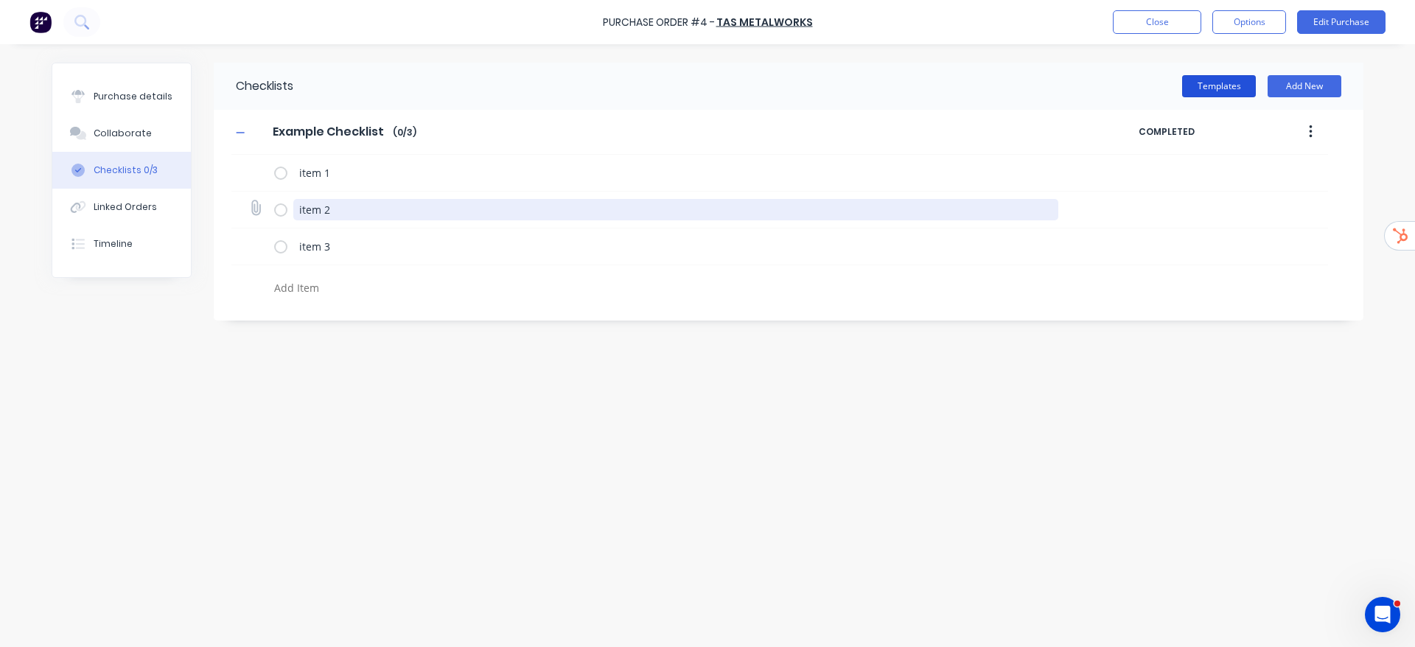
type textarea "x"
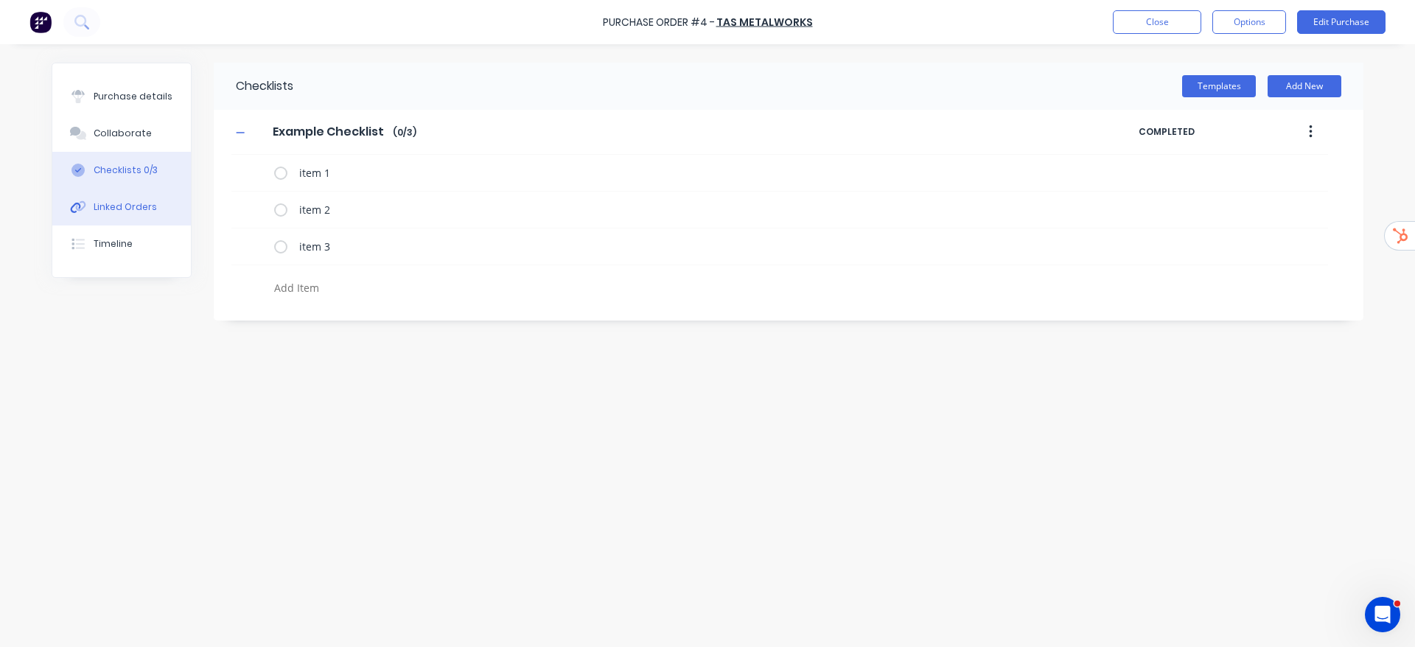
click at [147, 207] on div "Linked Orders" at bounding box center [125, 206] width 63 height 13
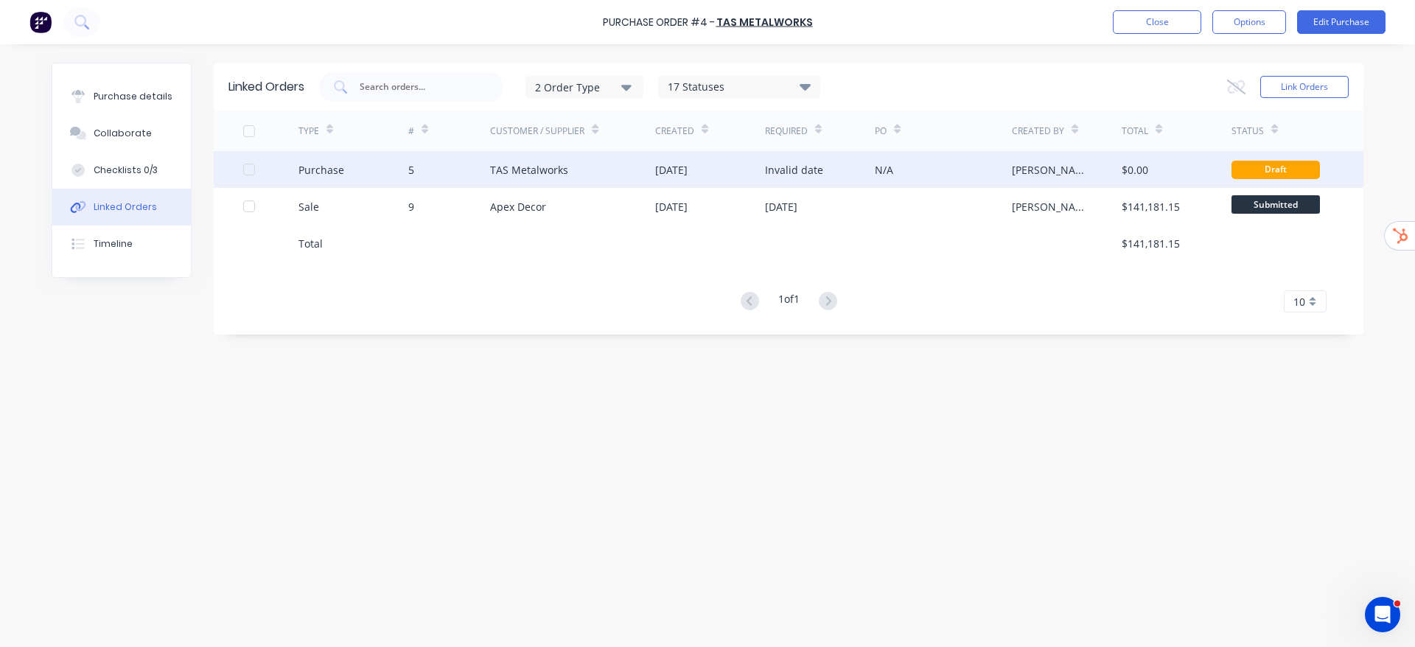
click at [1182, 161] on div "$0.00" at bounding box center [1177, 169] width 110 height 37
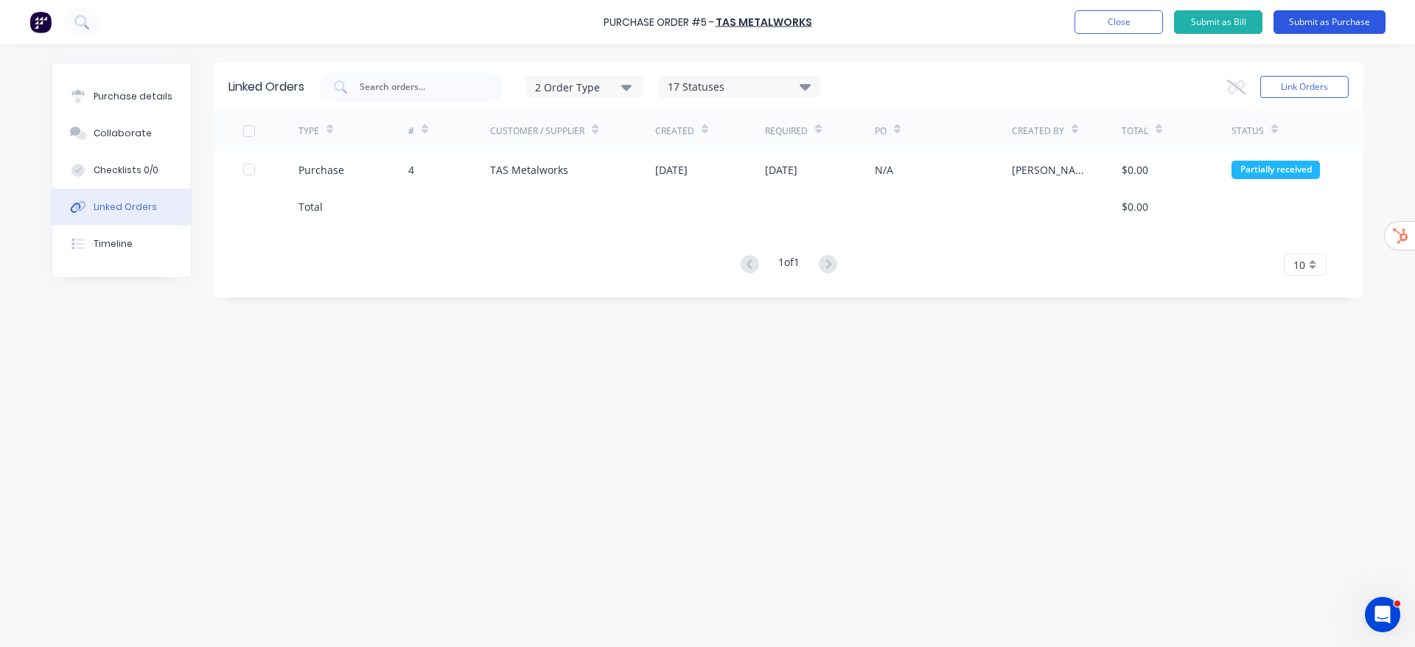
click at [1330, 25] on button "Submit as Purchase" at bounding box center [1330, 22] width 112 height 24
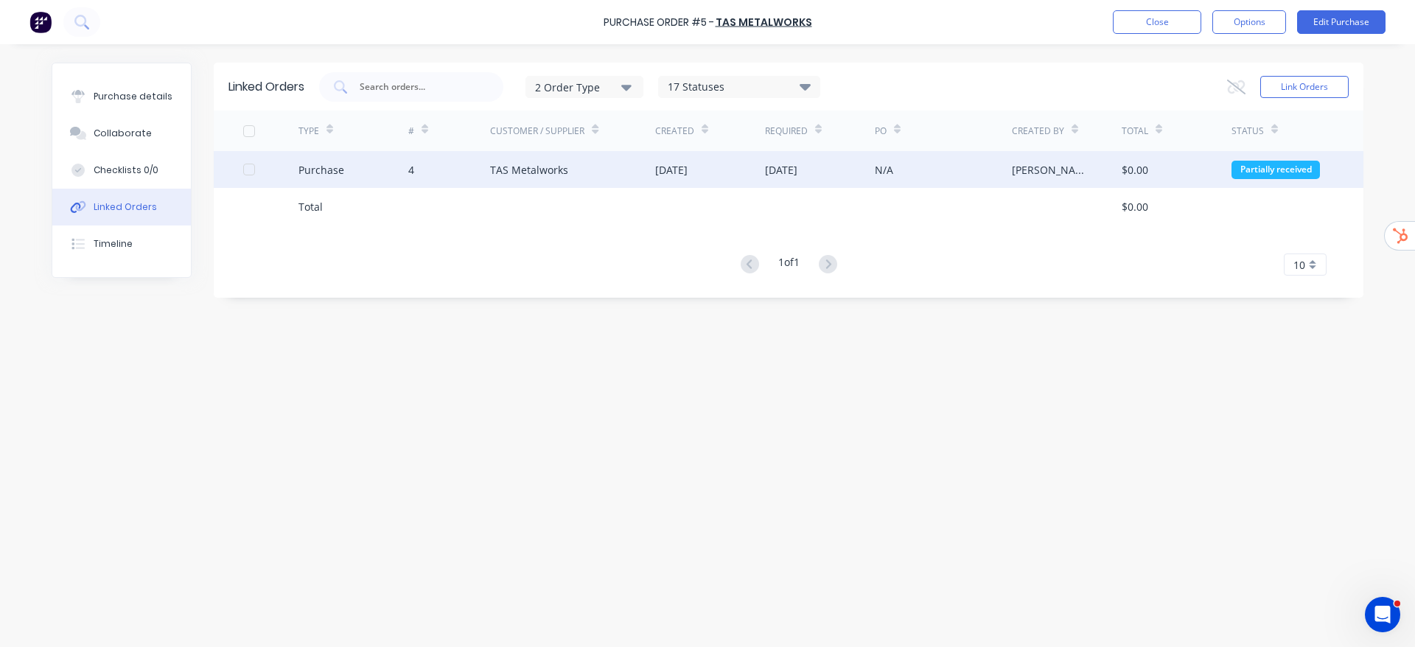
click at [562, 154] on div "TAS Metalworks" at bounding box center [572, 169] width 165 height 37
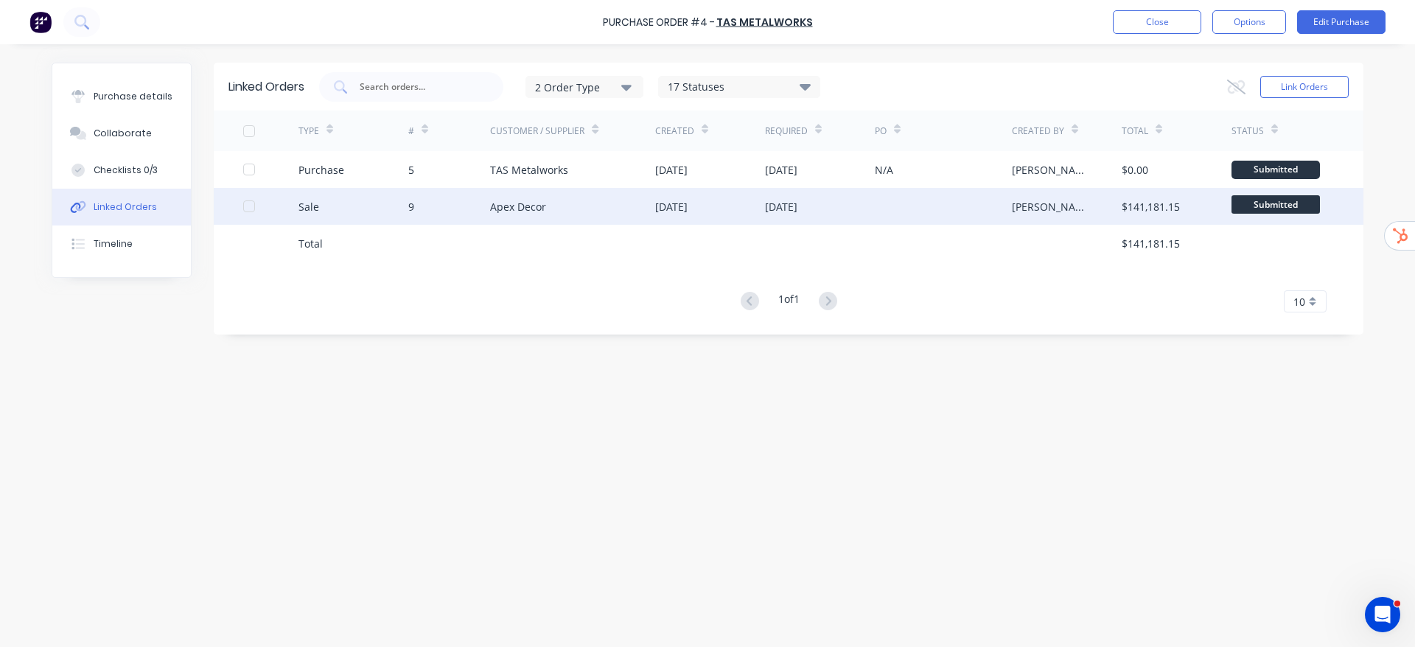
click at [540, 211] on div "Apex Decor" at bounding box center [518, 206] width 56 height 15
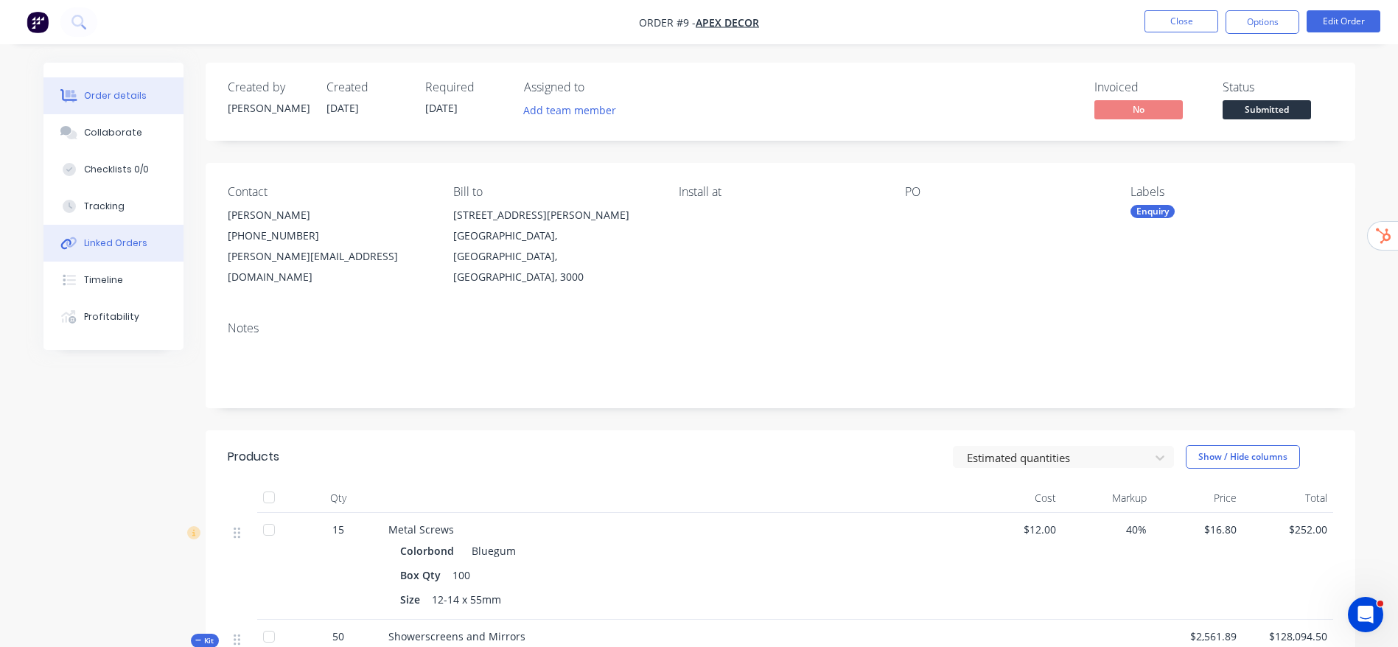
click at [108, 248] on div "Linked Orders" at bounding box center [115, 243] width 63 height 13
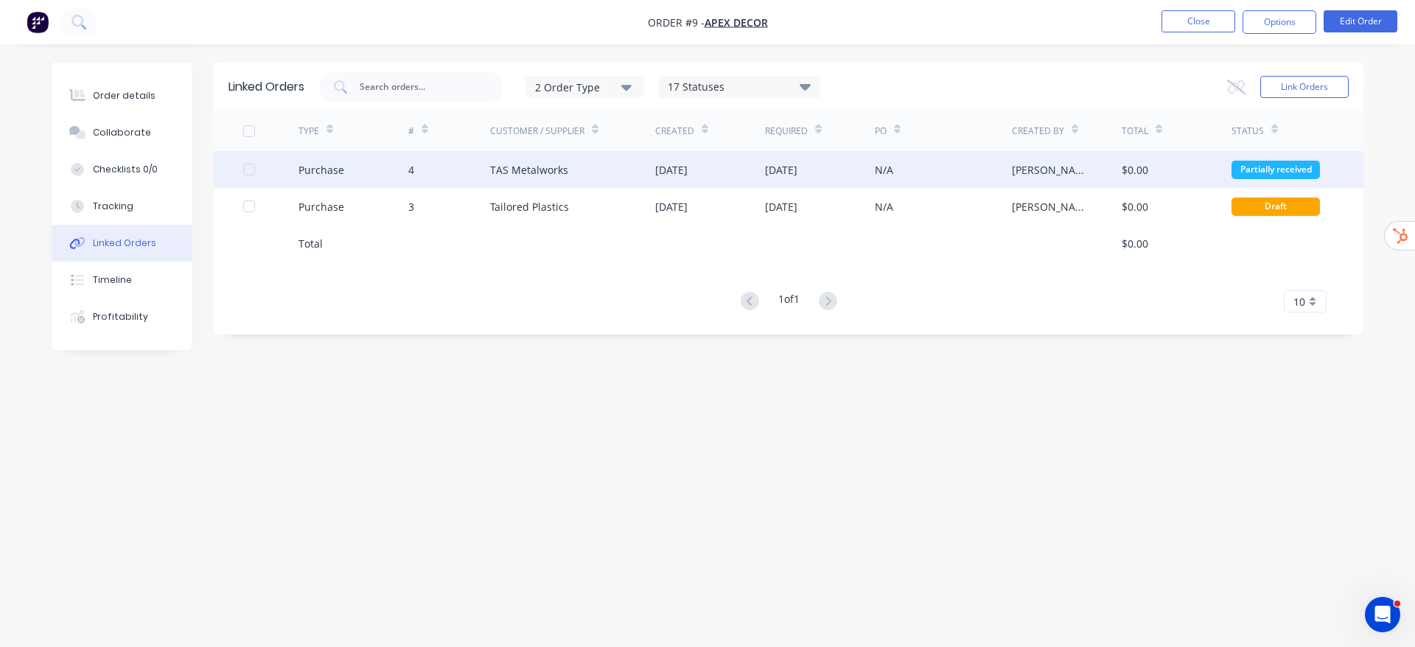
click at [887, 178] on div "N/A" at bounding box center [943, 169] width 137 height 37
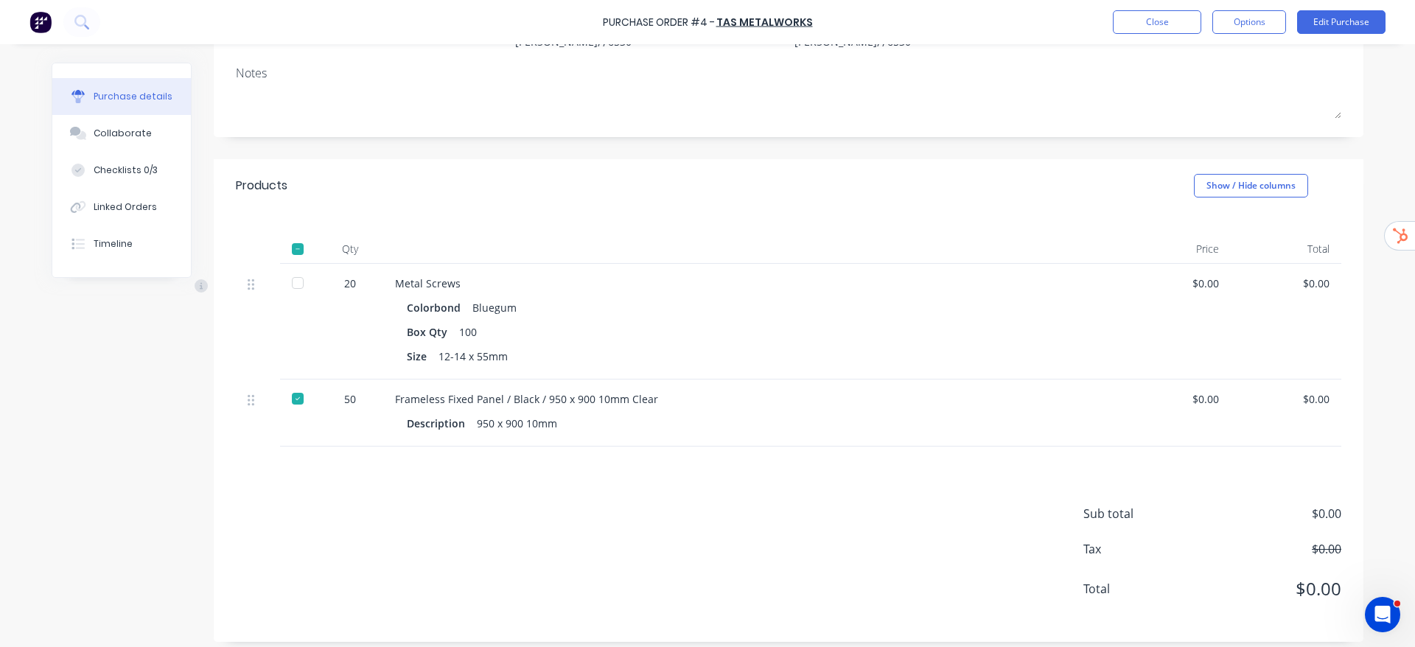
scroll to position [194, 0]
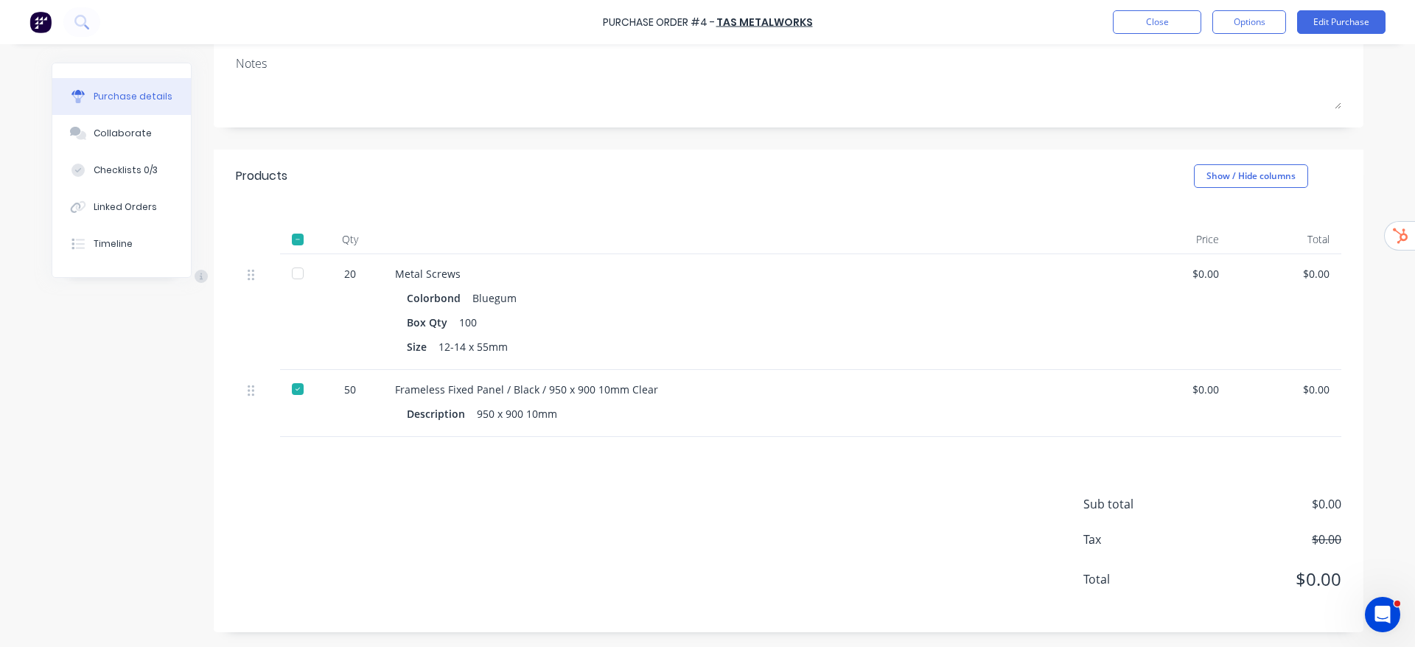
click at [293, 273] on div at bounding box center [297, 273] width 29 height 29
click at [109, 203] on div "Linked Orders" at bounding box center [125, 206] width 63 height 13
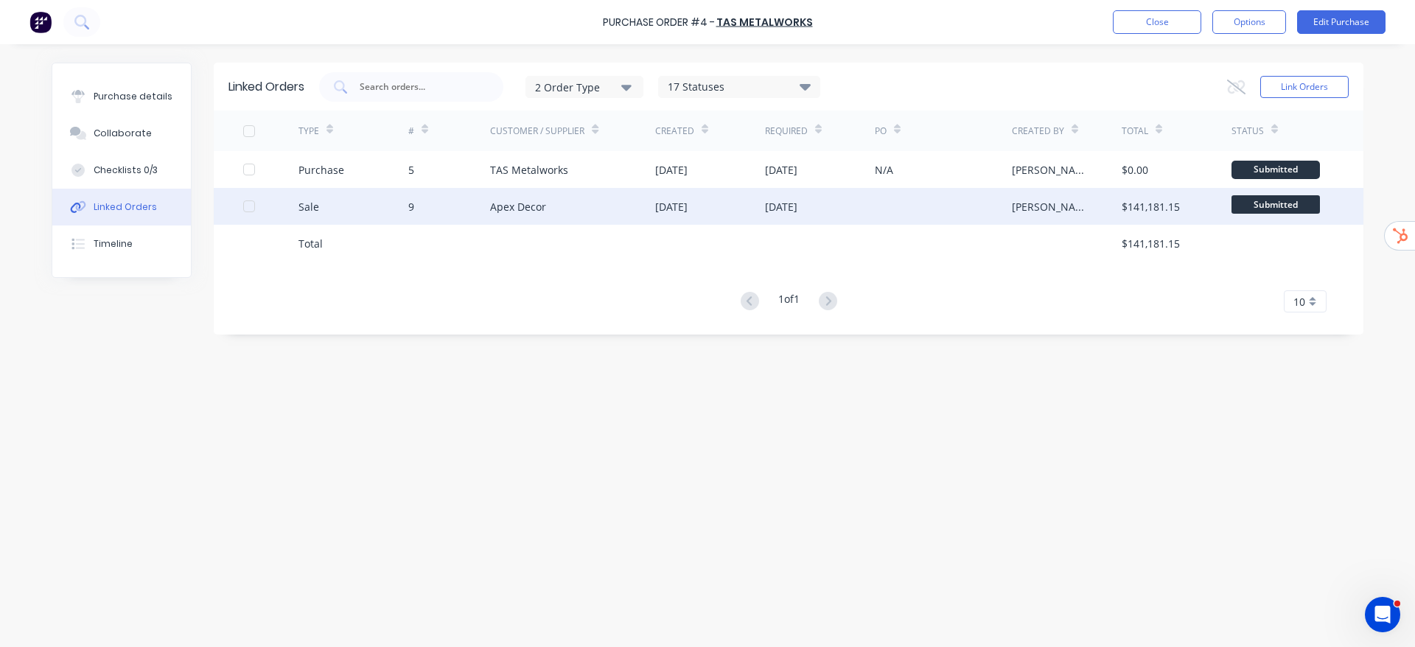
click at [550, 217] on div "Apex Decor" at bounding box center [572, 206] width 165 height 37
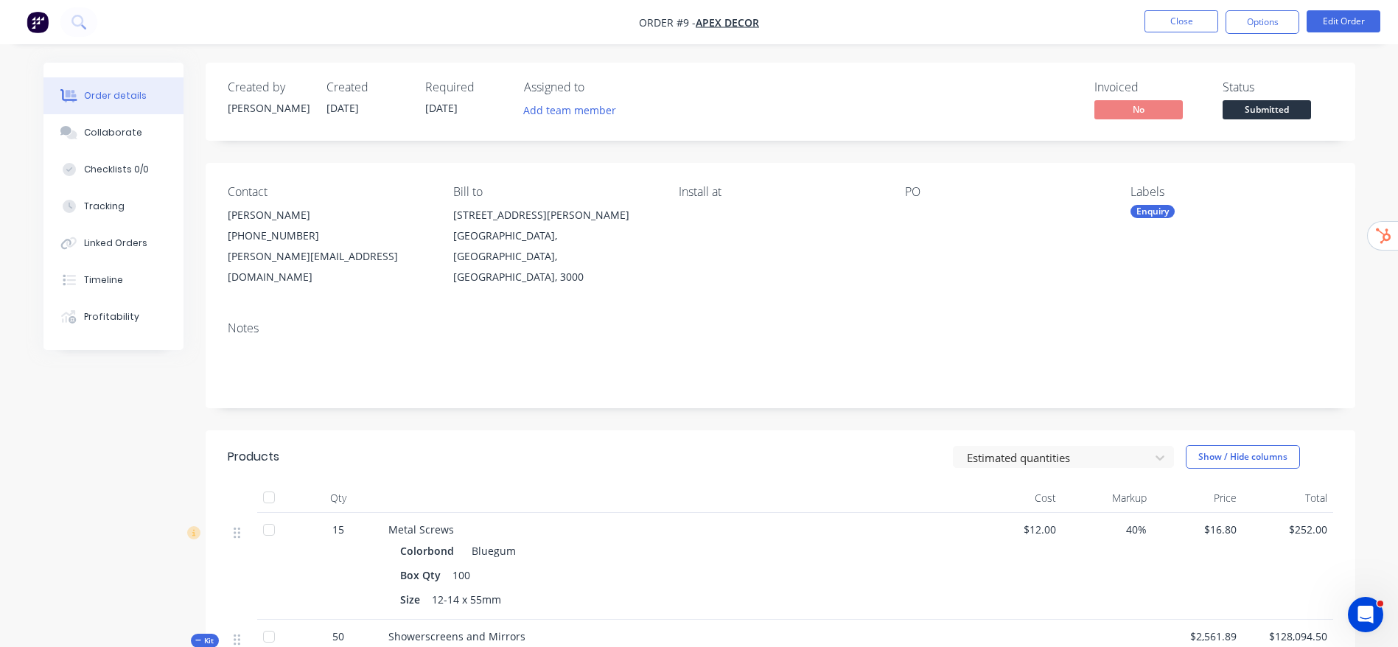
scroll to position [111, 0]
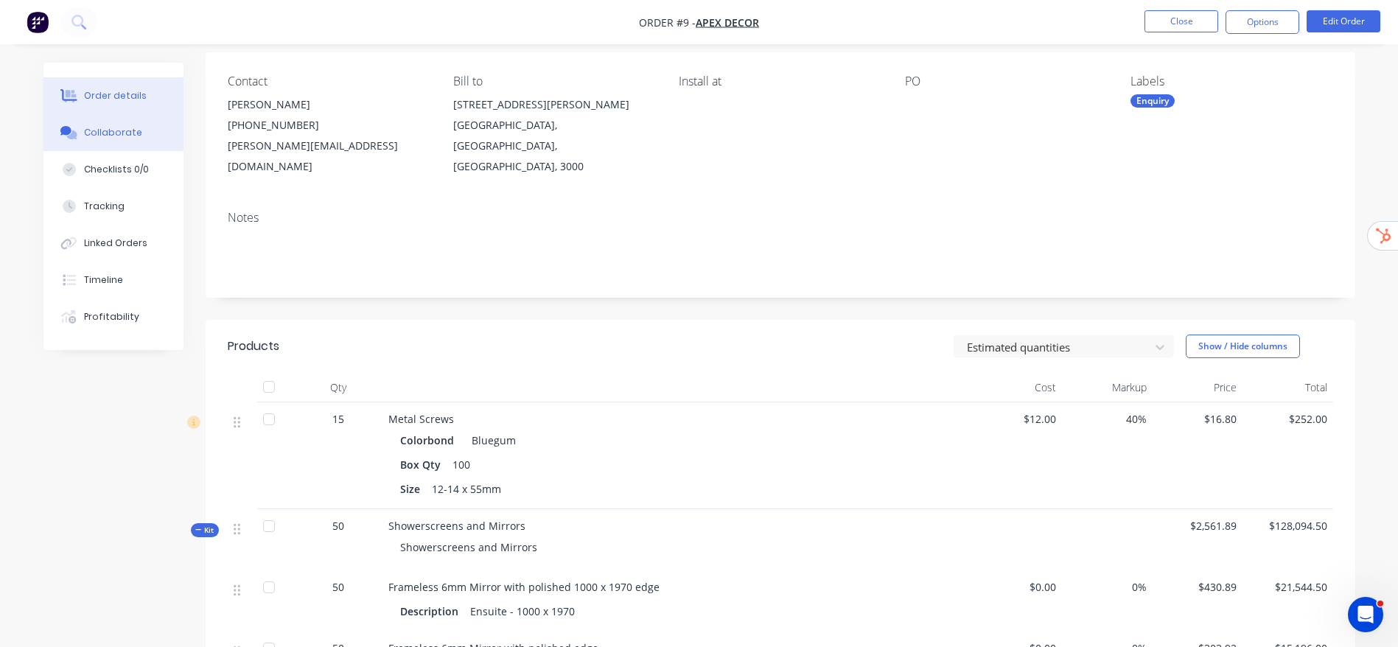
click at [117, 142] on button "Collaborate" at bounding box center [113, 132] width 140 height 37
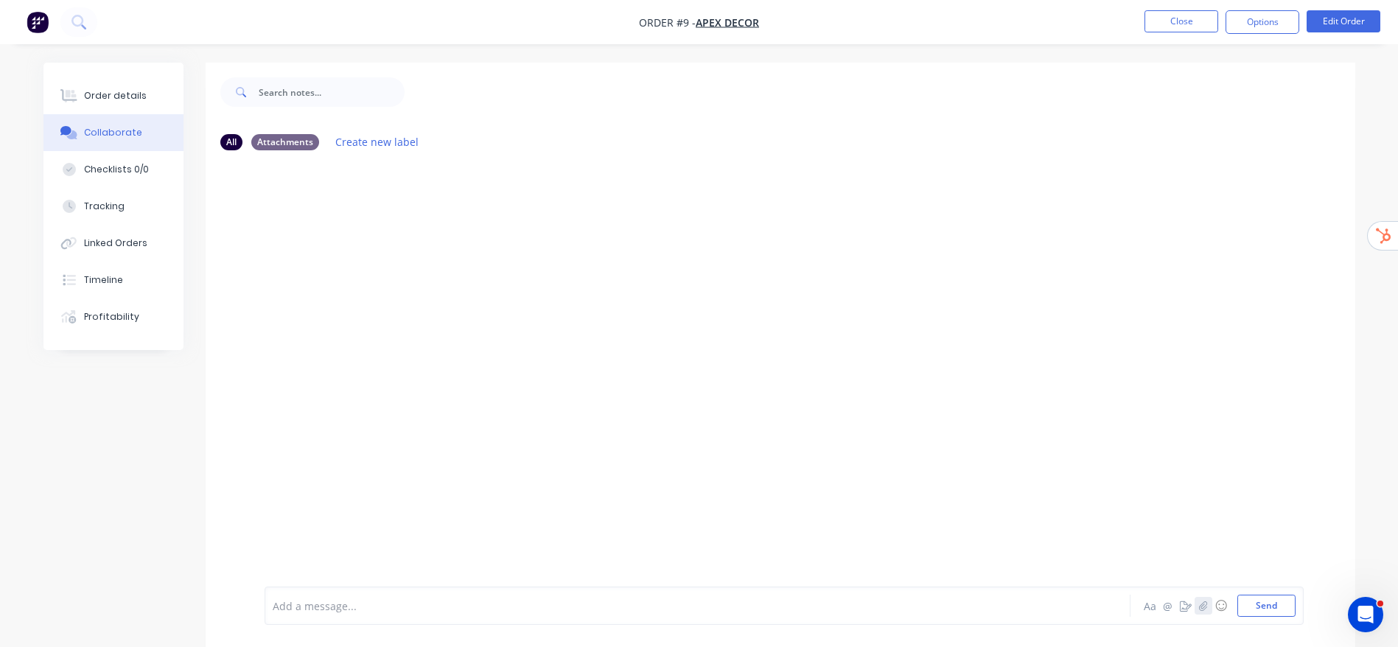
click at [1204, 606] on icon "button" at bounding box center [1203, 606] width 8 height 10
click at [1182, 599] on button "button" at bounding box center [1186, 606] width 18 height 18
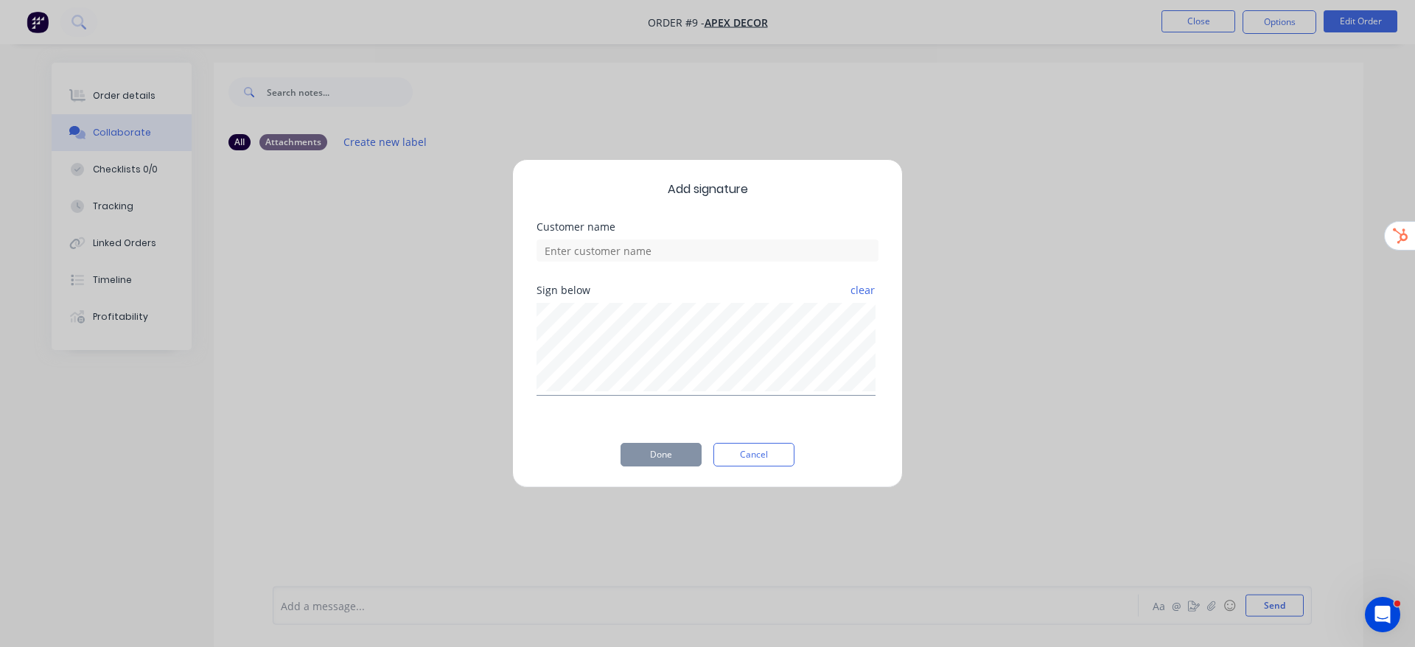
click at [666, 263] on div "Customer name" at bounding box center [708, 253] width 342 height 63
click at [667, 260] on input at bounding box center [708, 251] width 342 height 22
type input "example customer"
click at [676, 452] on button "Done" at bounding box center [661, 455] width 81 height 24
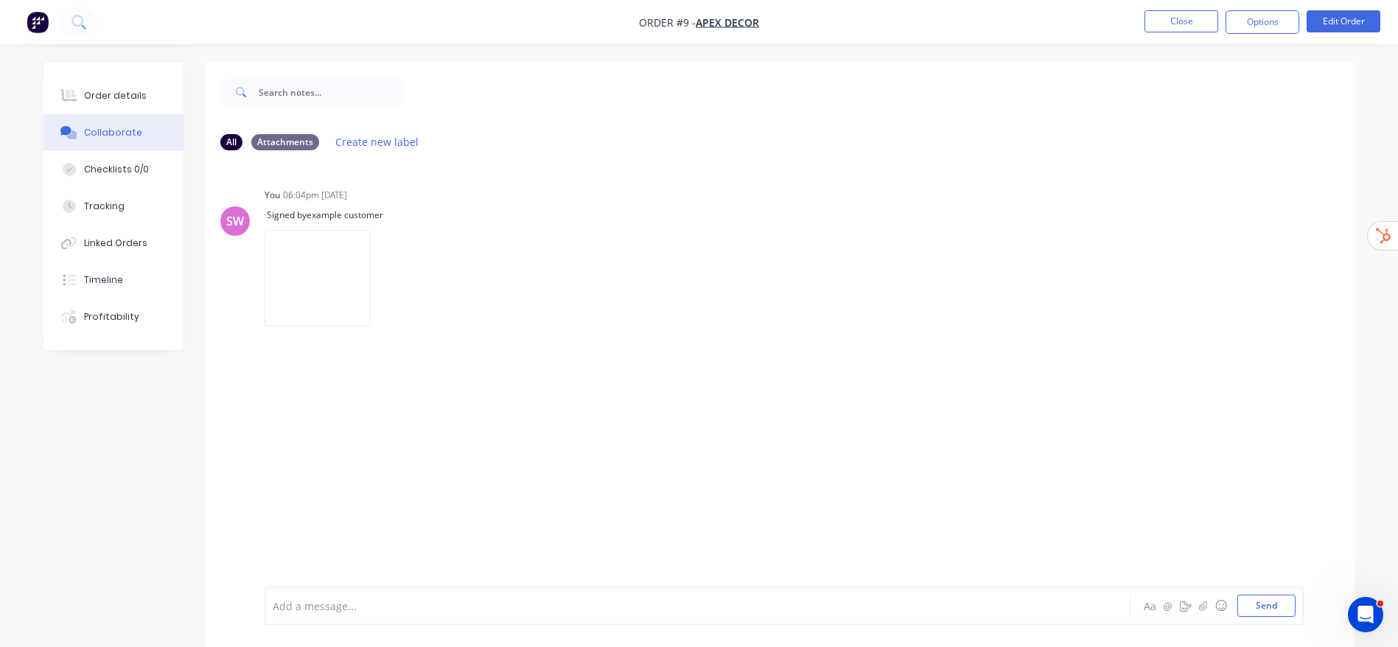
click at [1195, 7] on nav "Order #9 - Apex Decor Close Options Edit Order" at bounding box center [699, 22] width 1398 height 44
click at [1192, 27] on button "Close" at bounding box center [1182, 21] width 74 height 22
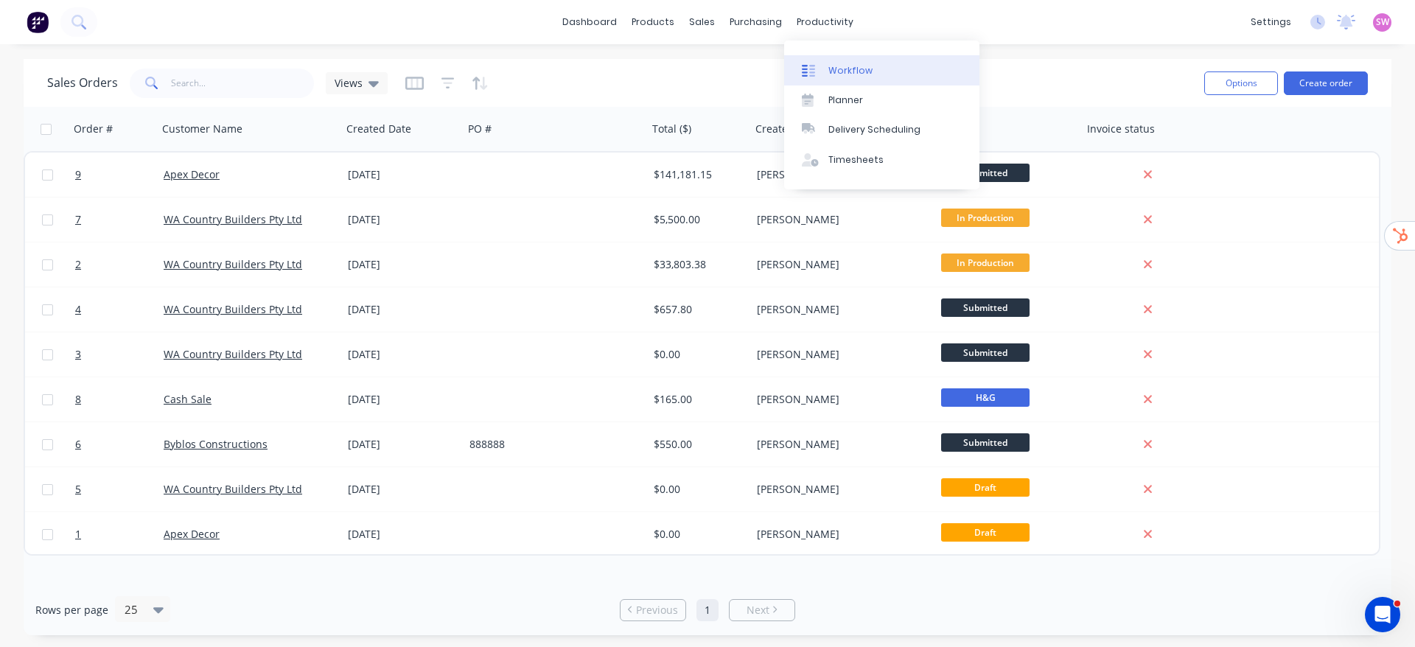
click at [857, 69] on div "Workflow" at bounding box center [851, 70] width 44 height 13
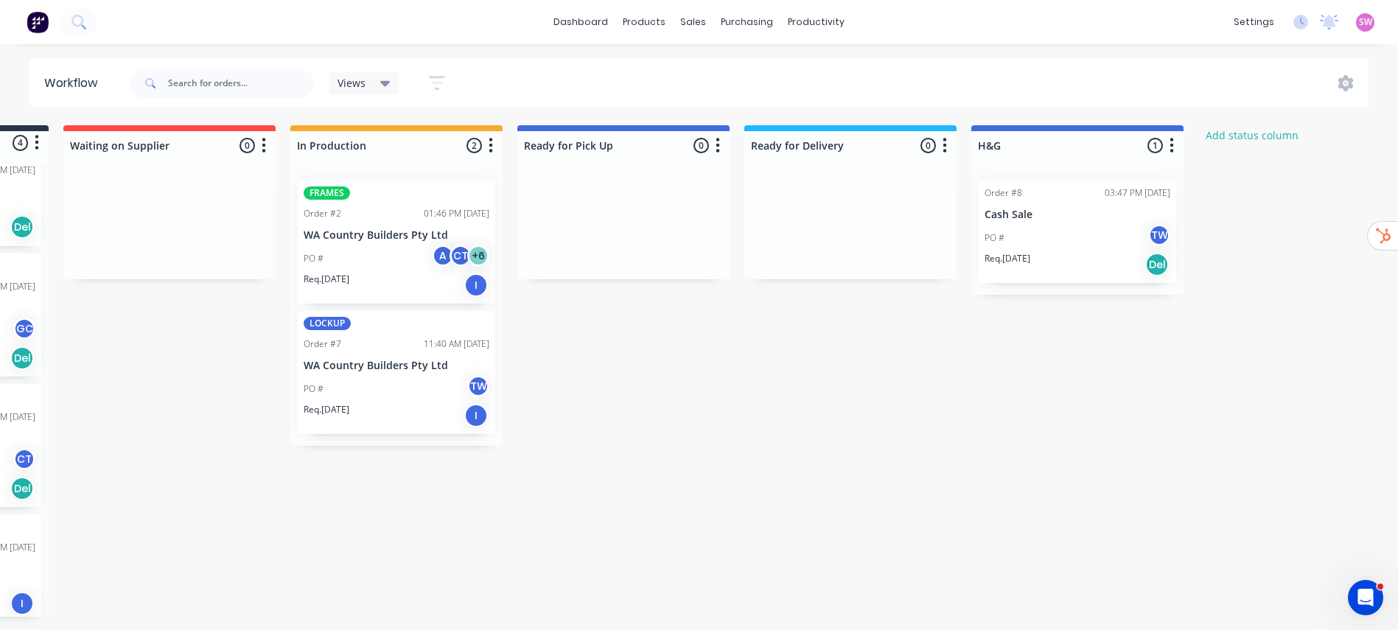
scroll to position [4, 0]
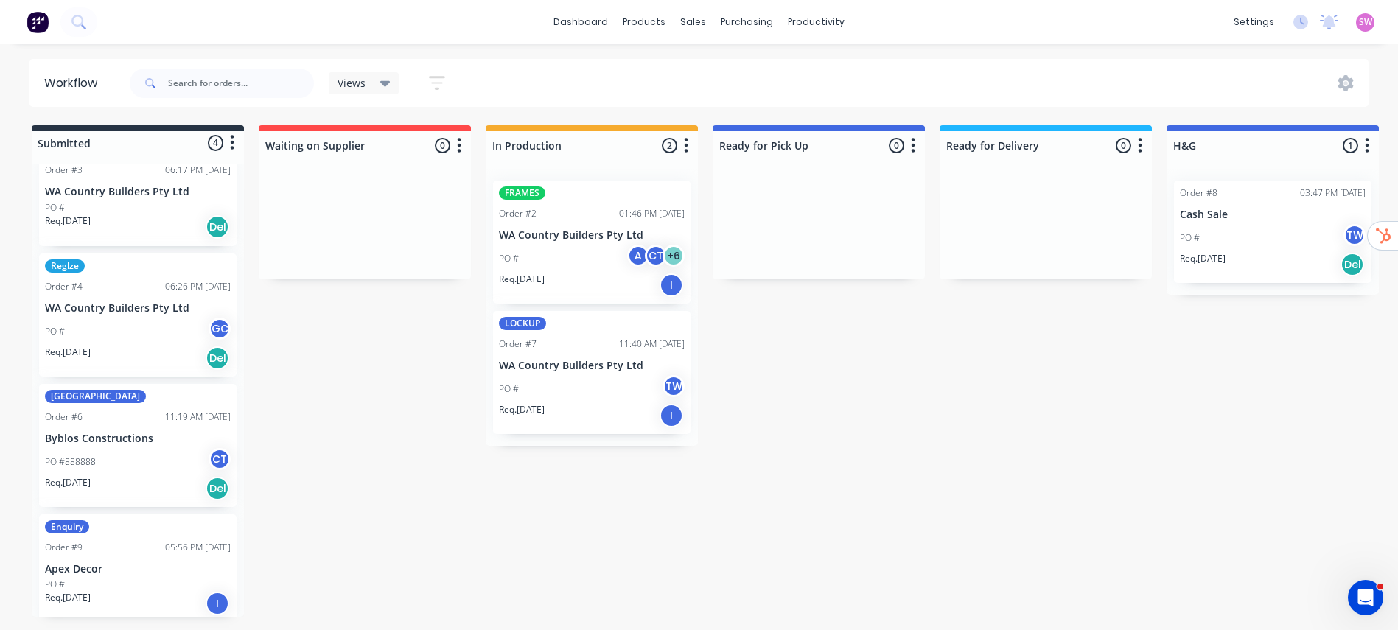
click at [167, 571] on p "Apex Decor" at bounding box center [138, 569] width 186 height 13
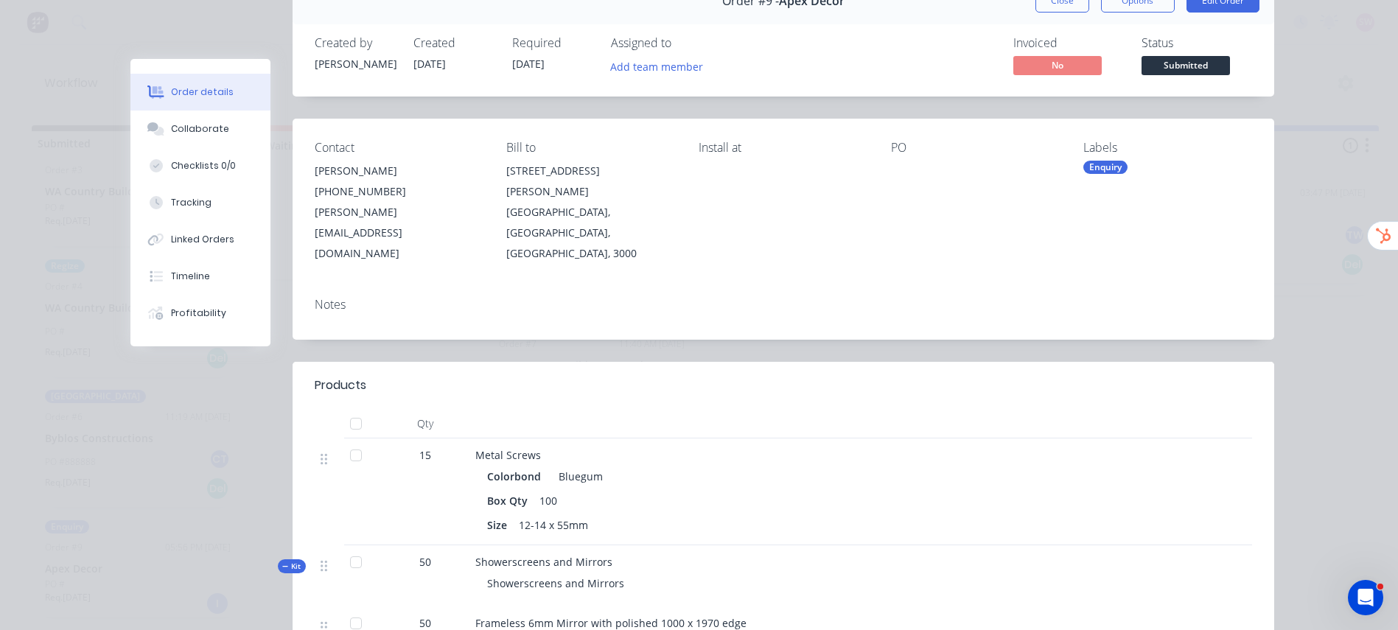
scroll to position [221, 0]
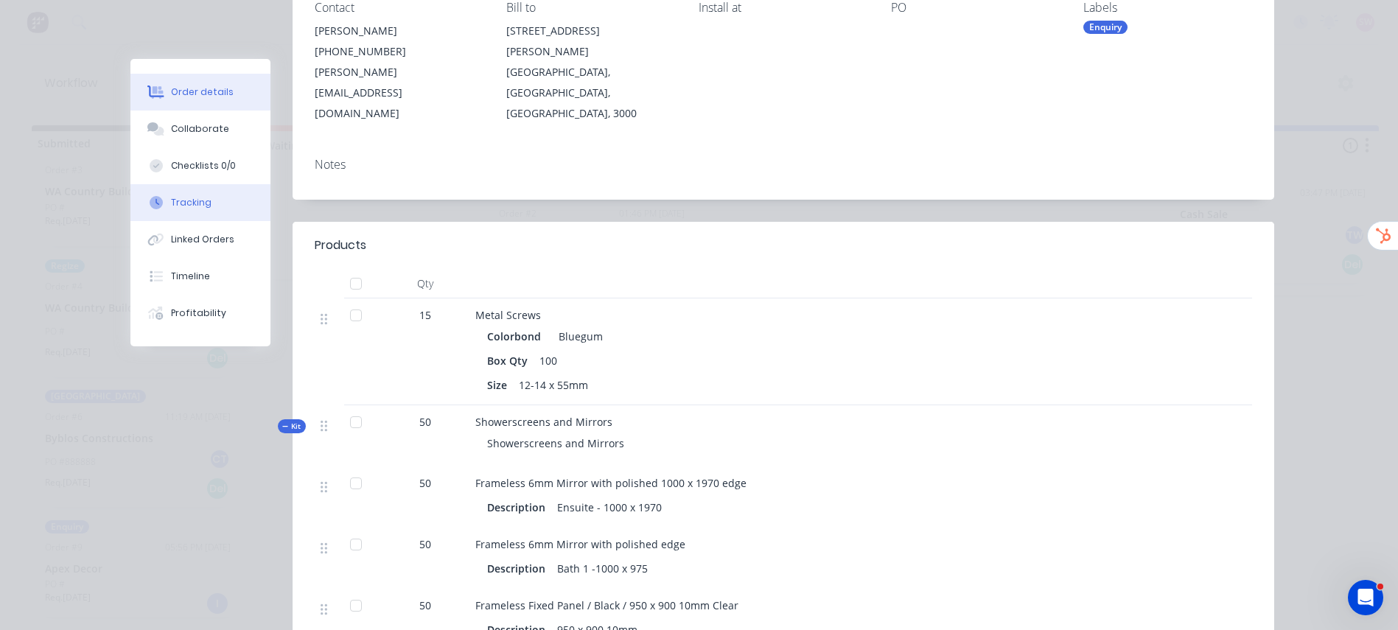
click at [206, 205] on button "Tracking" at bounding box center [200, 202] width 140 height 37
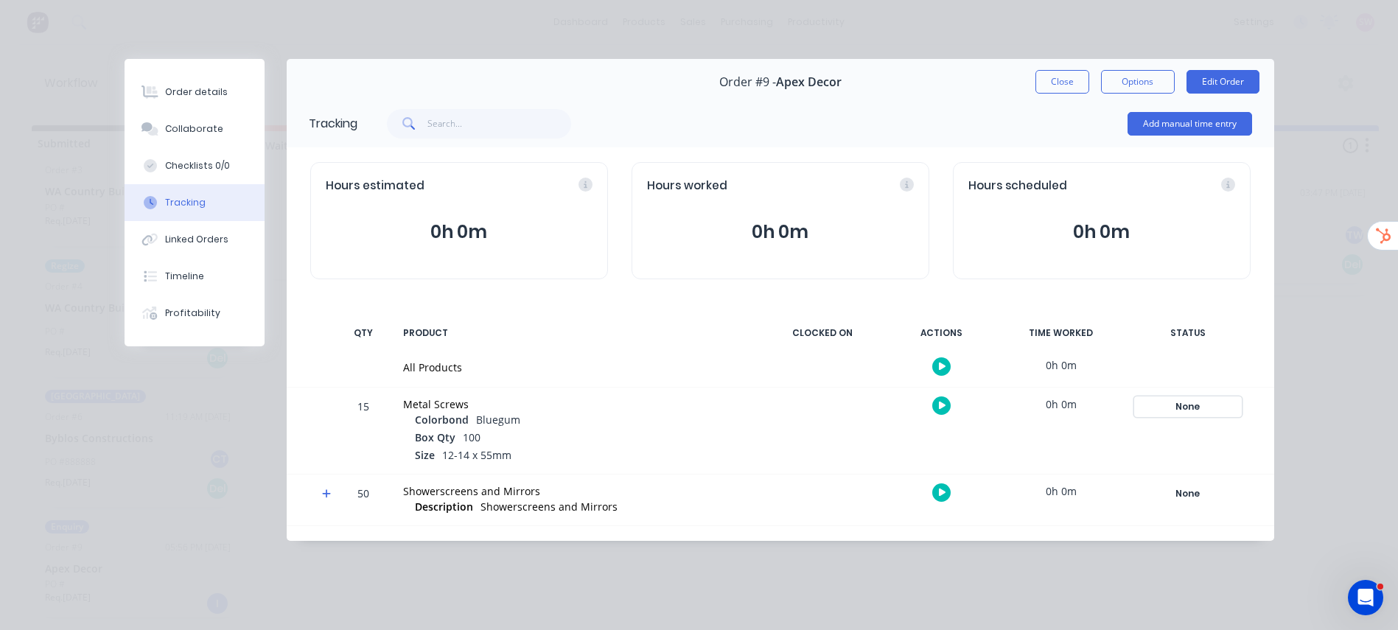
click at [1176, 414] on div "None" at bounding box center [1188, 406] width 106 height 19
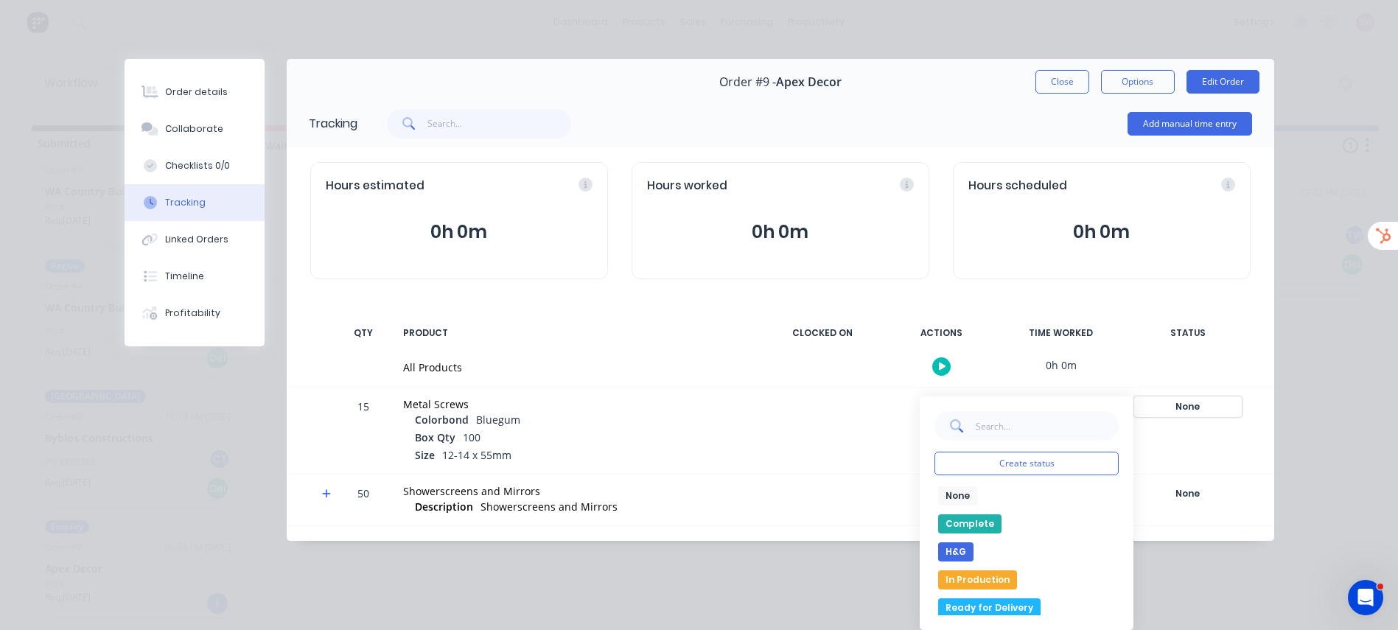
scroll to position [114, 0]
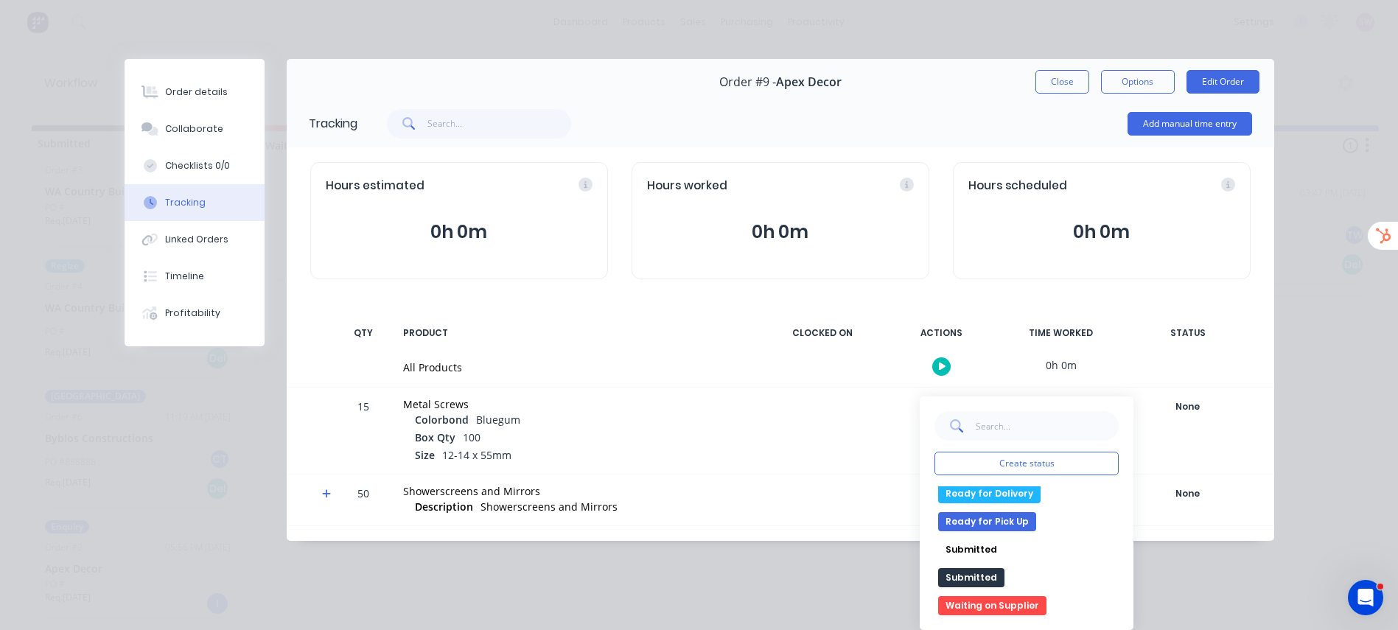
click at [988, 605] on button "Waiting on Supplier" at bounding box center [992, 605] width 108 height 19
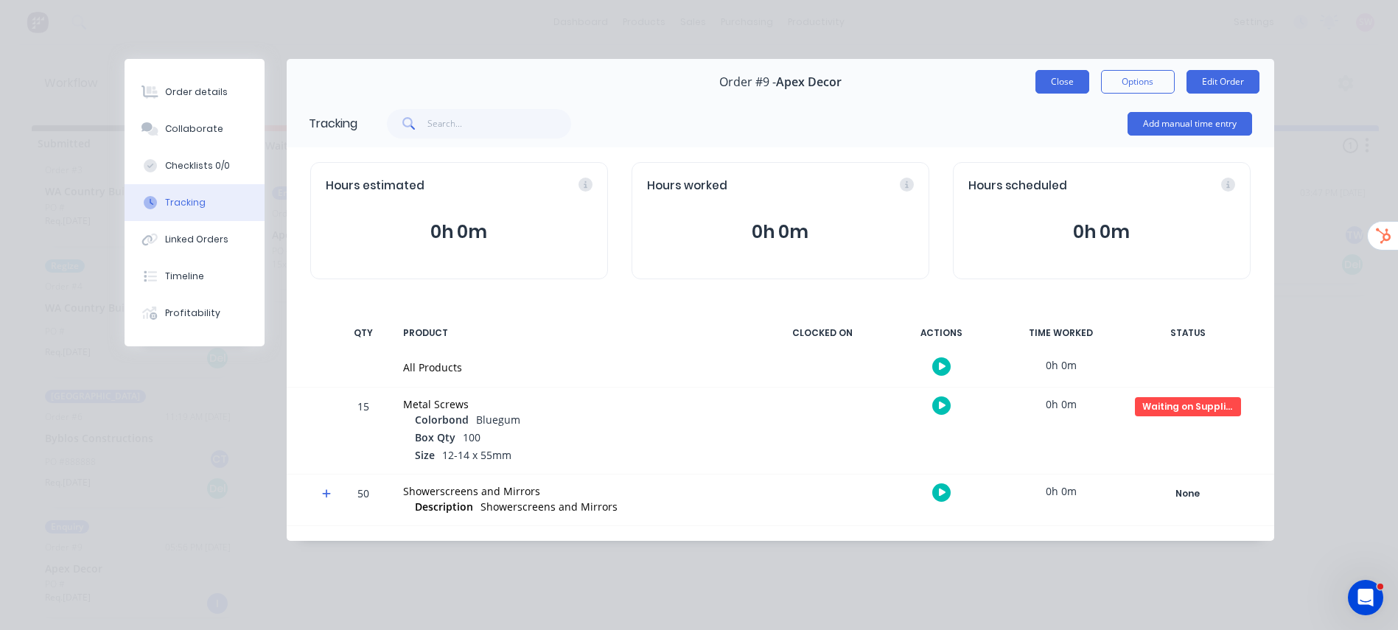
click at [1061, 91] on button "Close" at bounding box center [1063, 82] width 54 height 24
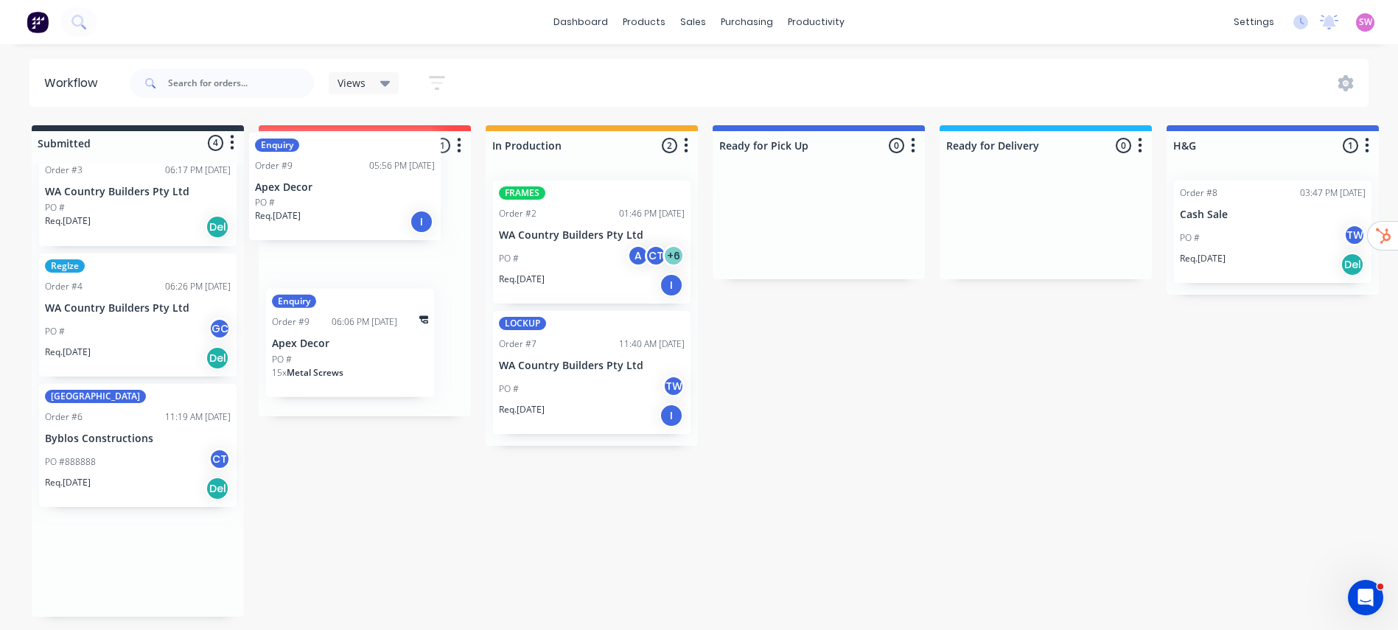
drag, startPoint x: 158, startPoint y: 571, endPoint x: 395, endPoint y: 200, distance: 439.2
click at [379, 187] on div "Submitted 4 Status colour #273444 hex #273444 Save Cancel Summaries Total order…" at bounding box center [897, 371] width 1817 height 492
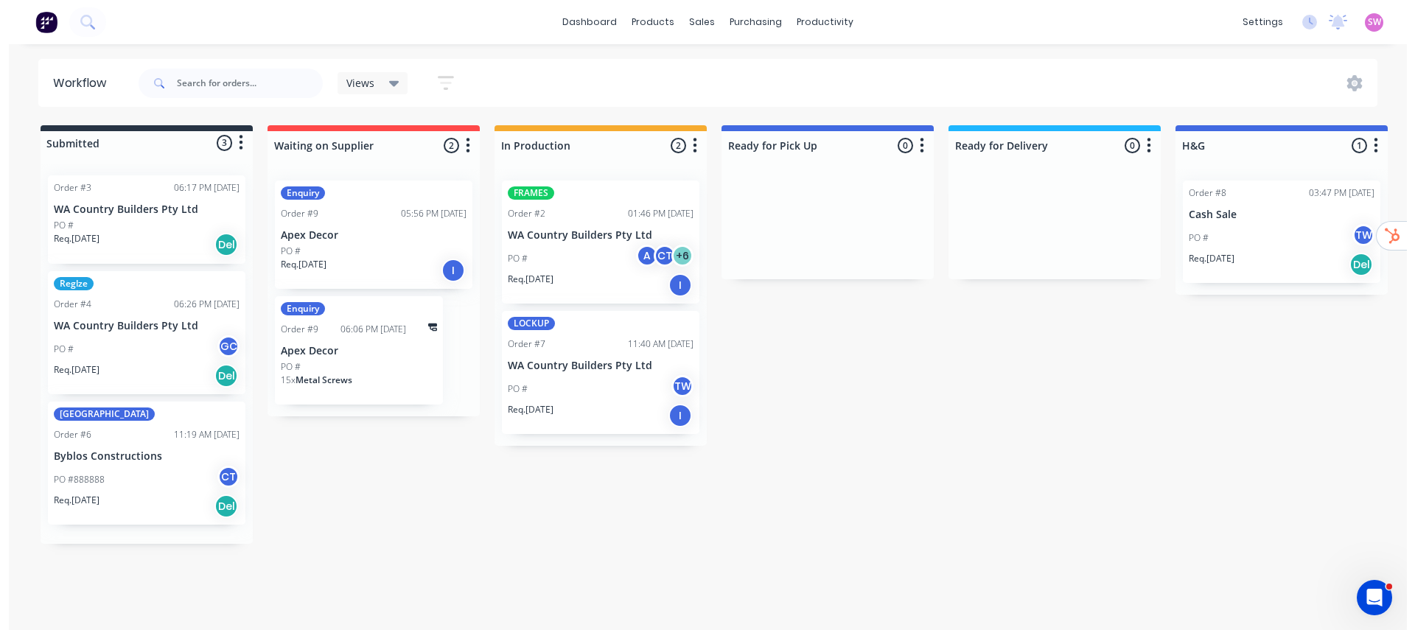
scroll to position [0, 0]
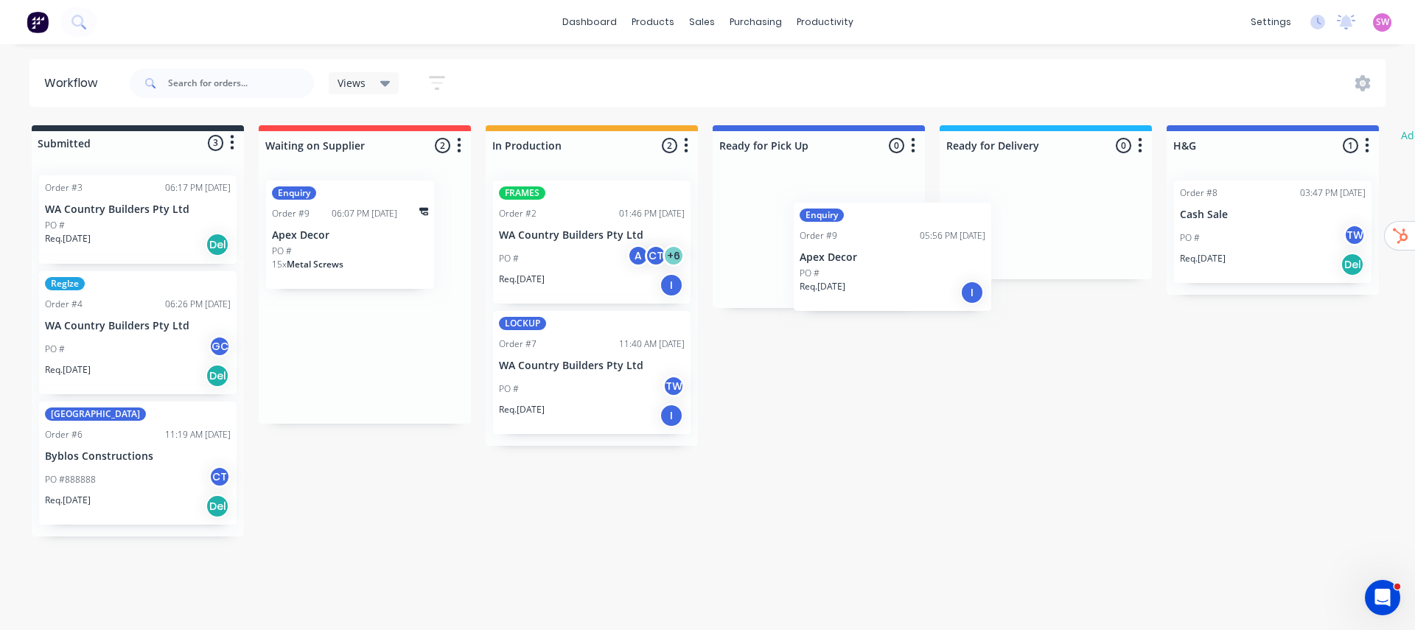
drag, startPoint x: 402, startPoint y: 219, endPoint x: 930, endPoint y: 247, distance: 529.2
click at [930, 247] on div "Submitted 3 Status colour #273444 hex #273444 Save Cancel Summaries Total order…" at bounding box center [897, 330] width 1817 height 411
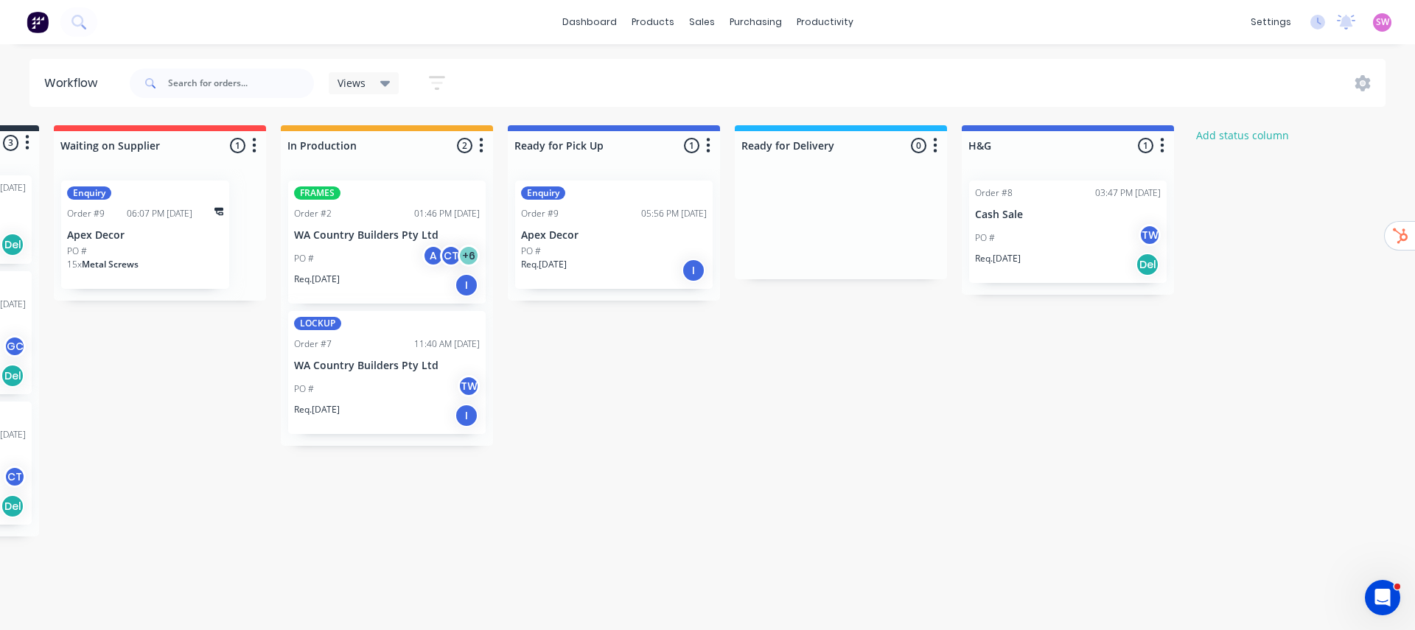
scroll to position [0, 16]
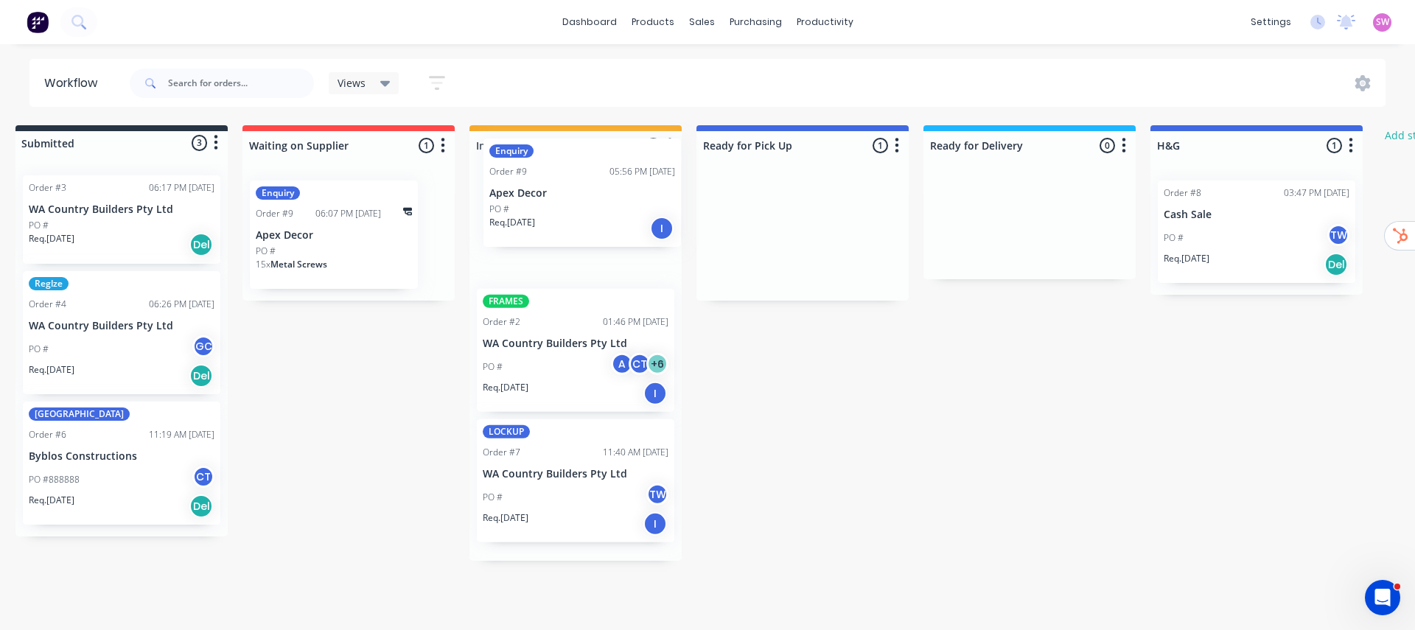
drag, startPoint x: 809, startPoint y: 220, endPoint x: 586, endPoint y: 182, distance: 226.5
click at [585, 181] on div "Submitted 3 Status colour #273444 hex #273444 Save Cancel Summaries Total order…" at bounding box center [881, 343] width 1817 height 436
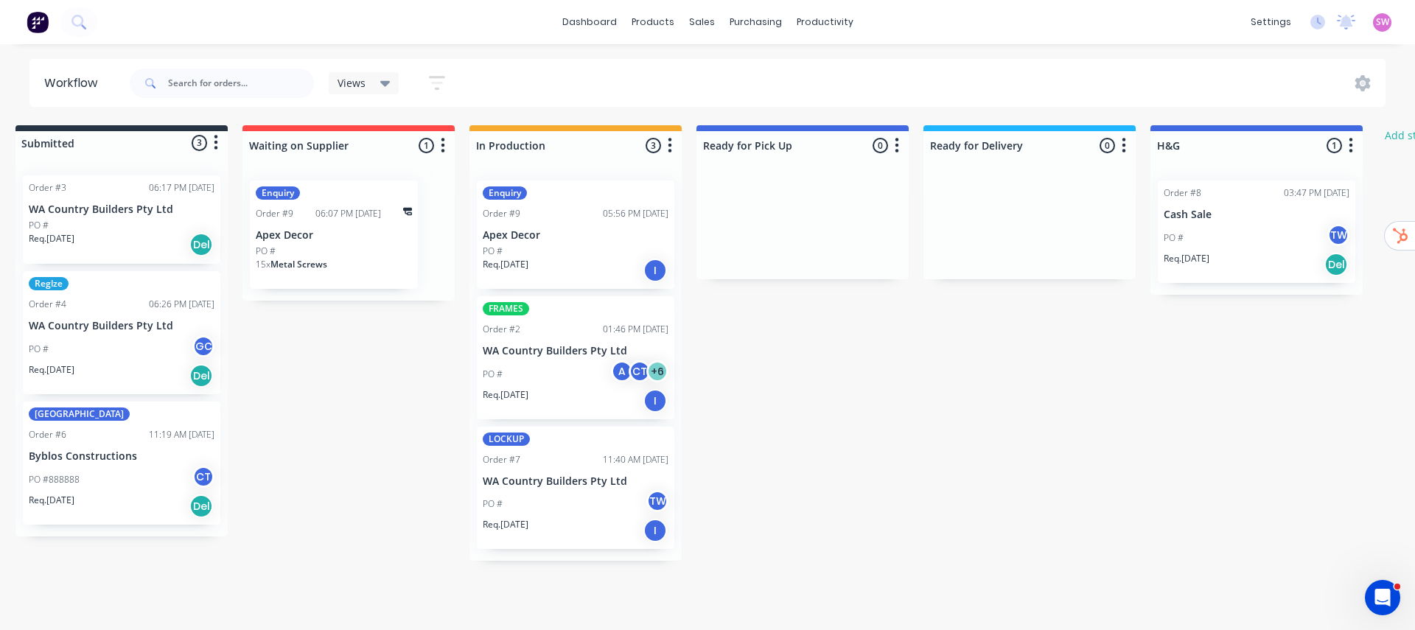
click at [608, 259] on div "Req. [DATE] I" at bounding box center [576, 270] width 186 height 25
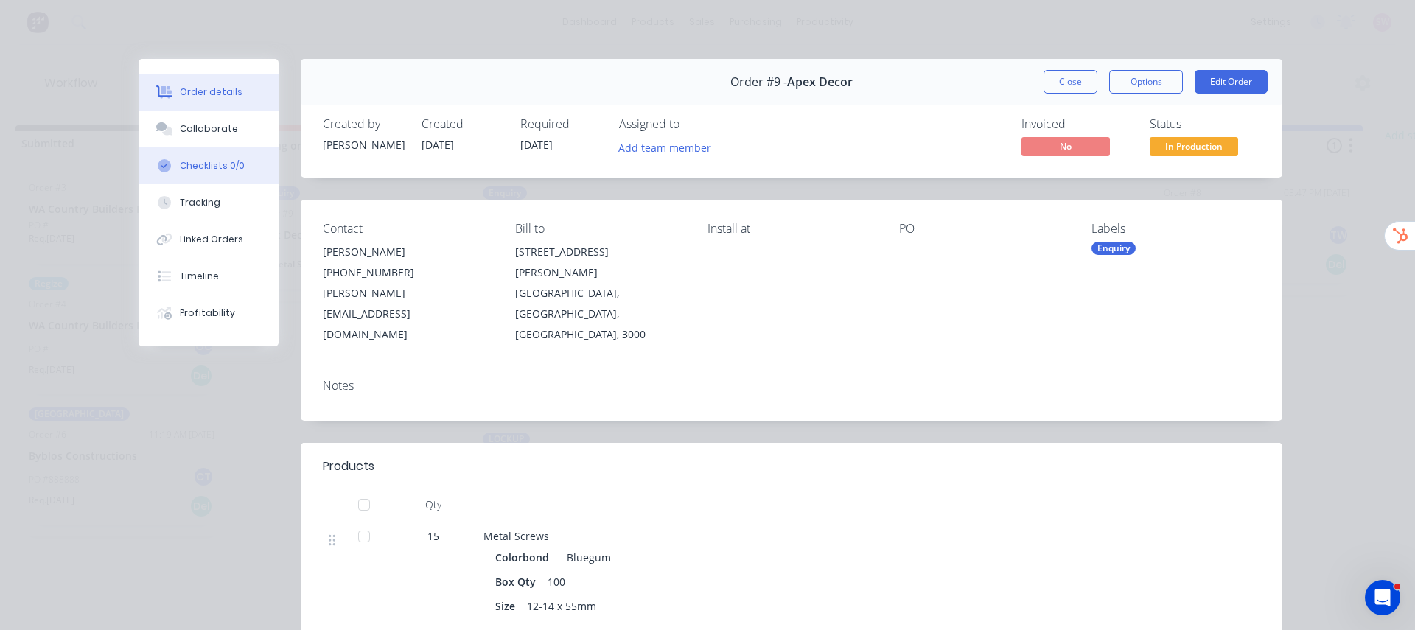
click at [230, 147] on button "Checklists 0/0" at bounding box center [209, 165] width 140 height 37
type textarea "x"
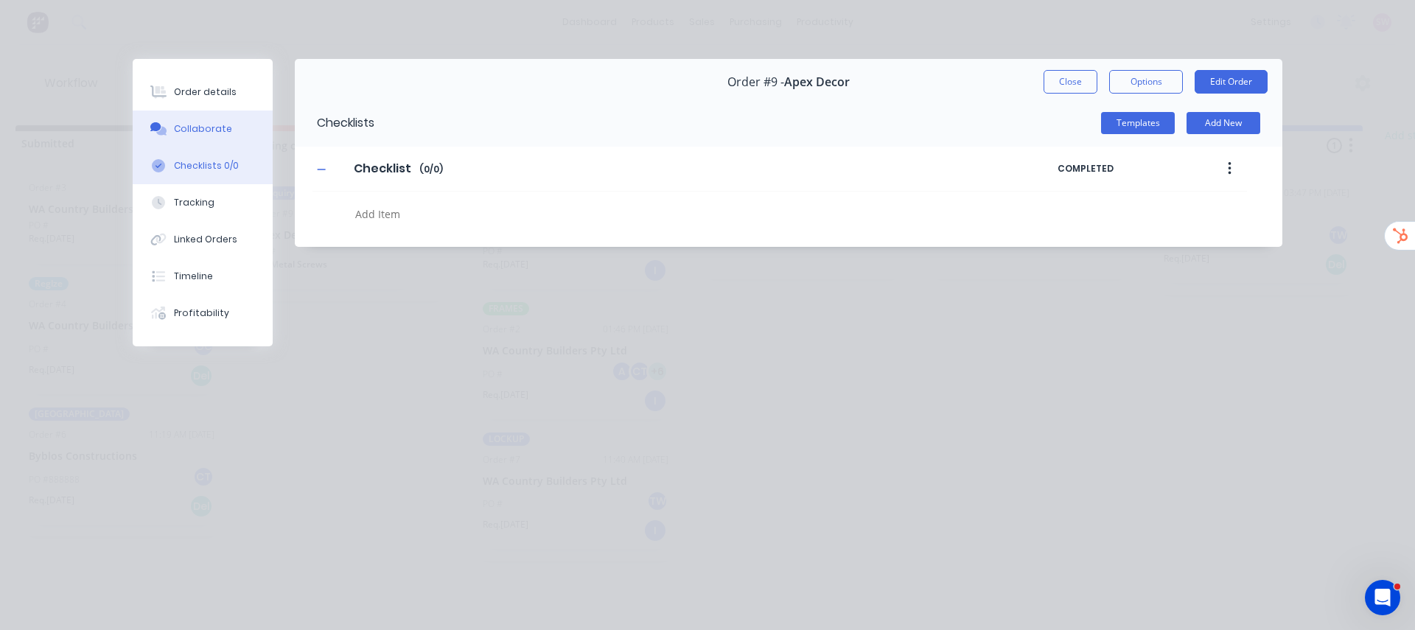
click at [226, 127] on div "Collaborate" at bounding box center [203, 128] width 58 height 13
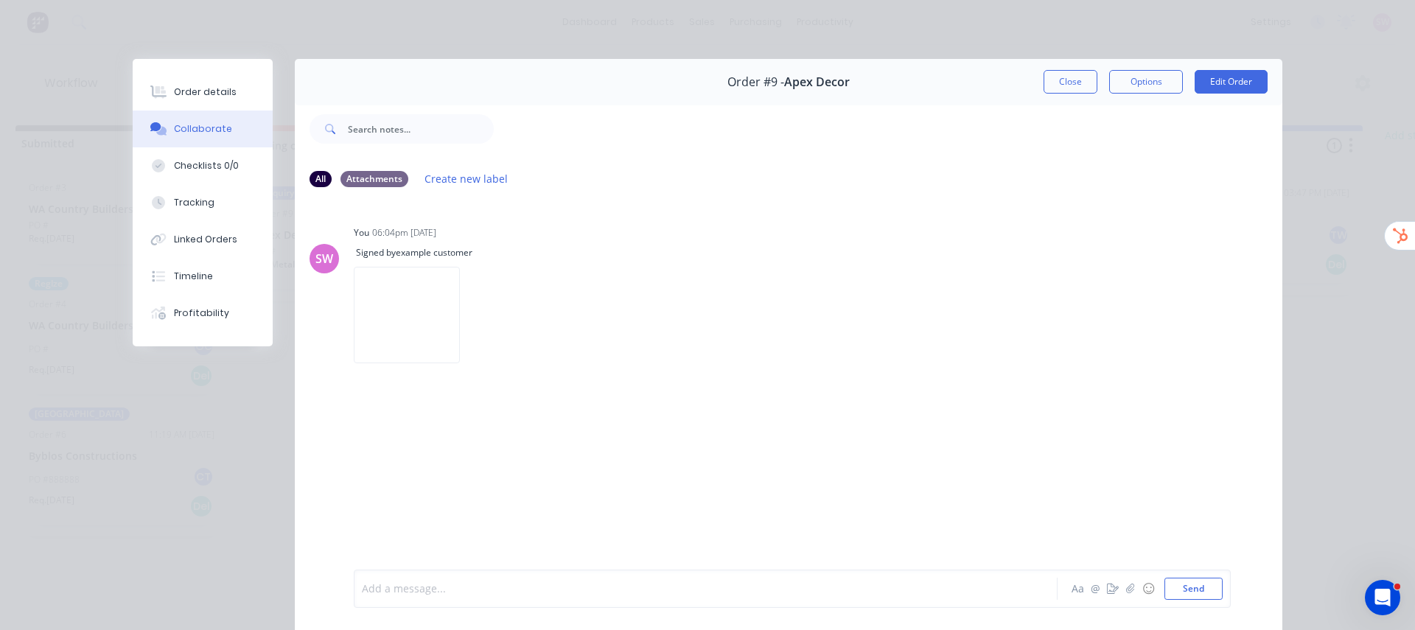
click at [470, 583] on div at bounding box center [685, 589] width 645 height 15
click at [1184, 587] on button "Send" at bounding box center [1194, 589] width 58 height 22
click at [700, 415] on div "Labels Edit Delete" at bounding box center [704, 415] width 9 height 21
click at [691, 417] on div "Waitng on screw, proceed with fabrication, and install when received. Labels Ed…" at bounding box center [584, 415] width 461 height 29
click at [700, 414] on div "Labels Edit Delete" at bounding box center [704, 415] width 9 height 21
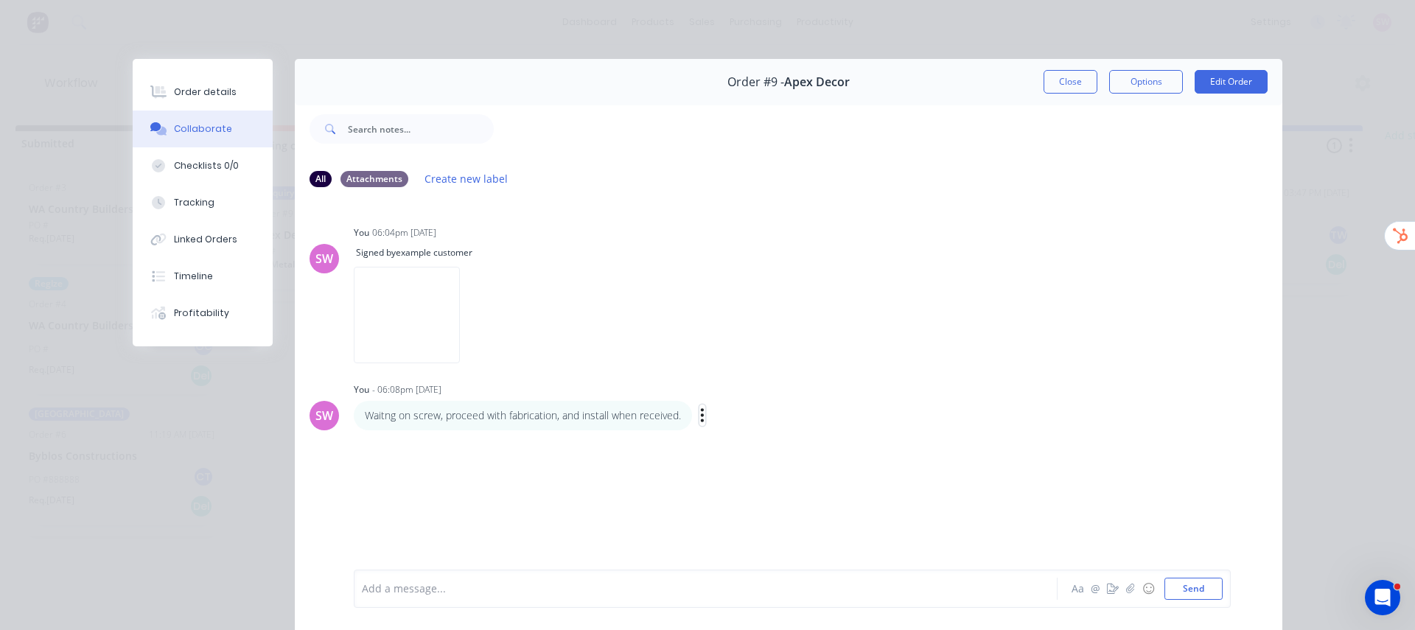
click at [700, 414] on icon "button" at bounding box center [702, 415] width 4 height 17
click at [739, 422] on button "Labels" at bounding box center [756, 417] width 93 height 24
drag, startPoint x: 953, startPoint y: 425, endPoint x: 941, endPoint y: 428, distance: 12.2
click at [954, 425] on input "text" at bounding box center [974, 424] width 161 height 29
click at [941, 470] on button "Create new label" at bounding box center [964, 470] width 196 height 24
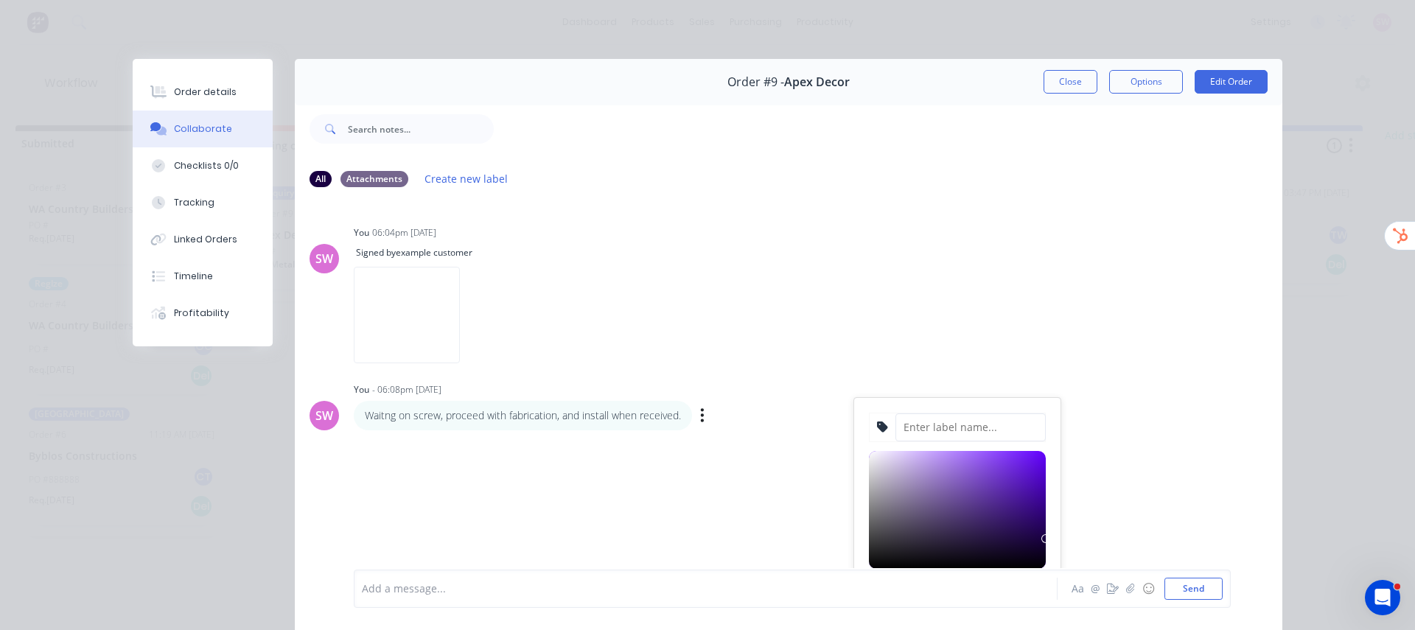
drag, startPoint x: 1002, startPoint y: 437, endPoint x: 1006, endPoint y: 425, distance: 12.6
click at [1002, 437] on input at bounding box center [971, 428] width 150 height 28
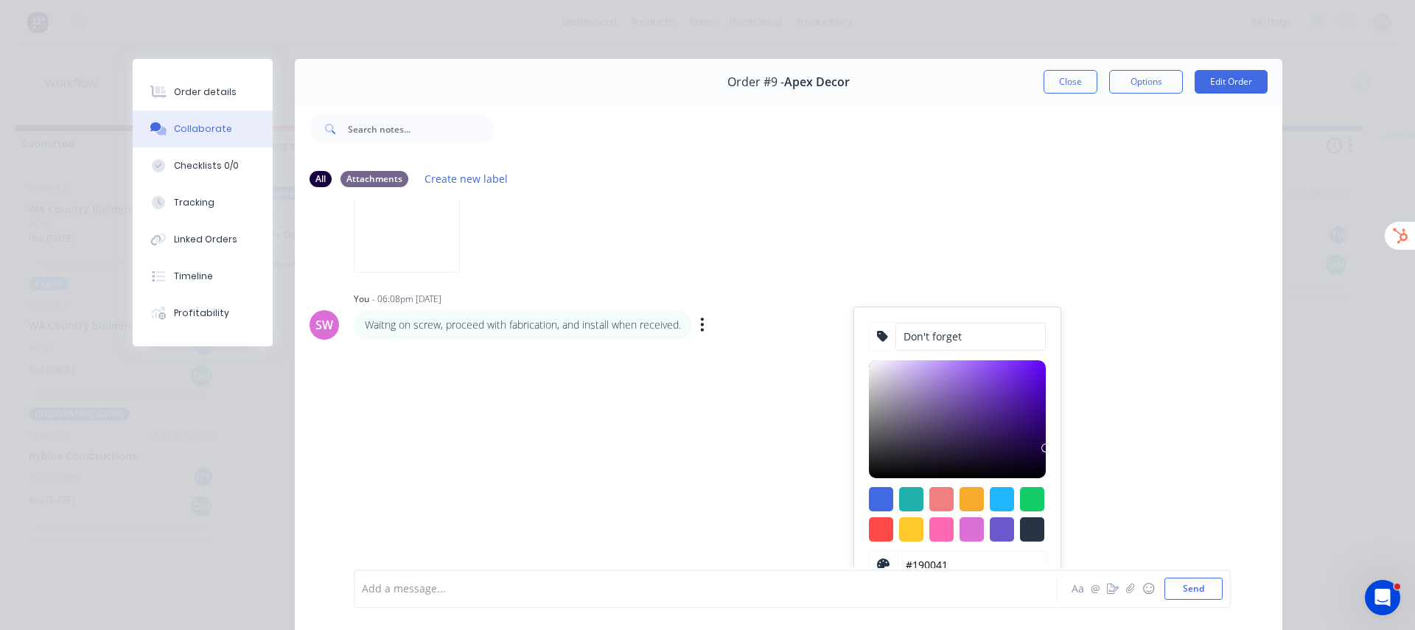
scroll to position [136, 0]
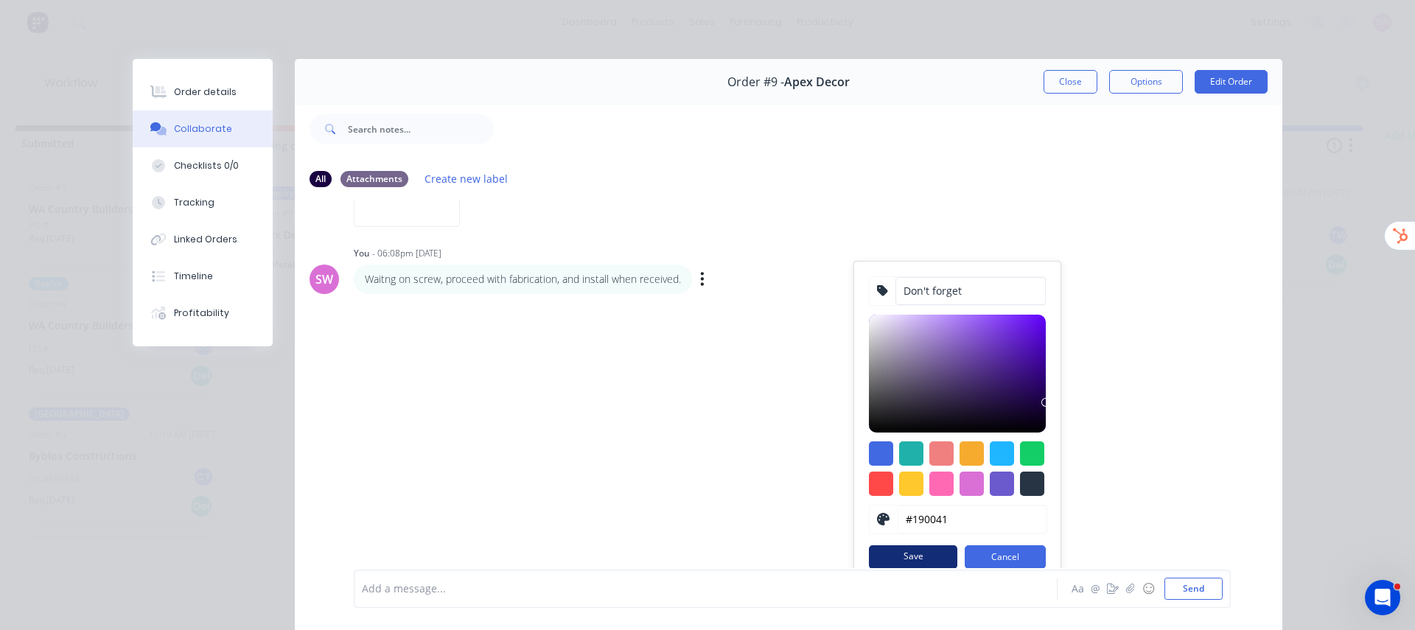
type input "Don't forget"
click at [909, 554] on button "Save" at bounding box center [913, 557] width 88 height 24
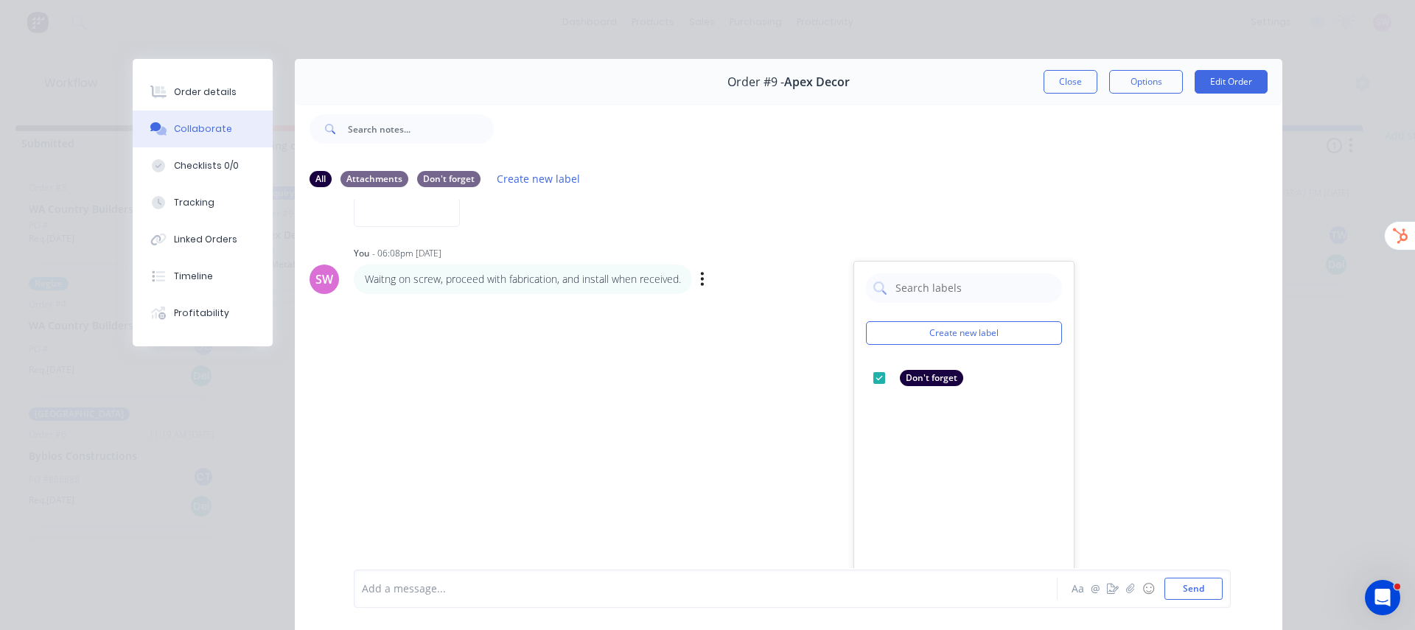
click at [1147, 237] on div "SW You 06:04pm [DATE] Signed by example customer Labels Delete SW You - 06:08pm…" at bounding box center [789, 384] width 988 height 369
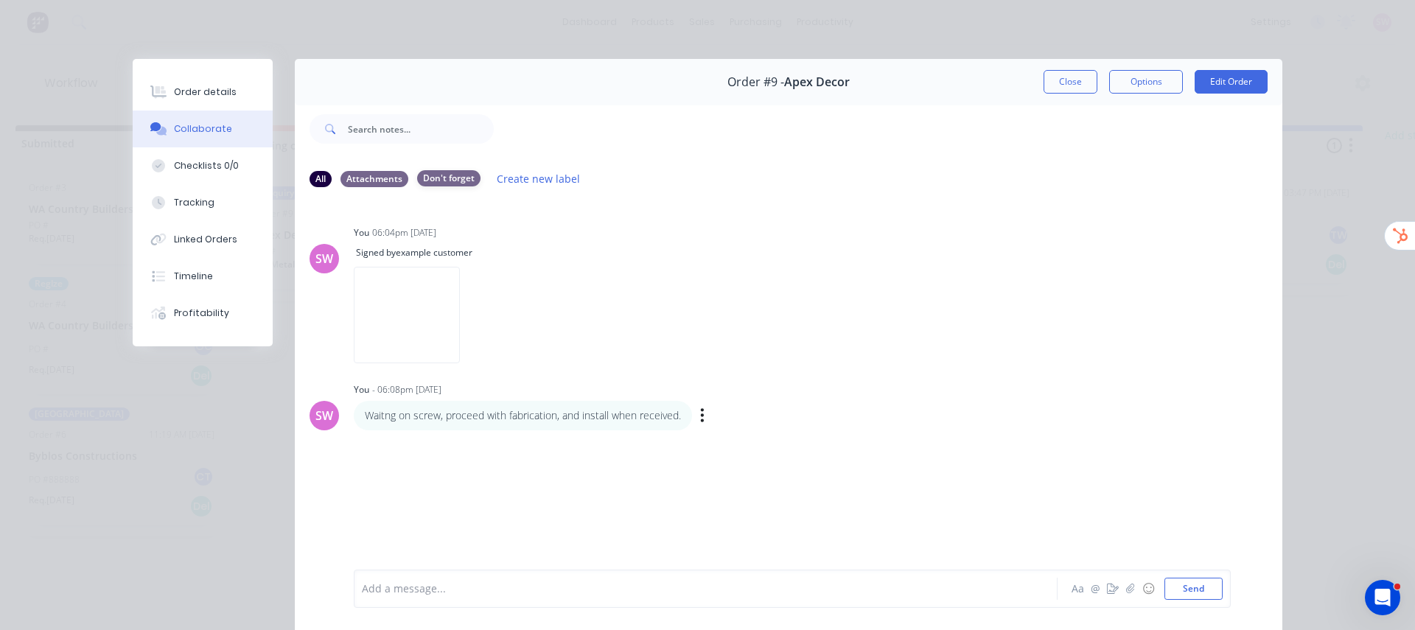
click at [456, 181] on div "Don't forget" at bounding box center [448, 178] width 63 height 16
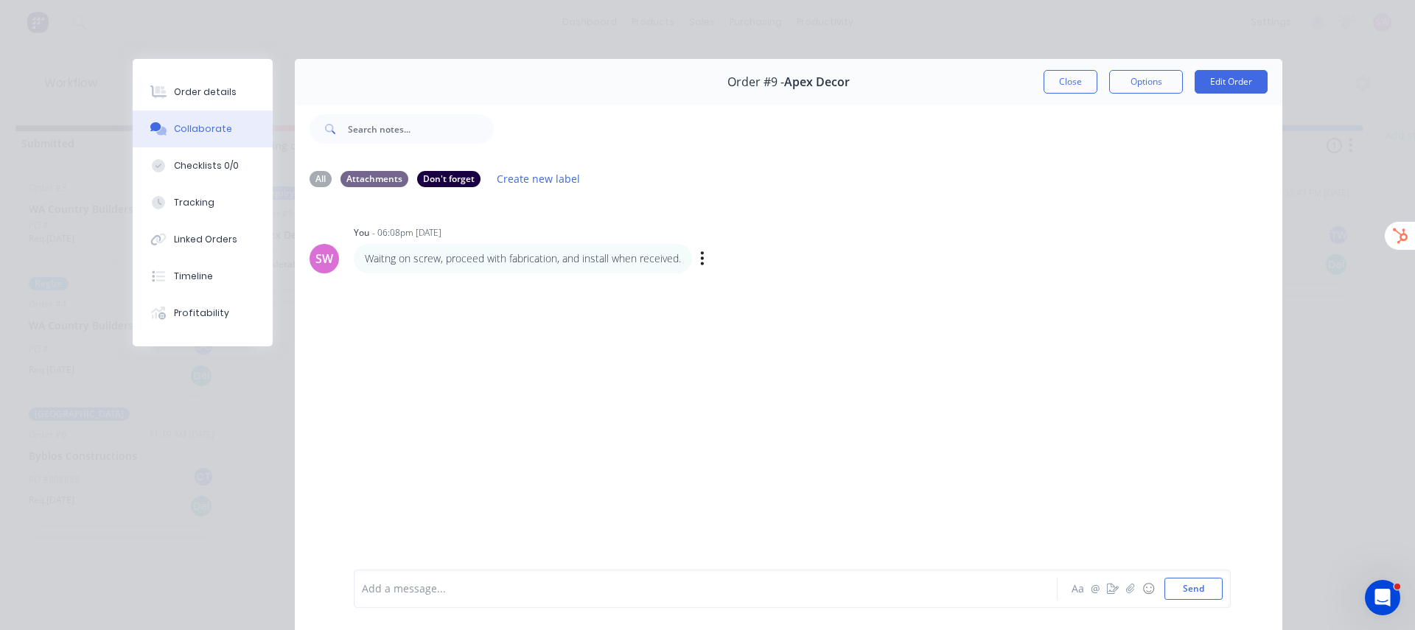
click at [700, 257] on div "Labels Edit Delete" at bounding box center [704, 258] width 9 height 21
click at [0, 0] on icon "button" at bounding box center [0, 0] width 0 height 0
click at [0, 0] on button "Labels" at bounding box center [0, 0] width 0 height 0
click at [869, 353] on div at bounding box center [876, 357] width 29 height 29
click at [1092, 192] on div "All Attachments Don't forget Create new label" at bounding box center [789, 178] width 988 height 41
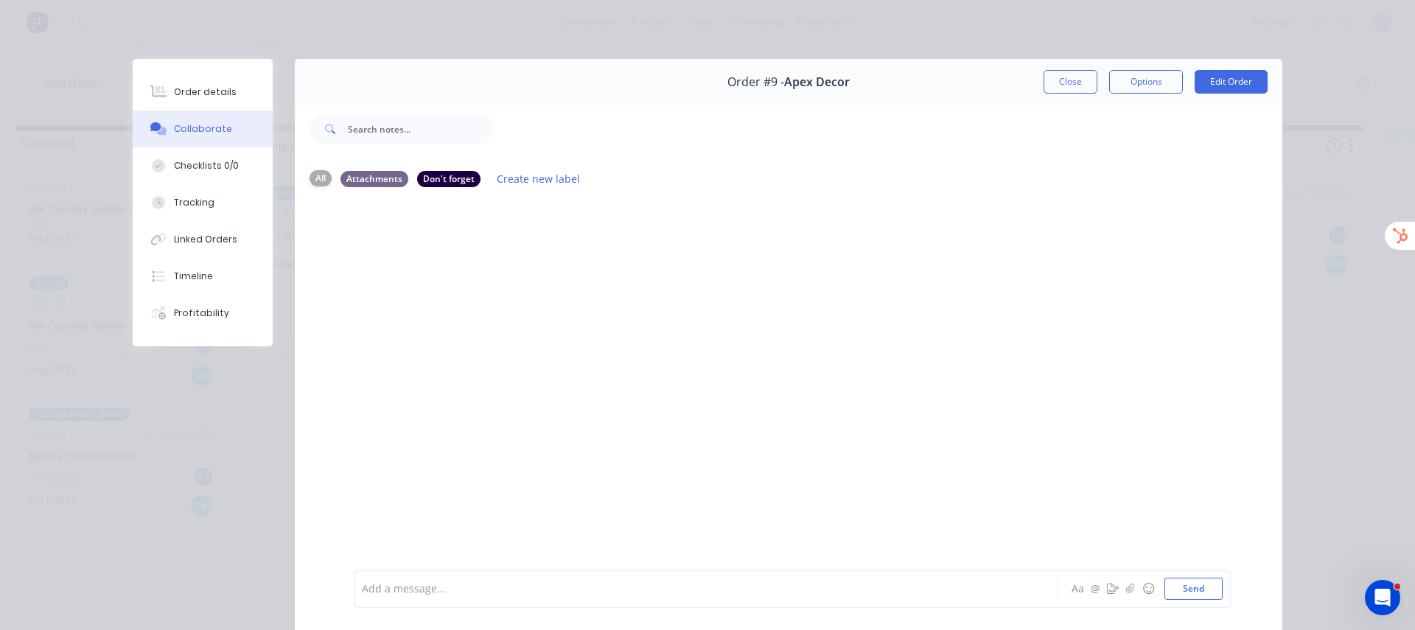
click at [310, 179] on div "All" at bounding box center [321, 178] width 22 height 16
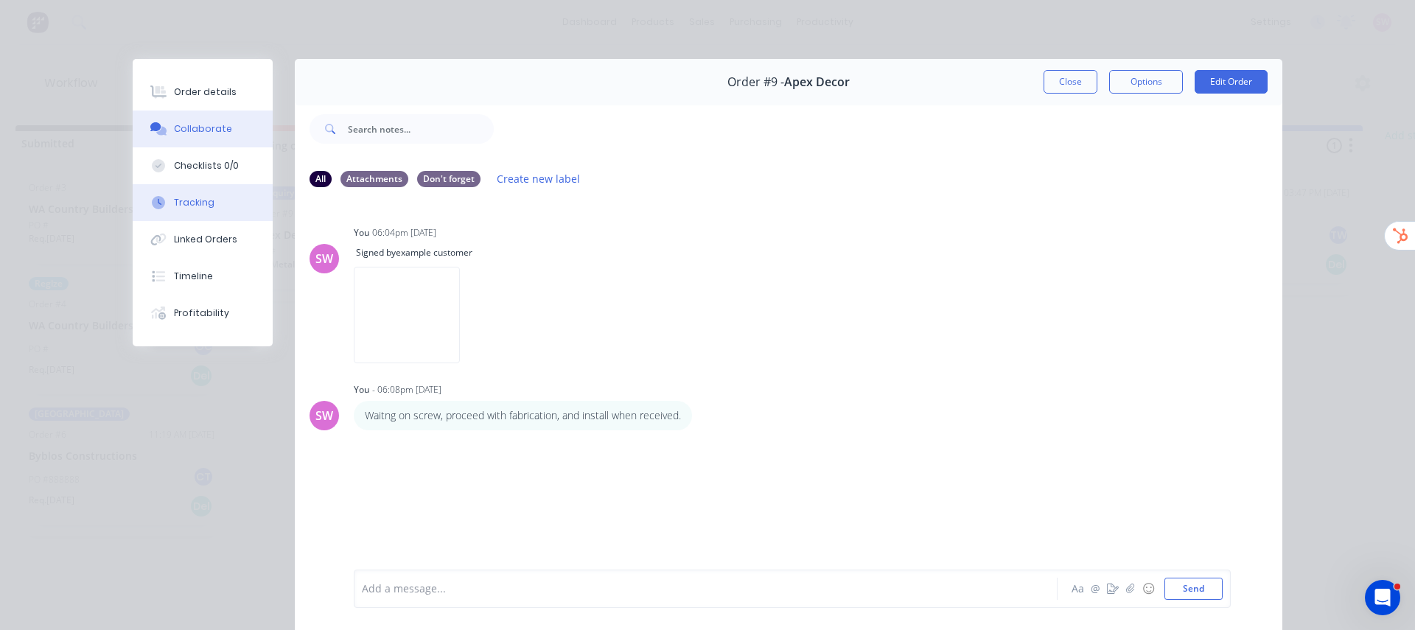
click at [220, 199] on button "Tracking" at bounding box center [203, 202] width 140 height 37
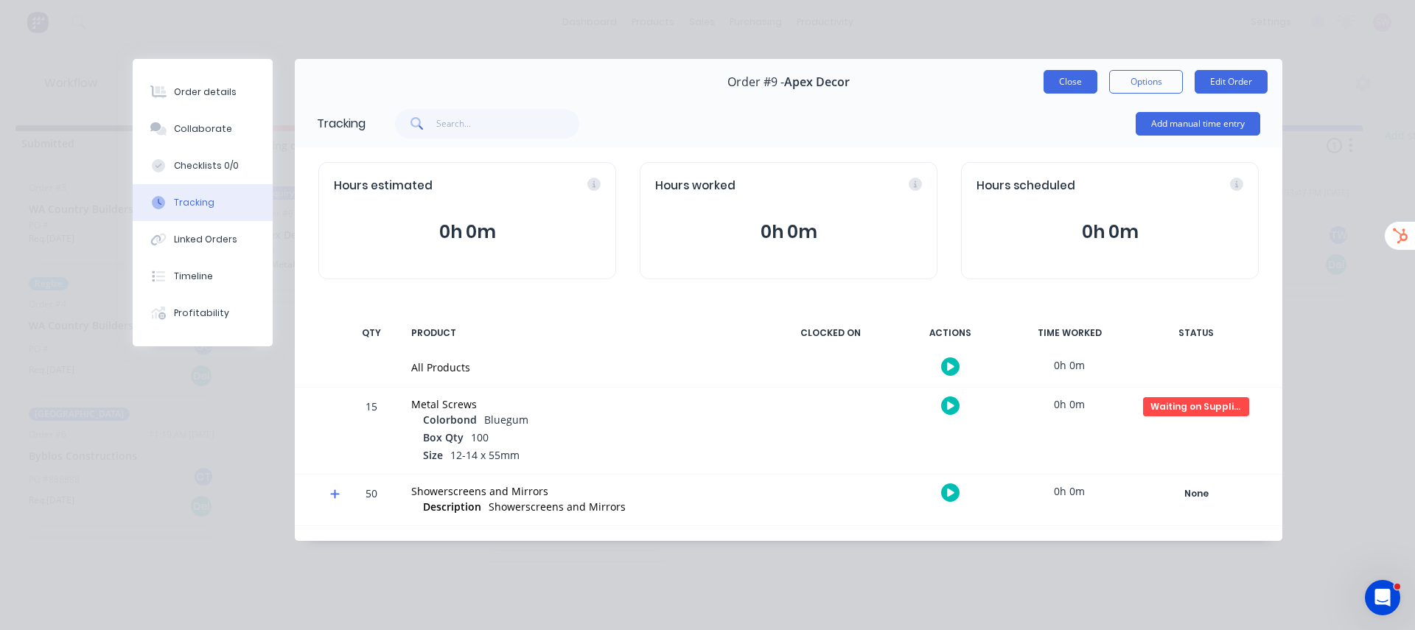
click at [1069, 77] on button "Close" at bounding box center [1071, 82] width 54 height 24
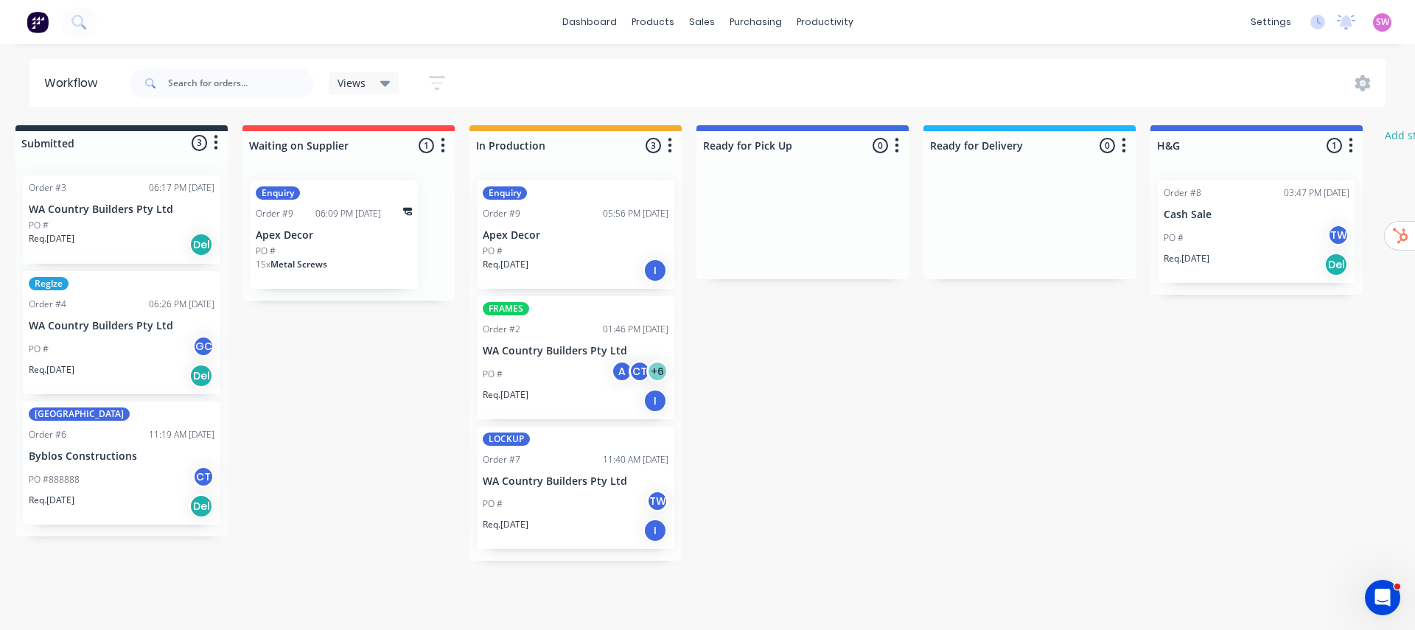
click at [1014, 409] on div "Submitted 3 Status colour #273444 hex #273444 Save Cancel Summaries Total order…" at bounding box center [881, 343] width 1817 height 436
